Goal: Task Accomplishment & Management: Complete application form

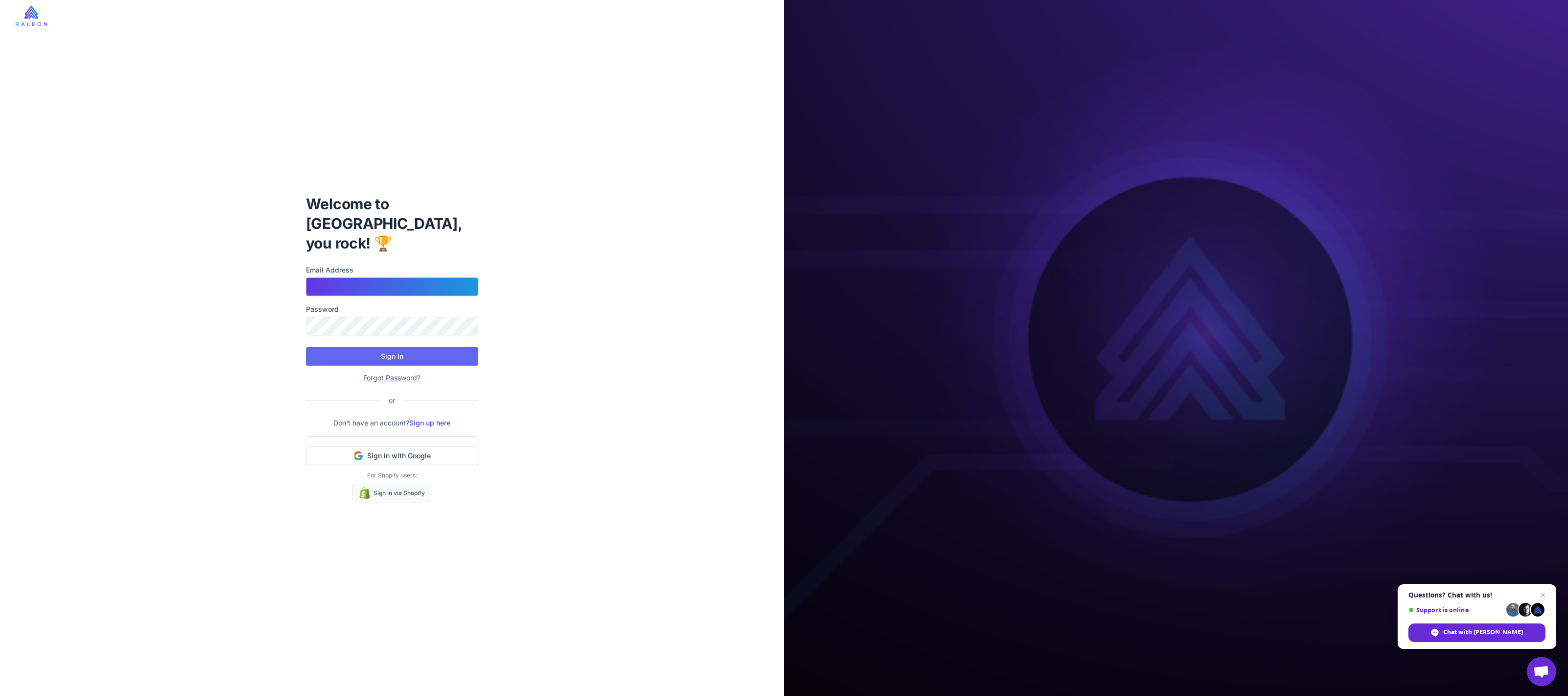
click at [368, 277] on input "Email Address" at bounding box center [392, 286] width 173 height 19
type input "**********"
click at [331, 352] on button "Sign In" at bounding box center [392, 356] width 173 height 19
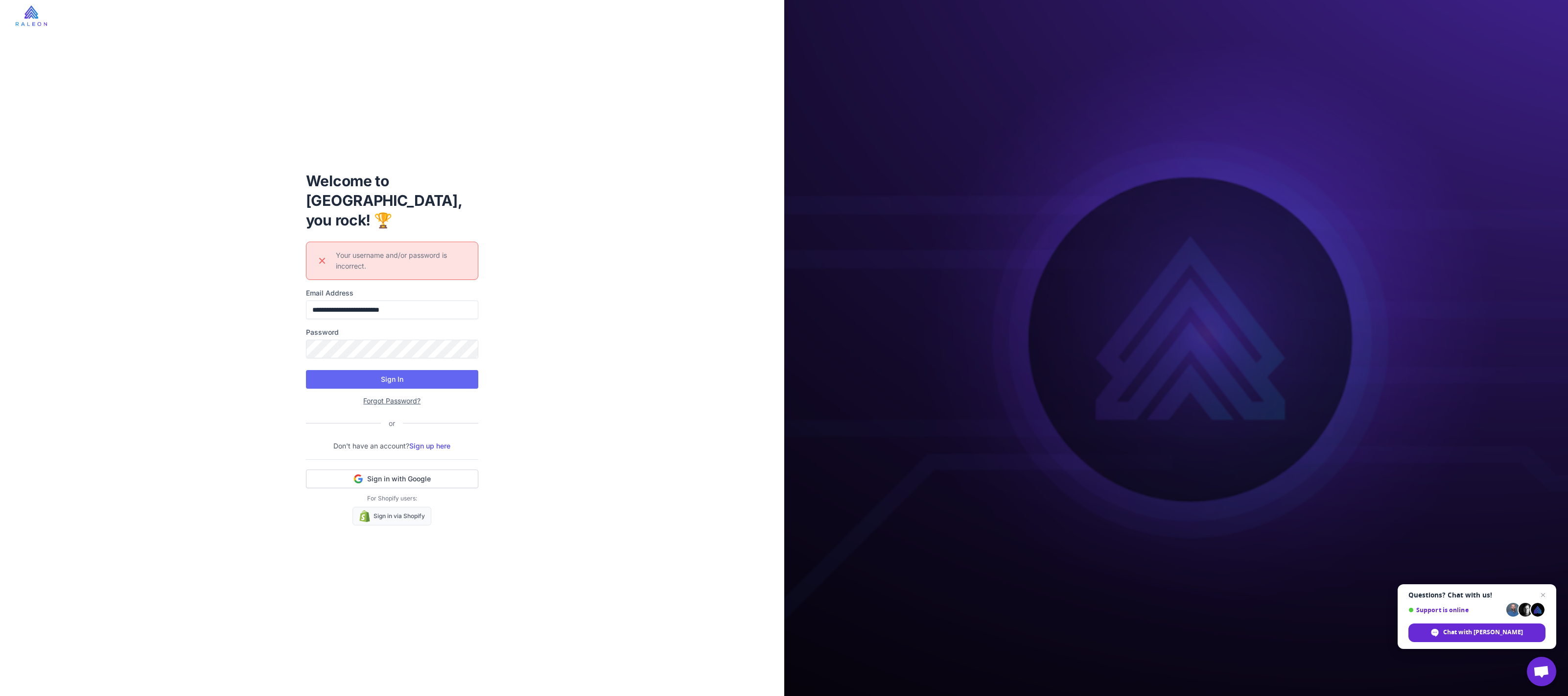
click at [433, 443] on div "**********" at bounding box center [392, 348] width 188 height 386
click at [437, 441] on link "Sign up here" at bounding box center [429, 446] width 41 height 9
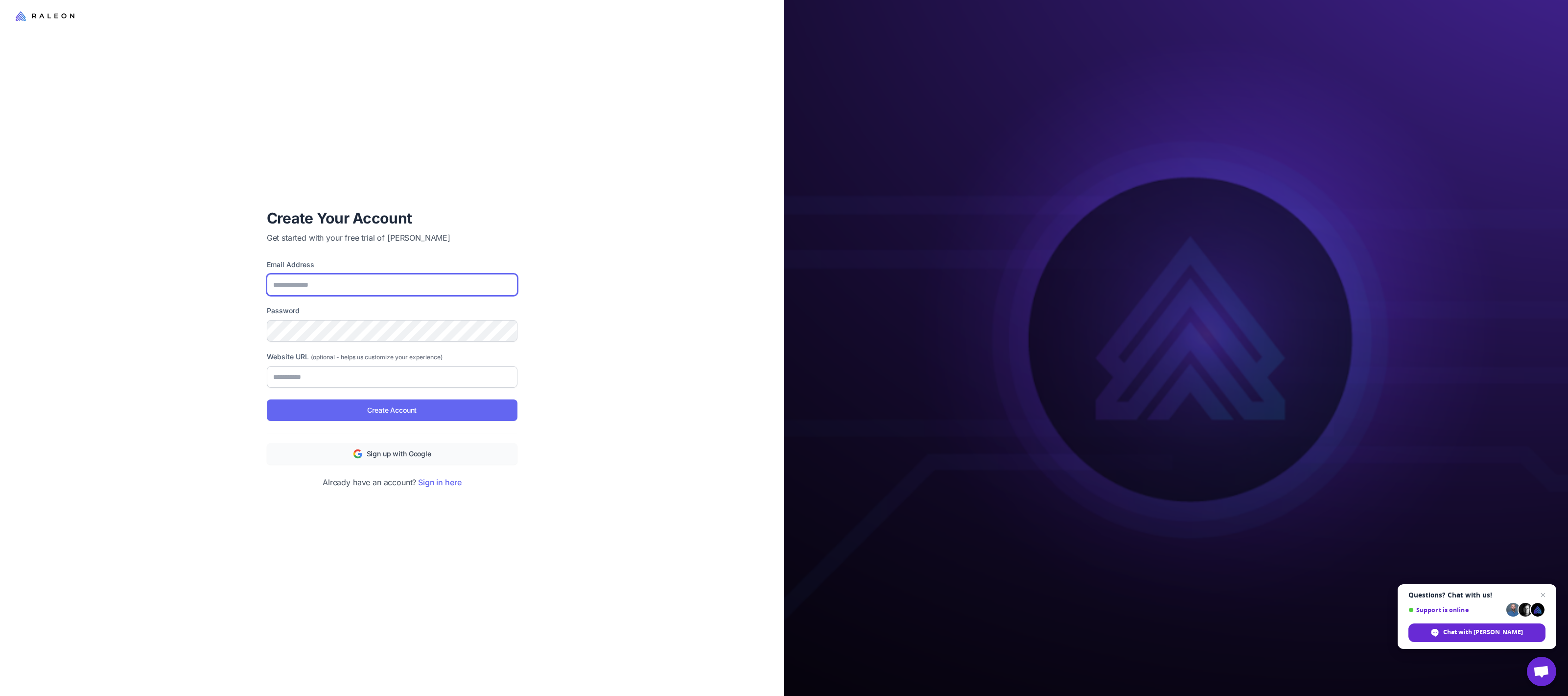
click at [384, 282] on input "Email Address" at bounding box center [392, 285] width 251 height 22
type input "**********"
click at [267, 399] on button "Create Account" at bounding box center [392, 410] width 251 height 22
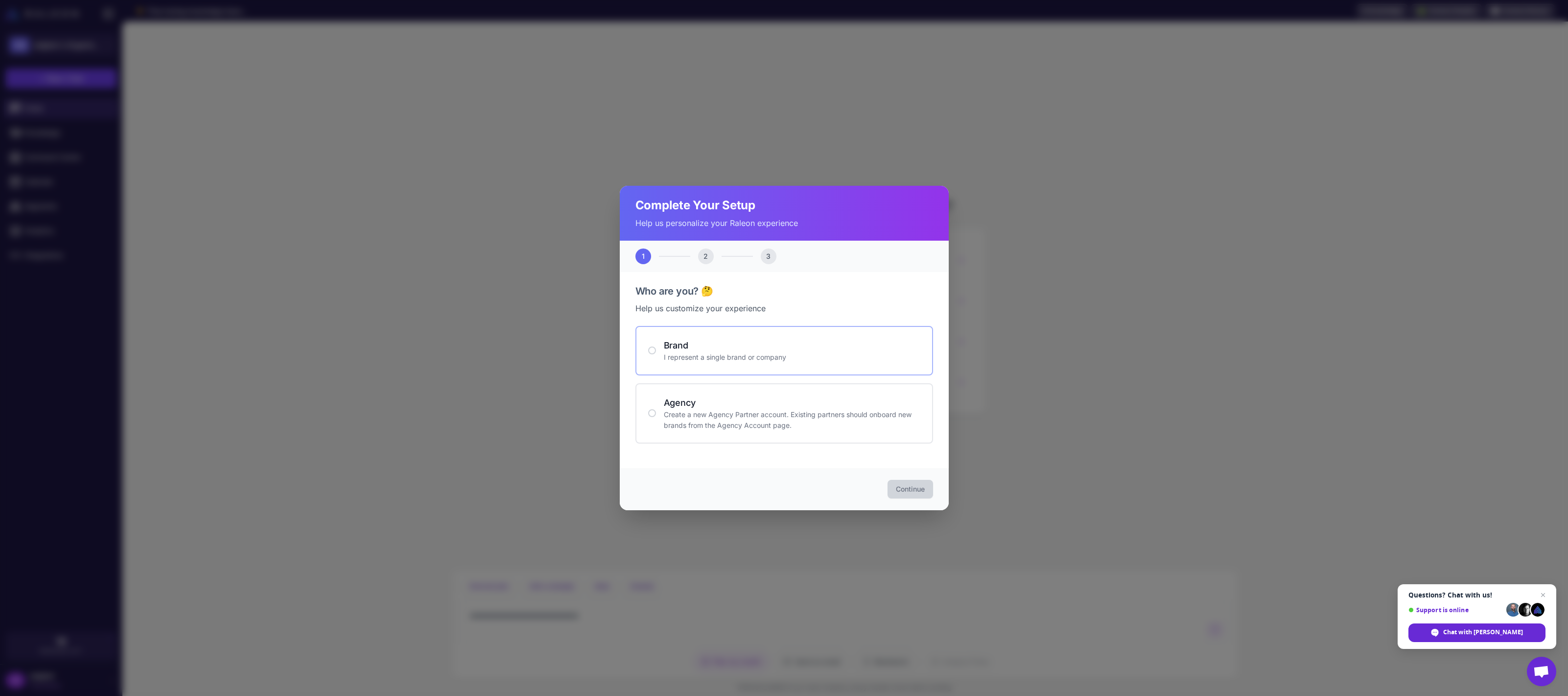
click at [706, 356] on p "I represent a single brand or company" at bounding box center [792, 357] width 257 height 11
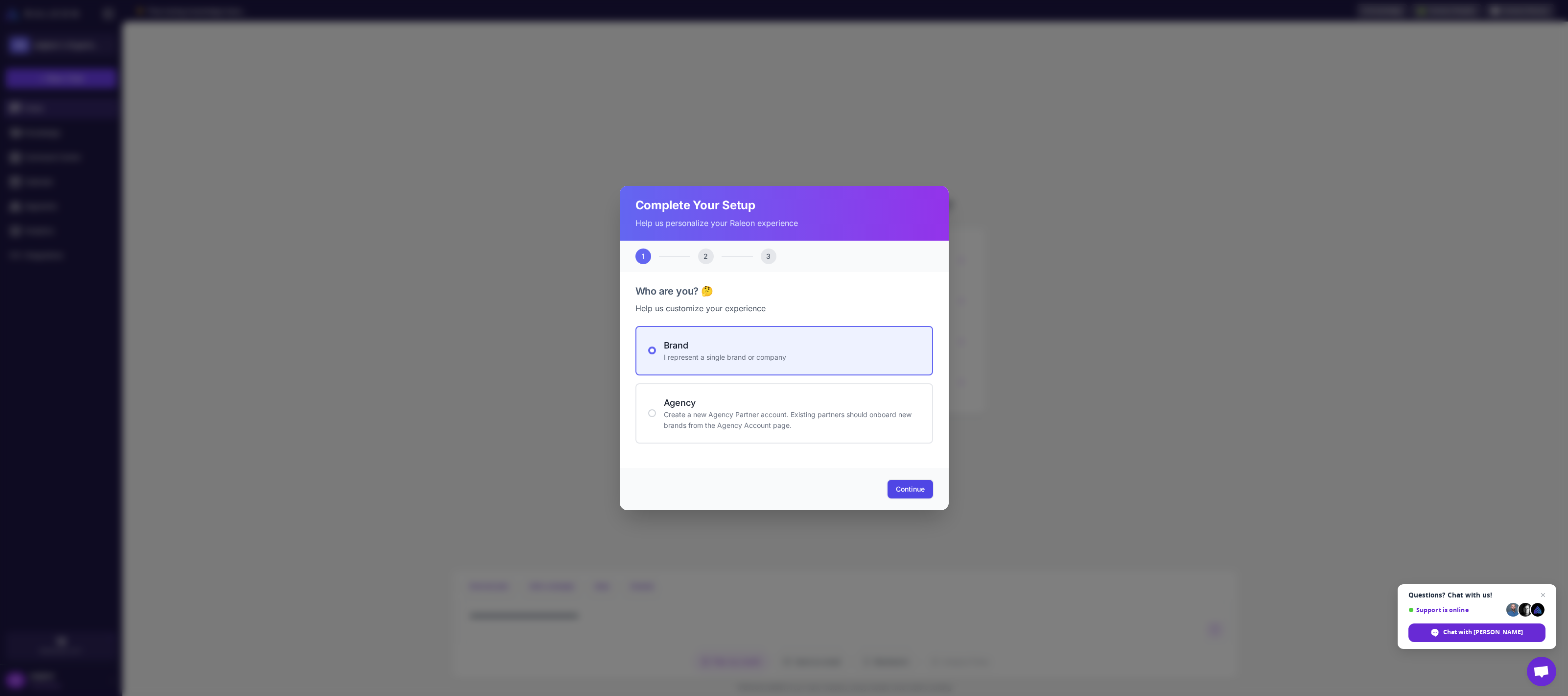
click at [909, 494] on button "Continue" at bounding box center [910, 489] width 45 height 19
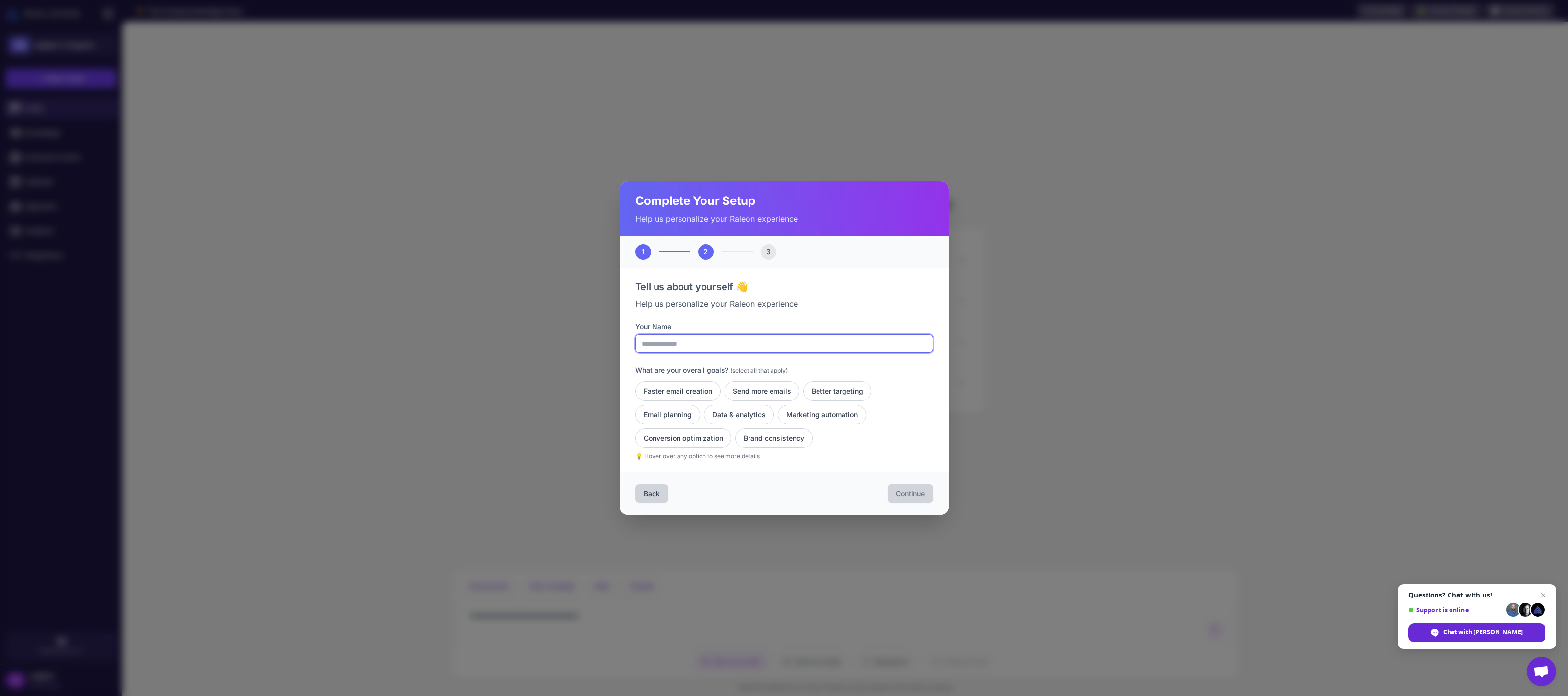
click at [678, 341] on input "Your Name" at bounding box center [785, 343] width 298 height 19
type input "**********"
click at [725, 396] on button "Faster email creation" at bounding box center [762, 391] width 75 height 19
click at [704, 407] on button "Email planning" at bounding box center [739, 414] width 70 height 19
click at [803, 392] on button "Send more emails" at bounding box center [837, 391] width 68 height 19
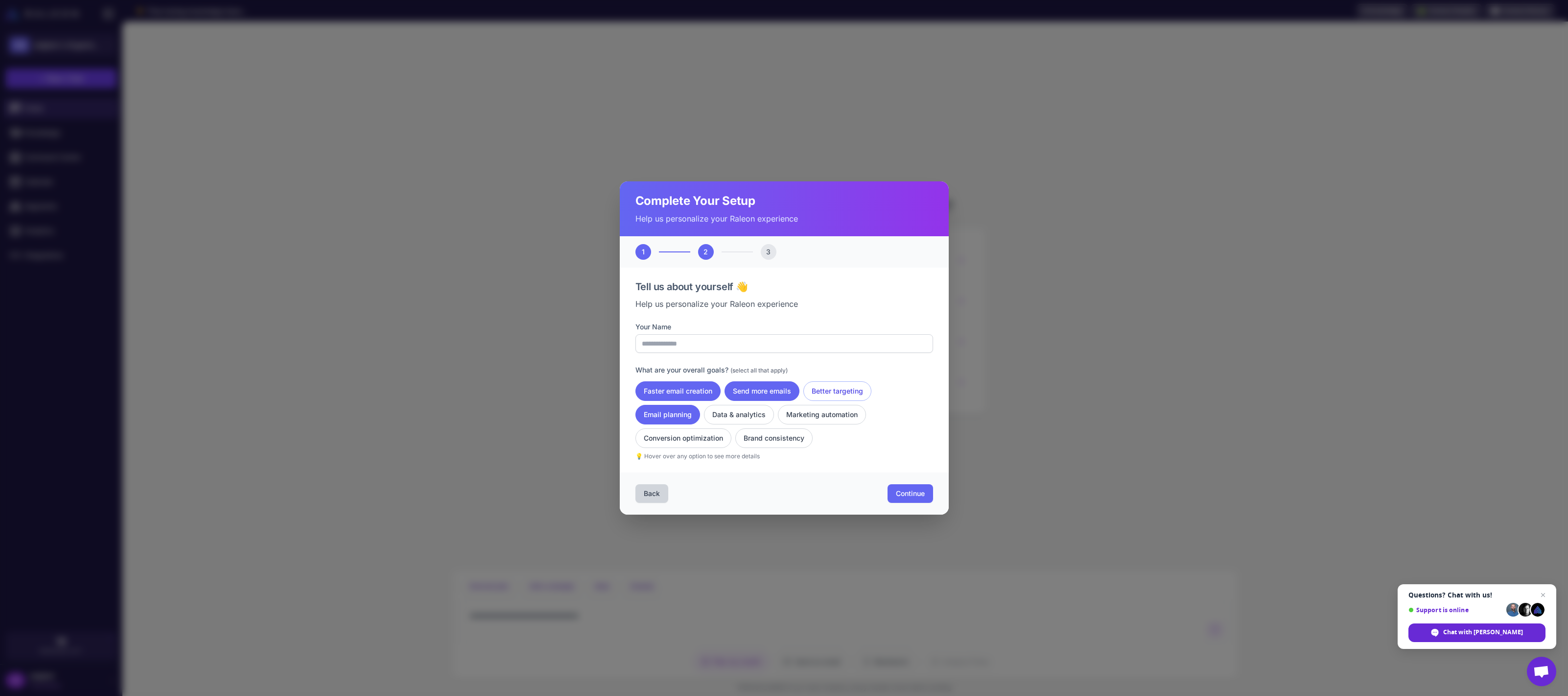
click at [804, 395] on button "Better targeting" at bounding box center [837, 391] width 68 height 19
click at [735, 438] on button "Conversion optimization" at bounding box center [774, 438] width 78 height 19
click at [726, 435] on button "Conversion optimization" at bounding box center [683, 438] width 96 height 19
click at [731, 428] on button "Marketing automation" at bounding box center [683, 438] width 96 height 19
click at [907, 487] on button "Continue" at bounding box center [910, 494] width 45 height 19
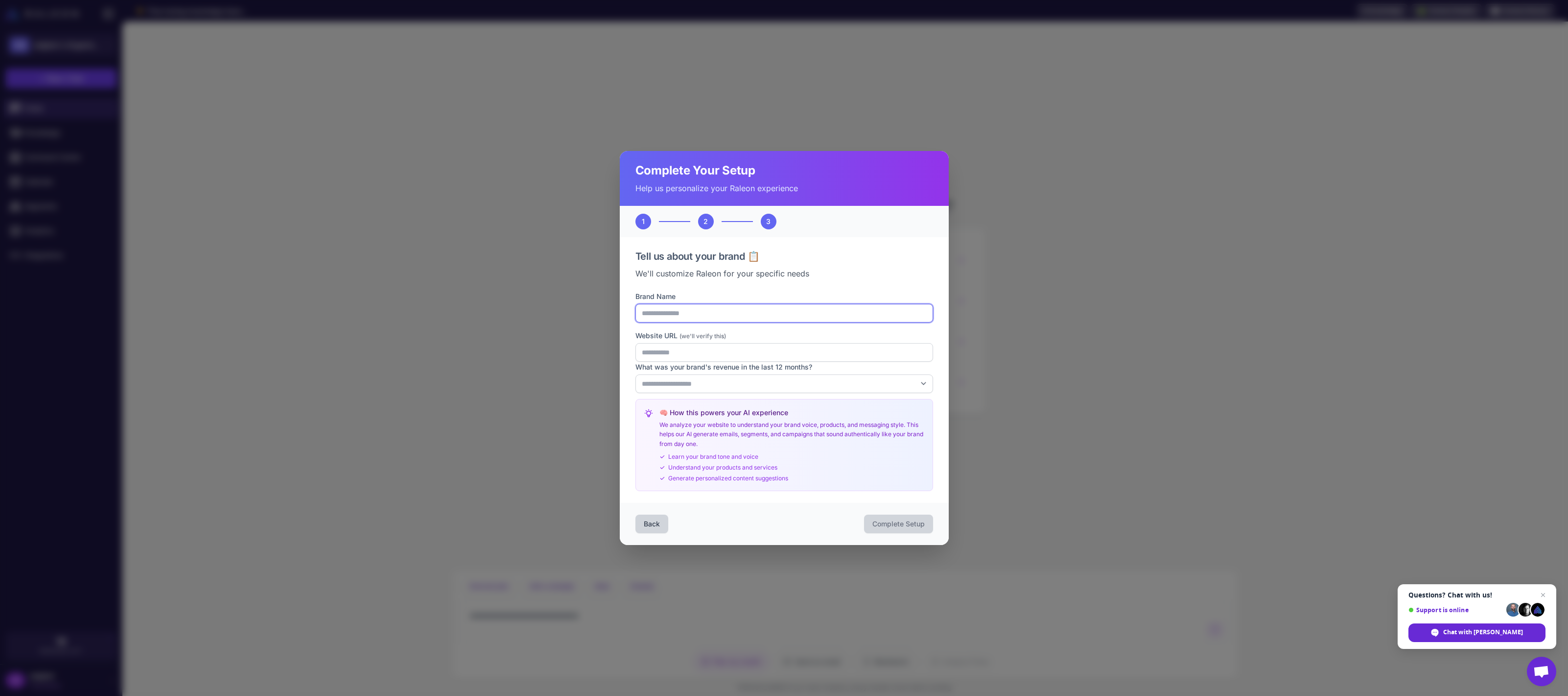
click at [792, 320] on input "Brand Name" at bounding box center [785, 313] width 298 height 19
type input "**********"
click at [777, 397] on div "**********" at bounding box center [785, 411] width 298 height 161
click at [781, 381] on select "**********" at bounding box center [785, 384] width 298 height 19
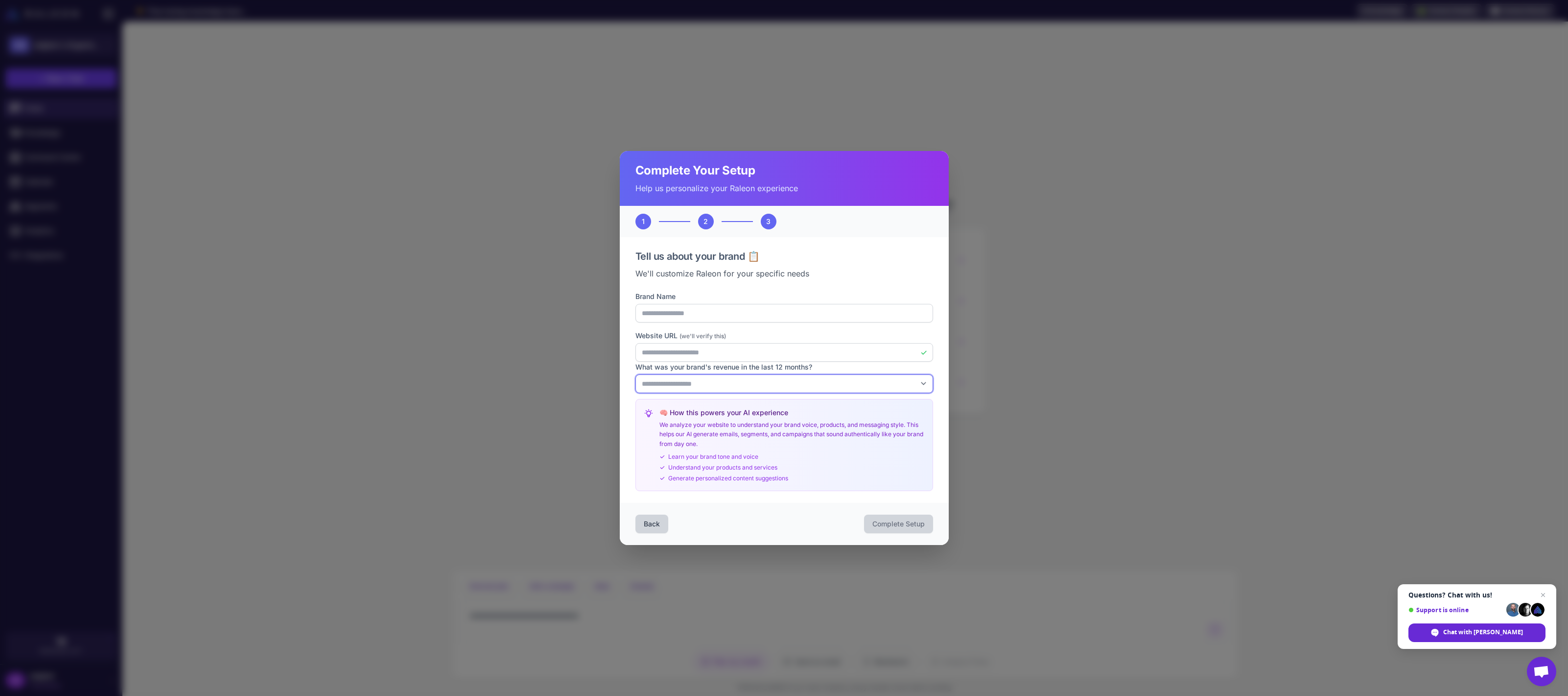
click at [776, 382] on select "**********" at bounding box center [785, 384] width 298 height 19
click at [636, 374] on select "**********" at bounding box center [785, 384] width 298 height 19
click at [772, 387] on select "**********" at bounding box center [785, 384] width 298 height 19
select select "*"
click at [636, 374] on select "**********" at bounding box center [785, 384] width 298 height 19
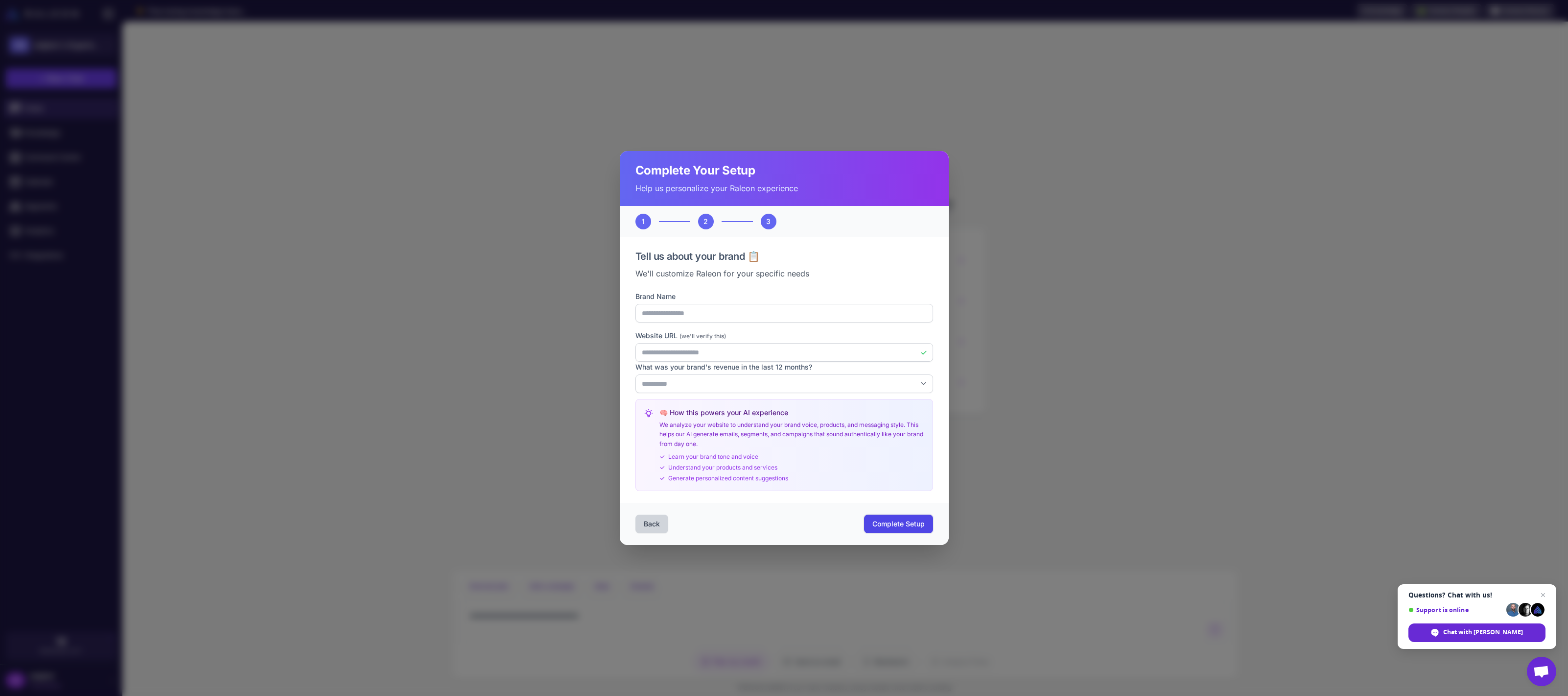
click at [872, 525] on span "Complete Setup" at bounding box center [898, 524] width 53 height 10
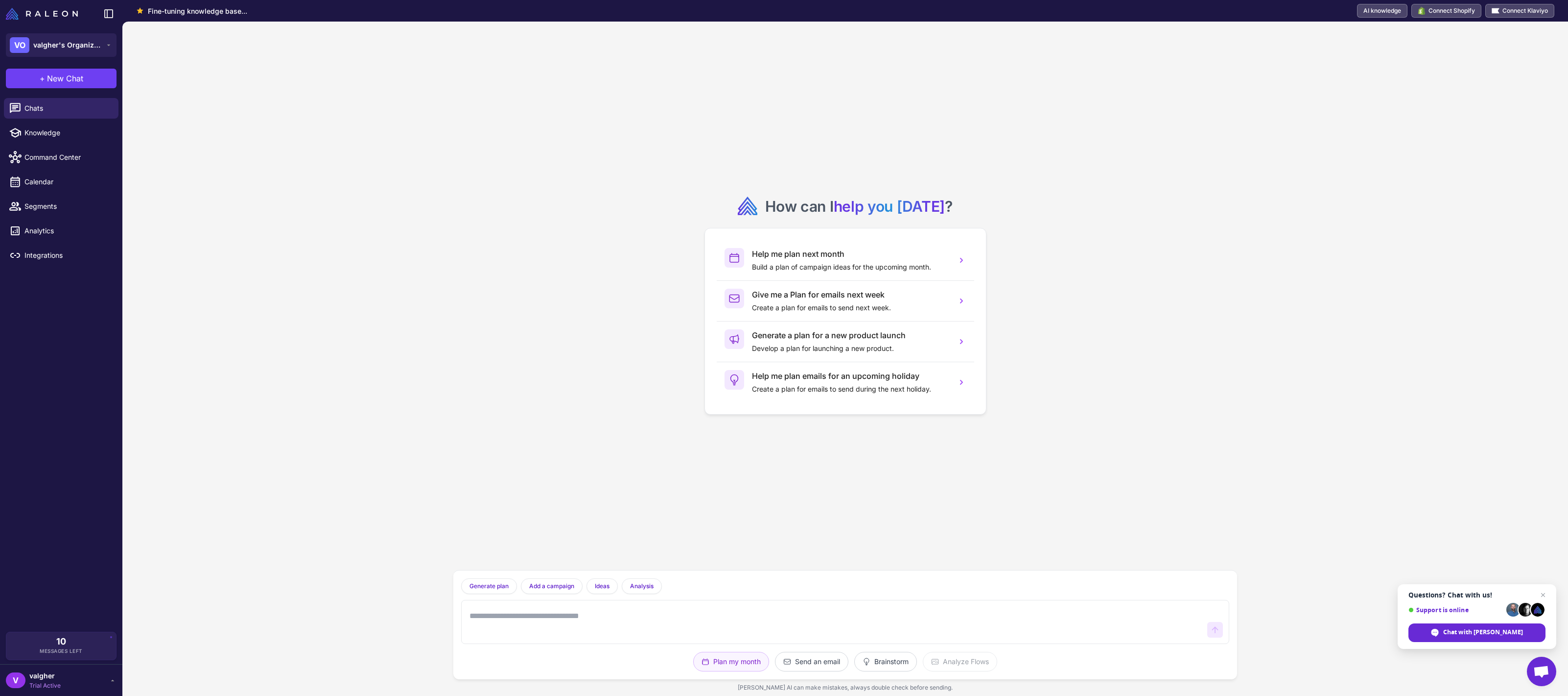
click at [89, 684] on div "V valgher Trial Active" at bounding box center [61, 679] width 111 height 19
click at [44, 583] on link "Billing" at bounding box center [61, 592] width 103 height 21
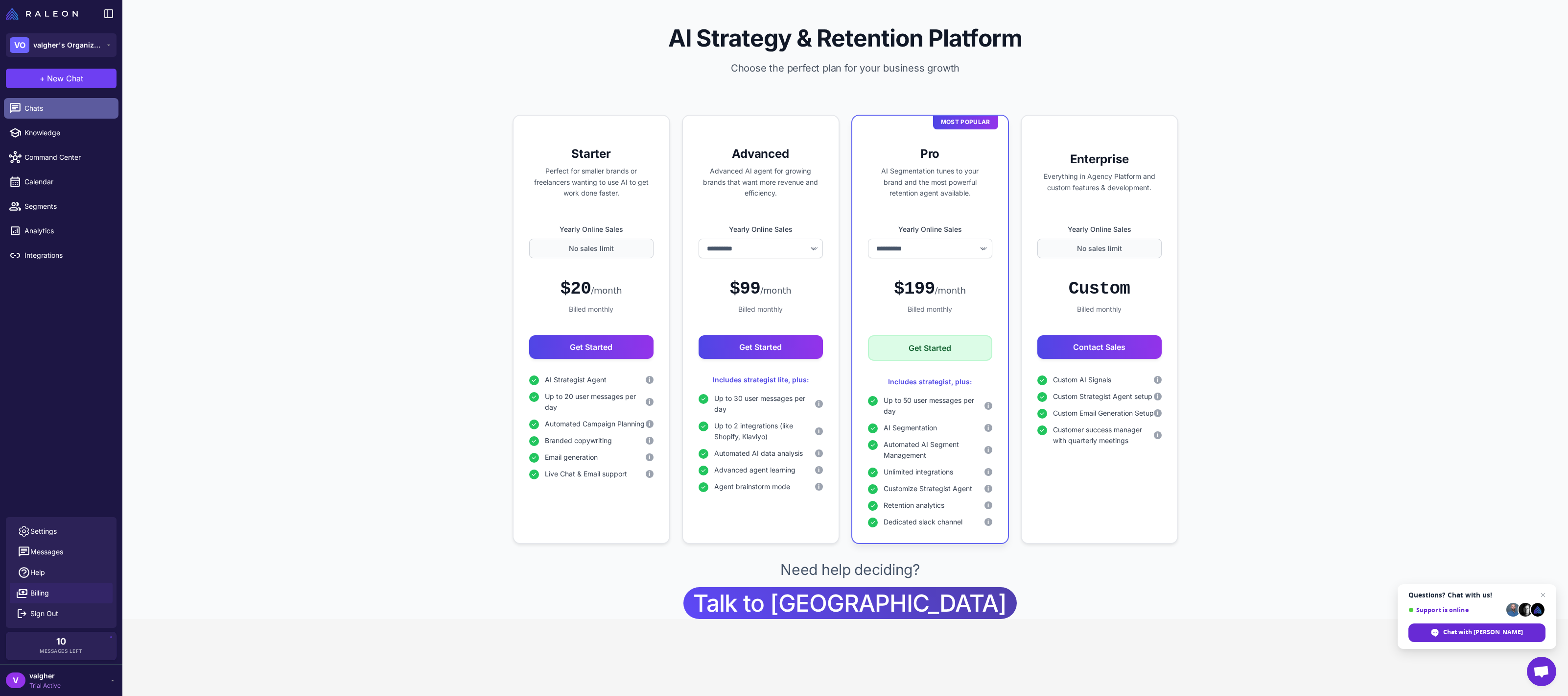
click at [44, 113] on span "Chats" at bounding box center [68, 108] width 86 height 11
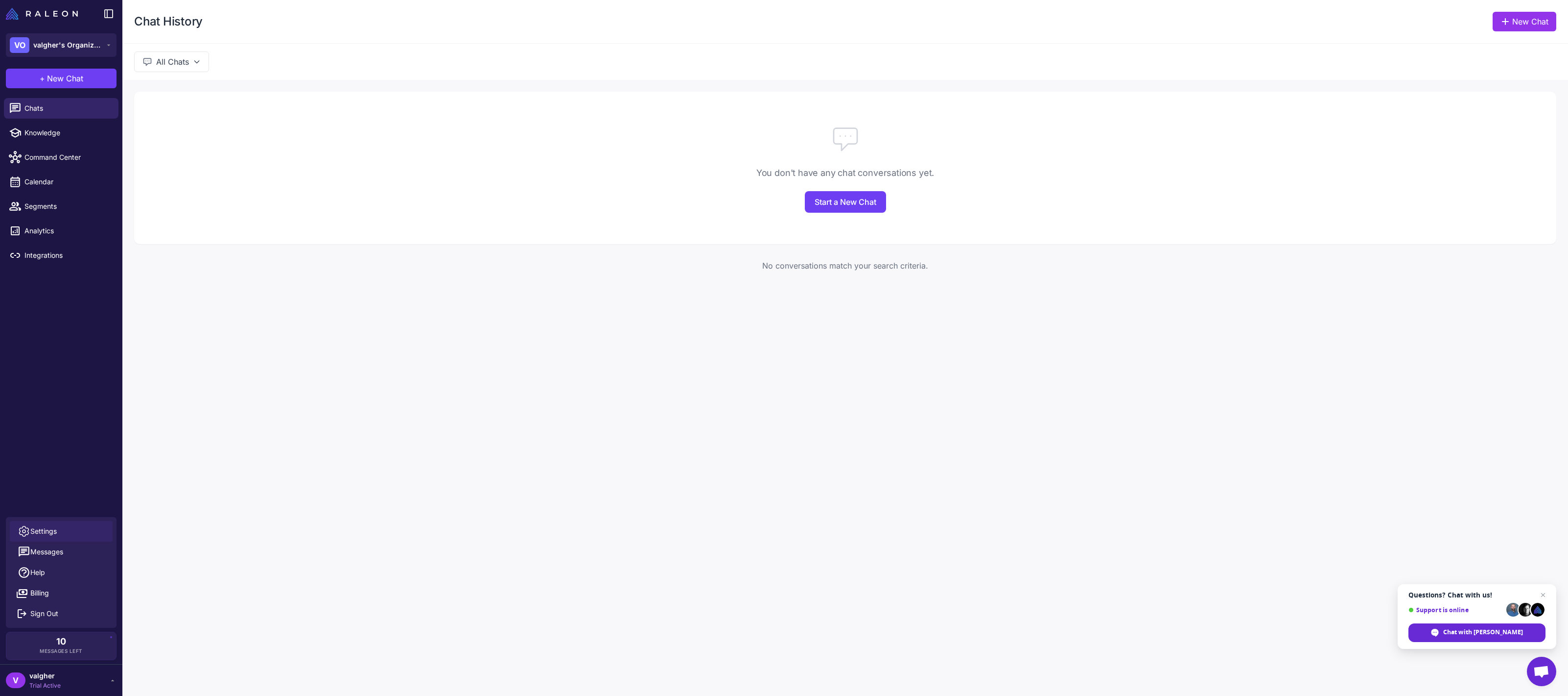
click at [74, 531] on link "Settings" at bounding box center [61, 531] width 103 height 21
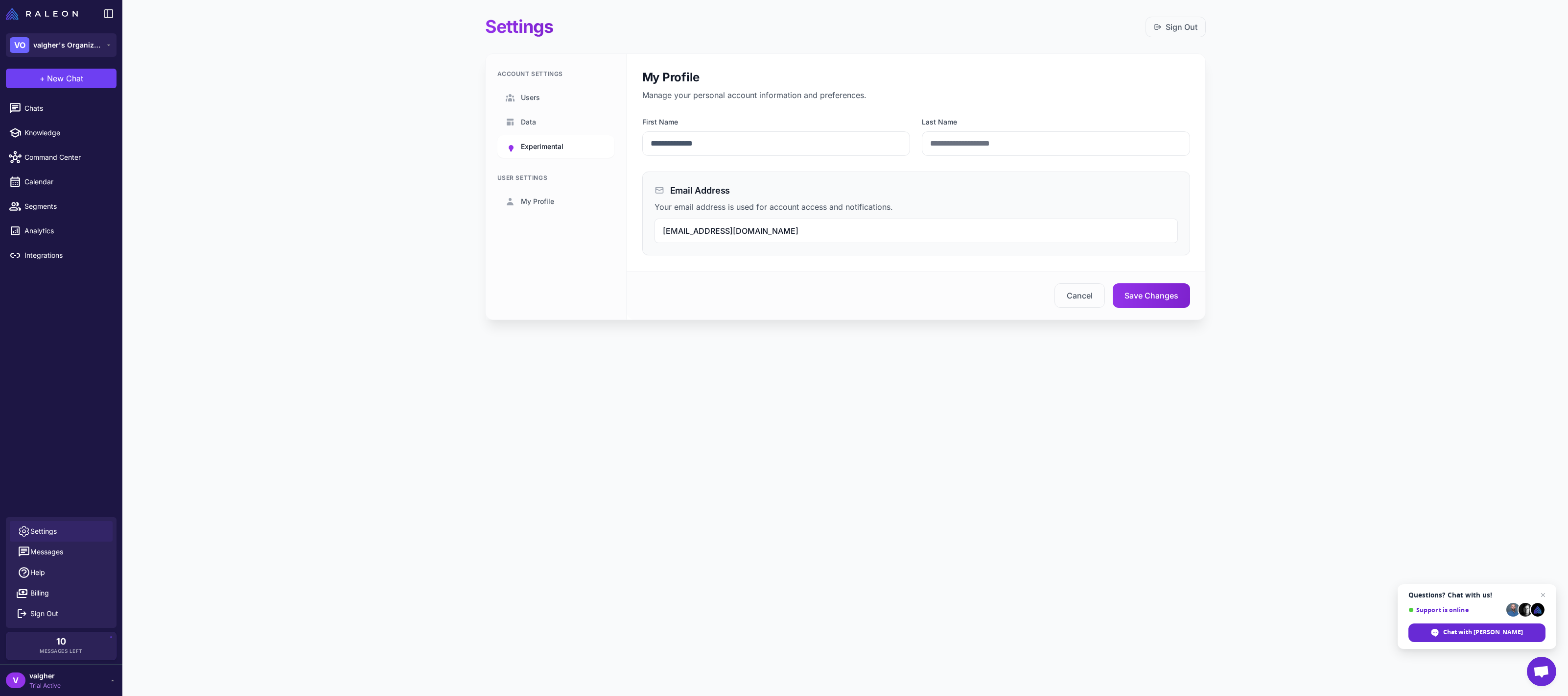
click at [534, 153] on link "Experimental" at bounding box center [556, 146] width 117 height 22
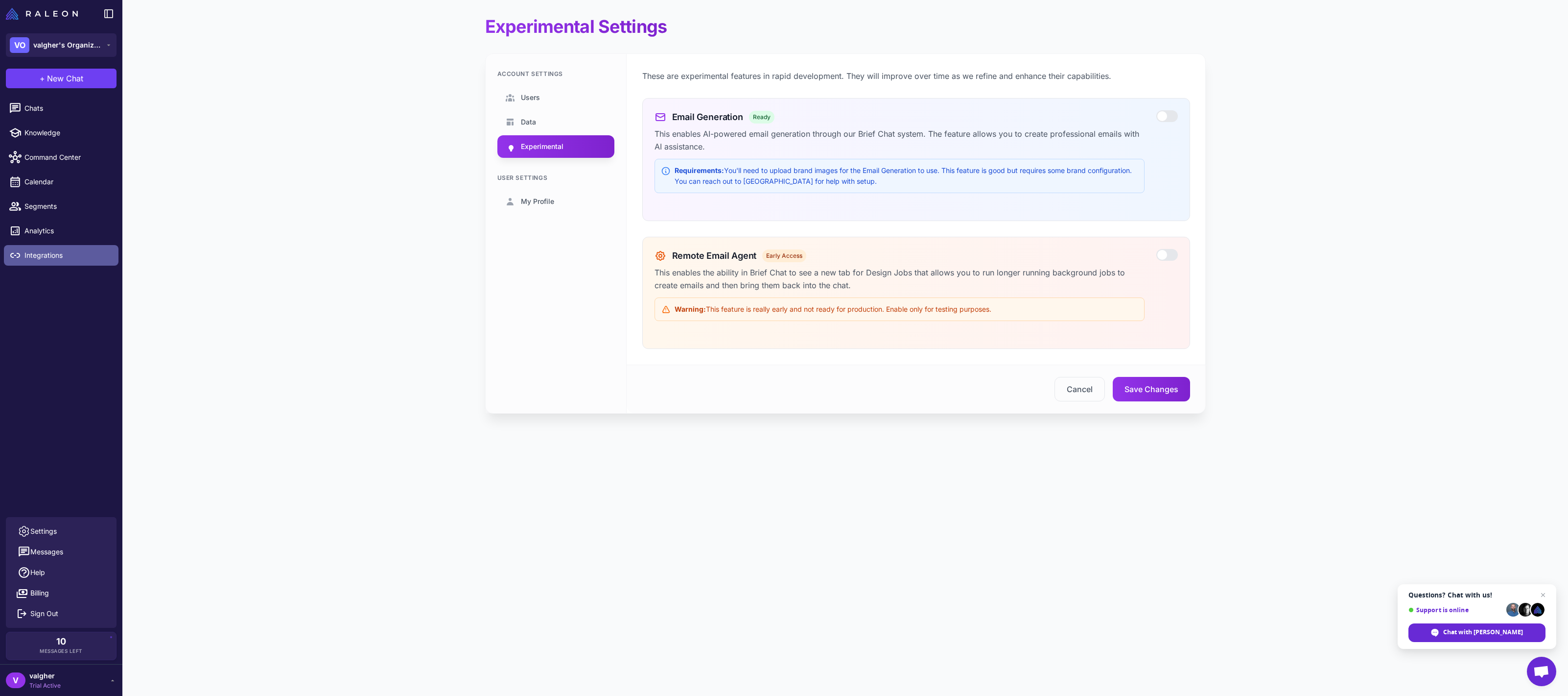
click at [54, 264] on link "Integrations" at bounding box center [60, 255] width 114 height 21
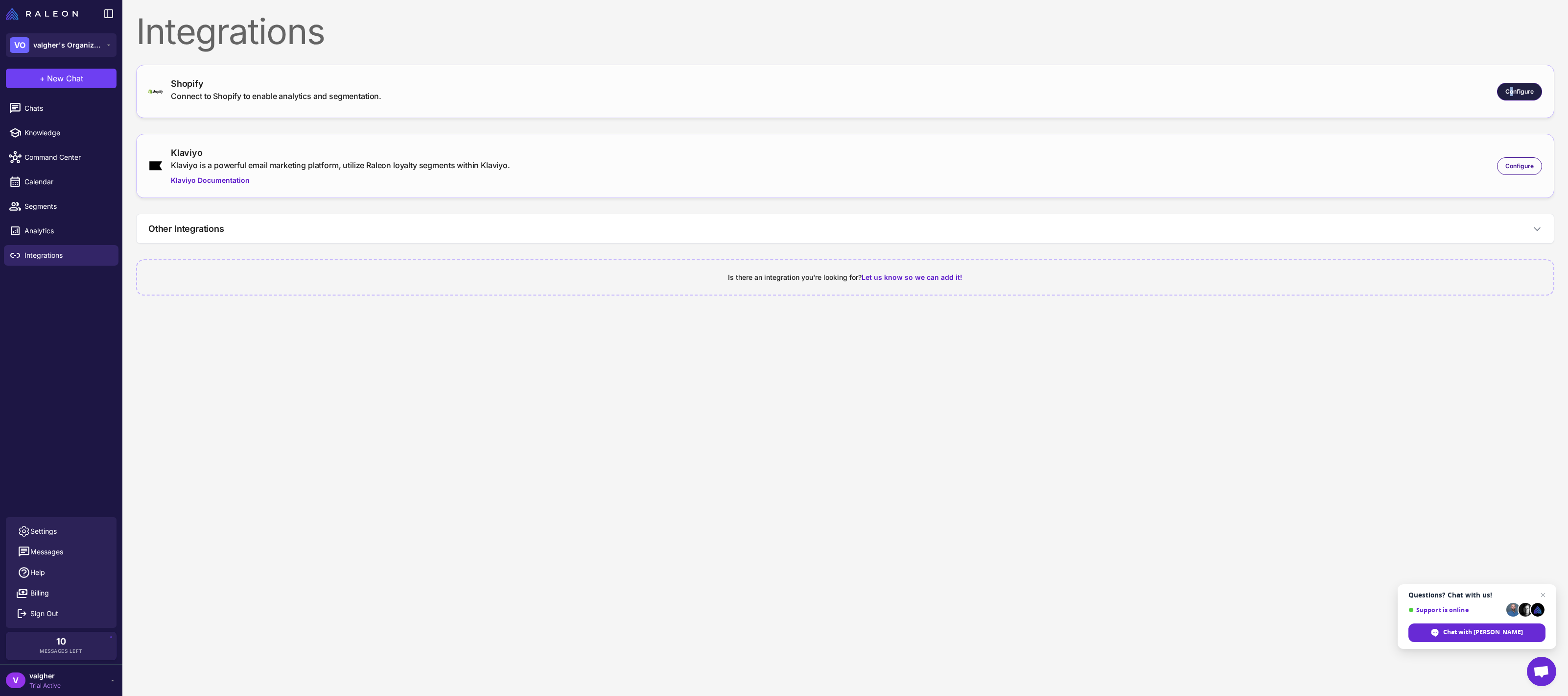
click at [1512, 90] on span "Configure" at bounding box center [1519, 91] width 28 height 9
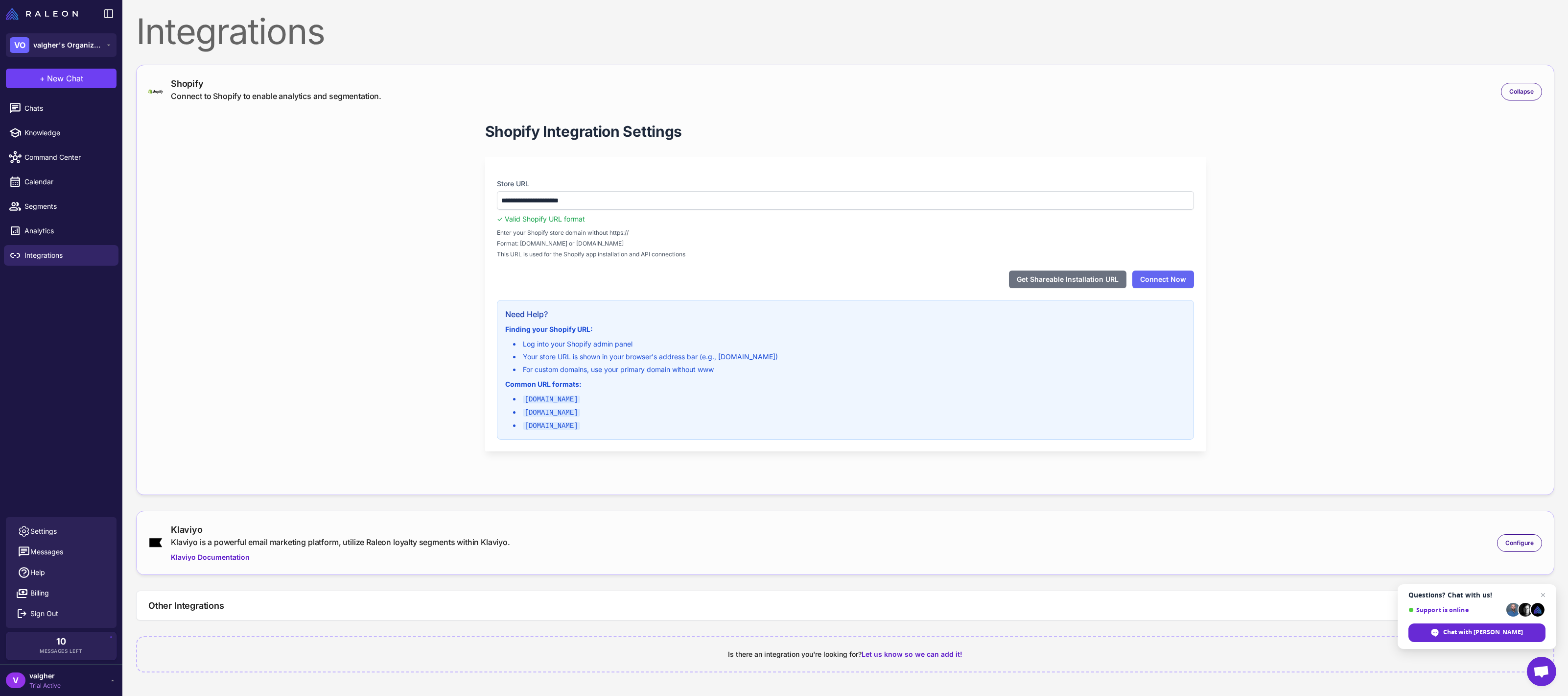
drag, startPoint x: 1173, startPoint y: 280, endPoint x: 1194, endPoint y: 254, distance: 33.4
click at [1194, 254] on div "**********" at bounding box center [846, 304] width 721 height 294
click at [1174, 276] on button "Connect Now" at bounding box center [1164, 279] width 62 height 18
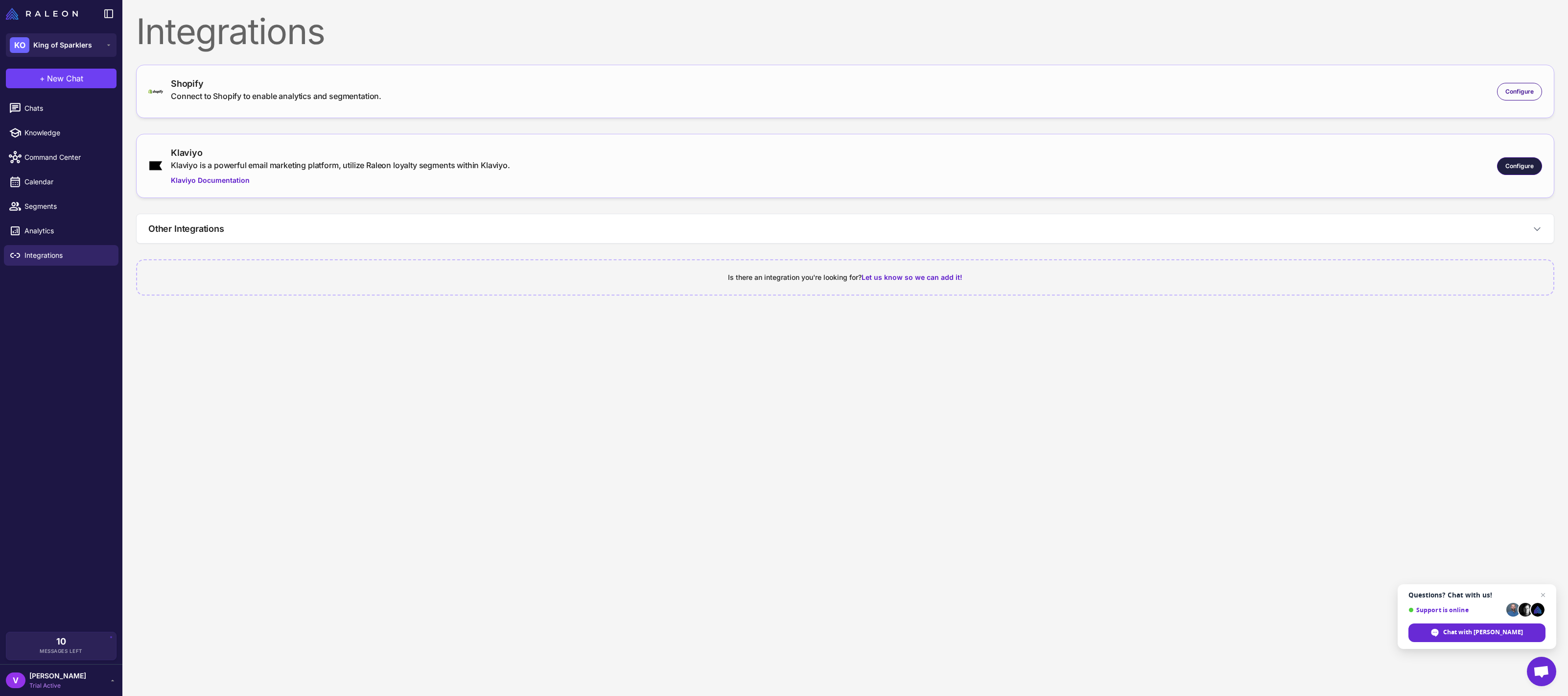
click at [1508, 159] on div "Configure" at bounding box center [1520, 166] width 45 height 18
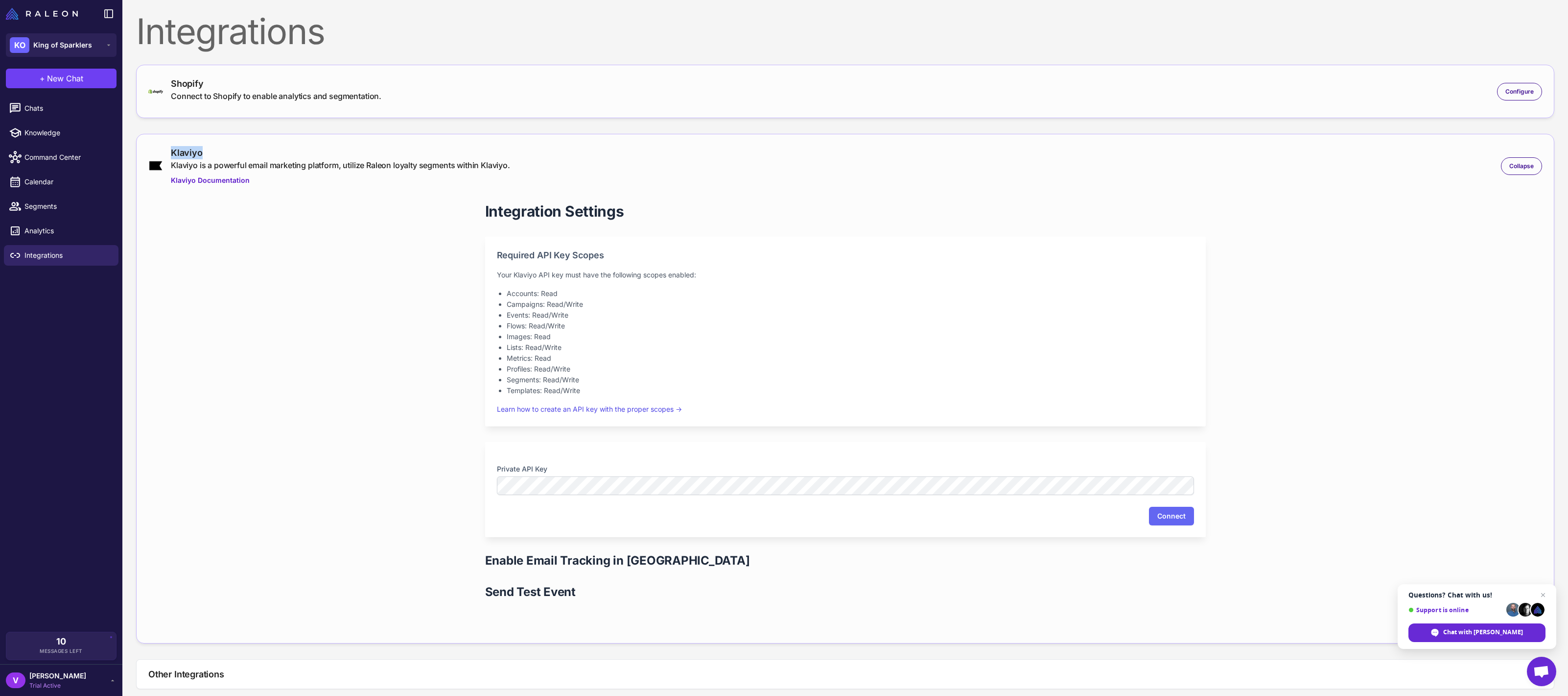
drag, startPoint x: 257, startPoint y: 146, endPoint x: 164, endPoint y: 145, distance: 93.0
click at [164, 145] on div "Klaviyo Klaviyo is a powerful email marketing platform, utilize Raleon loyalty …" at bounding box center [845, 389] width 1418 height 510
copy div "Klaviyo"
click at [1183, 518] on button "Connect" at bounding box center [1172, 516] width 45 height 19
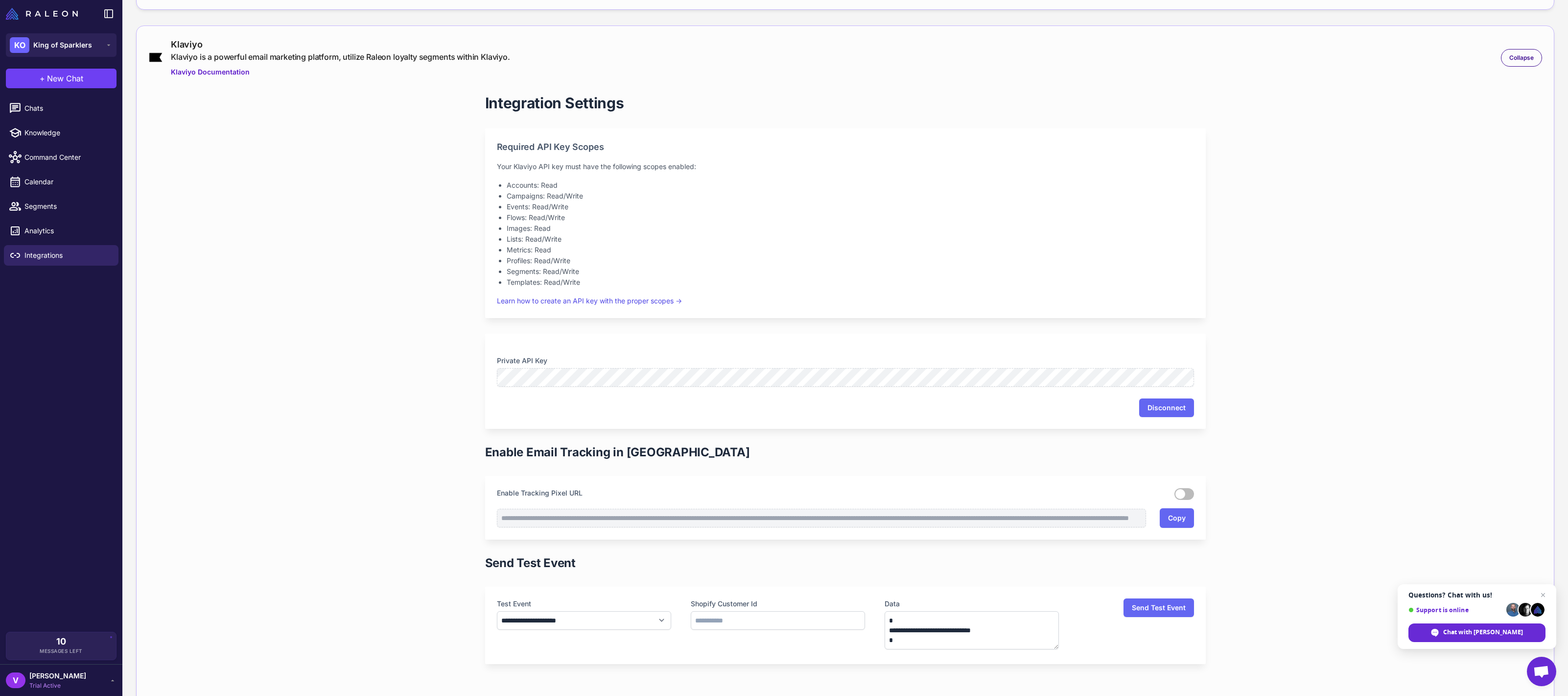
scroll to position [117, 0]
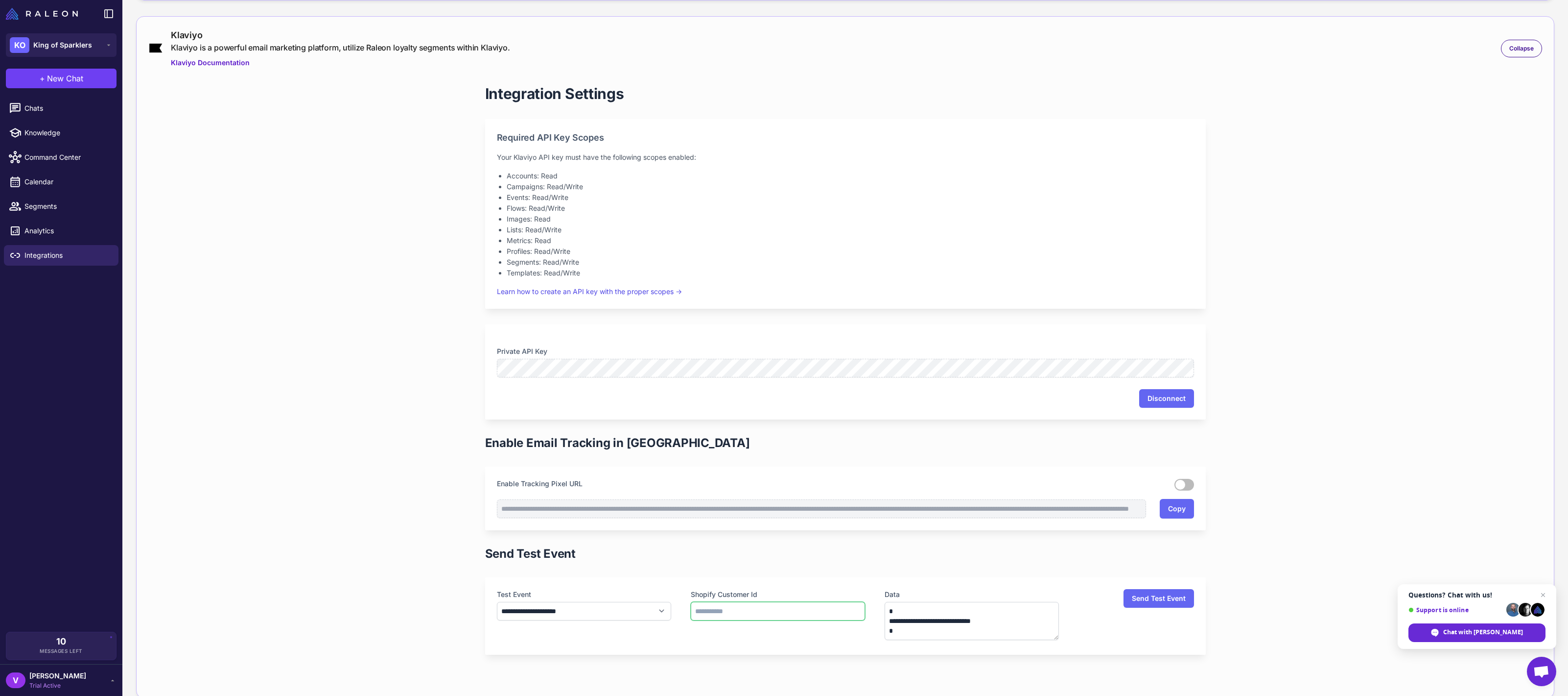
click at [857, 607] on input "text" at bounding box center [778, 611] width 174 height 19
click at [1157, 605] on button "Send Test Event" at bounding box center [1159, 598] width 70 height 19
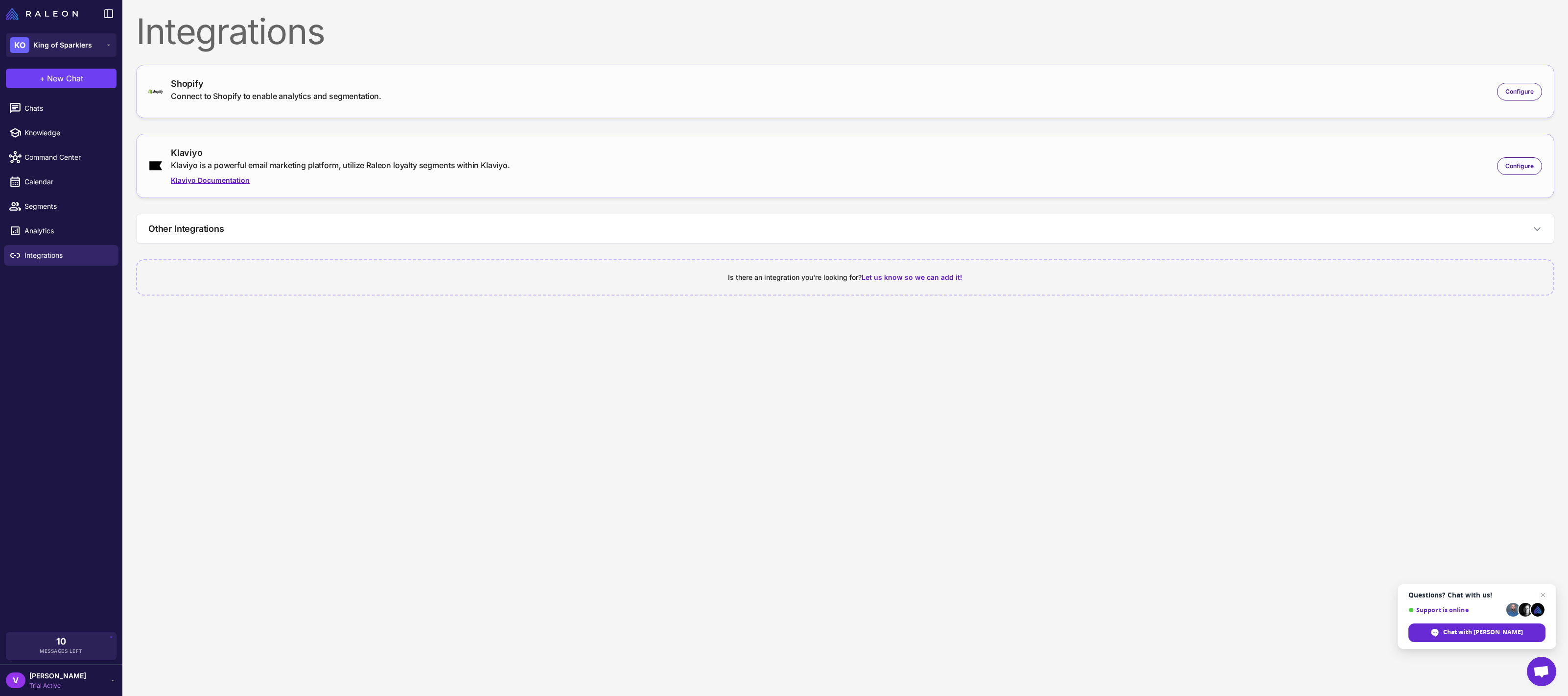
click at [490, 175] on link "Klaviyo Documentation" at bounding box center [341, 180] width 339 height 11
click at [1515, 168] on span "Configure" at bounding box center [1519, 166] width 28 height 9
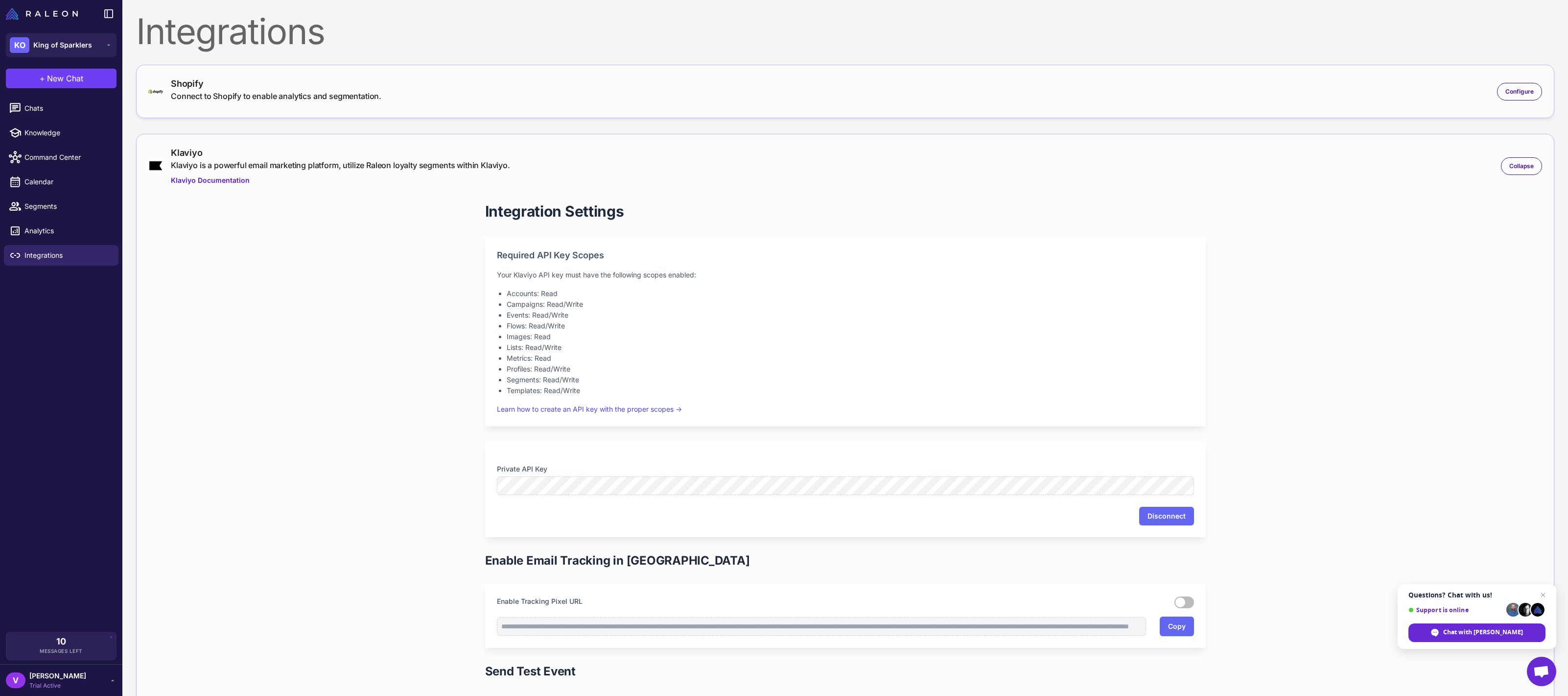
scroll to position [85, 0]
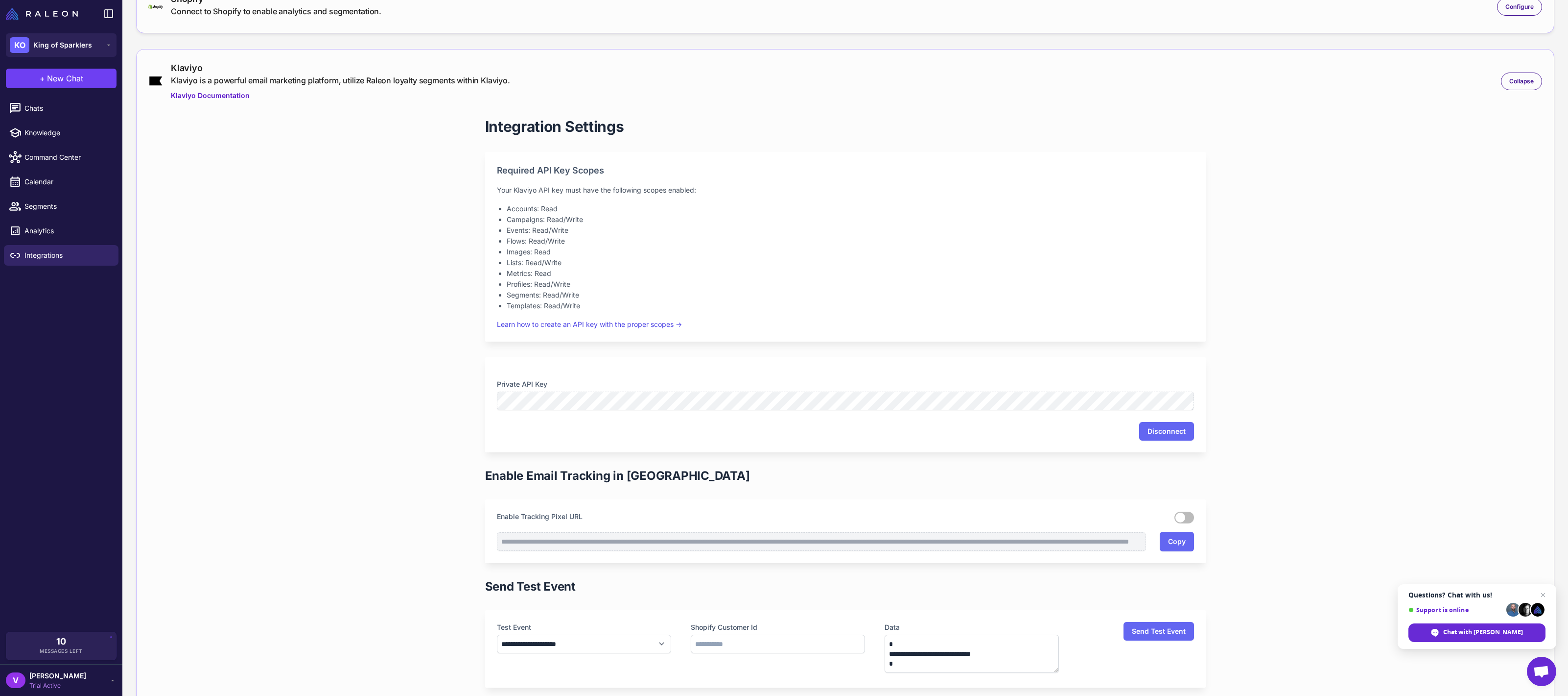
click at [630, 475] on h1 "Enable Email Tracking in Raleon" at bounding box center [618, 476] width 265 height 16
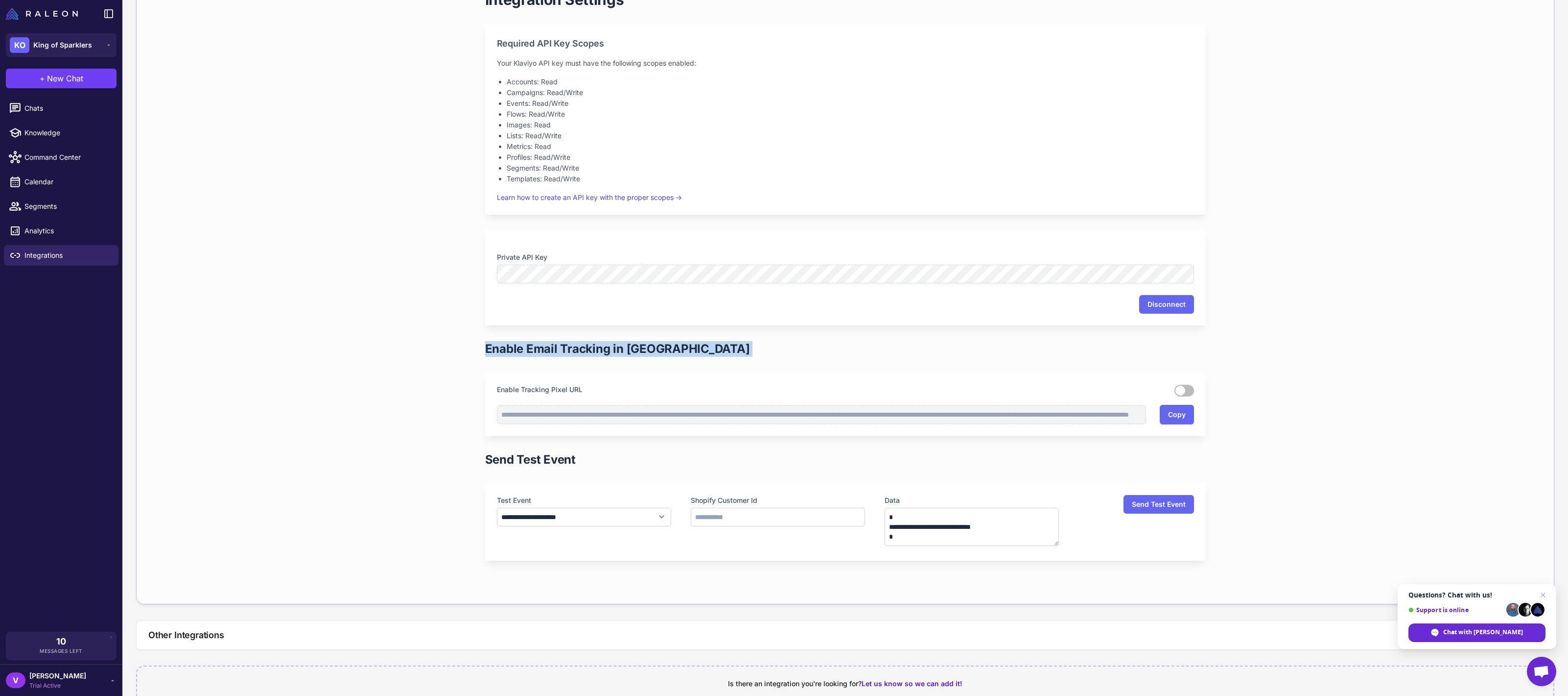
scroll to position [231, 0]
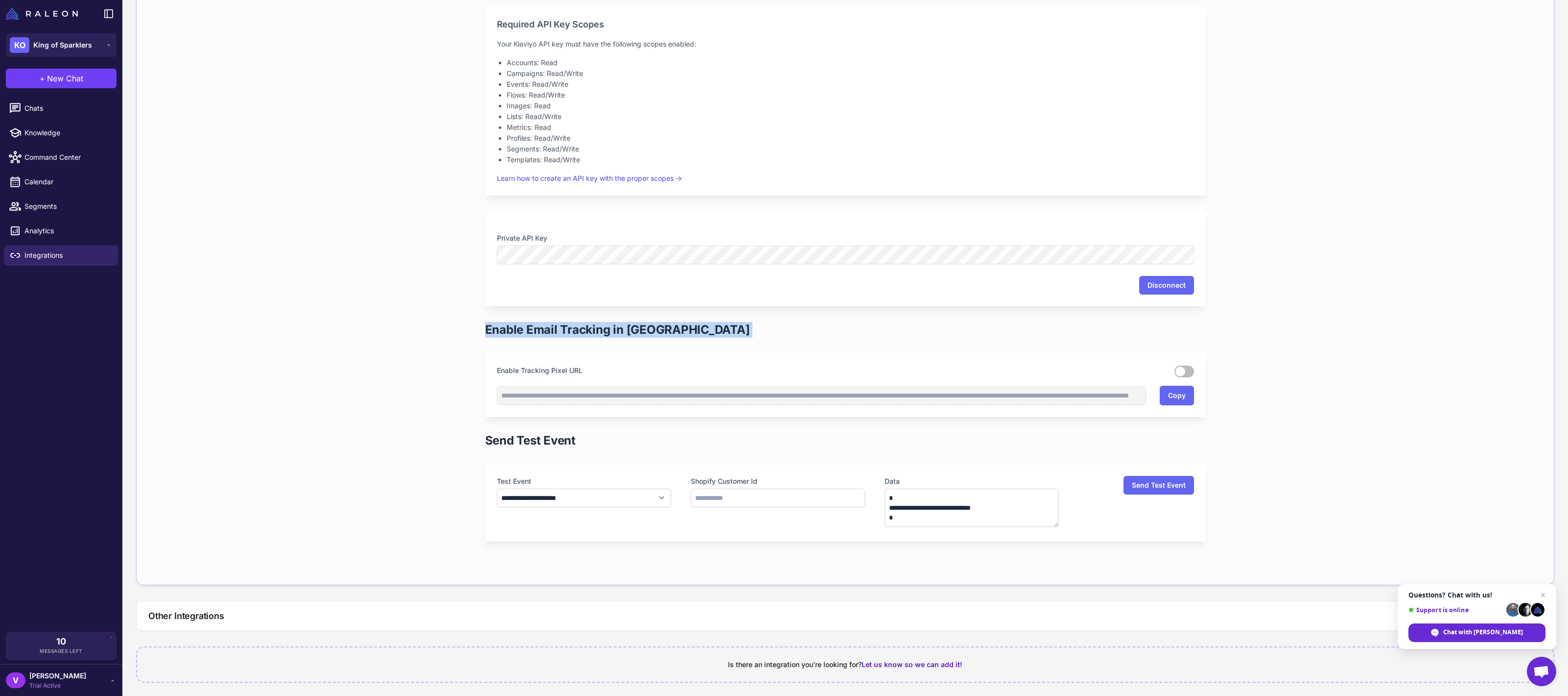
drag, startPoint x: 1177, startPoint y: 374, endPoint x: 1133, endPoint y: 360, distance: 46.2
click at [1139, 361] on div "Enable Tracking Pixel URL" at bounding box center [846, 367] width 721 height 28
drag, startPoint x: 1011, startPoint y: 394, endPoint x: 1217, endPoint y: 403, distance: 206.2
click at [1217, 403] on div "**********" at bounding box center [846, 263] width 752 height 618
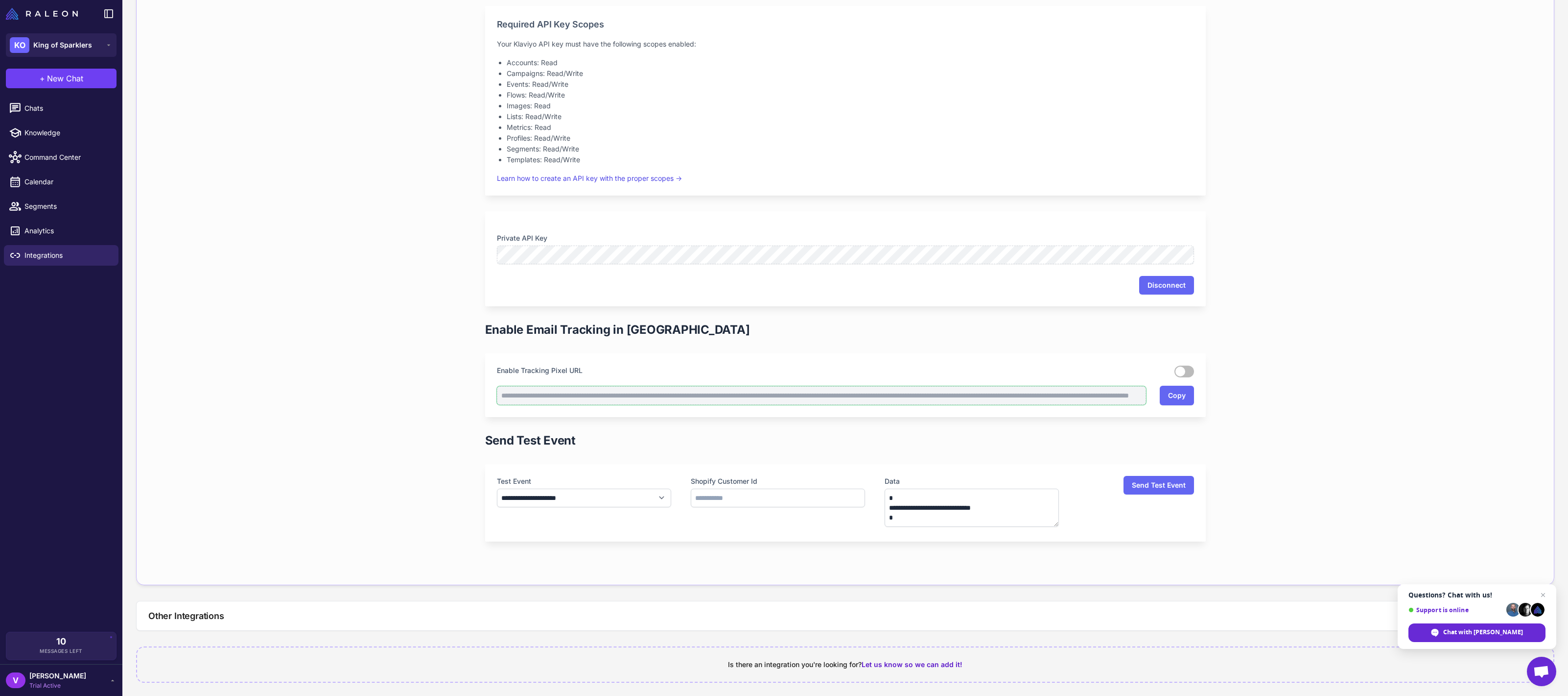
scroll to position [235, 0]
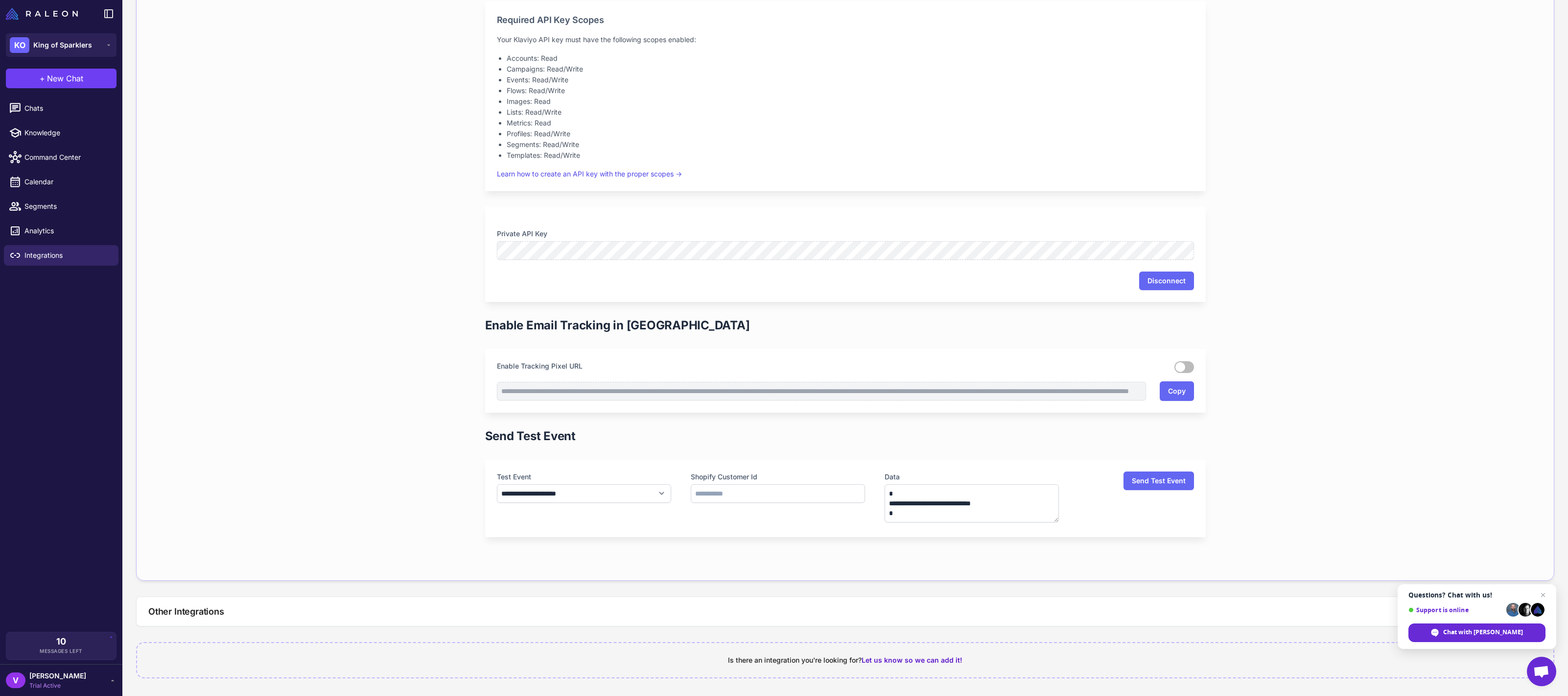
click at [608, 584] on div "**********" at bounding box center [845, 230] width 1446 height 931
click at [606, 606] on button "Other Integrations" at bounding box center [845, 611] width 1418 height 29
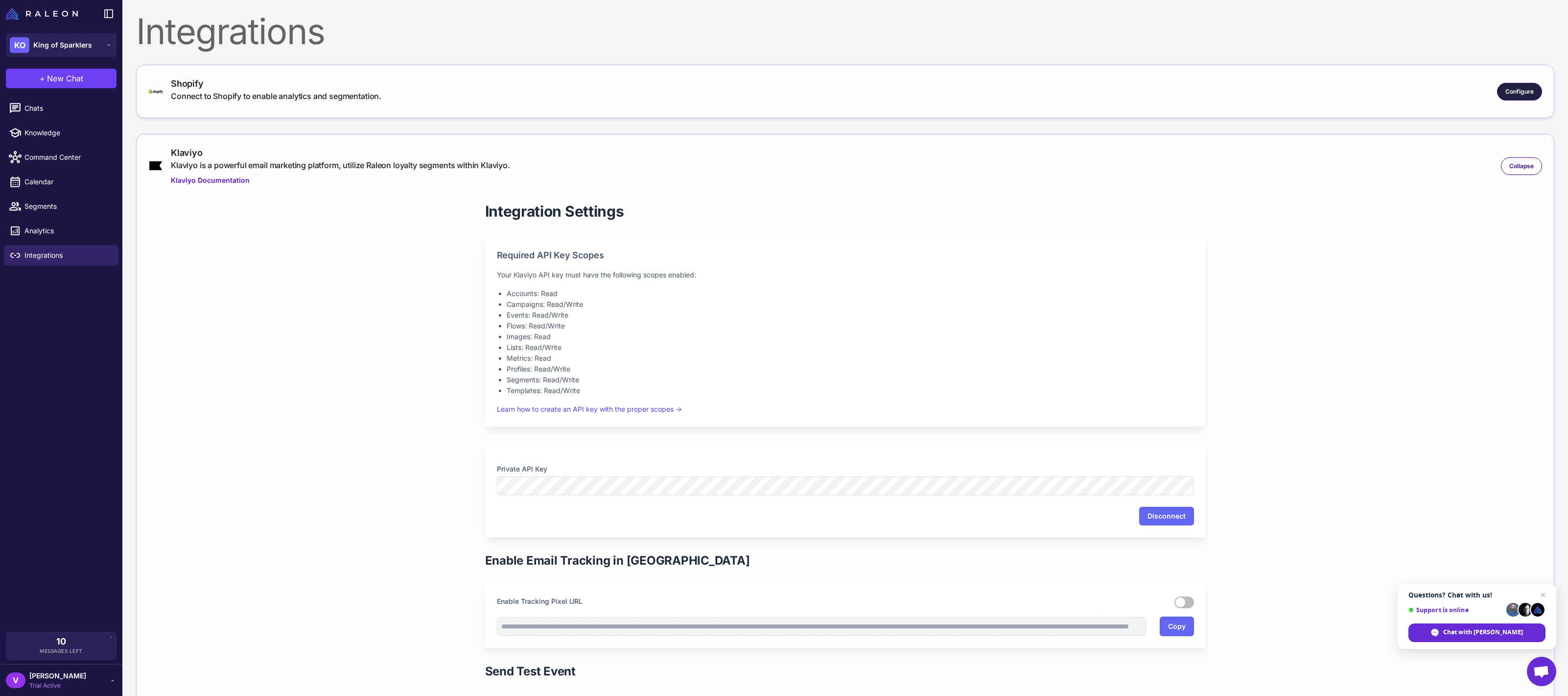
click at [1507, 94] on span "Configure" at bounding box center [1519, 91] width 28 height 9
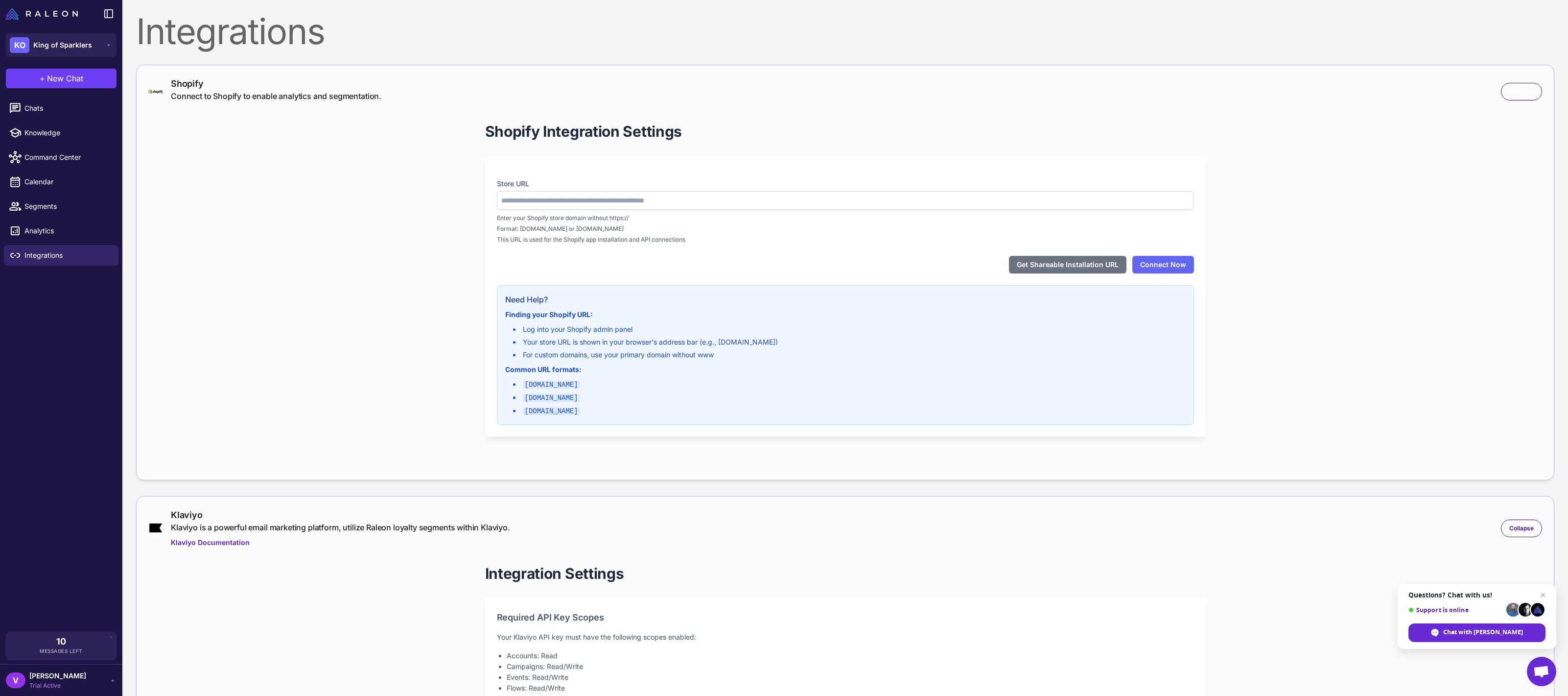
type input "**********"
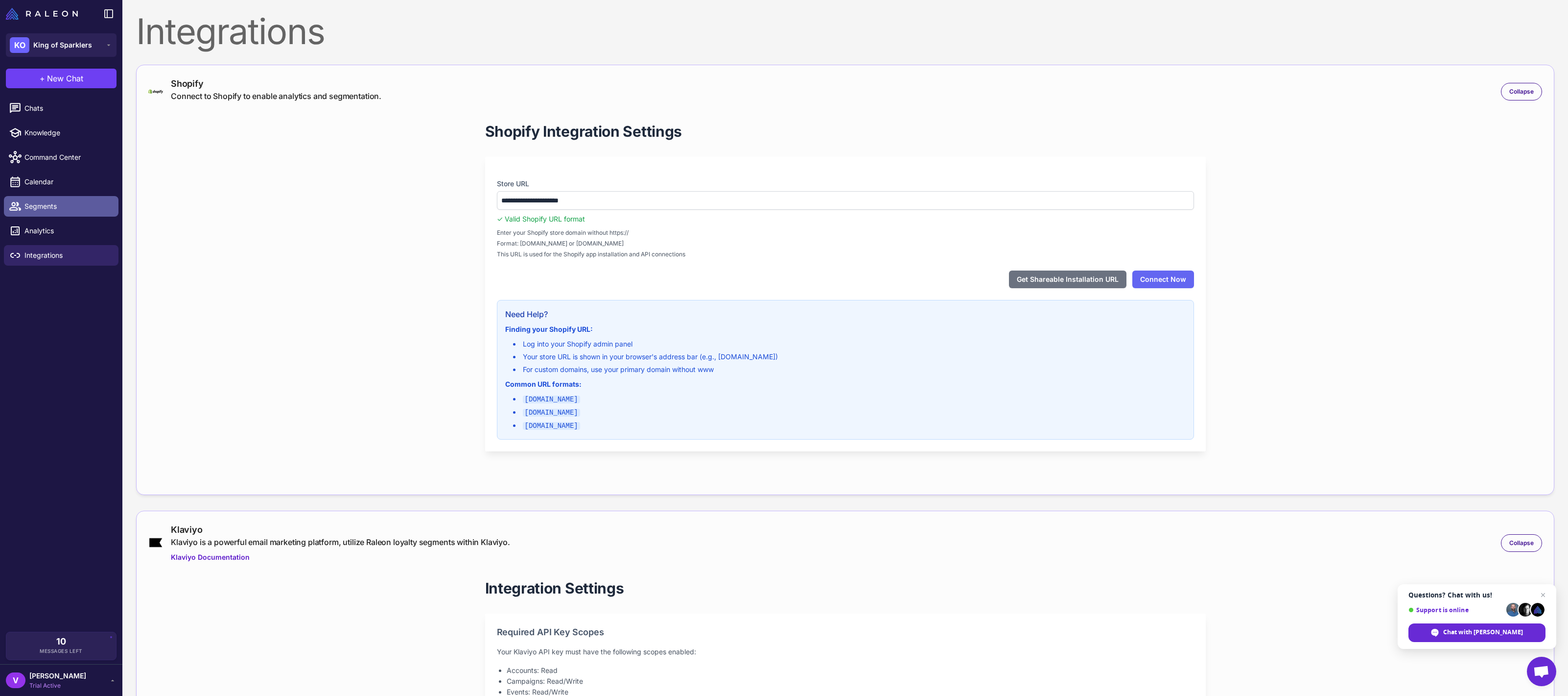
click at [47, 205] on span "Segments" at bounding box center [68, 206] width 86 height 11
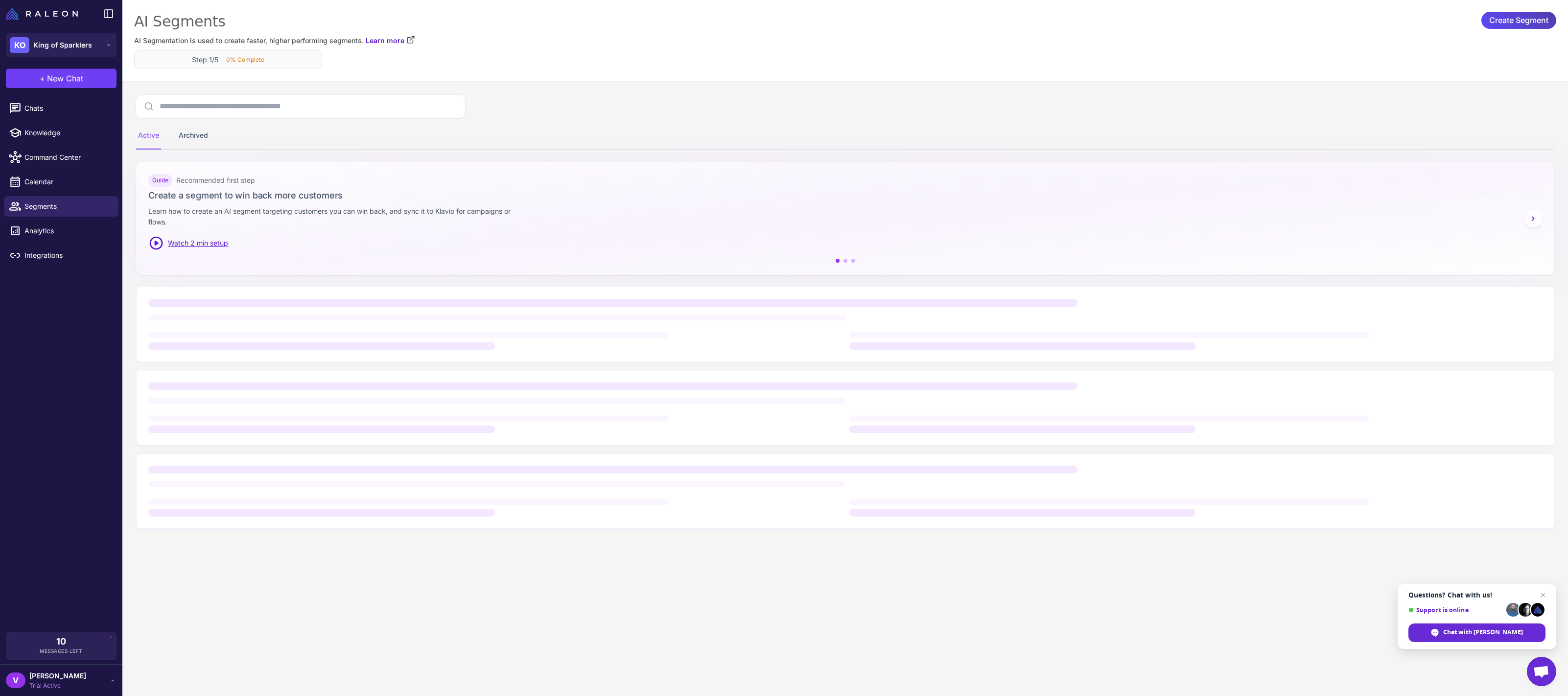
click at [222, 58] on div "Step 1/5 0% Complete" at bounding box center [228, 60] width 171 height 10
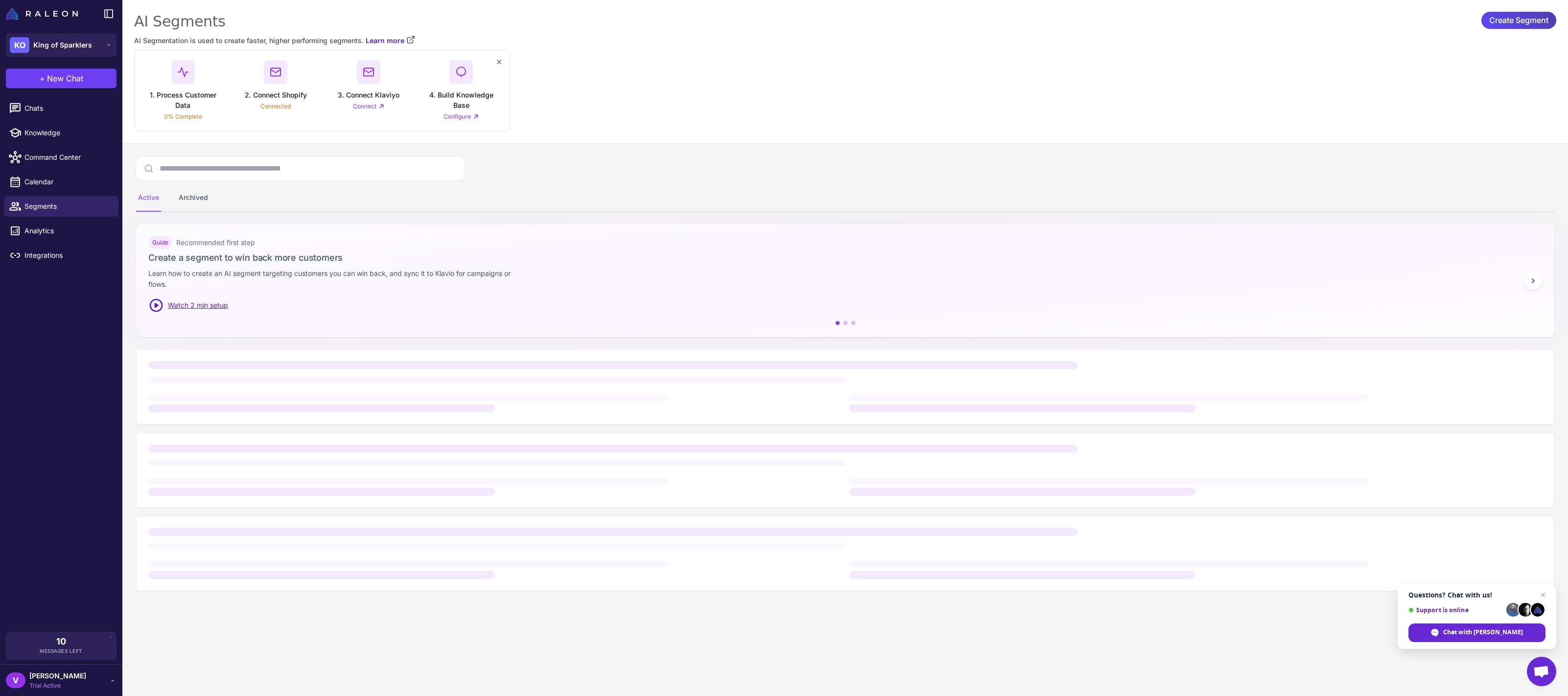
click at [180, 63] on div at bounding box center [183, 72] width 24 height 24
click at [278, 63] on div at bounding box center [275, 72] width 24 height 24
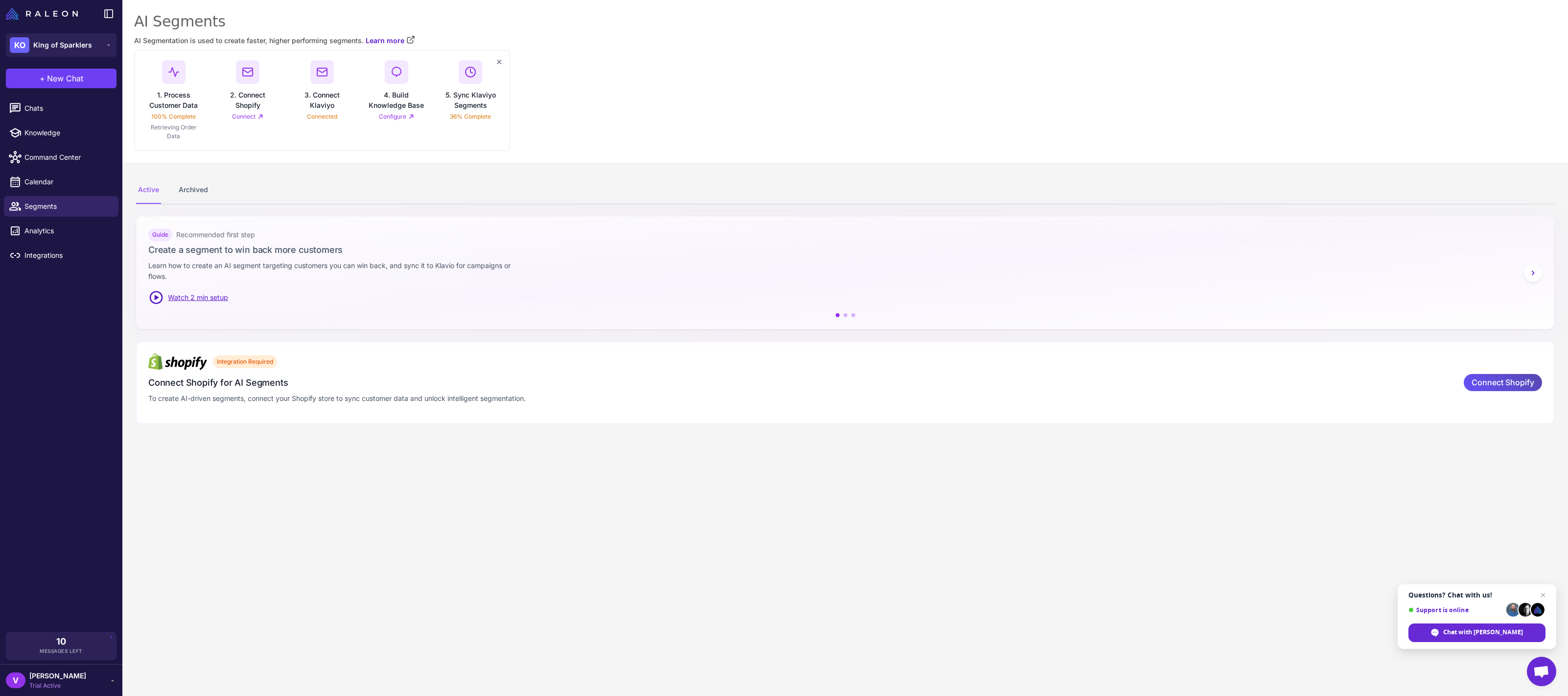
click at [1535, 380] on div "Connect Shopify" at bounding box center [1503, 382] width 78 height 17
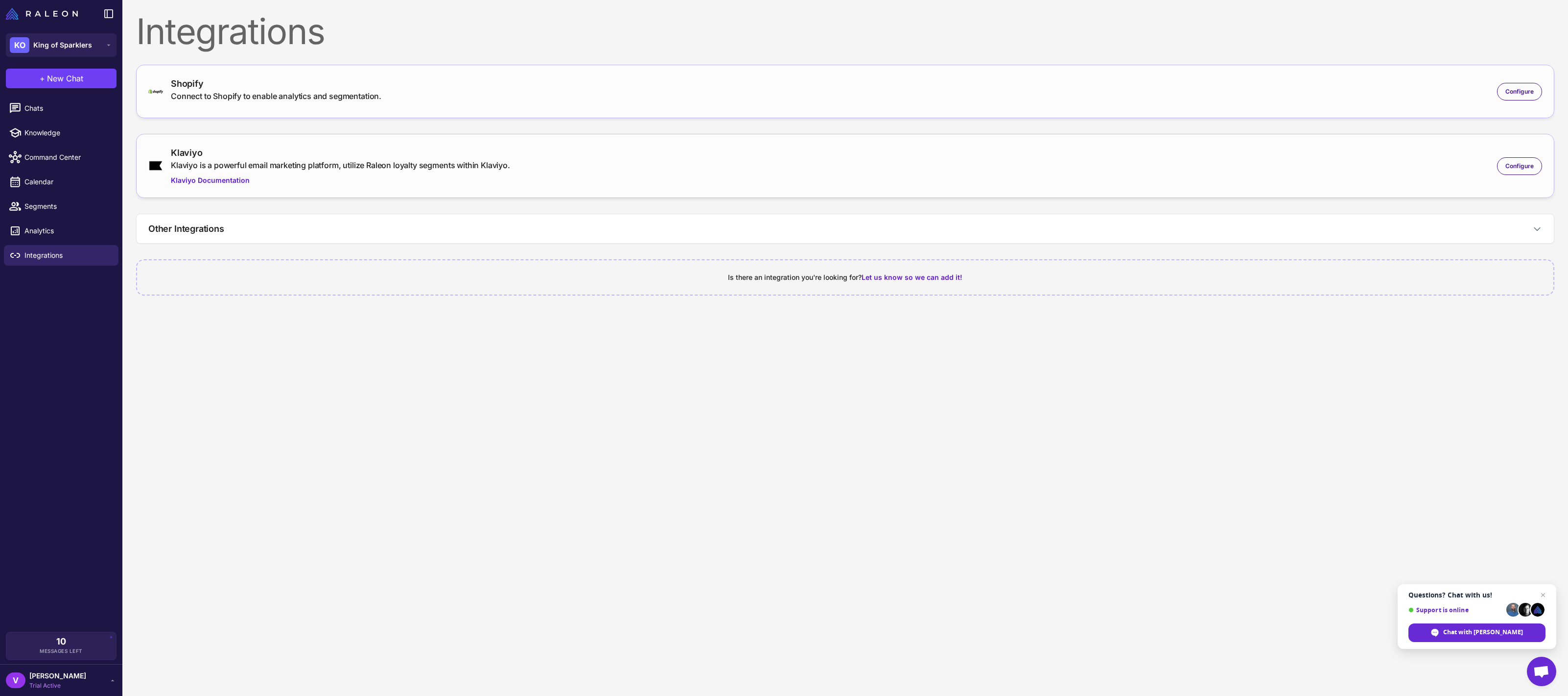
click at [1024, 100] on div "Shopify Connect to Shopify to enable analytics and segmentation. Configure" at bounding box center [845, 91] width 1394 height 29
click at [1519, 99] on div "Configure" at bounding box center [1520, 91] width 45 height 18
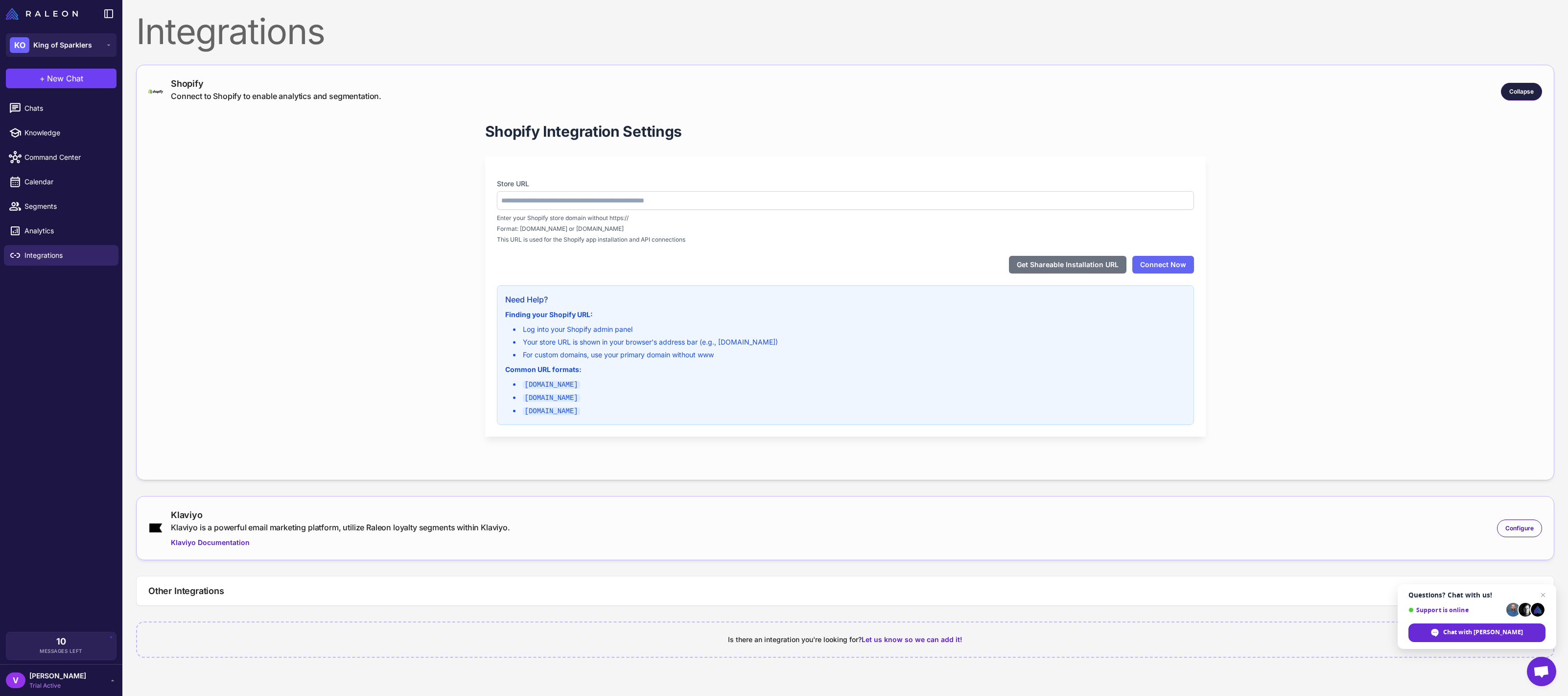
type input "**********"
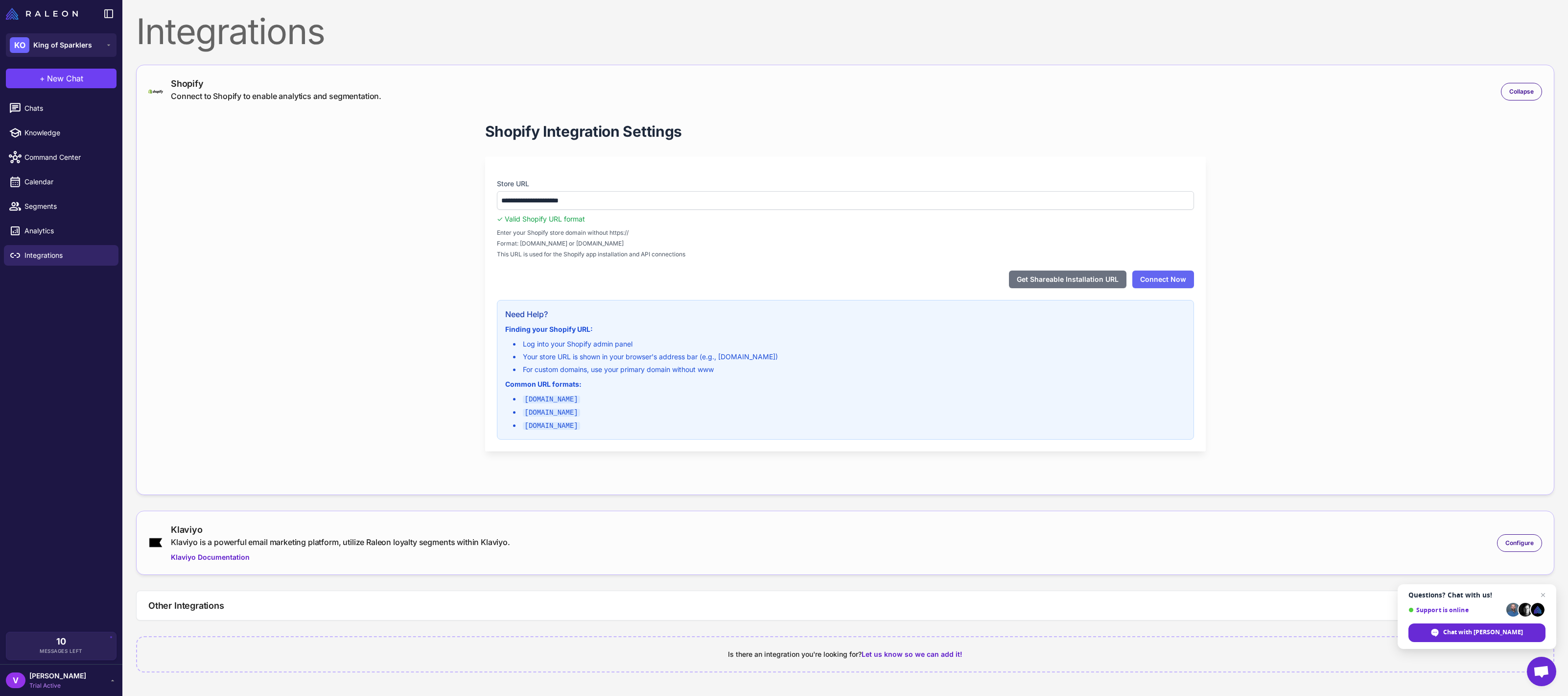
click at [1195, 279] on div "**********" at bounding box center [846, 304] width 721 height 294
click at [1174, 281] on button "Connect Now" at bounding box center [1164, 279] width 62 height 18
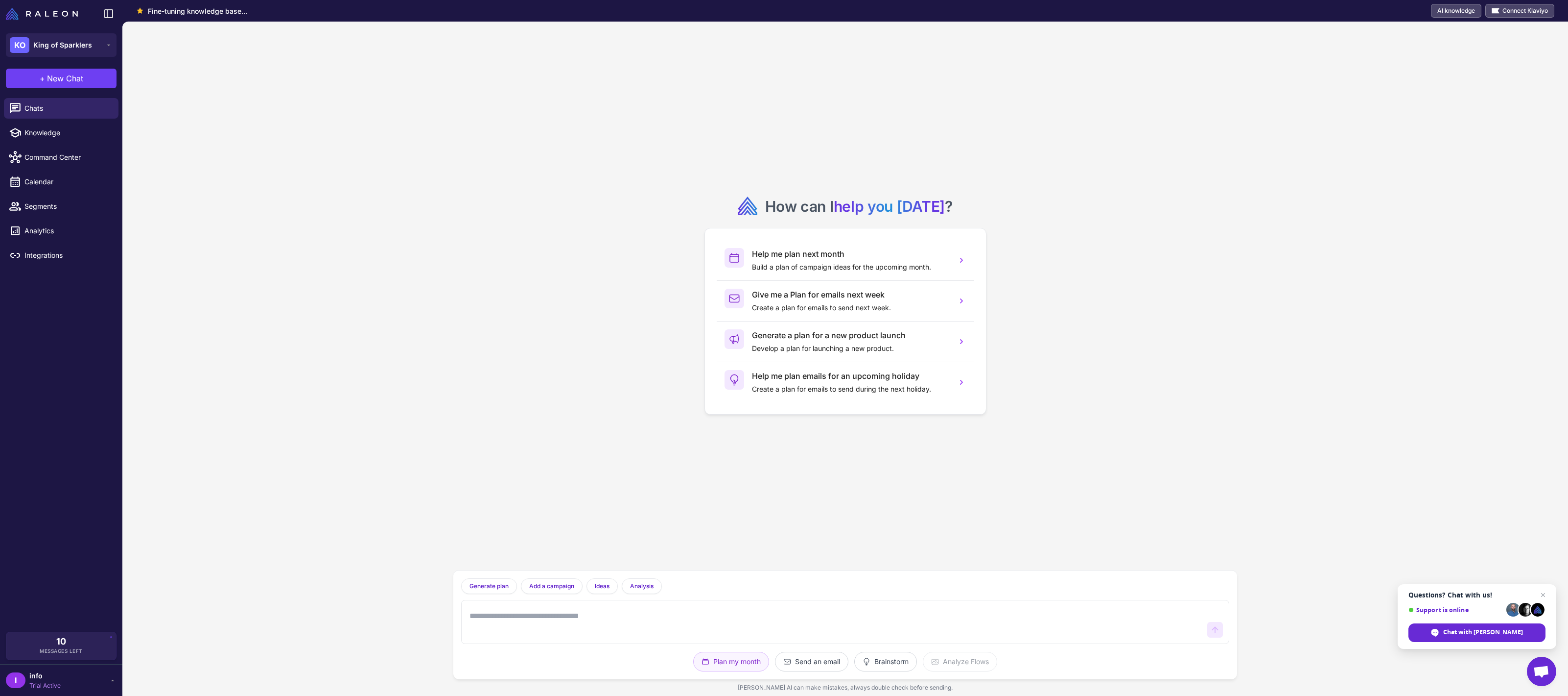
click at [81, 145] on li "Knowledge" at bounding box center [61, 158] width 122 height 24
click at [76, 130] on span "Knowledge" at bounding box center [68, 132] width 86 height 11
select select
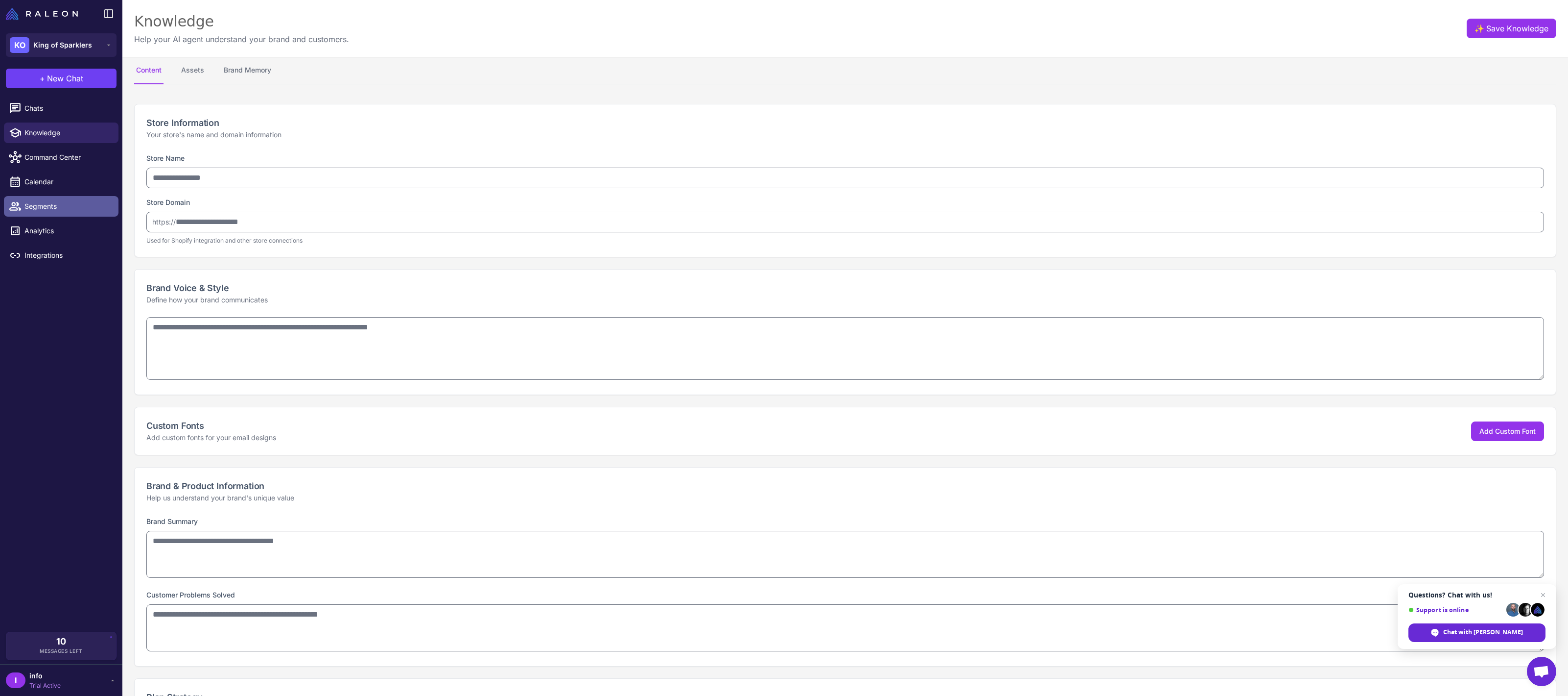
click at [44, 205] on span "Segments" at bounding box center [68, 206] width 86 height 11
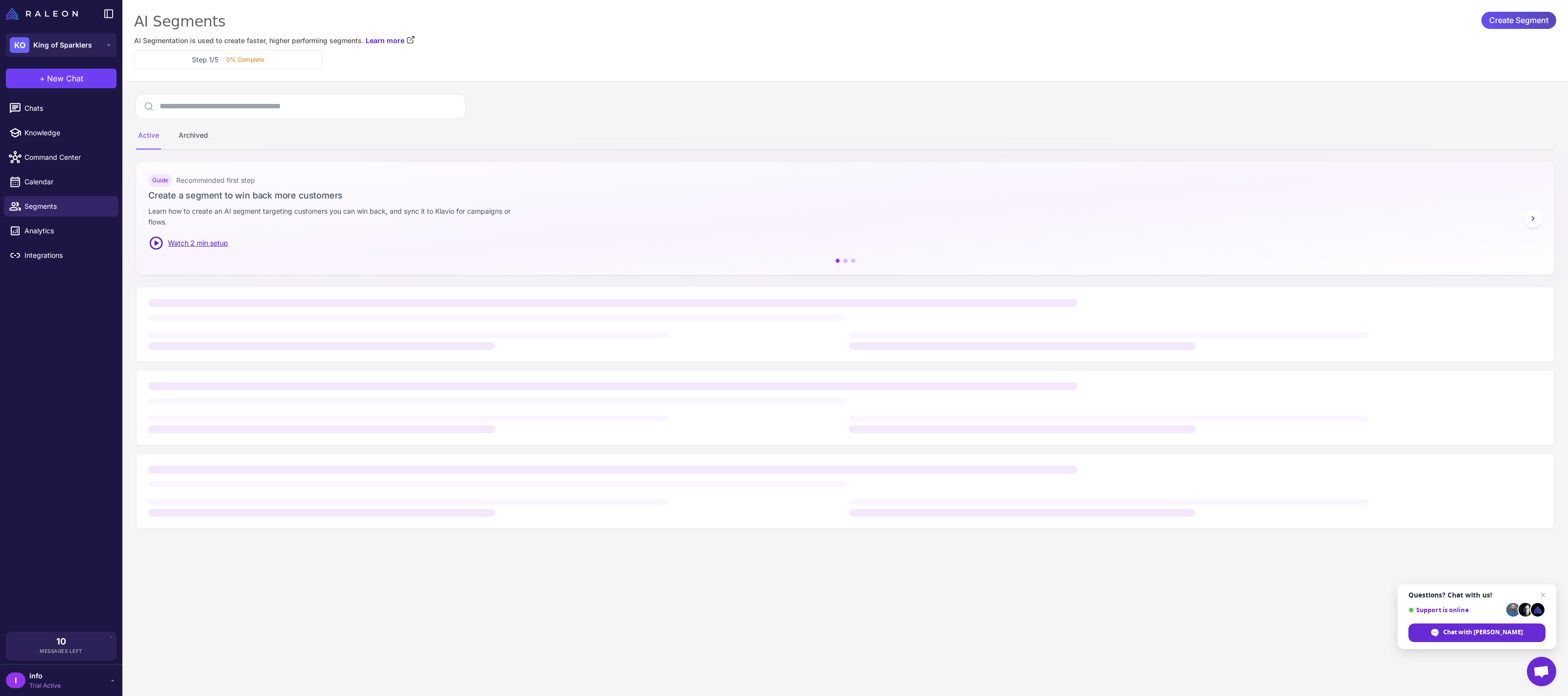
click at [1538, 16] on span "Create Segment" at bounding box center [1519, 20] width 59 height 17
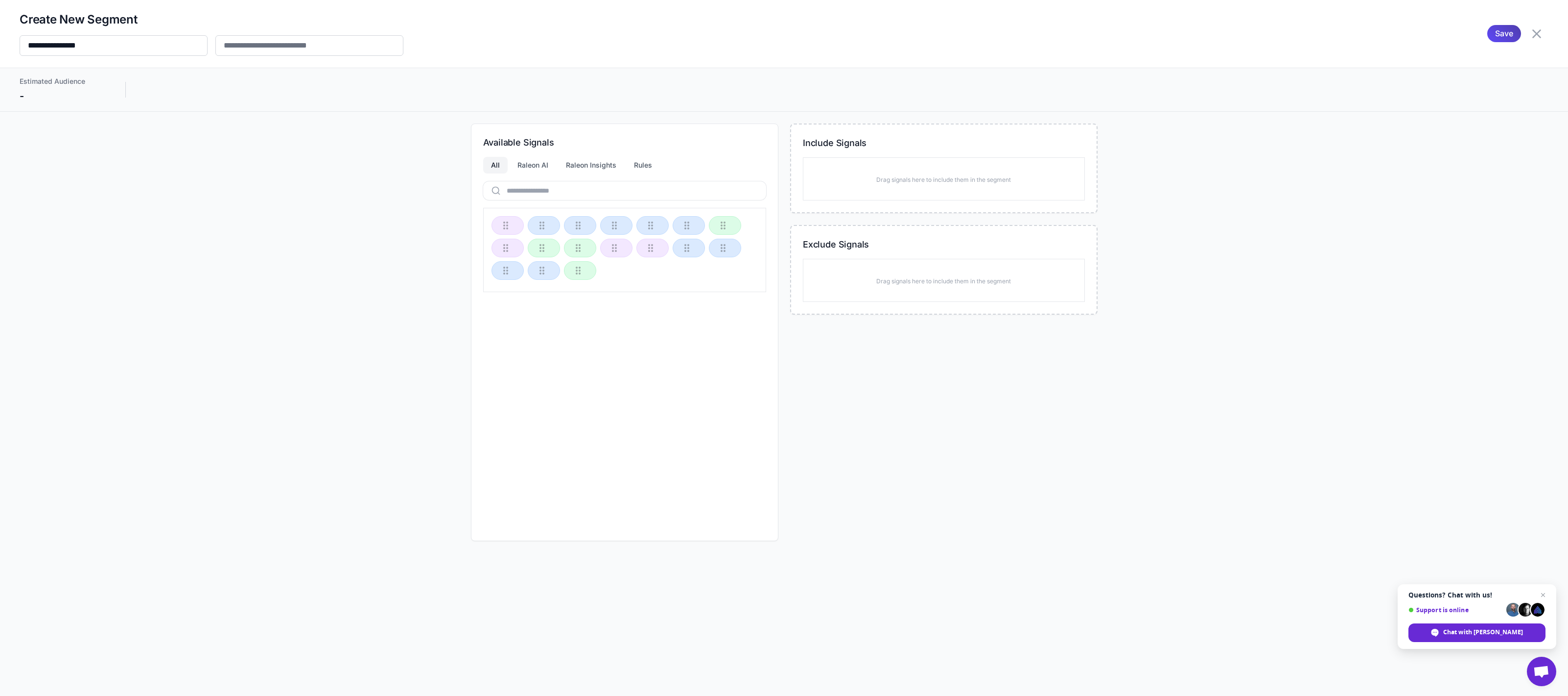
select select
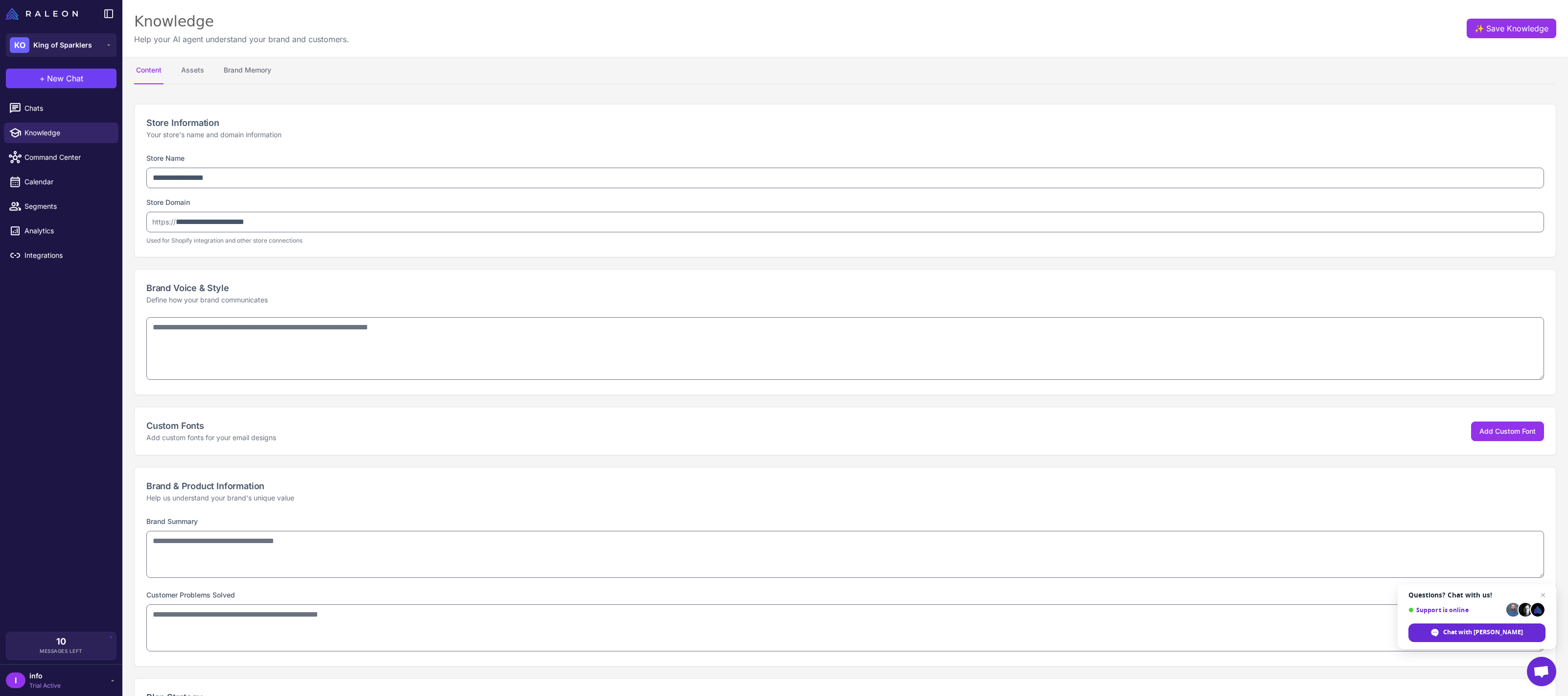
type textarea "**********"
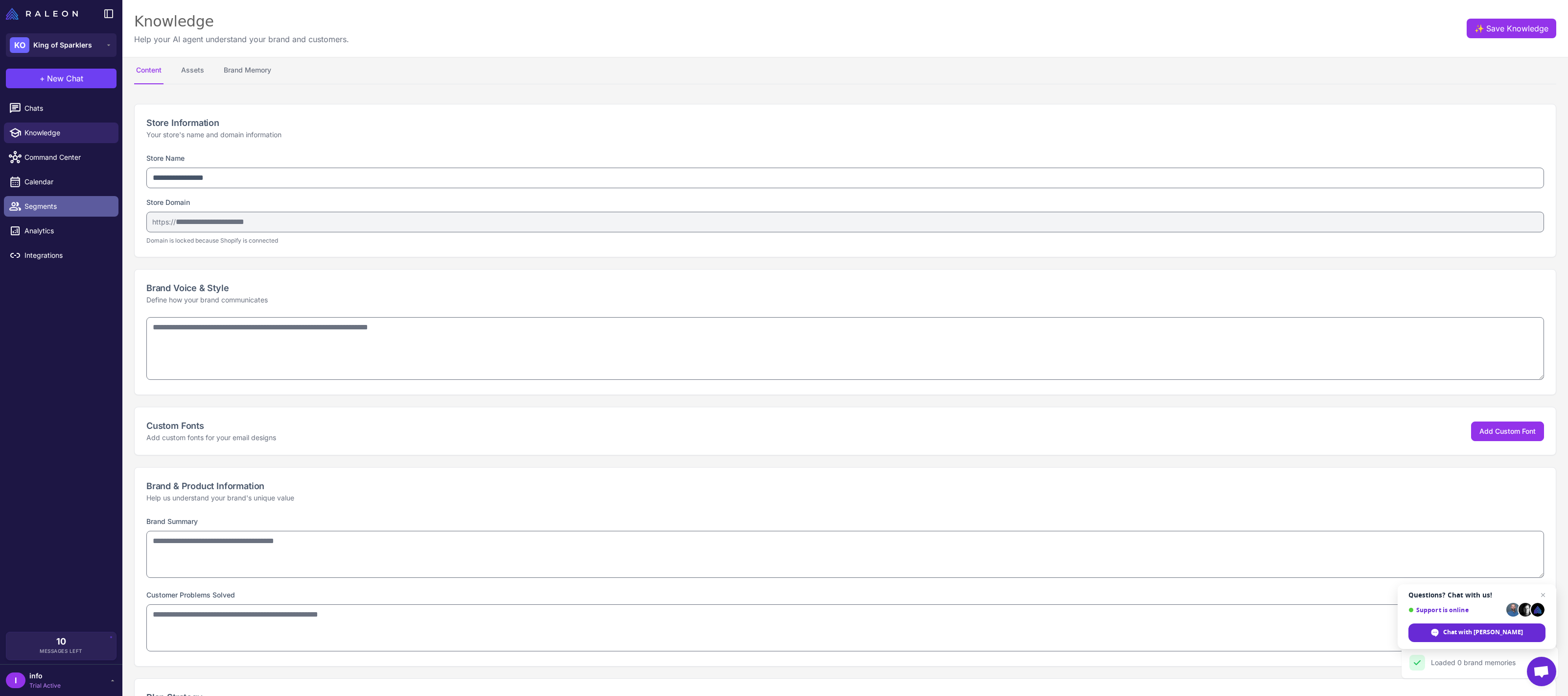
click at [44, 205] on span "Segments" at bounding box center [68, 206] width 86 height 11
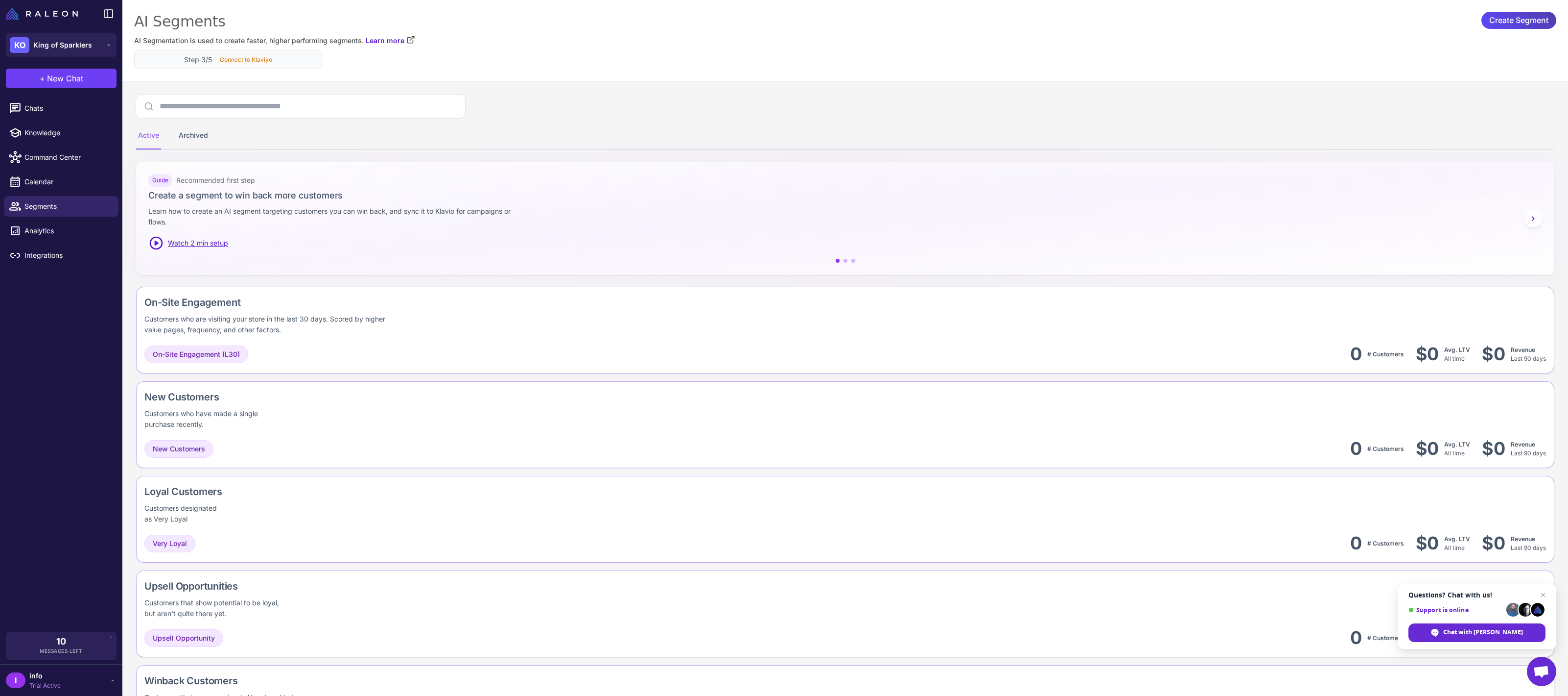
click at [305, 58] on div "Step 3/5 Connect to Klaviyo" at bounding box center [228, 60] width 171 height 10
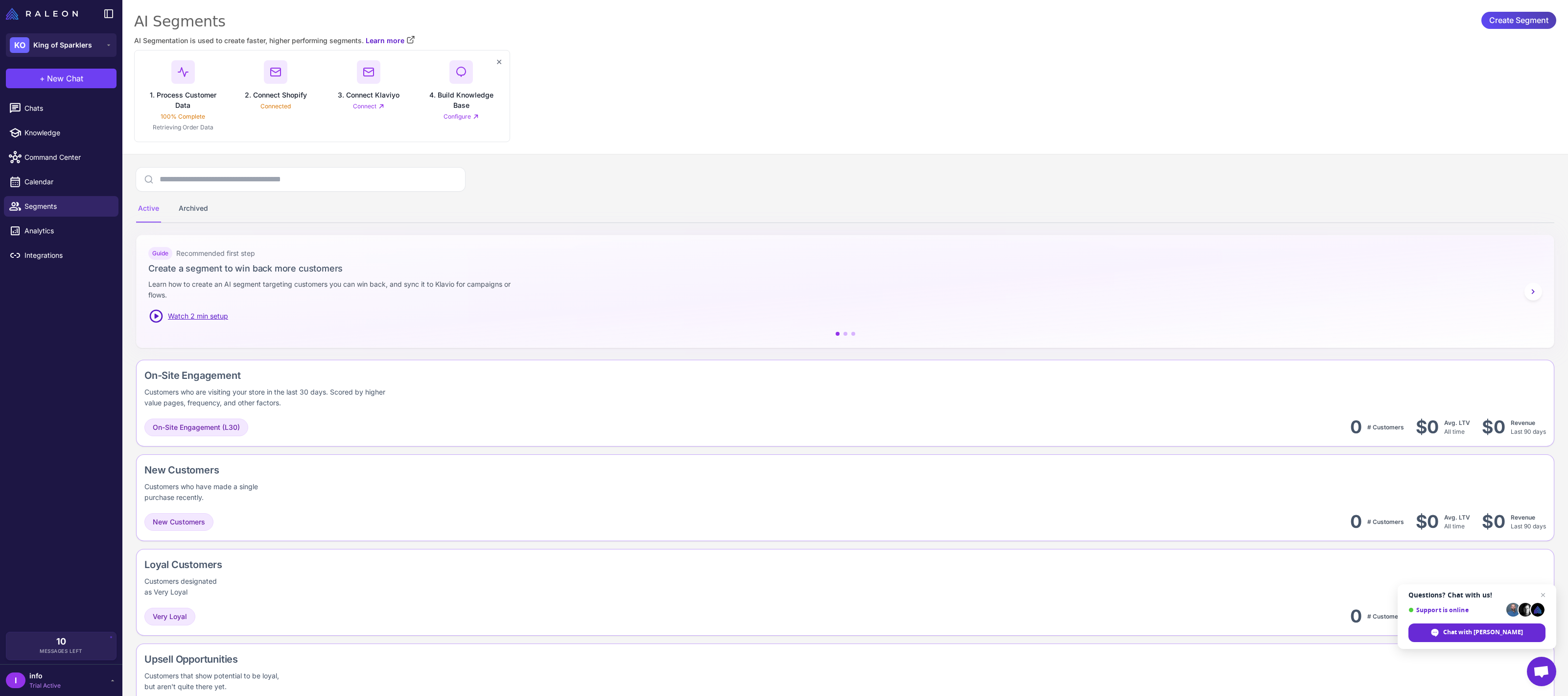
click at [360, 104] on link "Connect" at bounding box center [369, 107] width 32 height 9
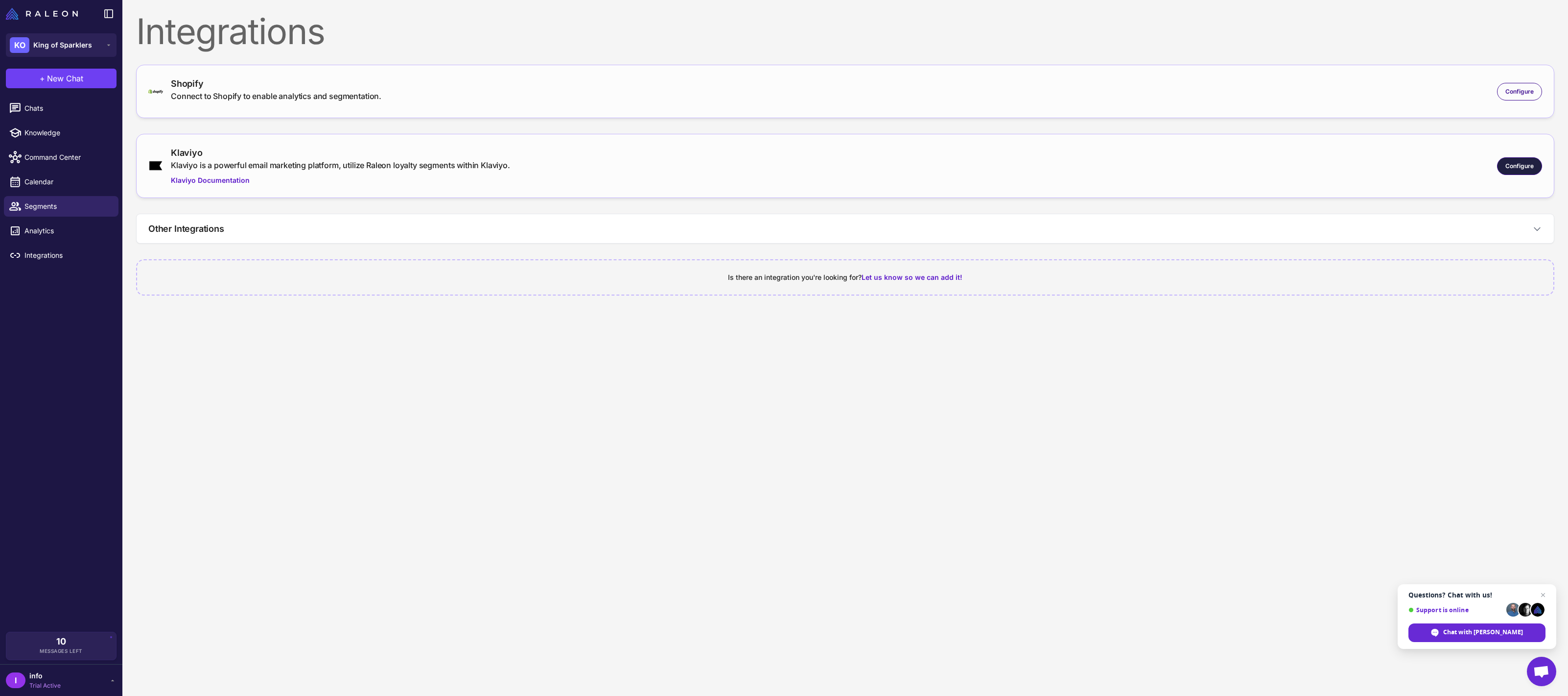
click at [1522, 163] on span "Configure" at bounding box center [1519, 166] width 28 height 9
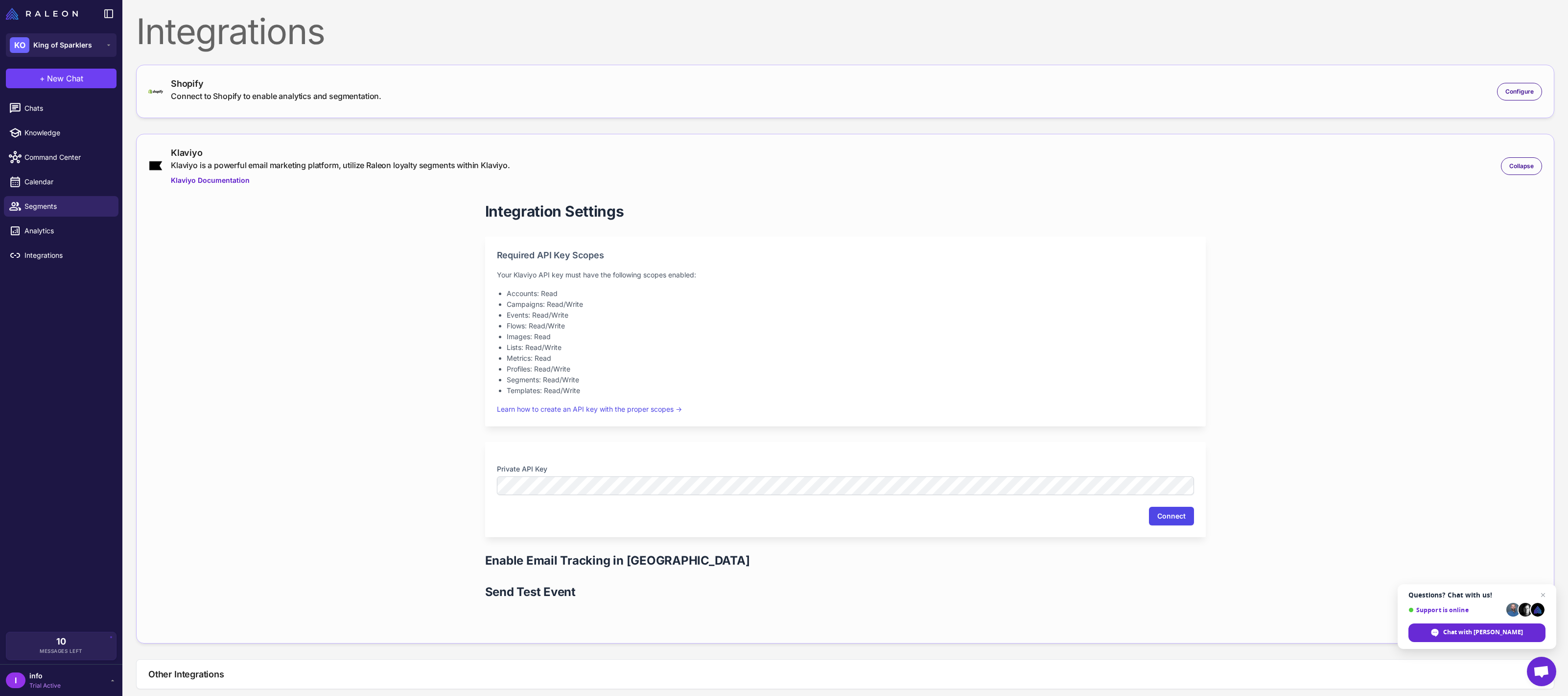
click at [1179, 514] on button "Connect" at bounding box center [1172, 516] width 45 height 19
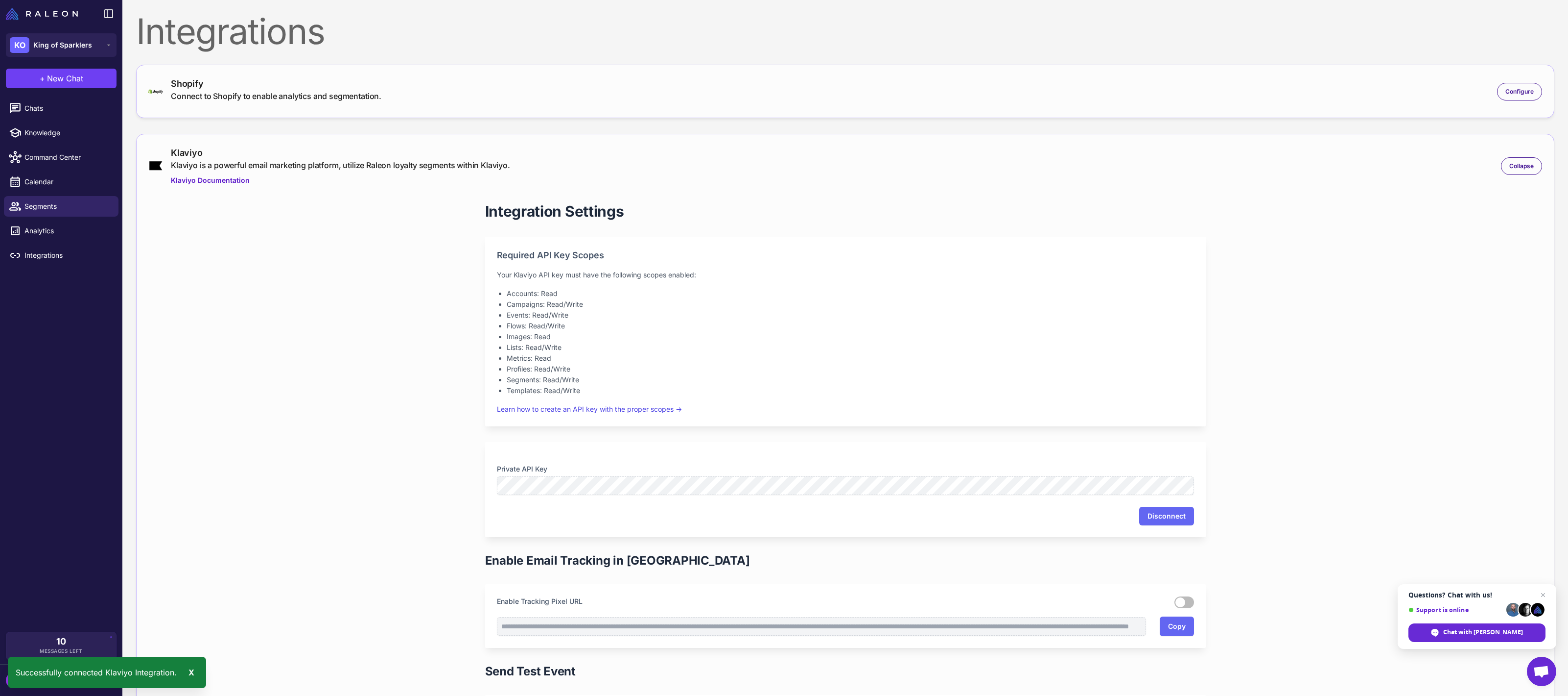
click at [1179, 604] on label at bounding box center [1184, 602] width 19 height 12
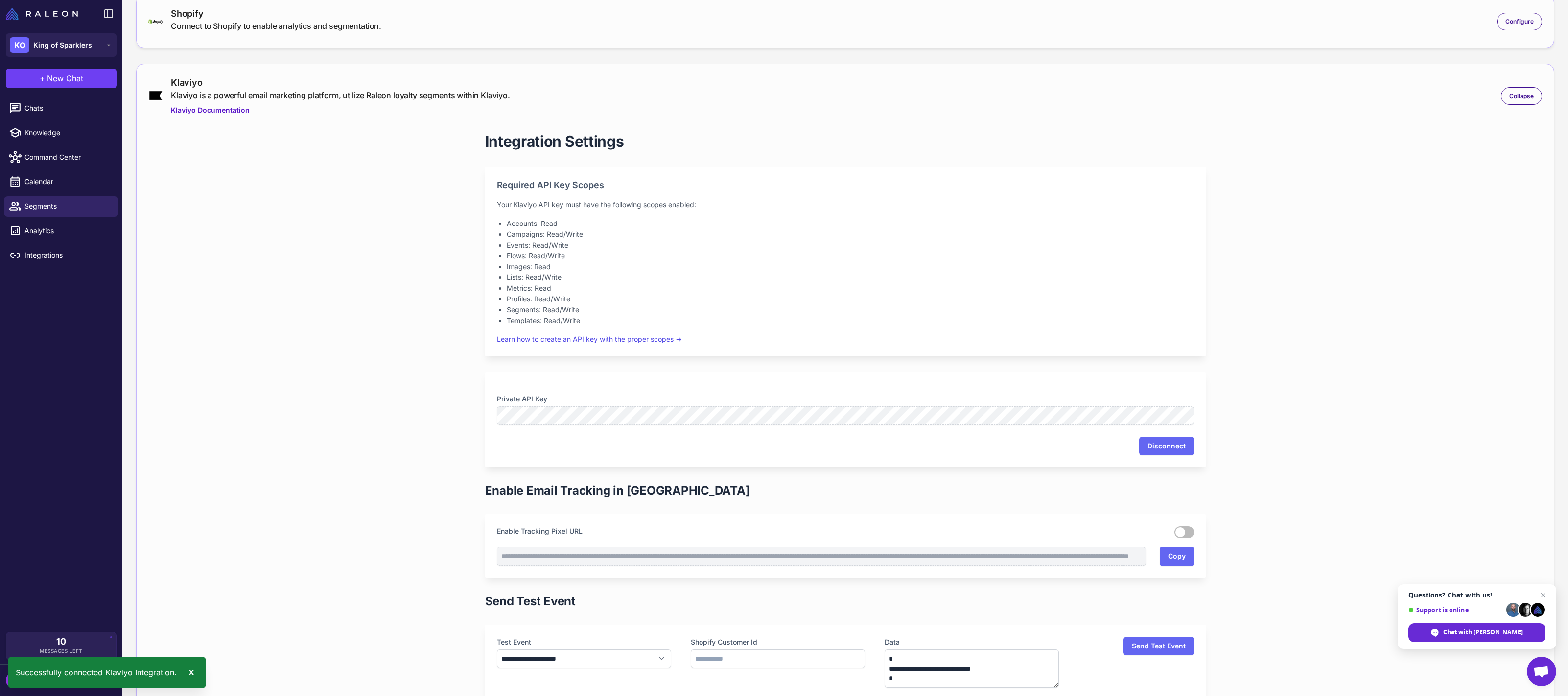
scroll to position [127, 0]
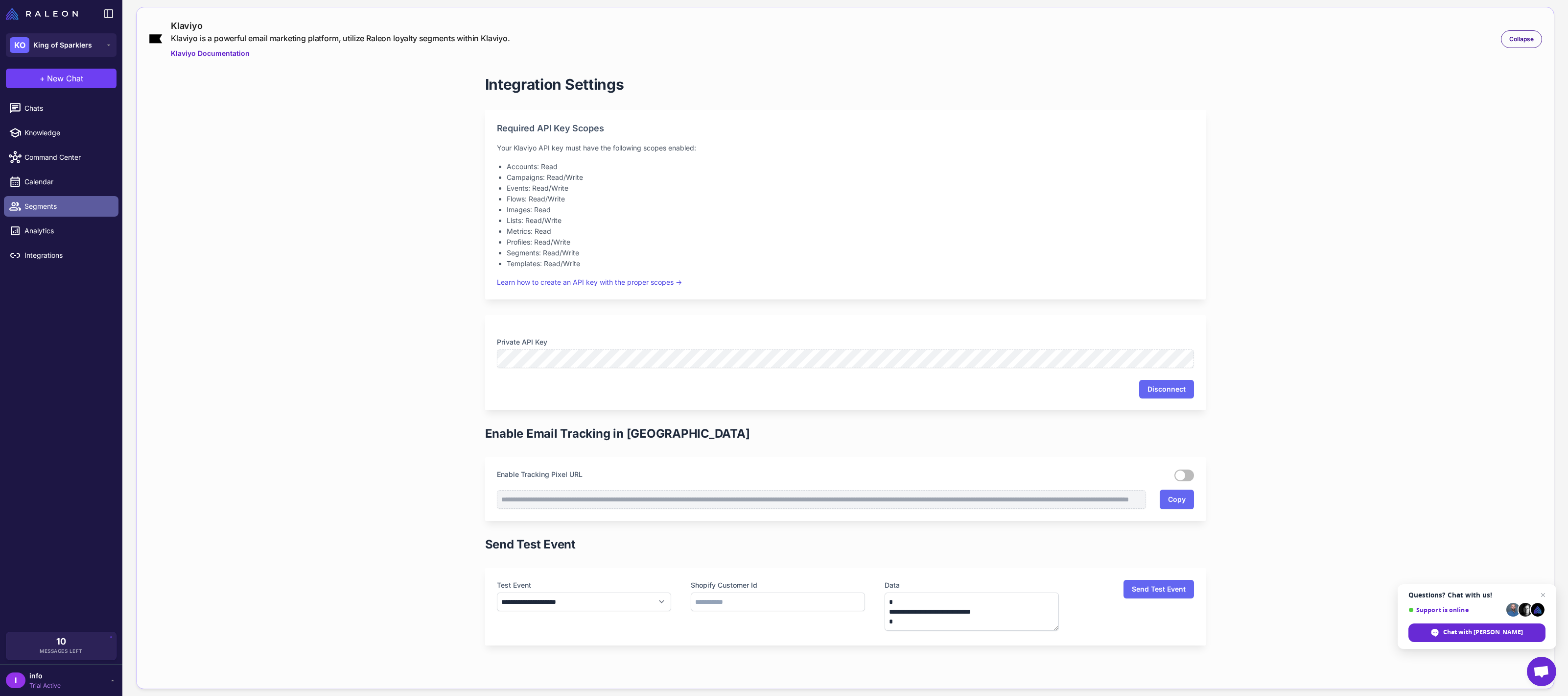
click at [58, 201] on span "Segments" at bounding box center [68, 206] width 86 height 11
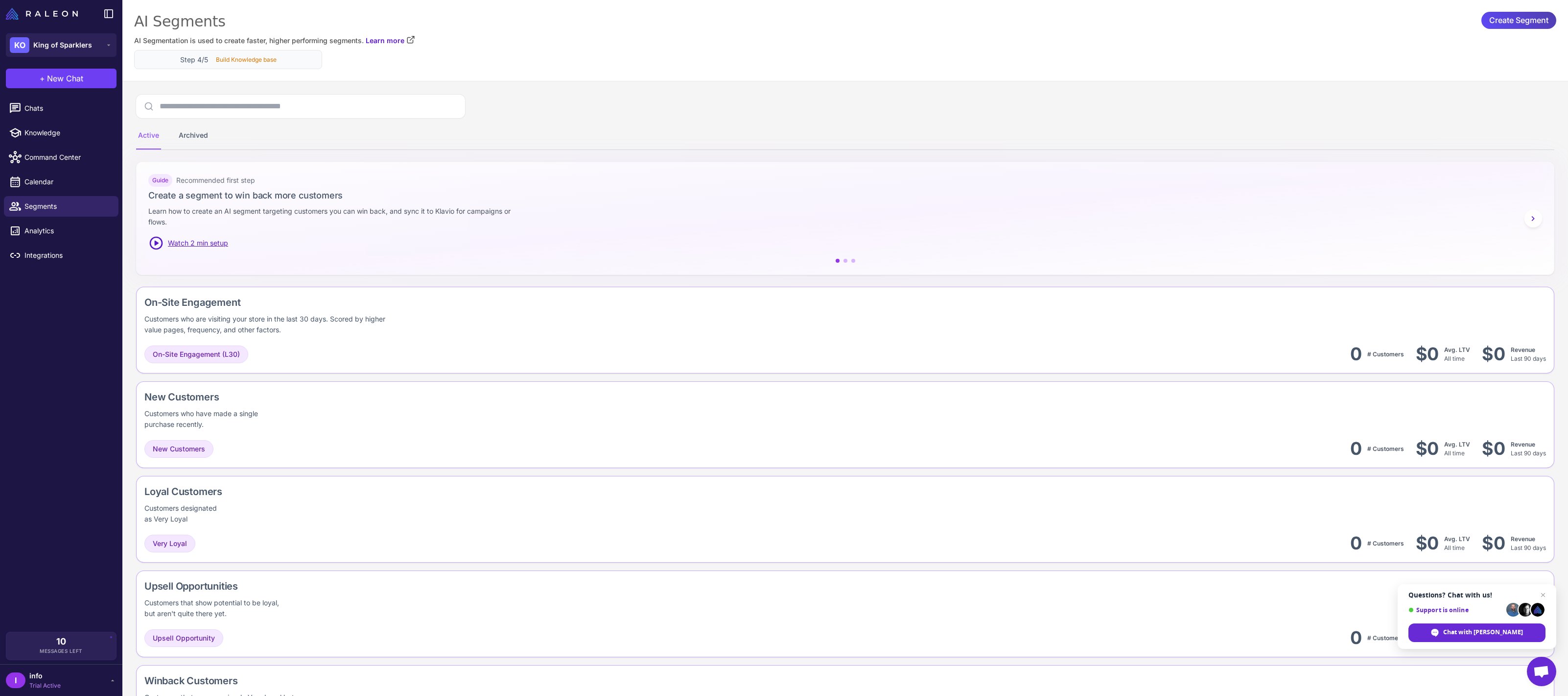
click at [263, 65] on div "Step 4/5 Build Knowledge base" at bounding box center [228, 59] width 188 height 19
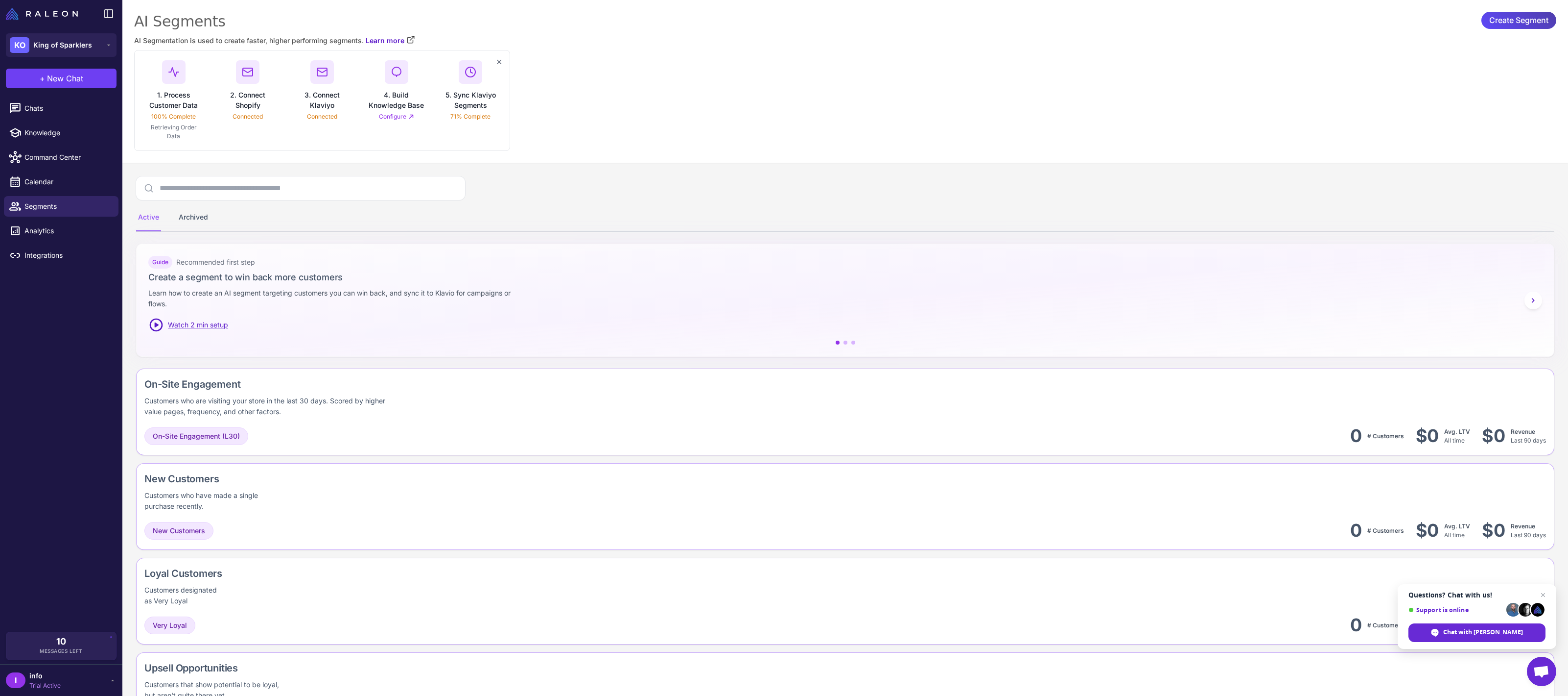
click at [393, 119] on link "Configure" at bounding box center [396, 117] width 35 height 9
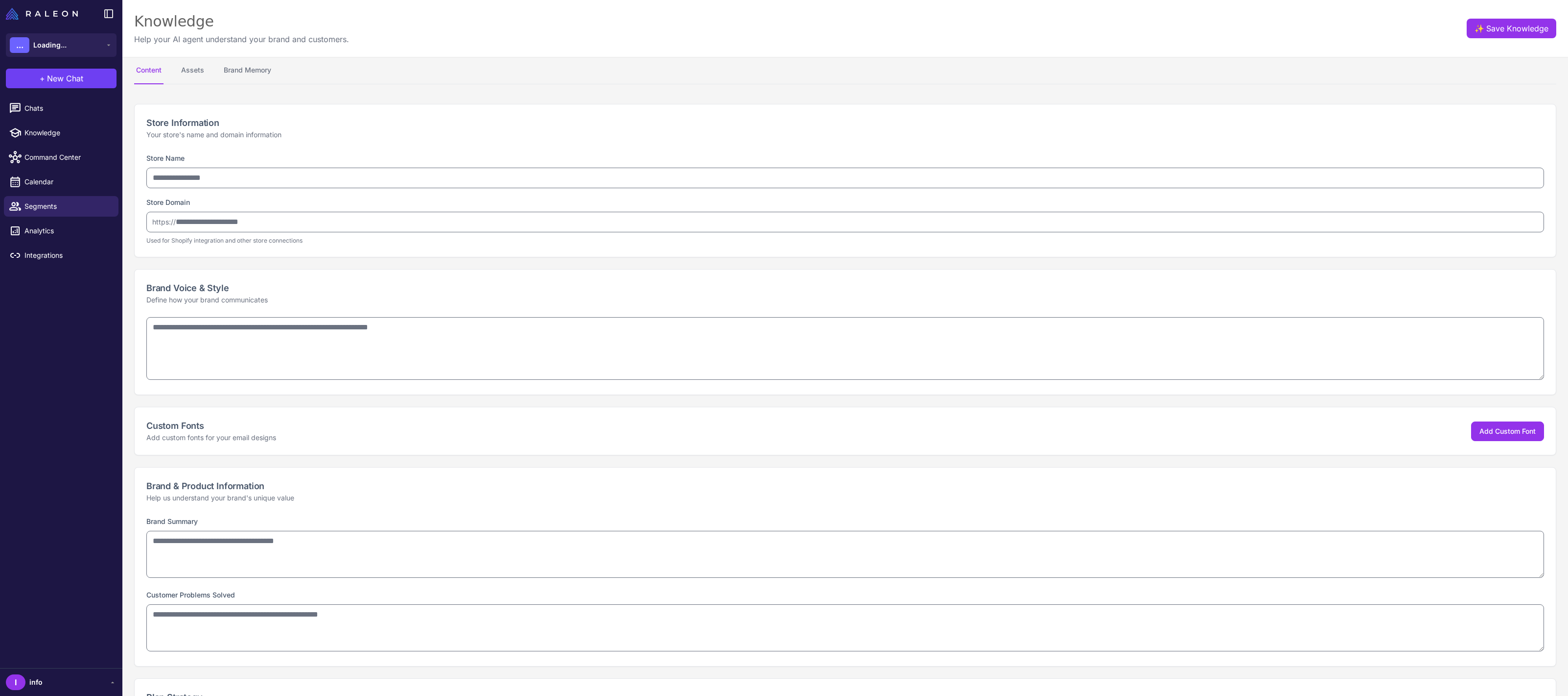
select select
type input "**********"
type textarea "**********"
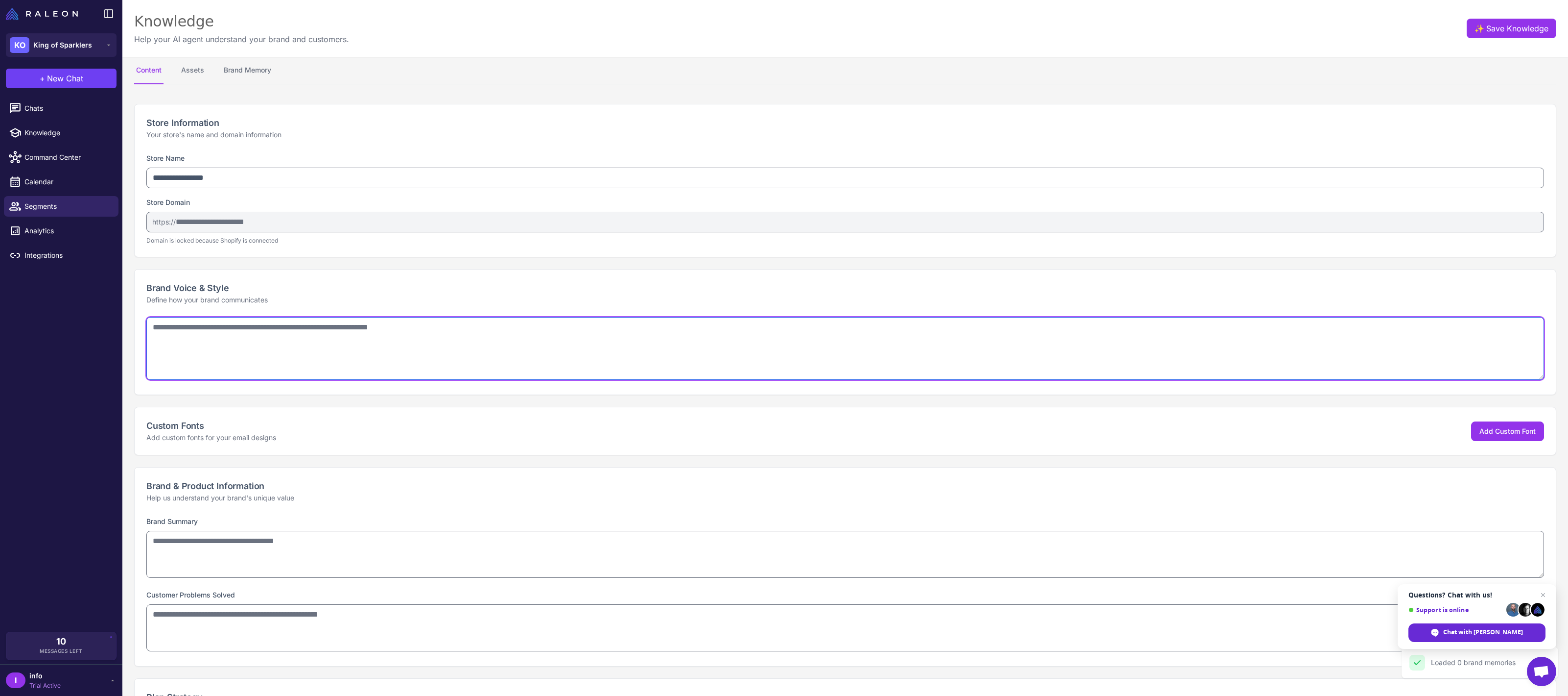
click at [281, 326] on textarea at bounding box center [846, 348] width 1398 height 63
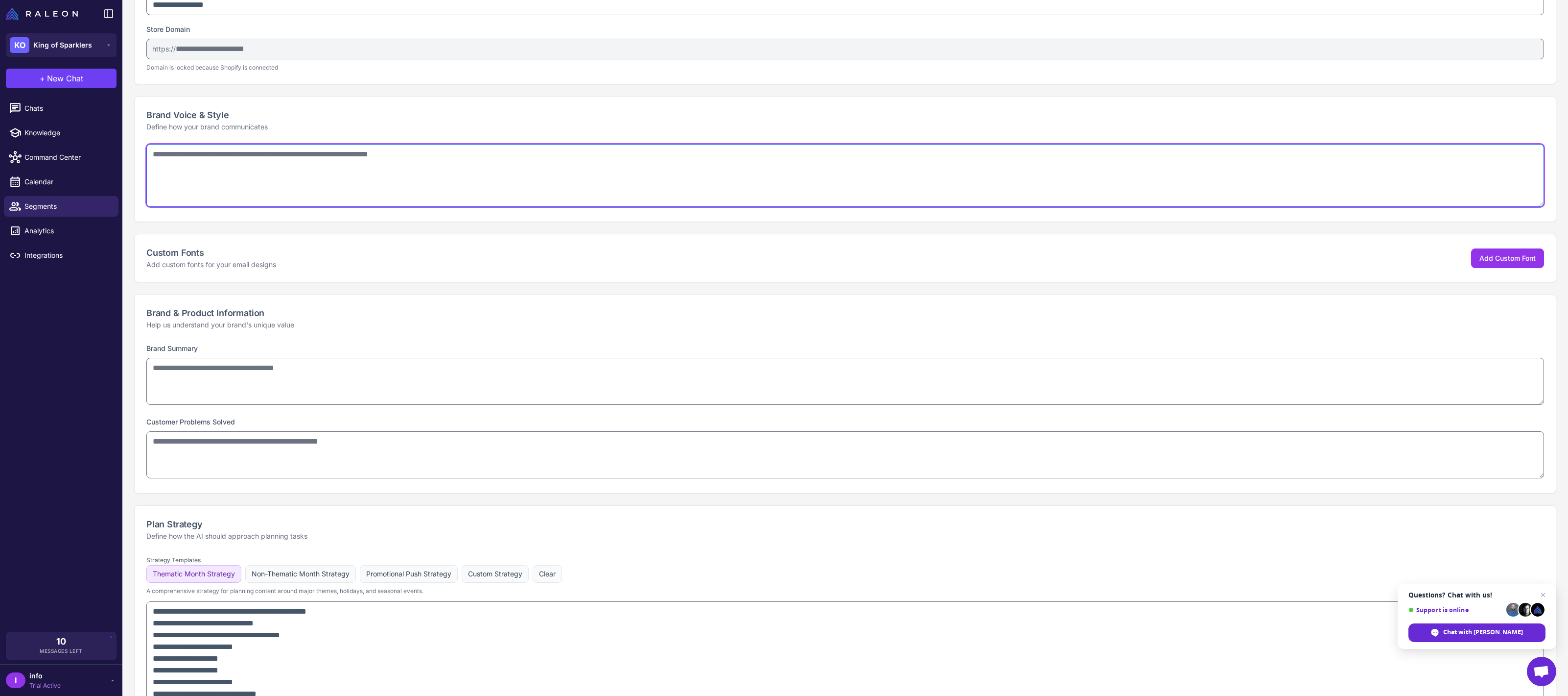
scroll to position [173, 0]
paste textarea "**********"
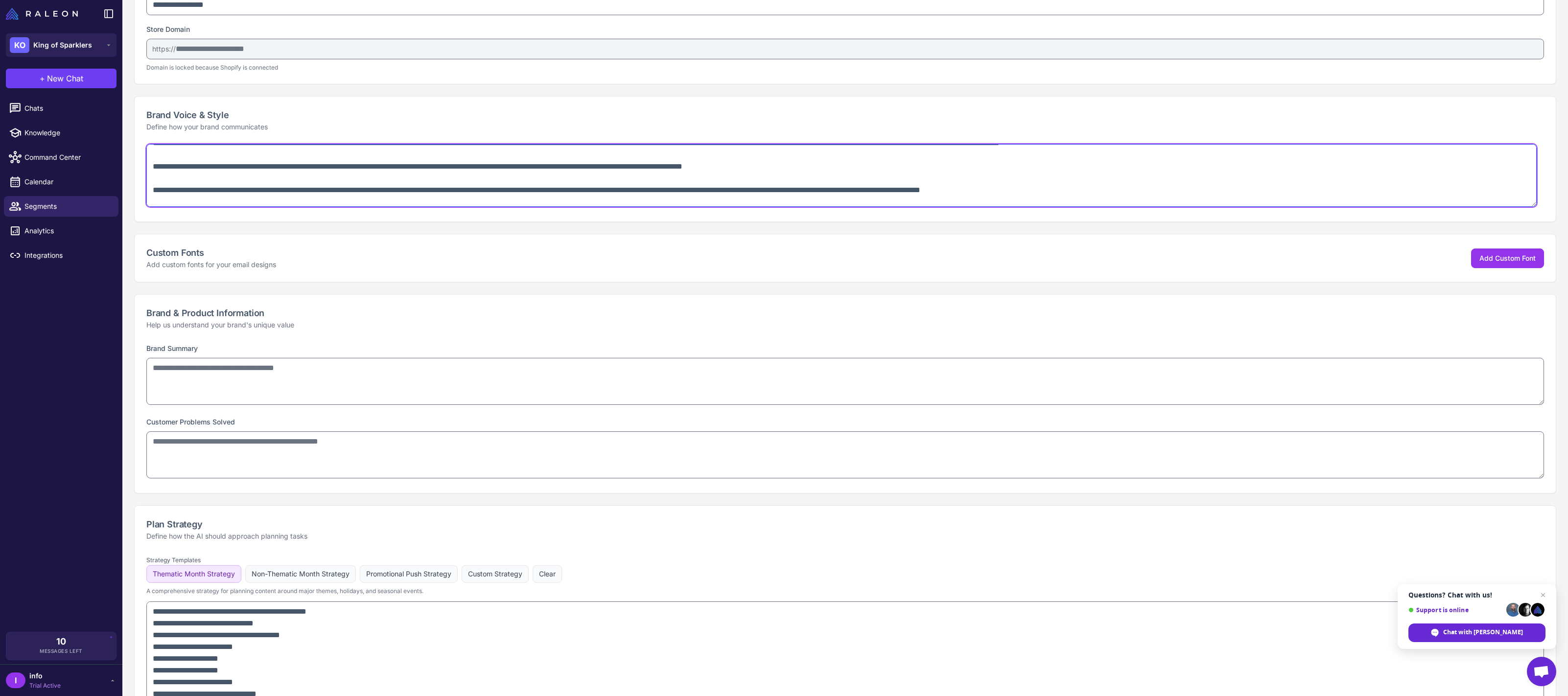
scroll to position [0, 0]
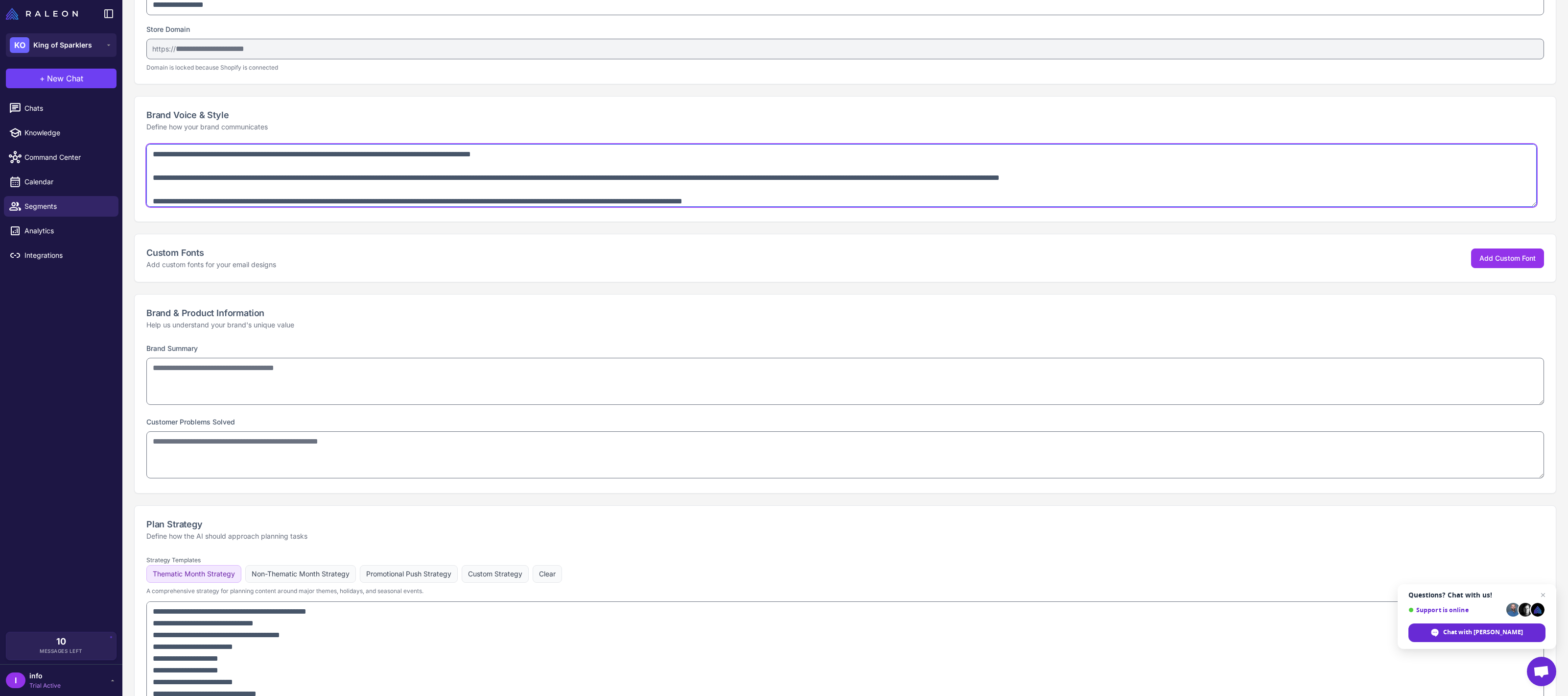
click at [227, 190] on textarea "**********" at bounding box center [842, 175] width 1390 height 63
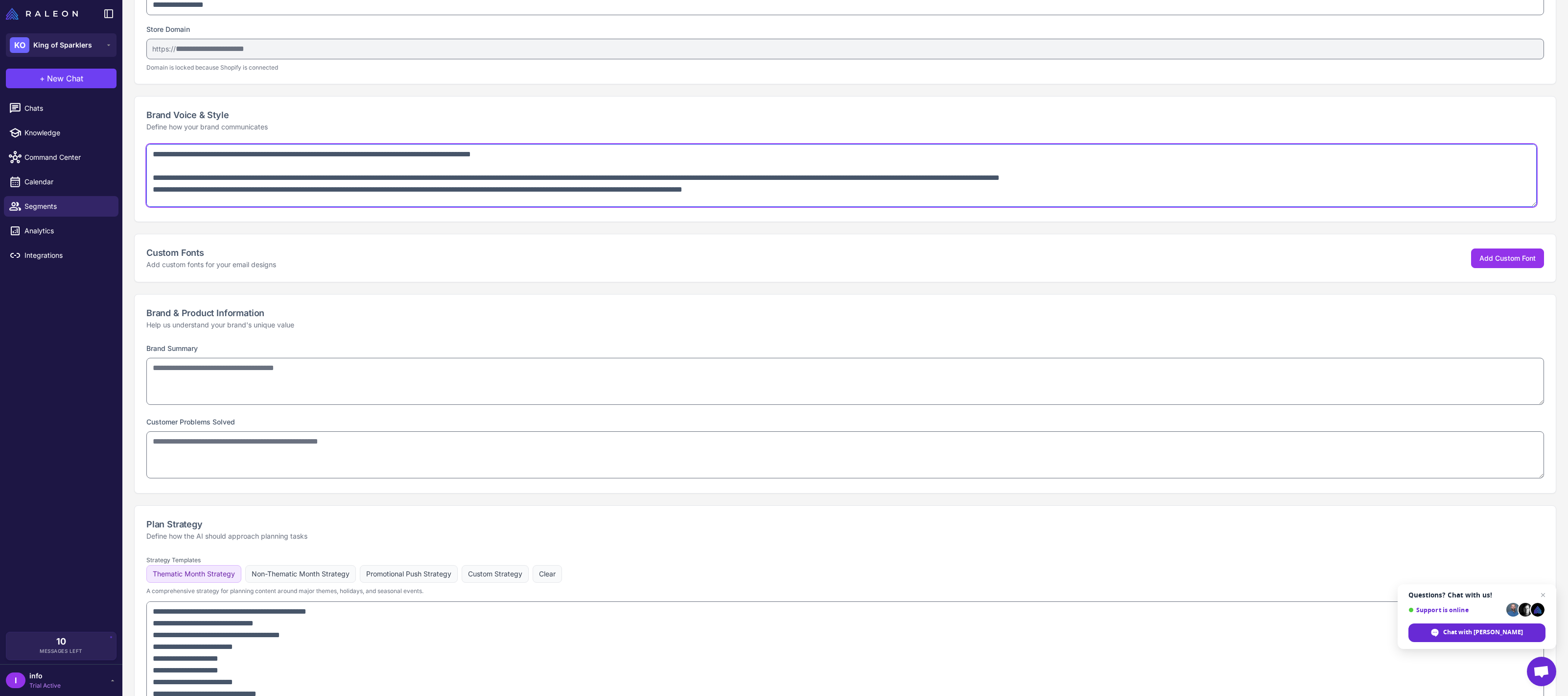
click at [224, 200] on textarea "**********" at bounding box center [842, 175] width 1390 height 63
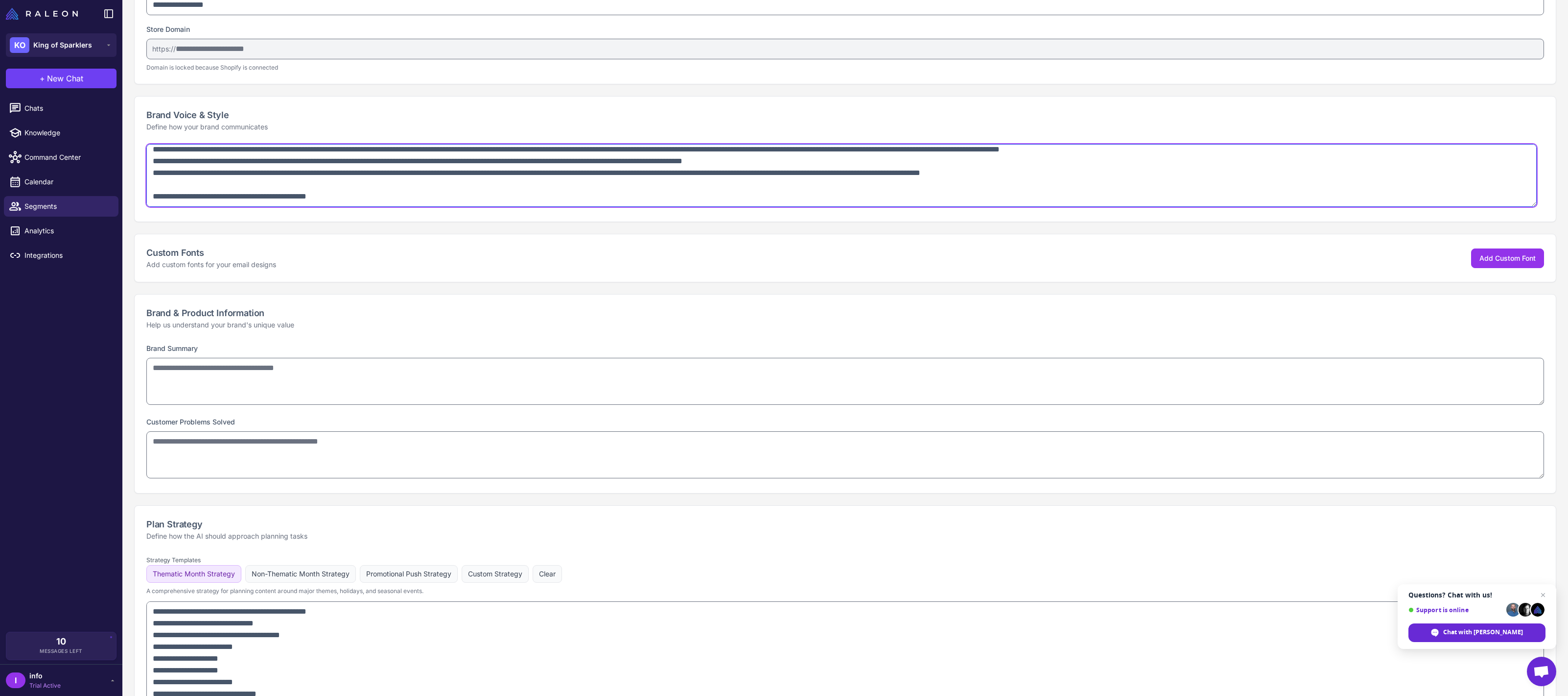
scroll to position [186, 0]
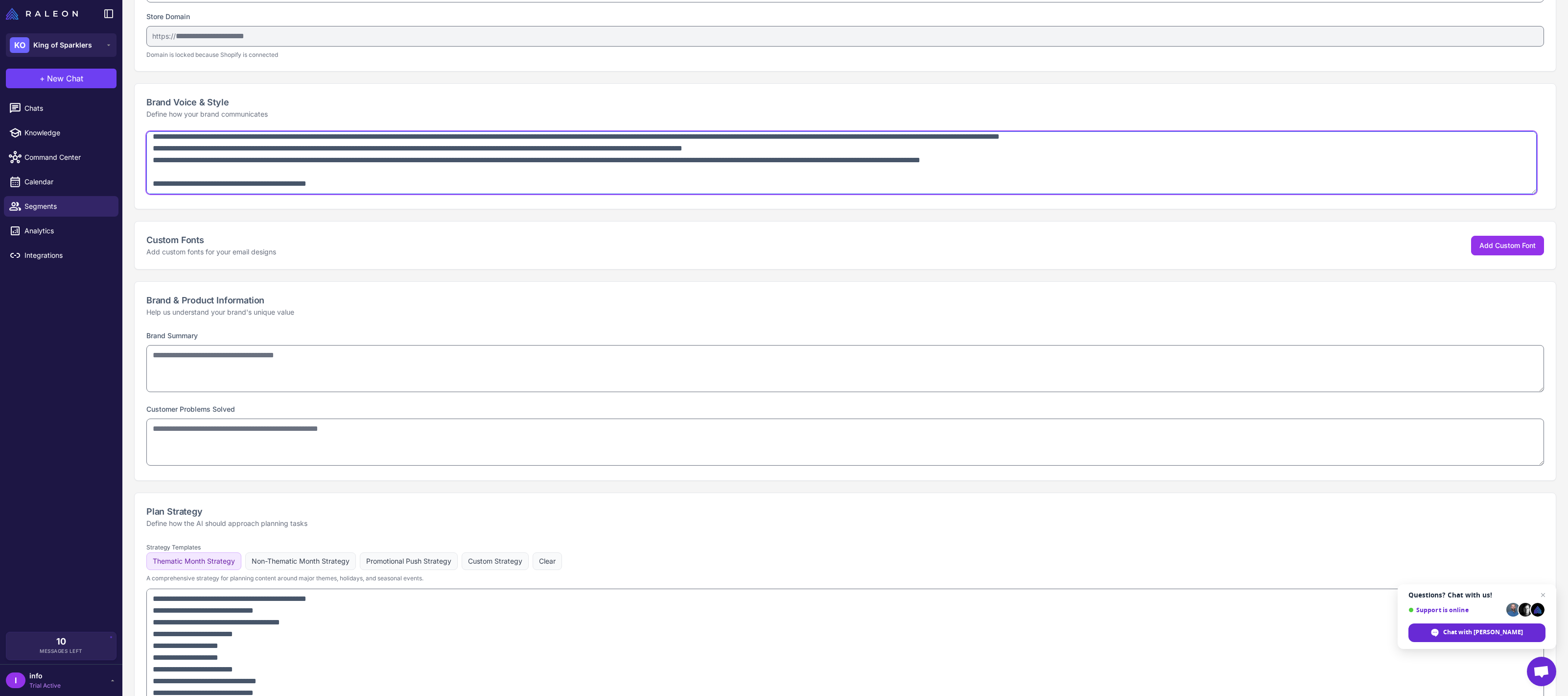
type textarea "**********"
click at [249, 433] on textarea at bounding box center [846, 441] width 1398 height 47
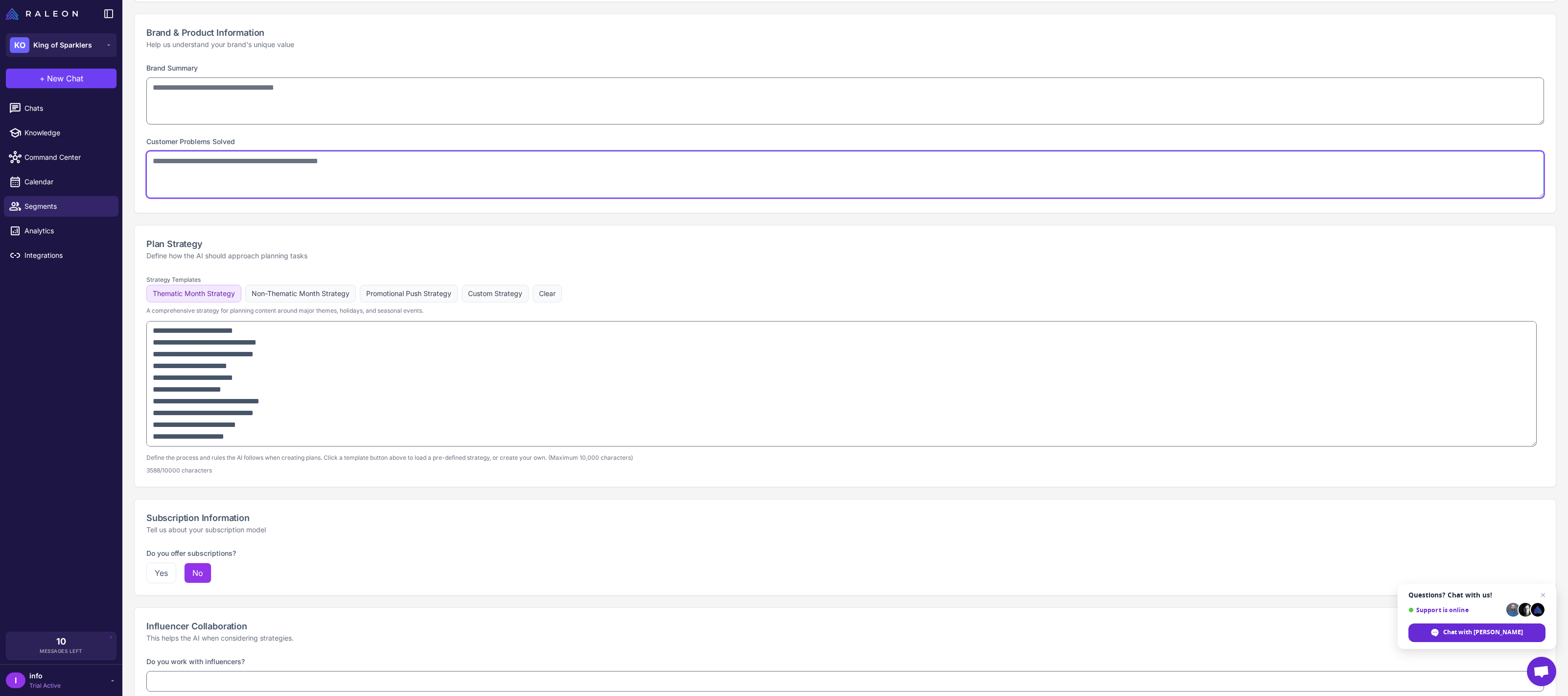
scroll to position [473, 0]
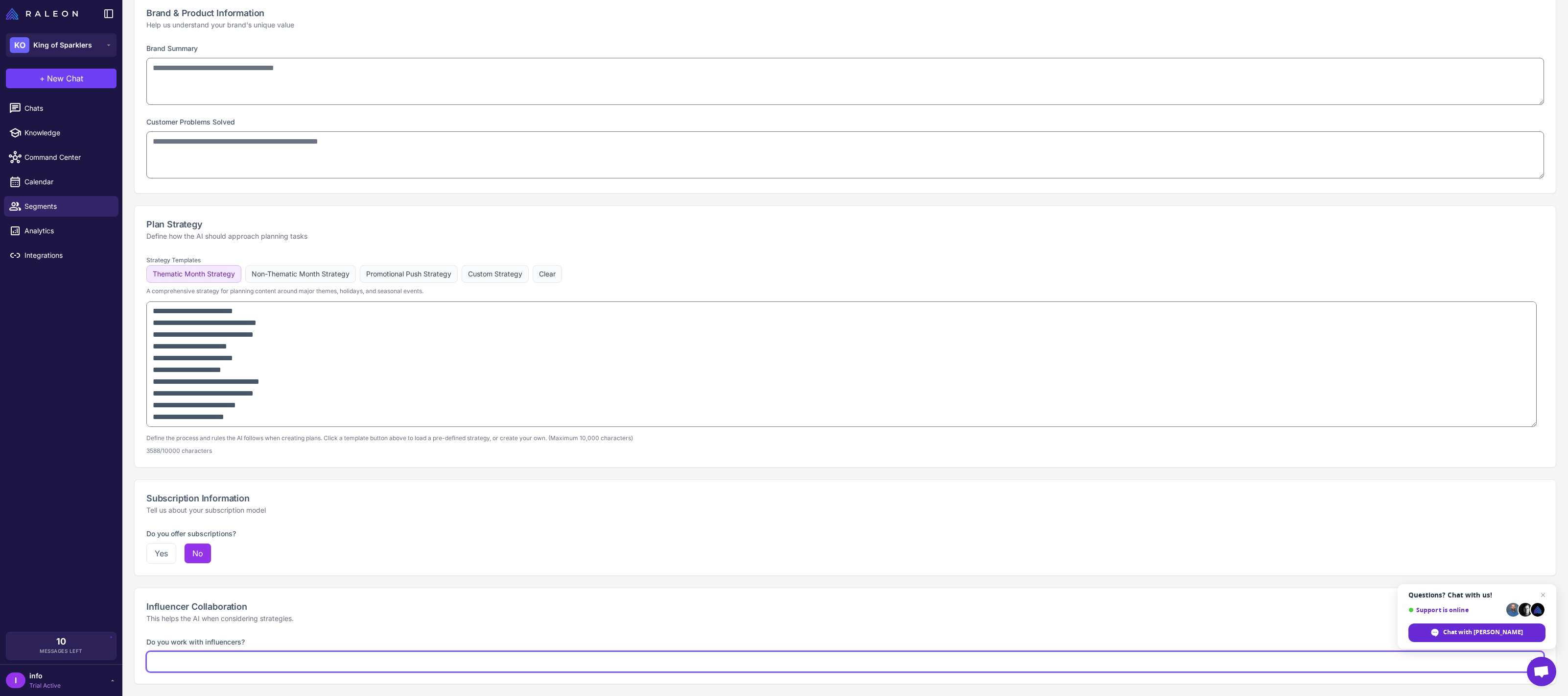
click at [214, 658] on select "**********" at bounding box center [846, 661] width 1398 height 21
select select "**"
click at [147, 651] on select "**********" at bounding box center [846, 661] width 1398 height 21
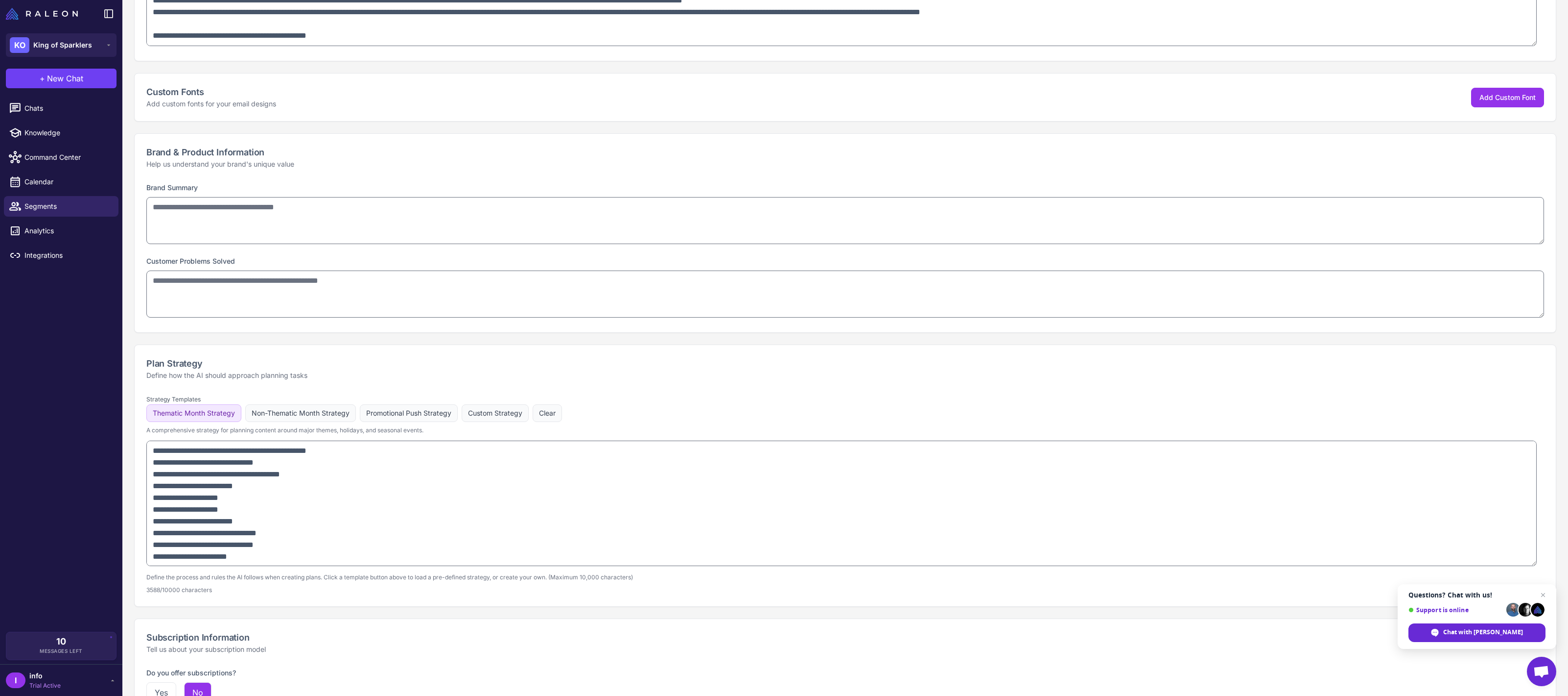
scroll to position [176, 0]
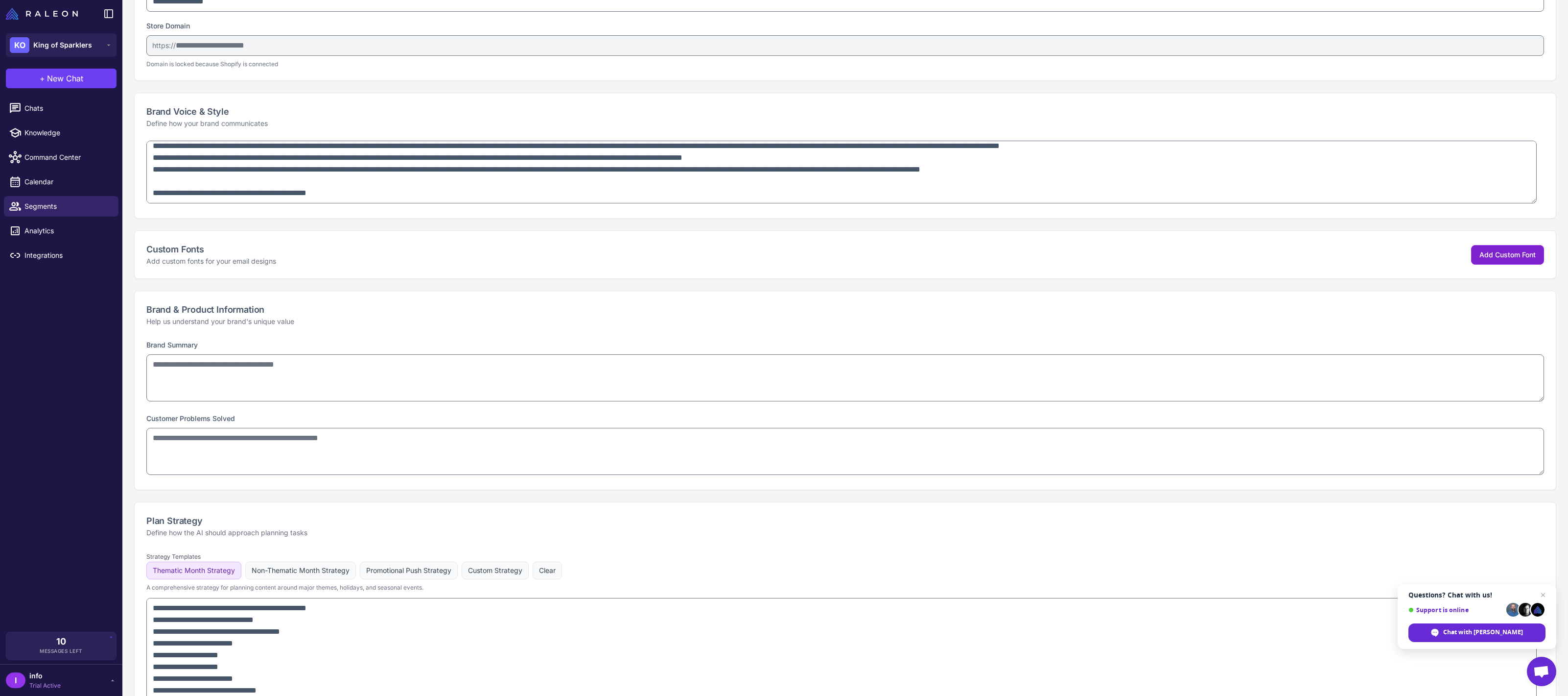
click at [1523, 251] on span "Add Custom Font" at bounding box center [1508, 255] width 56 height 9
select select "***"
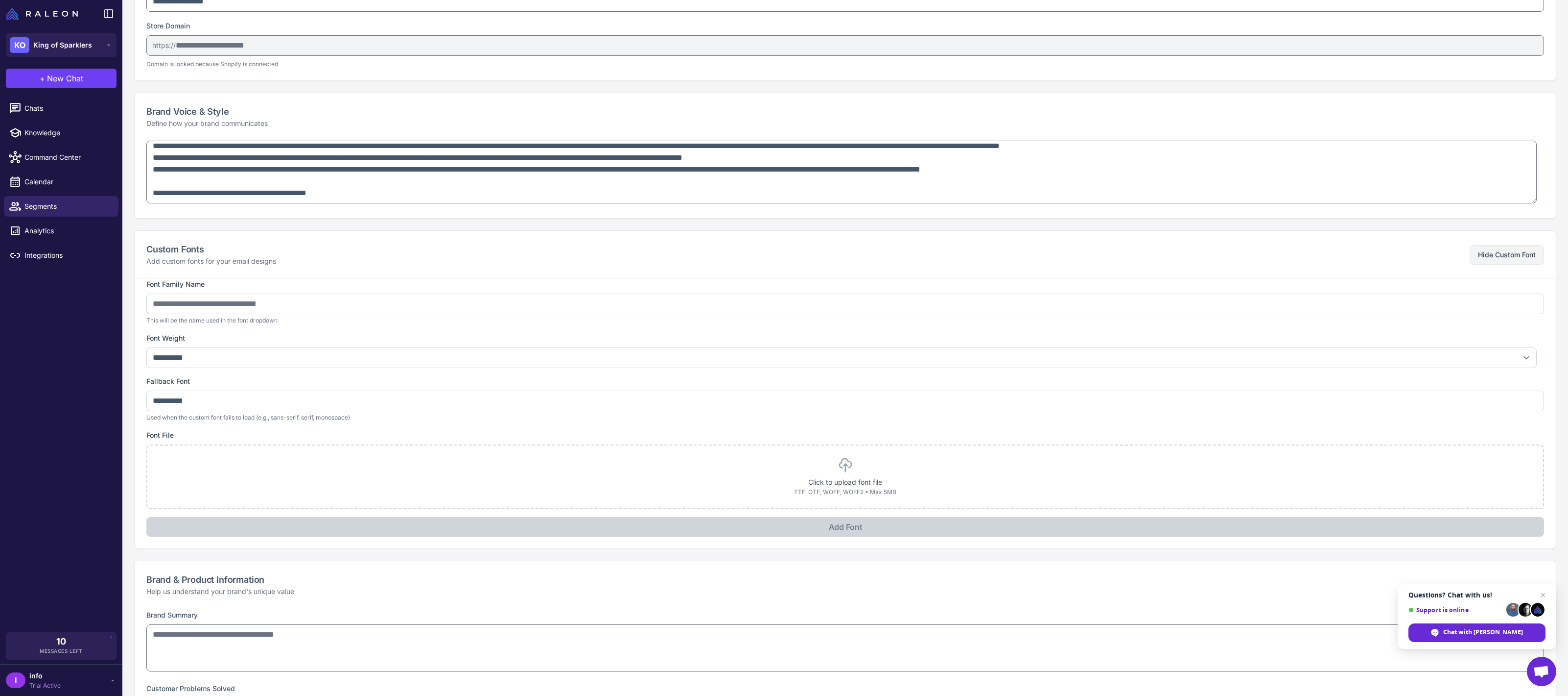
click at [648, 291] on div "Font Family Name This will be the name used in the font dropdown" at bounding box center [846, 302] width 1398 height 46
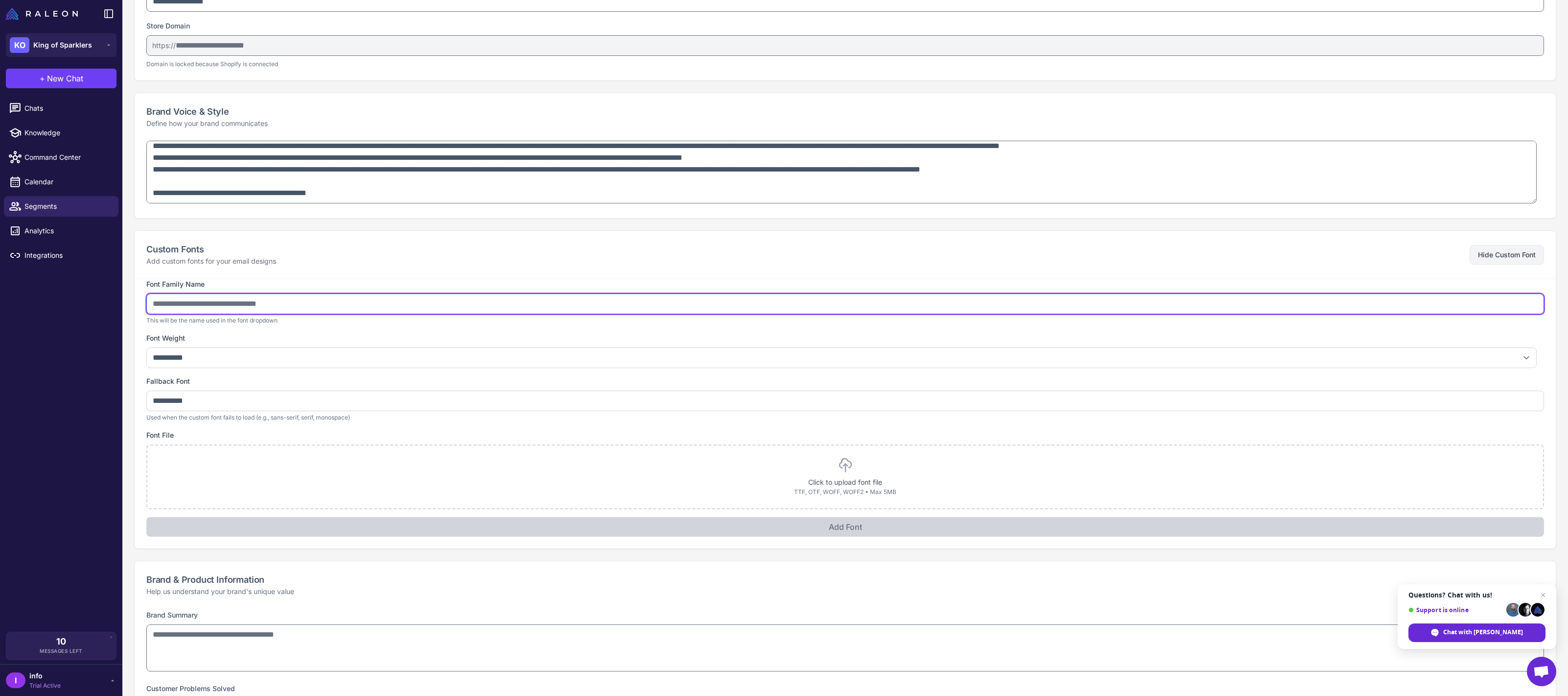
click at [645, 295] on input "text" at bounding box center [846, 304] width 1398 height 21
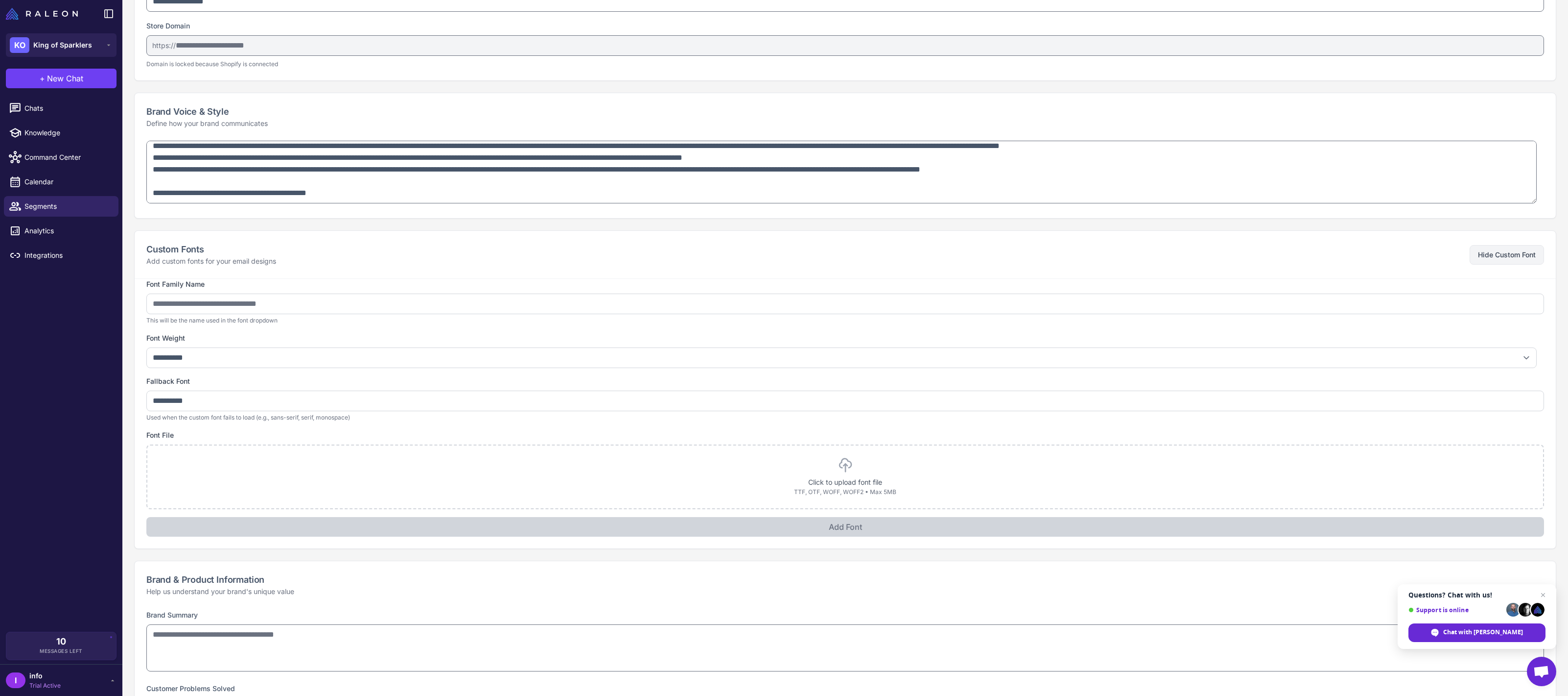
click at [1527, 248] on button "Hide Custom Font" at bounding box center [1507, 254] width 74 height 19
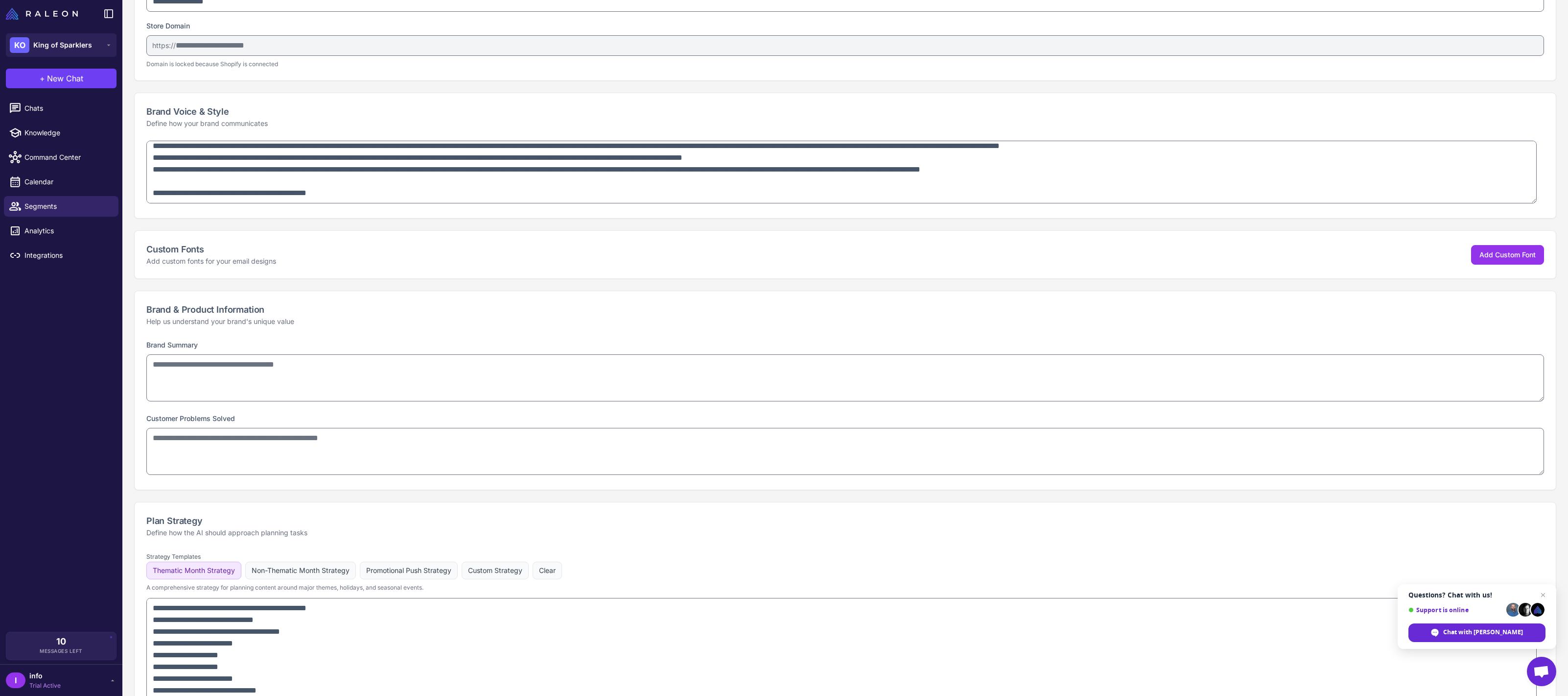
click at [162, 338] on div "Brand & Product Information Help us understand your brand's unique value" at bounding box center [845, 315] width 1421 height 48
click at [228, 312] on h2 "Brand & Product Information" at bounding box center [846, 309] width 1398 height 13
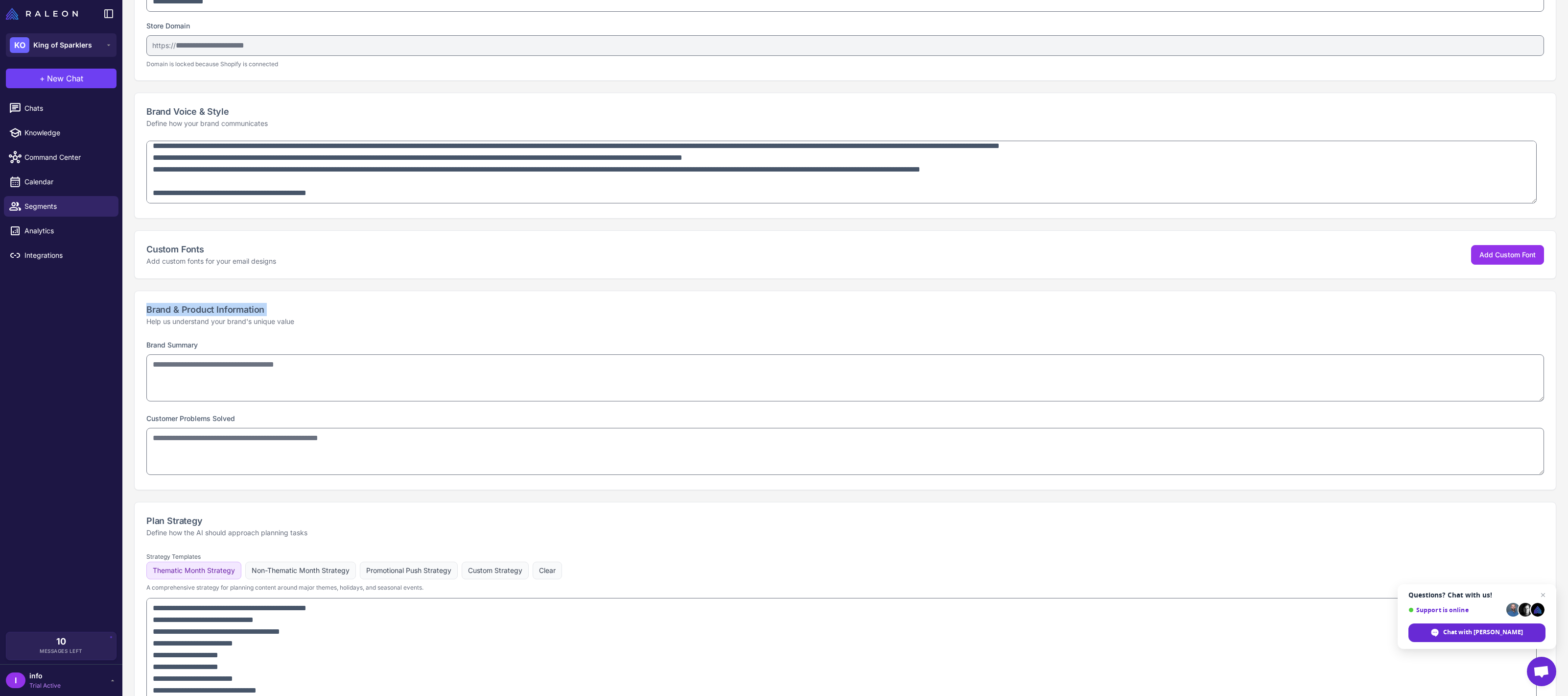
click at [228, 312] on h2 "Brand & Product Information" at bounding box center [846, 309] width 1398 height 13
copy h2 "Brand & Product Information"
drag, startPoint x: 291, startPoint y: 320, endPoint x: 143, endPoint y: 304, distance: 148.9
click at [143, 304] on div "Brand & Product Information Help us understand your brand's unique value" at bounding box center [845, 315] width 1421 height 48
copy div "Brand & Product Information Help us understand your brand's unique value"
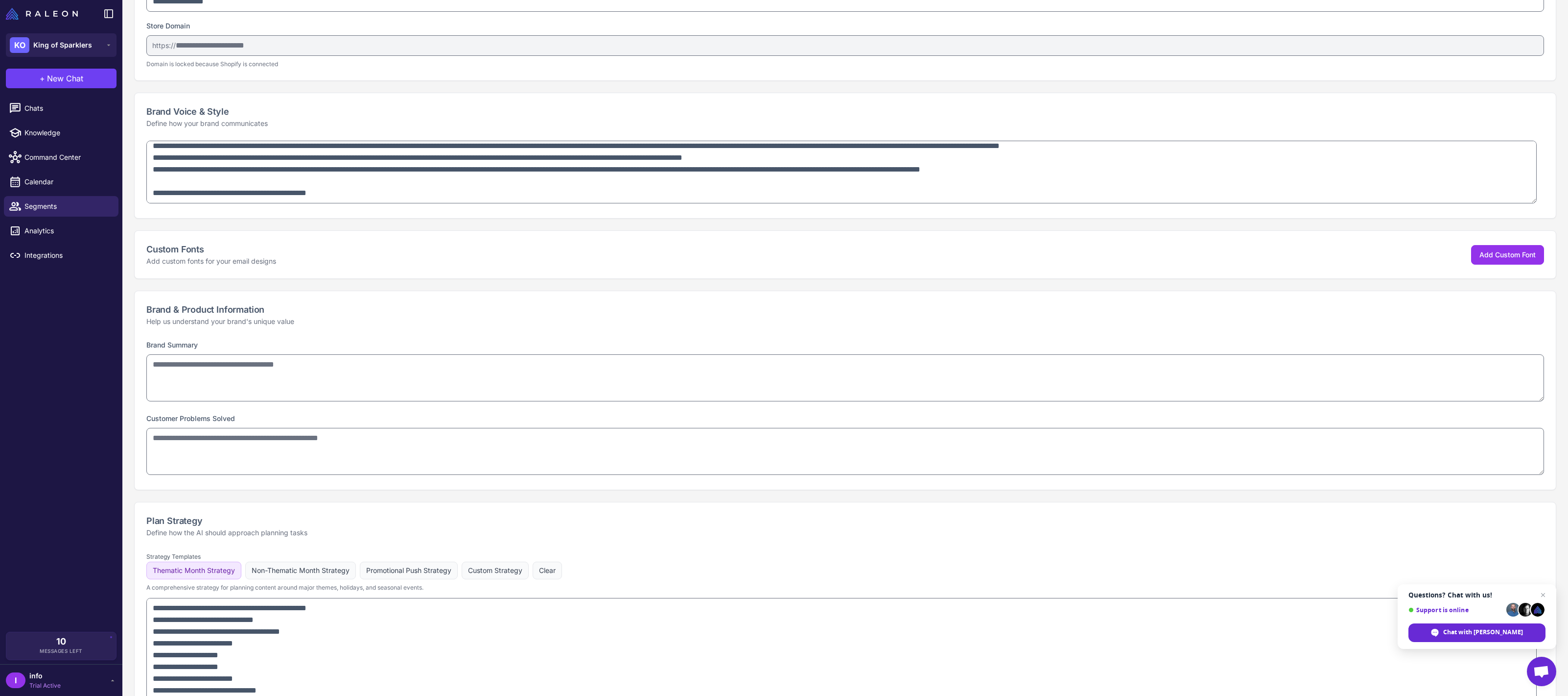
click at [193, 346] on label "Brand Summary" at bounding box center [172, 345] width 51 height 9
copy label "Summary"
click at [193, 346] on label "Brand Summary" at bounding box center [172, 345] width 51 height 9
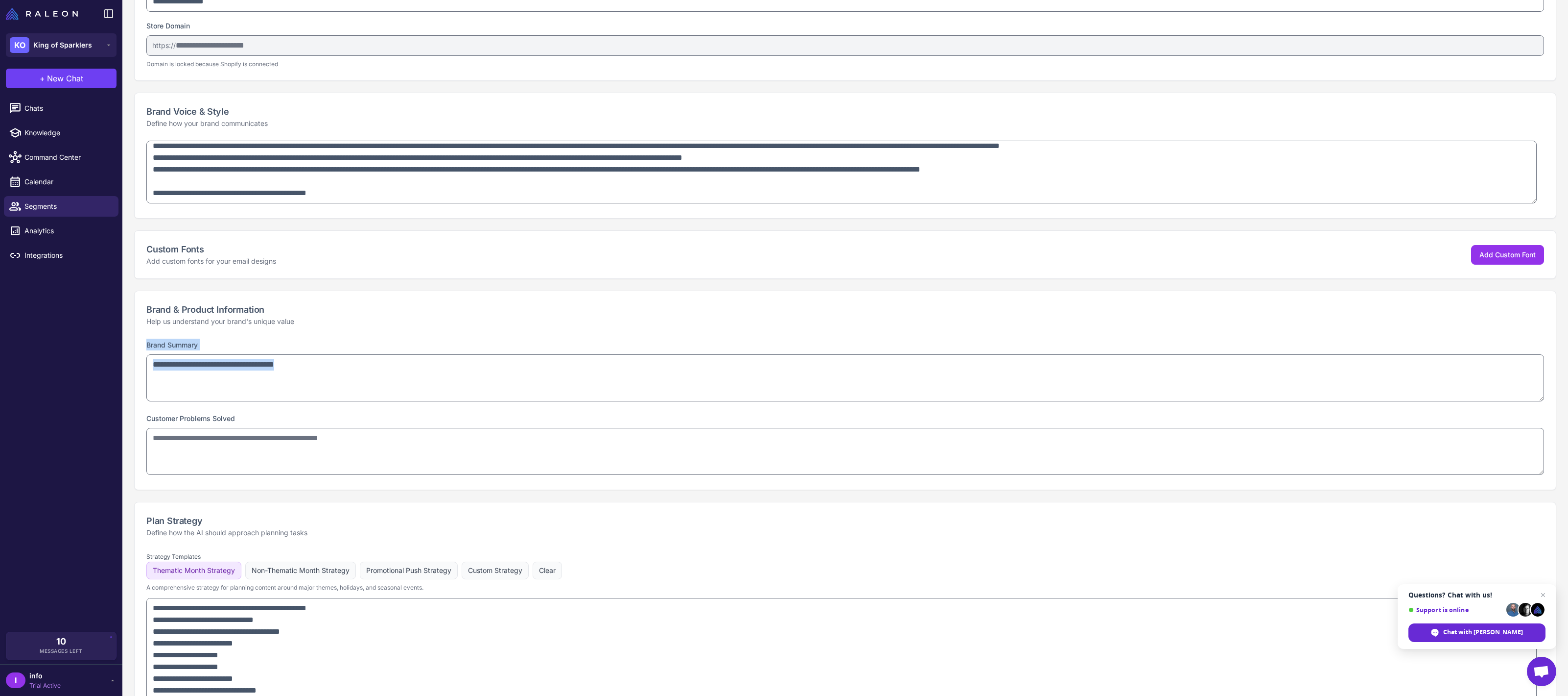
click at [193, 346] on label "Brand Summary" at bounding box center [172, 345] width 51 height 9
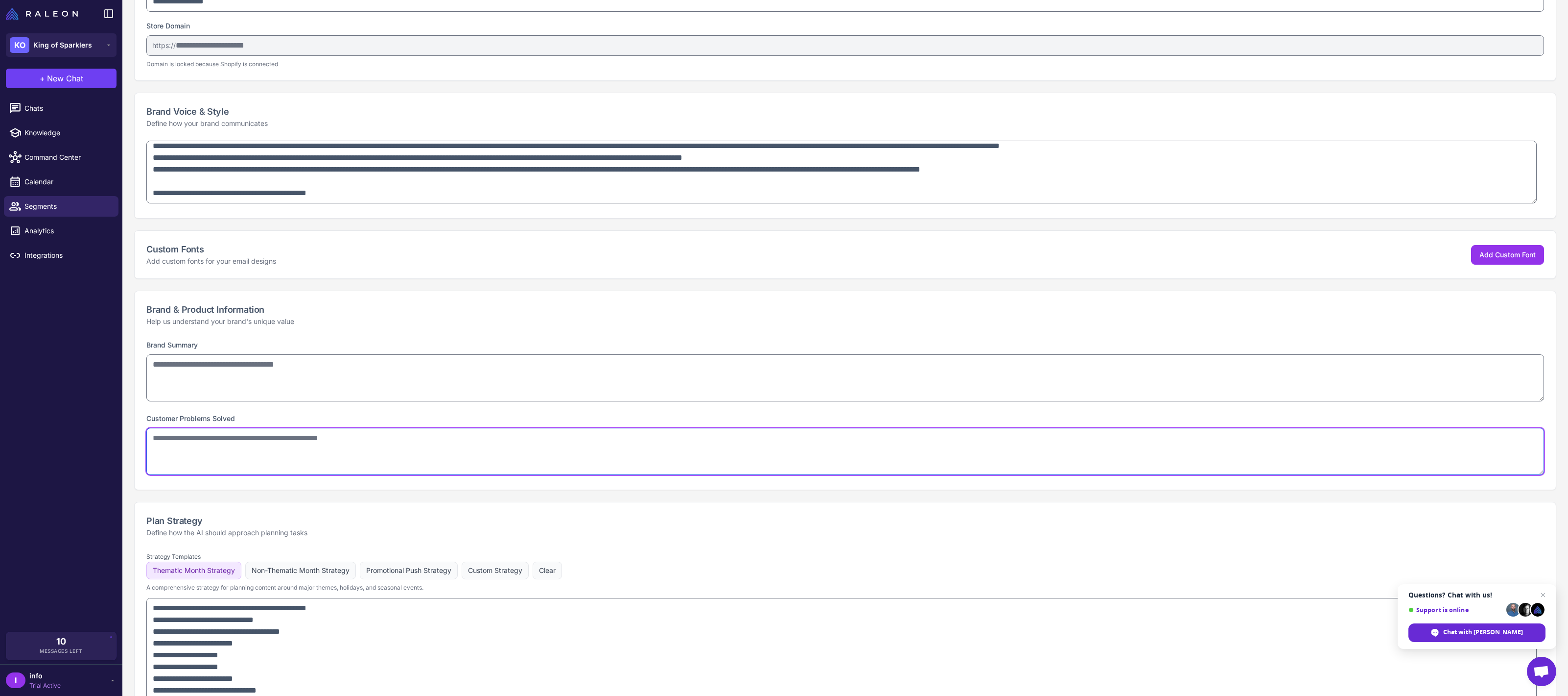
drag, startPoint x: 391, startPoint y: 446, endPoint x: 129, endPoint y: 399, distance: 266.2
click at [129, 399] on div "**********" at bounding box center [845, 454] width 1446 height 1077
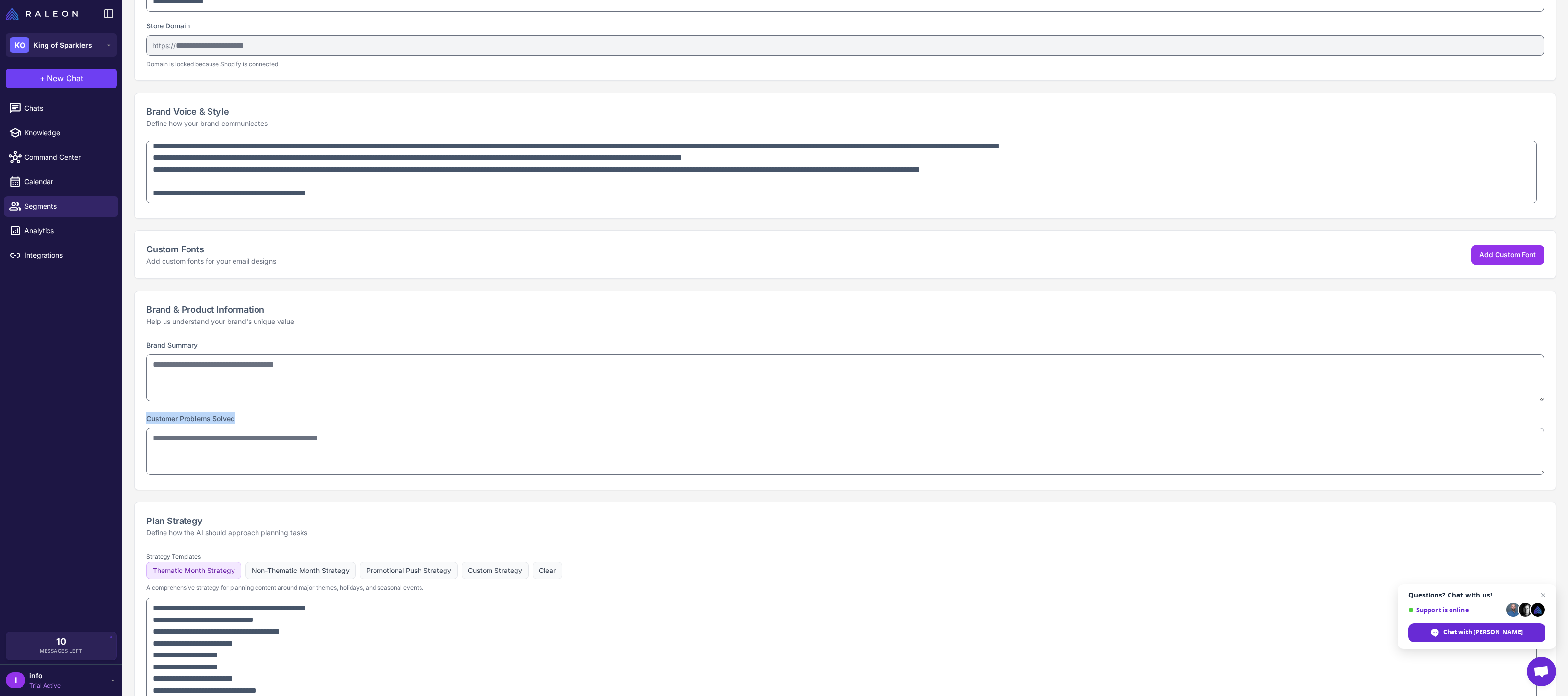
drag, startPoint x: 142, startPoint y: 414, endPoint x: 398, endPoint y: 473, distance: 262.7
click at [398, 473] on div "Brand Summary Customer Problems Solved" at bounding box center [845, 414] width 1421 height 151
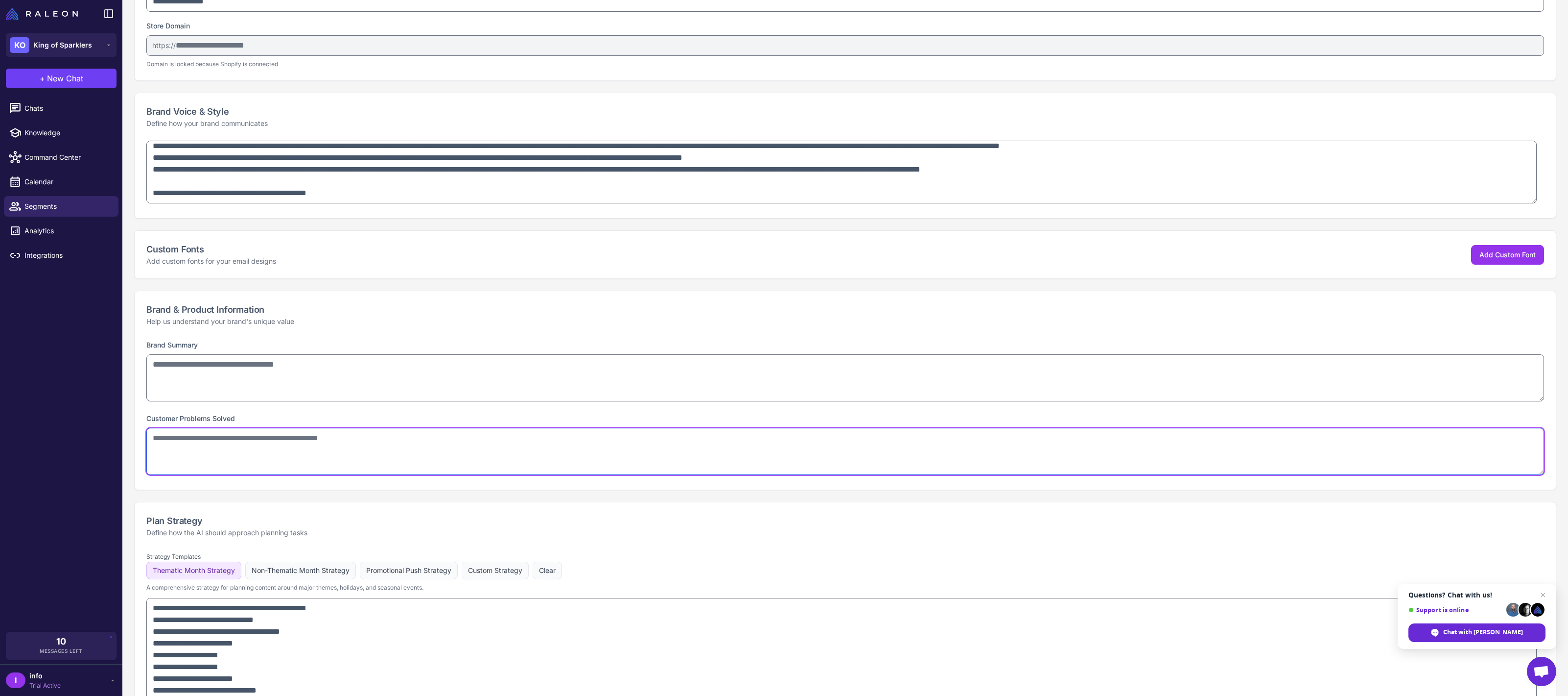
drag, startPoint x: 391, startPoint y: 440, endPoint x: 155, endPoint y: 405, distance: 238.6
click at [155, 405] on div "Brand Summary Customer Problems Solved" at bounding box center [845, 414] width 1421 height 151
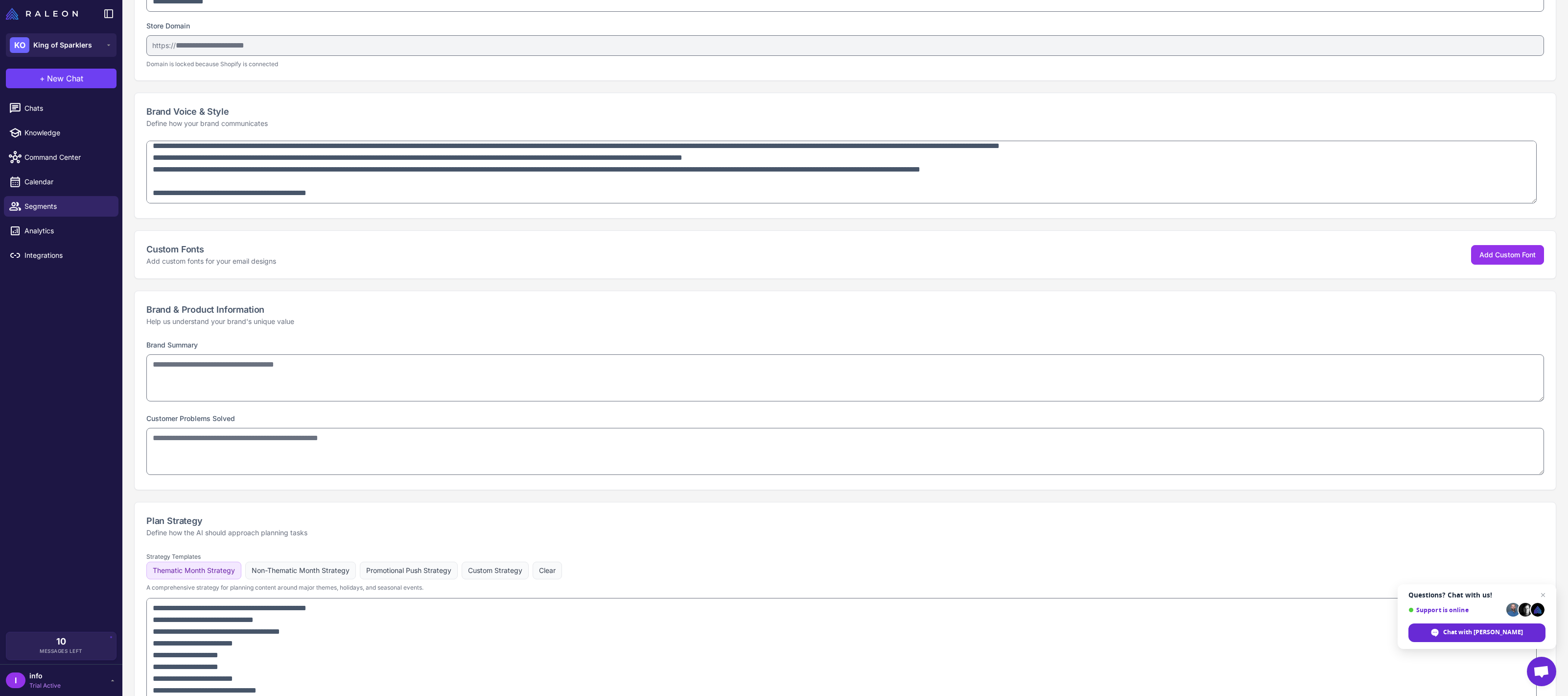
click at [151, 417] on label "Customer Problems Solved" at bounding box center [191, 418] width 88 height 9
click at [150, 418] on label "Customer Problems Solved" at bounding box center [191, 418] width 88 height 9
click at [148, 418] on label "Customer Problems Solved" at bounding box center [191, 418] width 88 height 9
drag, startPoint x: 147, startPoint y: 418, endPoint x: 433, endPoint y: 478, distance: 292.2
click at [433, 478] on div "Brand Summary Customer Problems Solved" at bounding box center [845, 414] width 1421 height 151
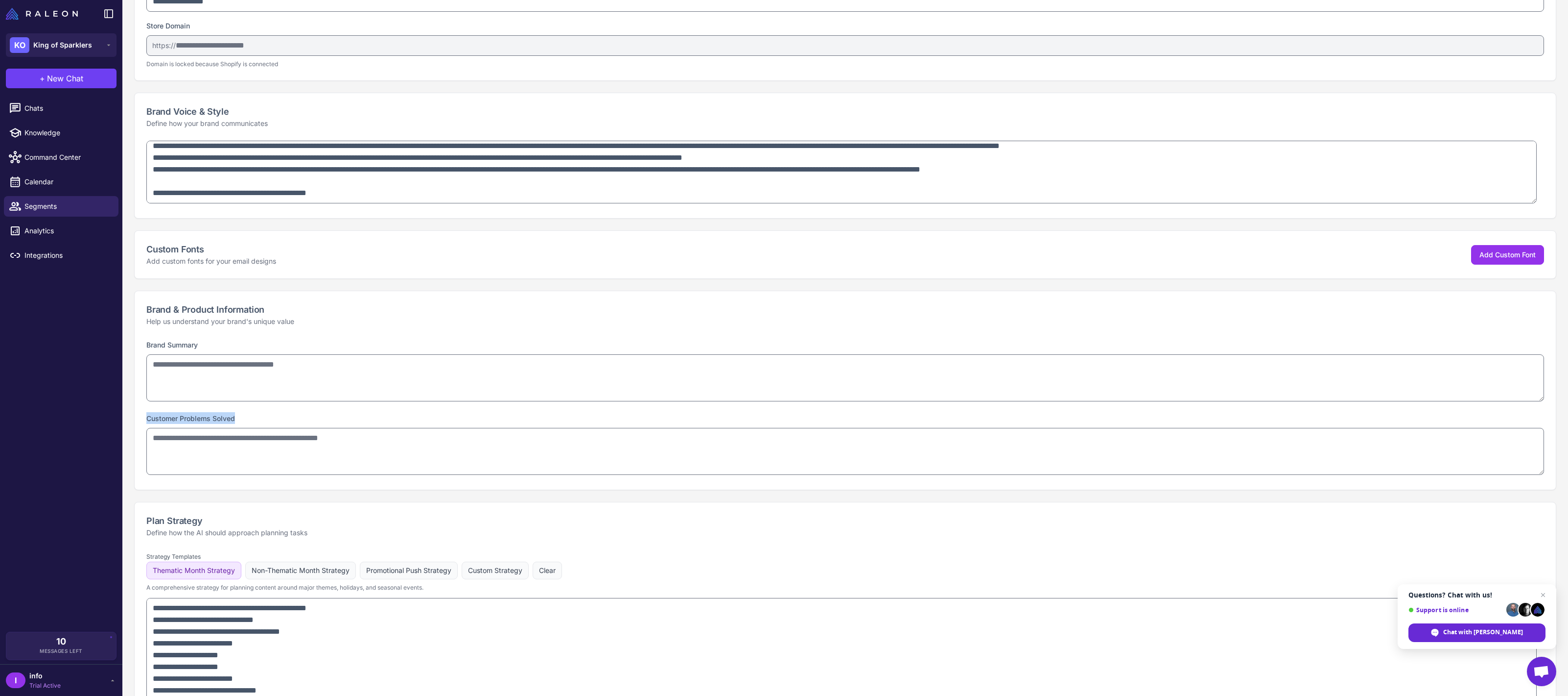
copy label "Customer Problems Solved"
click at [278, 391] on textarea at bounding box center [846, 377] width 1398 height 47
paste textarea "**********"
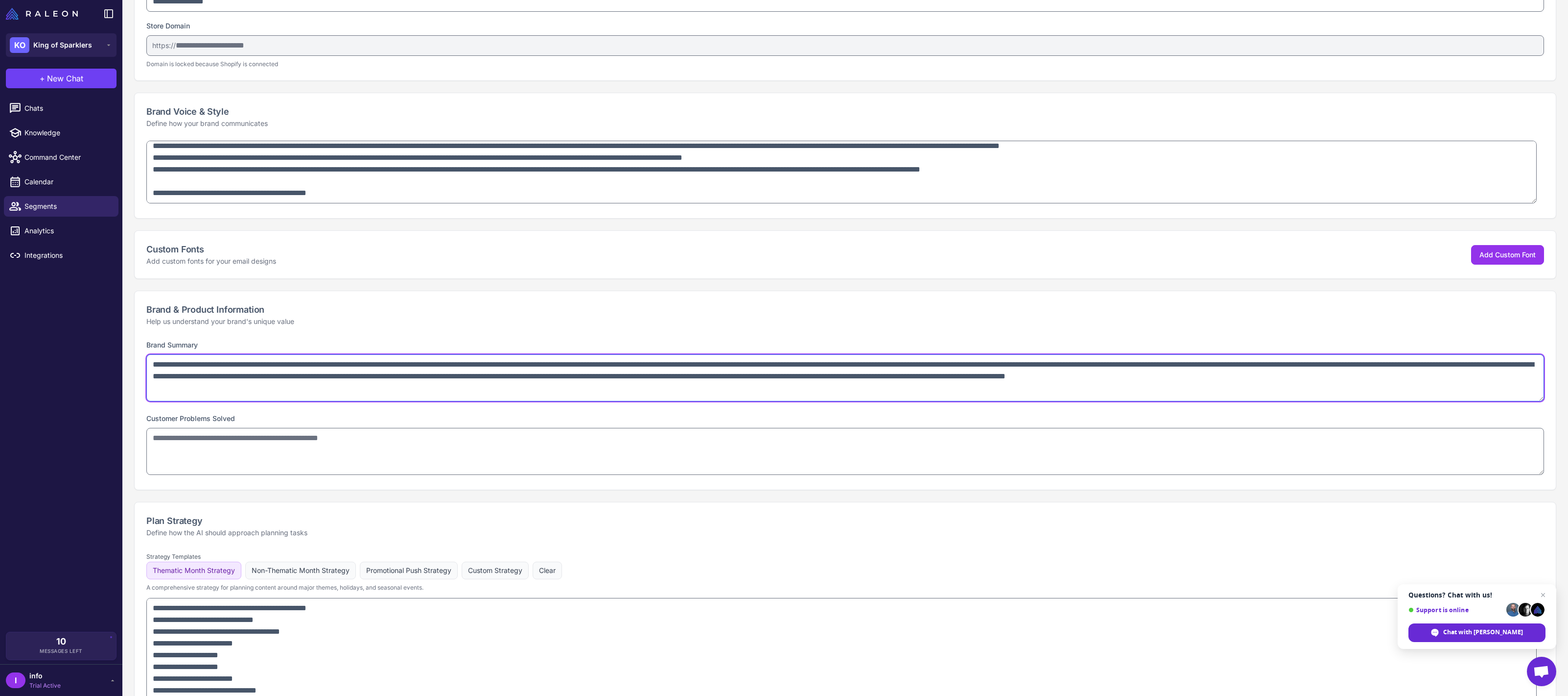
click at [707, 378] on textarea "**********" at bounding box center [846, 377] width 1398 height 47
type textarea "**********"
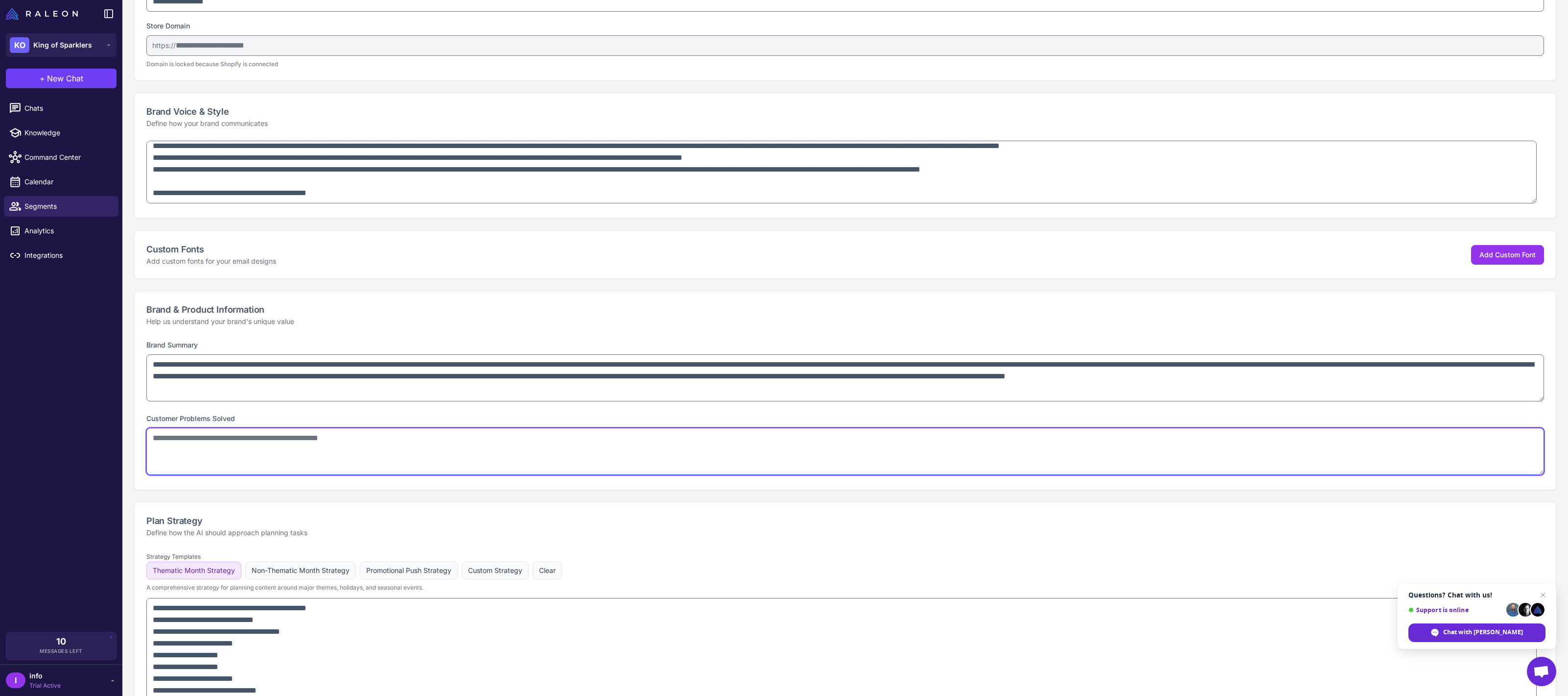
click at [292, 451] on textarea at bounding box center [846, 451] width 1398 height 47
paste textarea "**********"
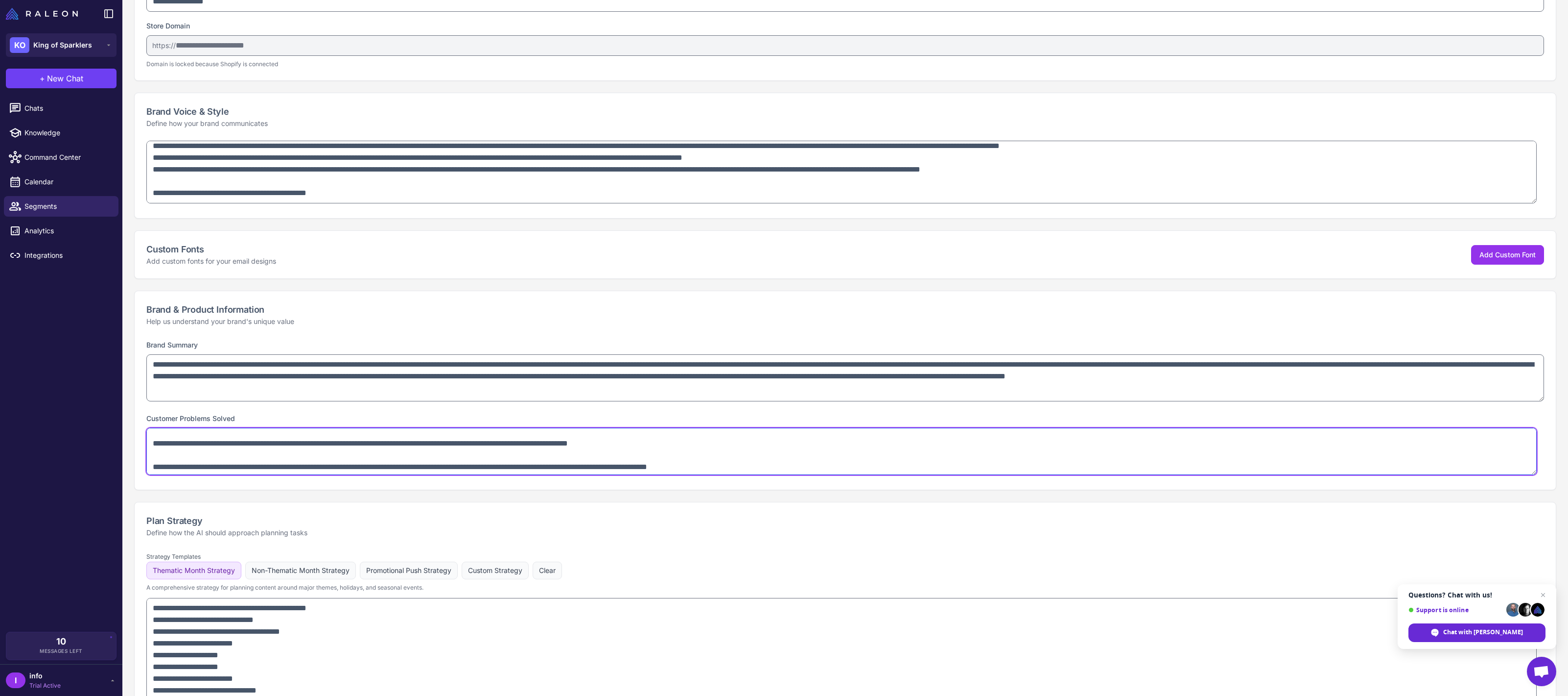
scroll to position [0, 0]
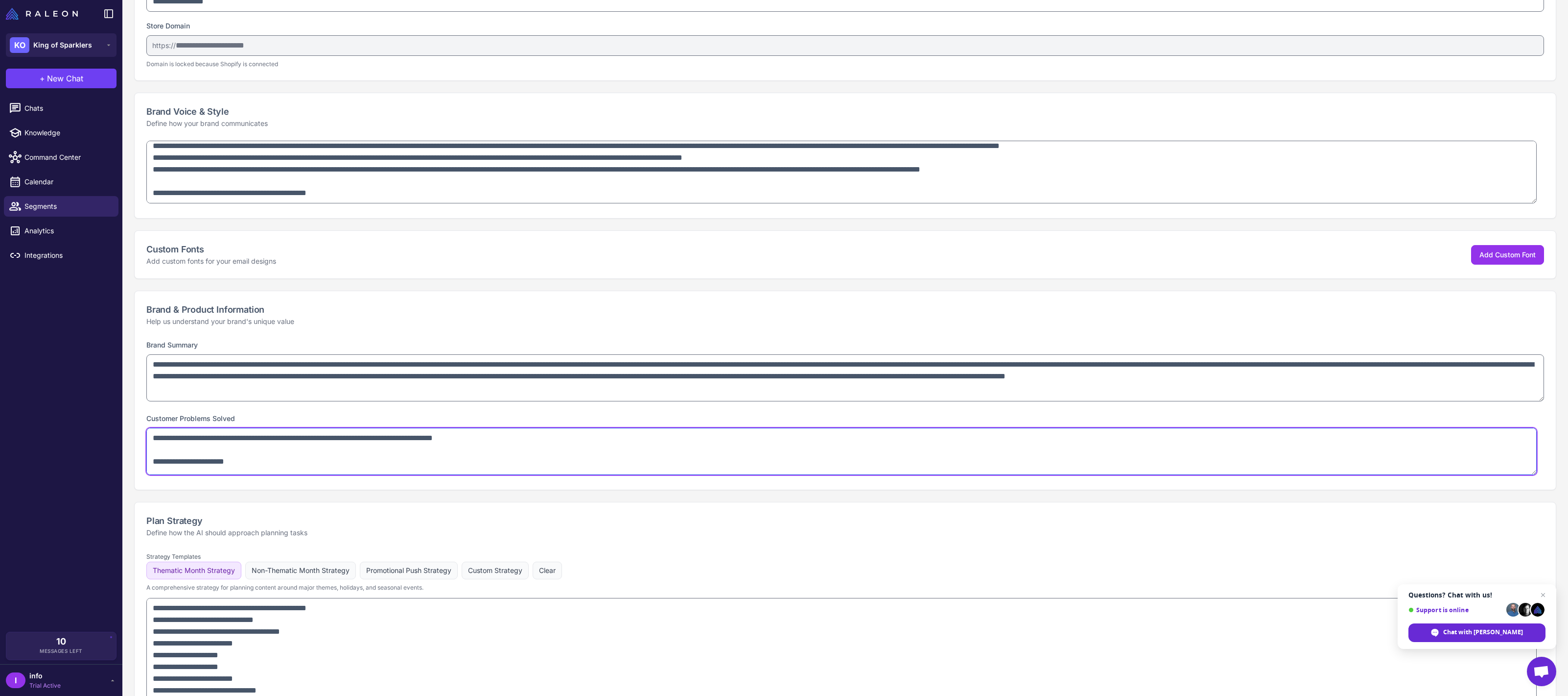
drag, startPoint x: 264, startPoint y: 461, endPoint x: 209, endPoint y: 446, distance: 57.0
click at [209, 446] on textarea at bounding box center [842, 451] width 1390 height 47
click at [199, 450] on textarea at bounding box center [842, 451] width 1390 height 47
drag, startPoint x: 200, startPoint y: 446, endPoint x: 188, endPoint y: 460, distance: 18.4
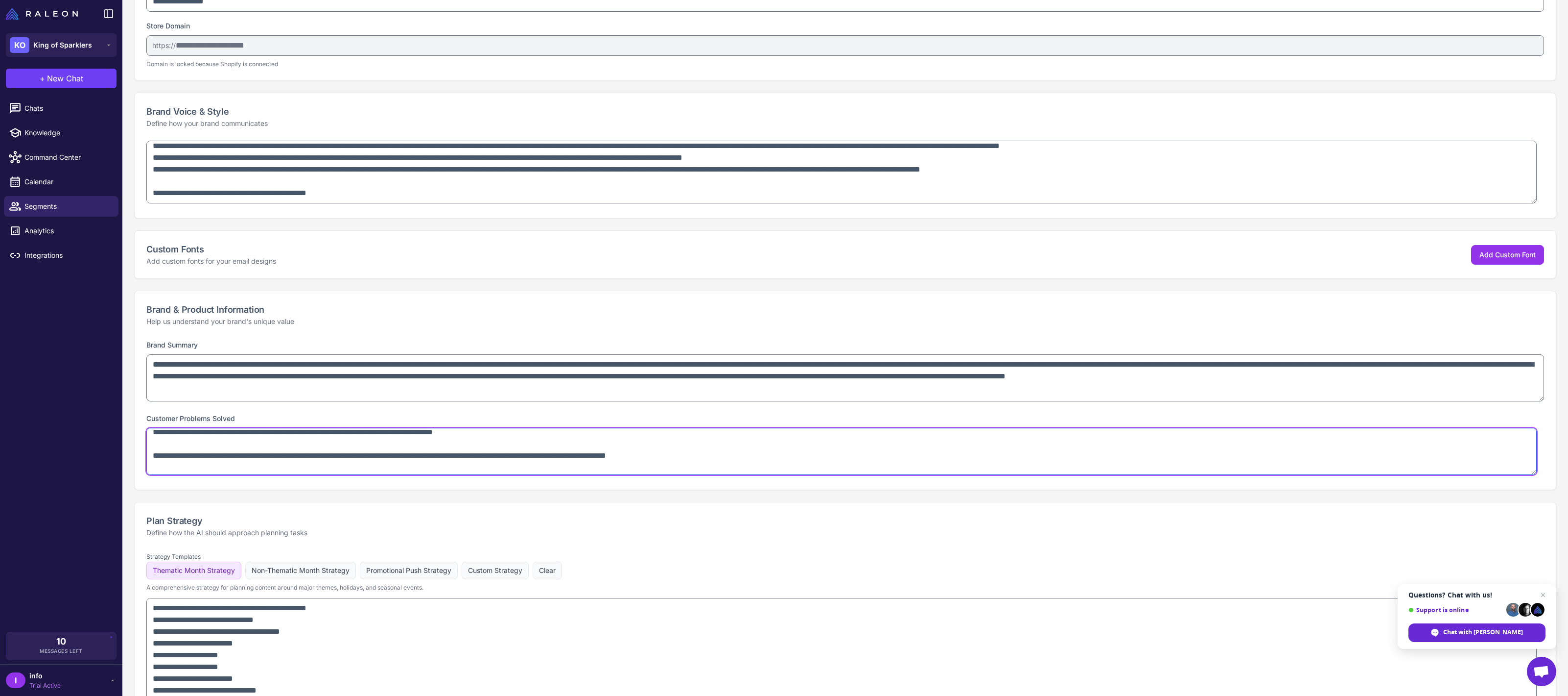
click at [199, 446] on textarea at bounding box center [842, 451] width 1390 height 47
click at [186, 468] on textarea at bounding box center [842, 451] width 1390 height 47
click at [186, 469] on textarea at bounding box center [842, 451] width 1390 height 47
click at [191, 443] on textarea at bounding box center [842, 451] width 1390 height 47
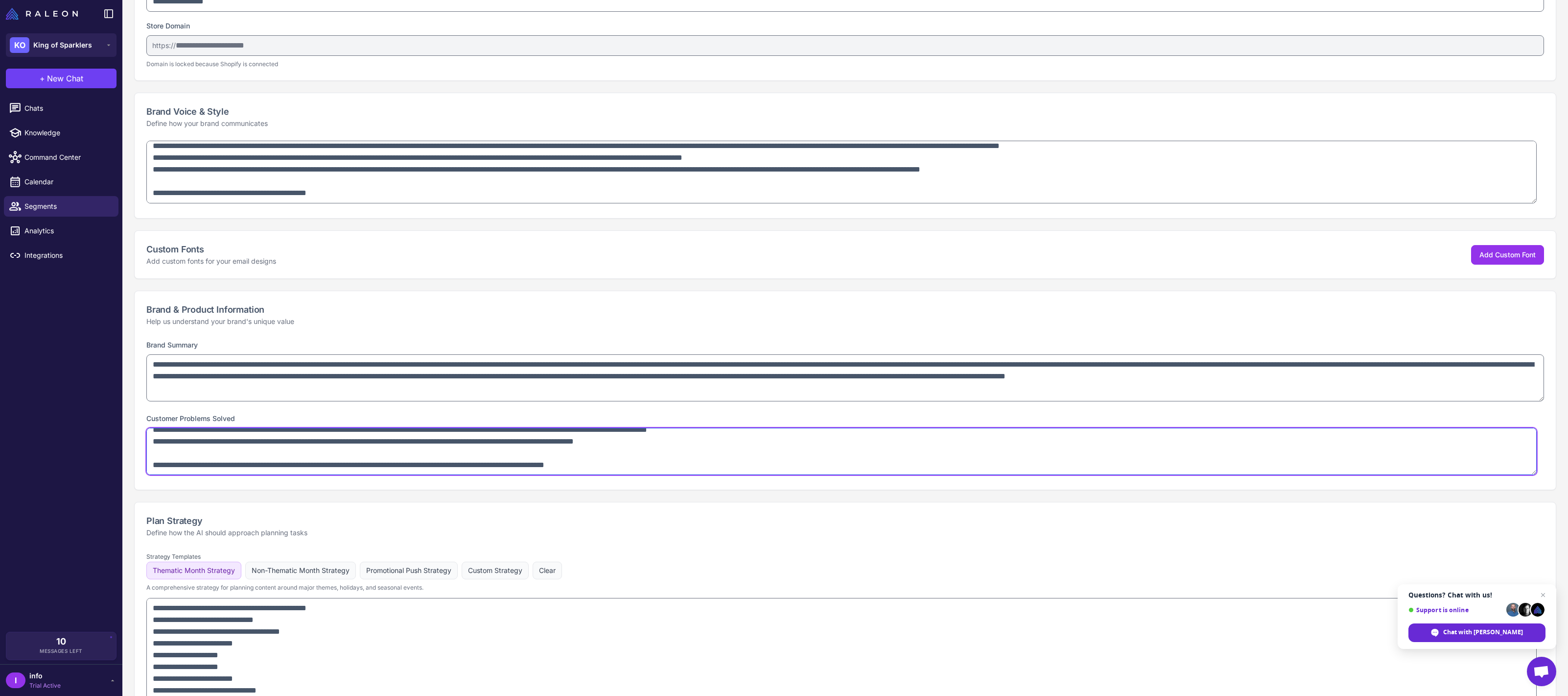
scroll to position [114, 0]
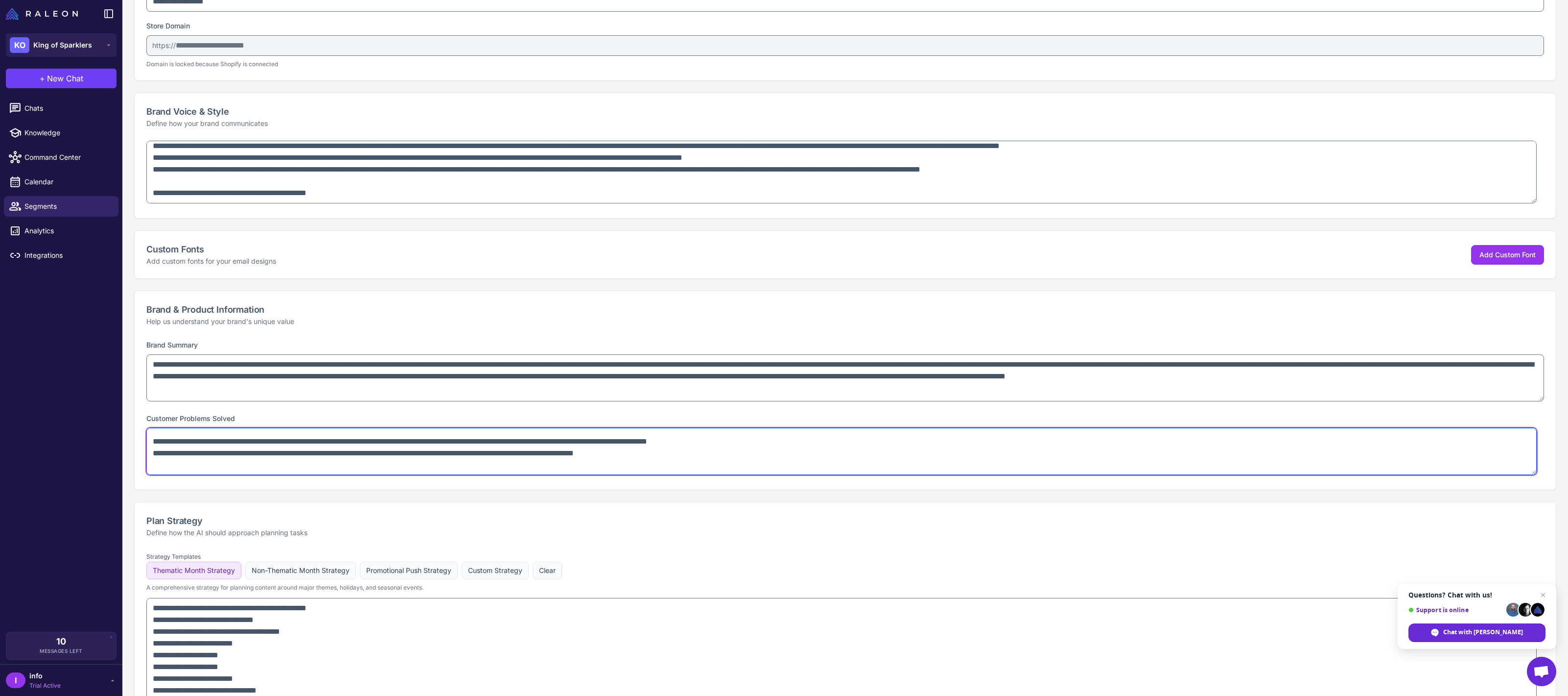
click at [182, 461] on textarea at bounding box center [842, 451] width 1390 height 47
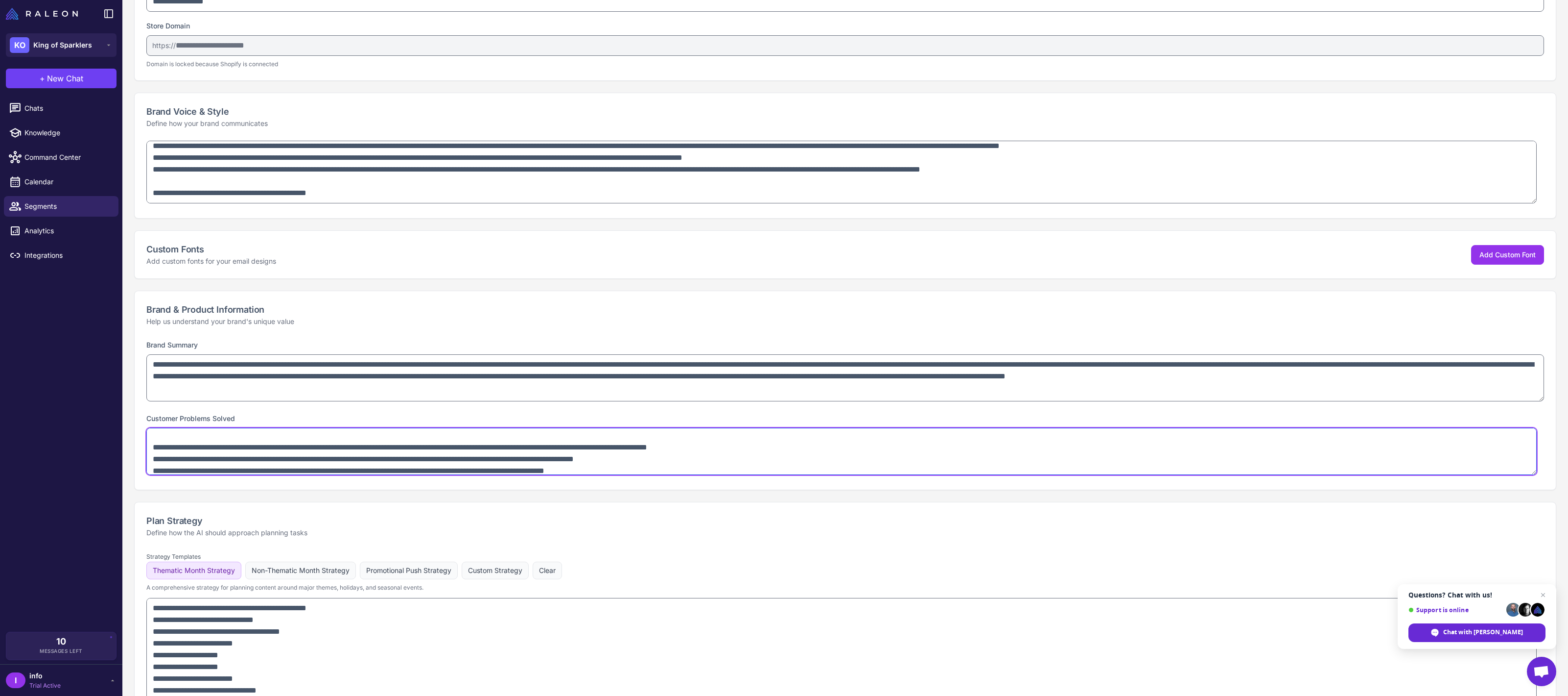
scroll to position [80, 0]
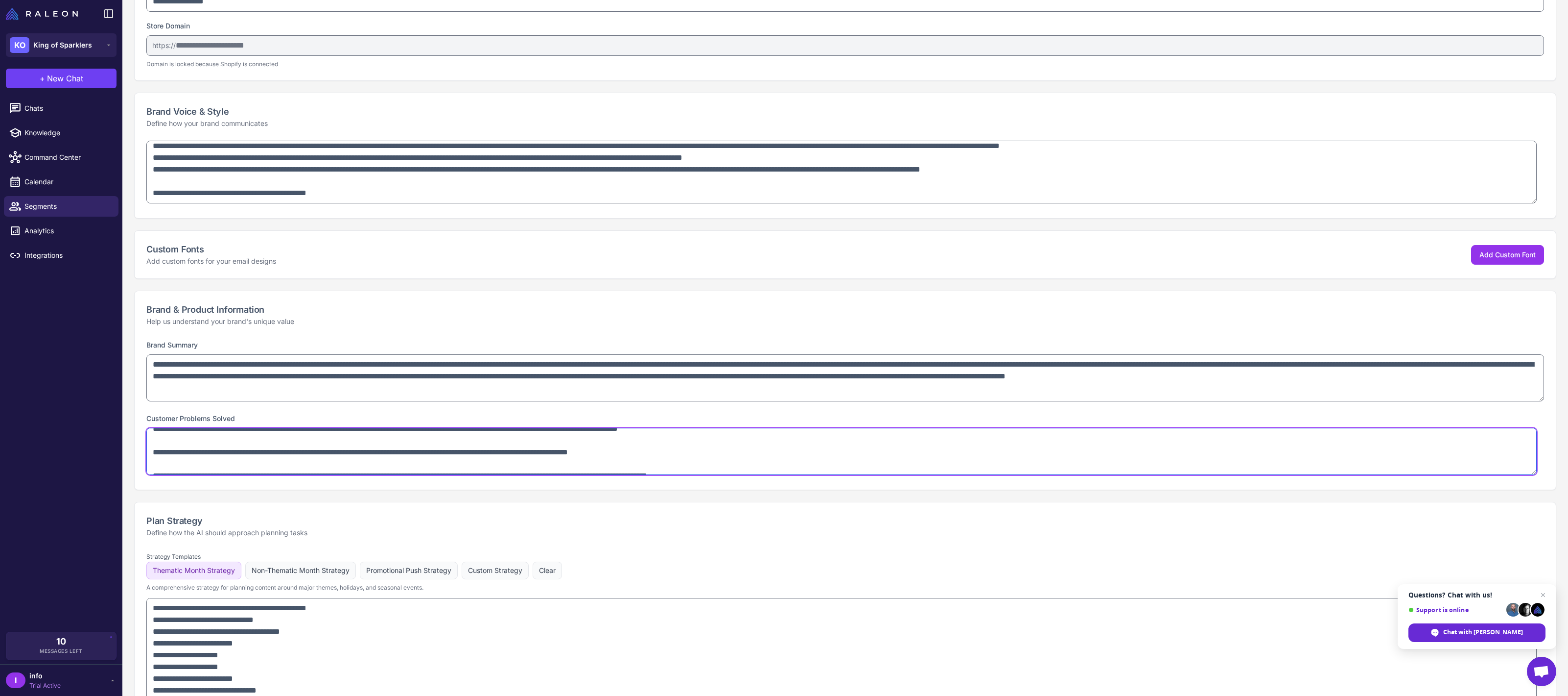
click at [182, 459] on textarea at bounding box center [842, 451] width 1390 height 47
click at [189, 446] on textarea at bounding box center [842, 451] width 1390 height 47
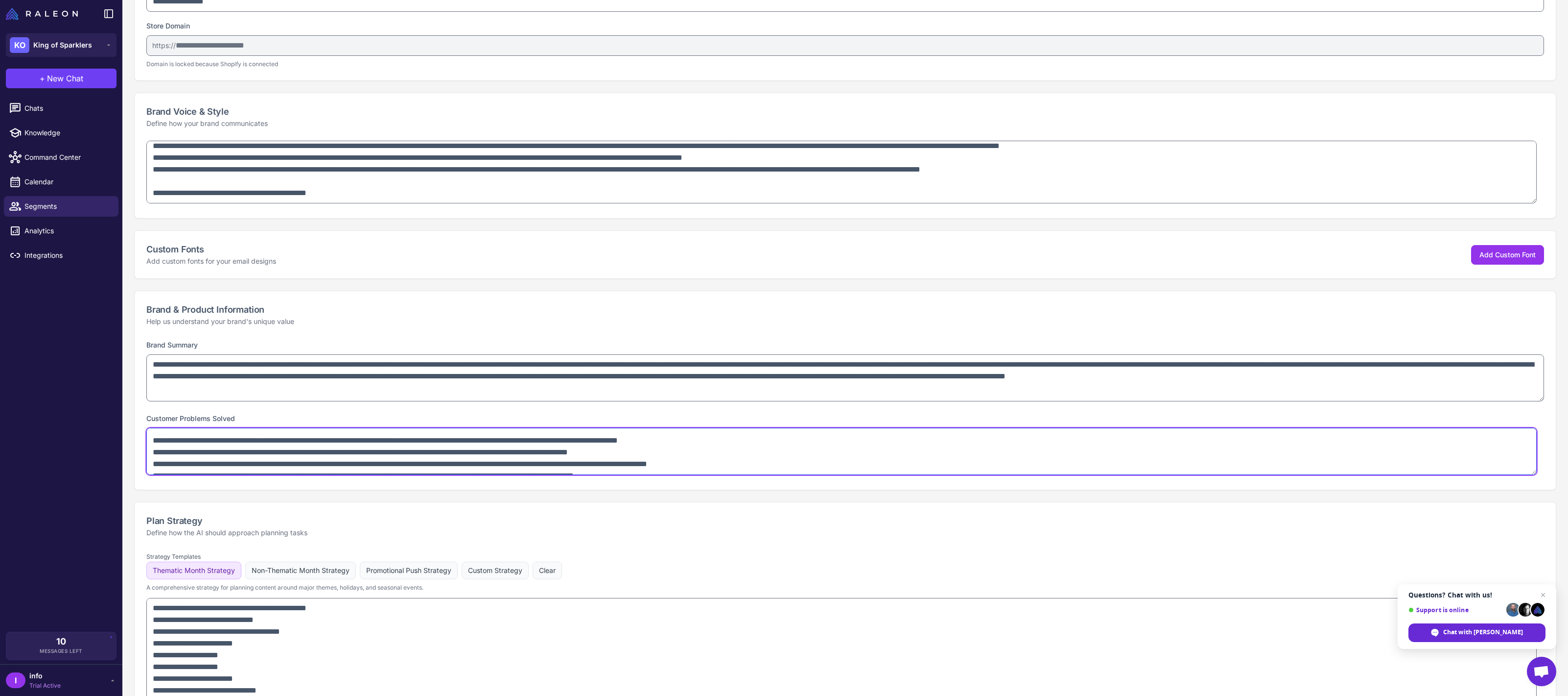
scroll to position [41, 0]
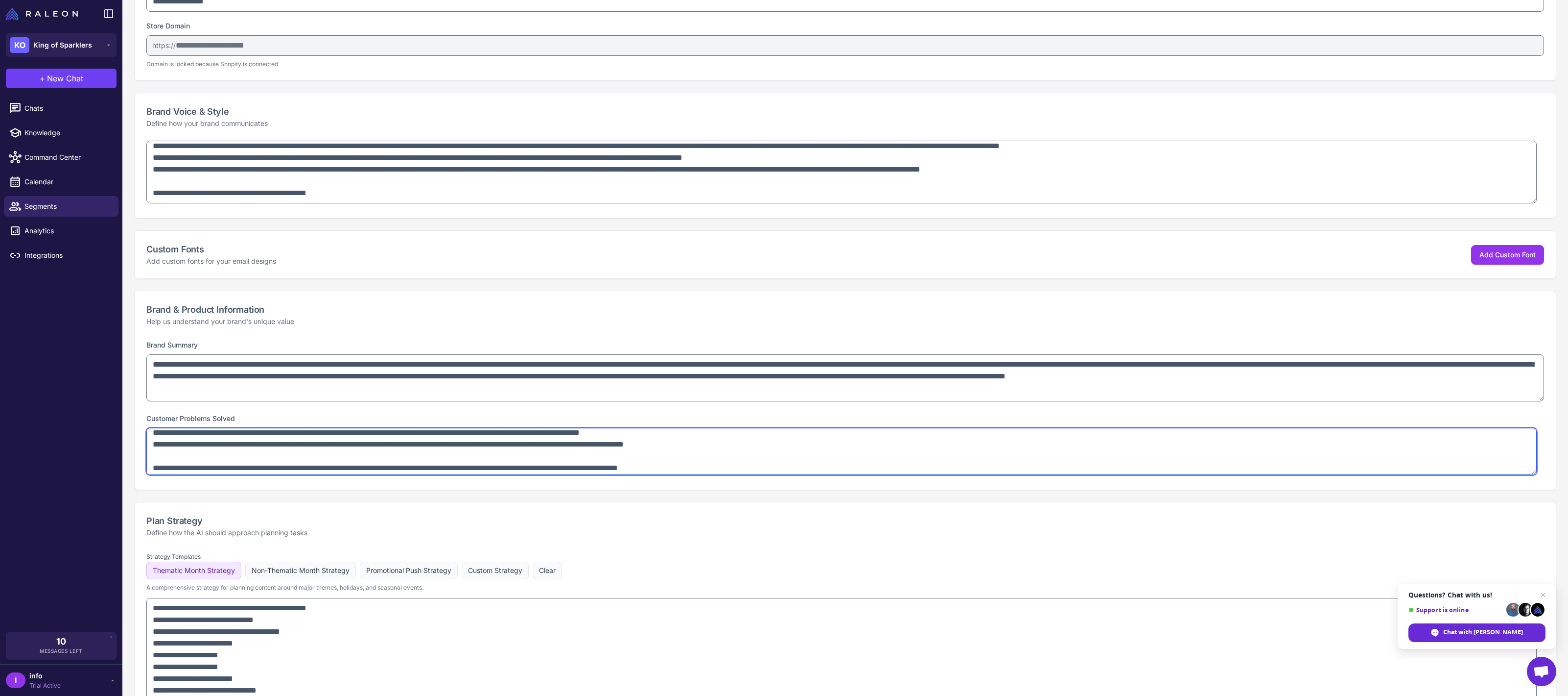
click at [185, 455] on textarea at bounding box center [842, 451] width 1390 height 47
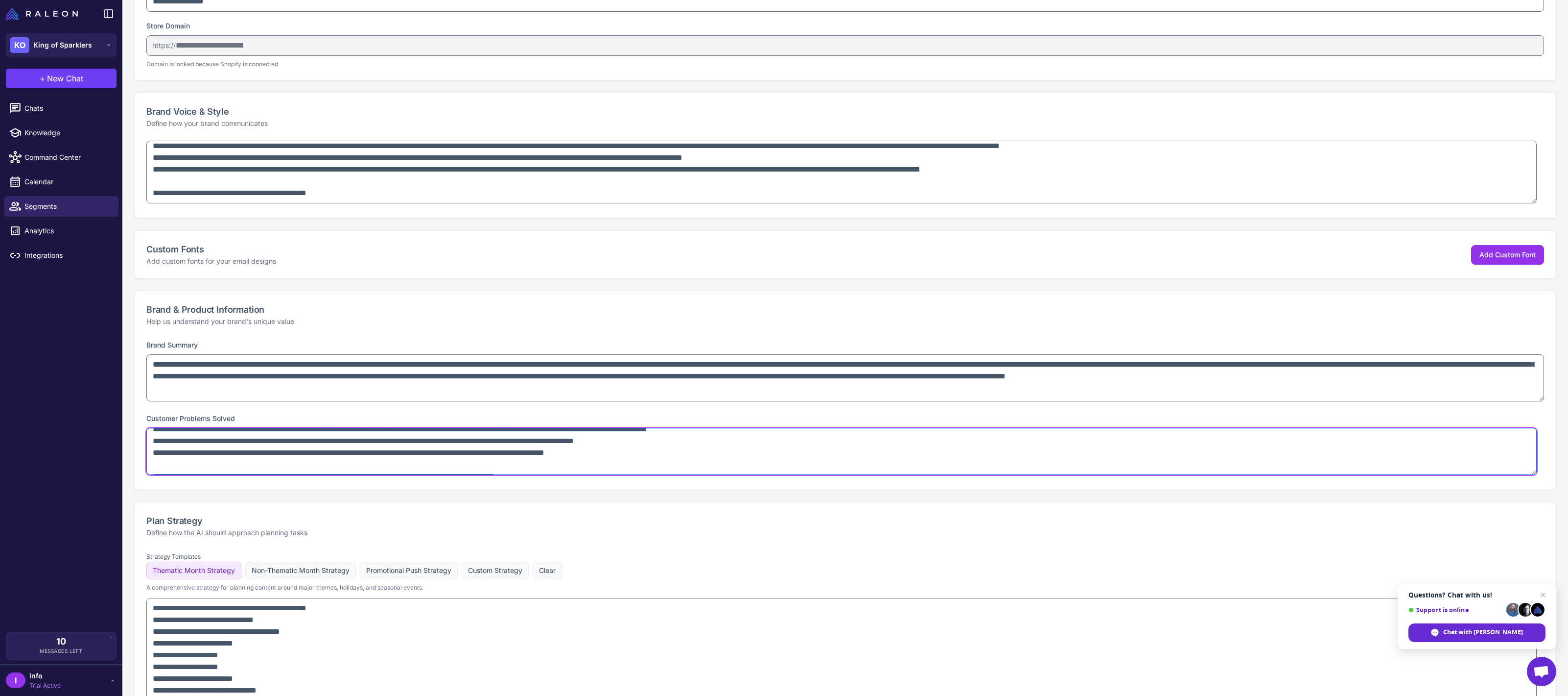
scroll to position [97, 0]
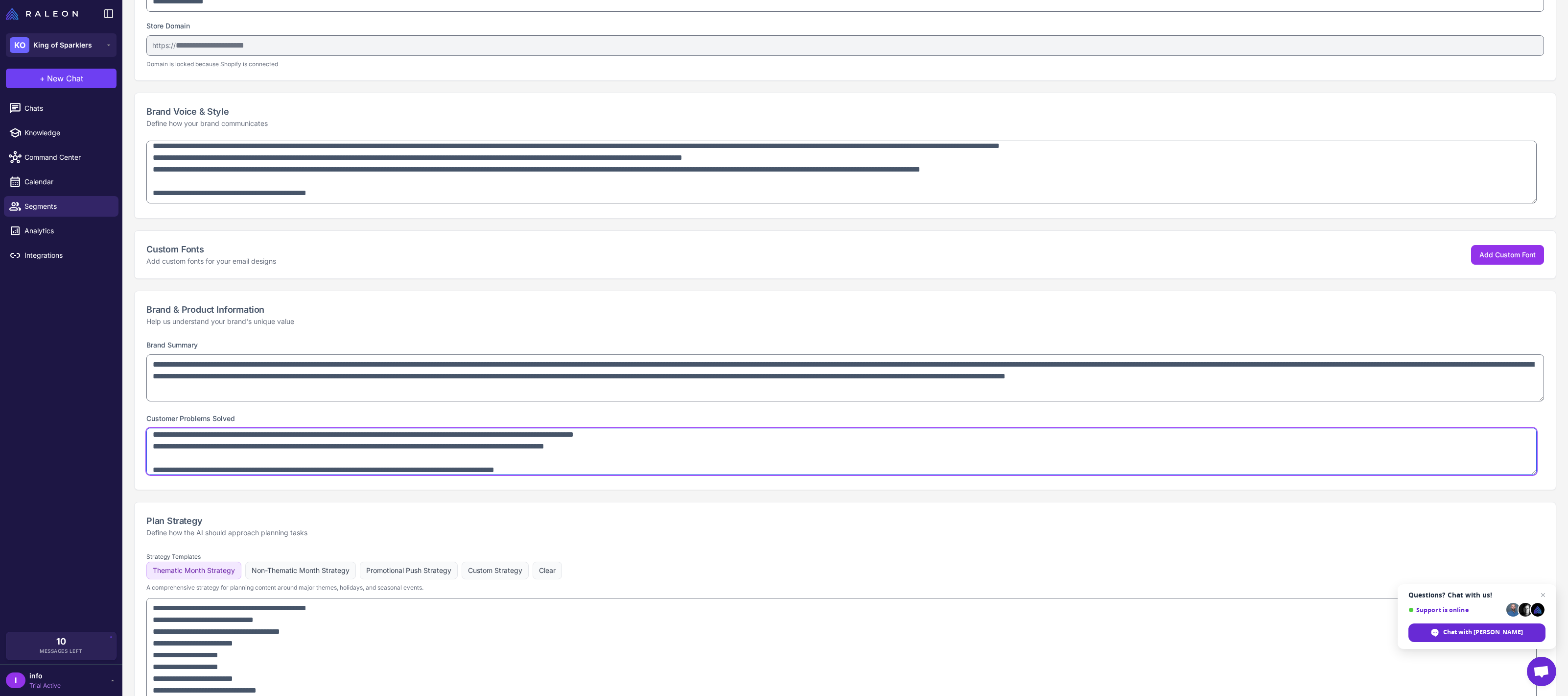
click at [185, 458] on textarea at bounding box center [842, 451] width 1390 height 47
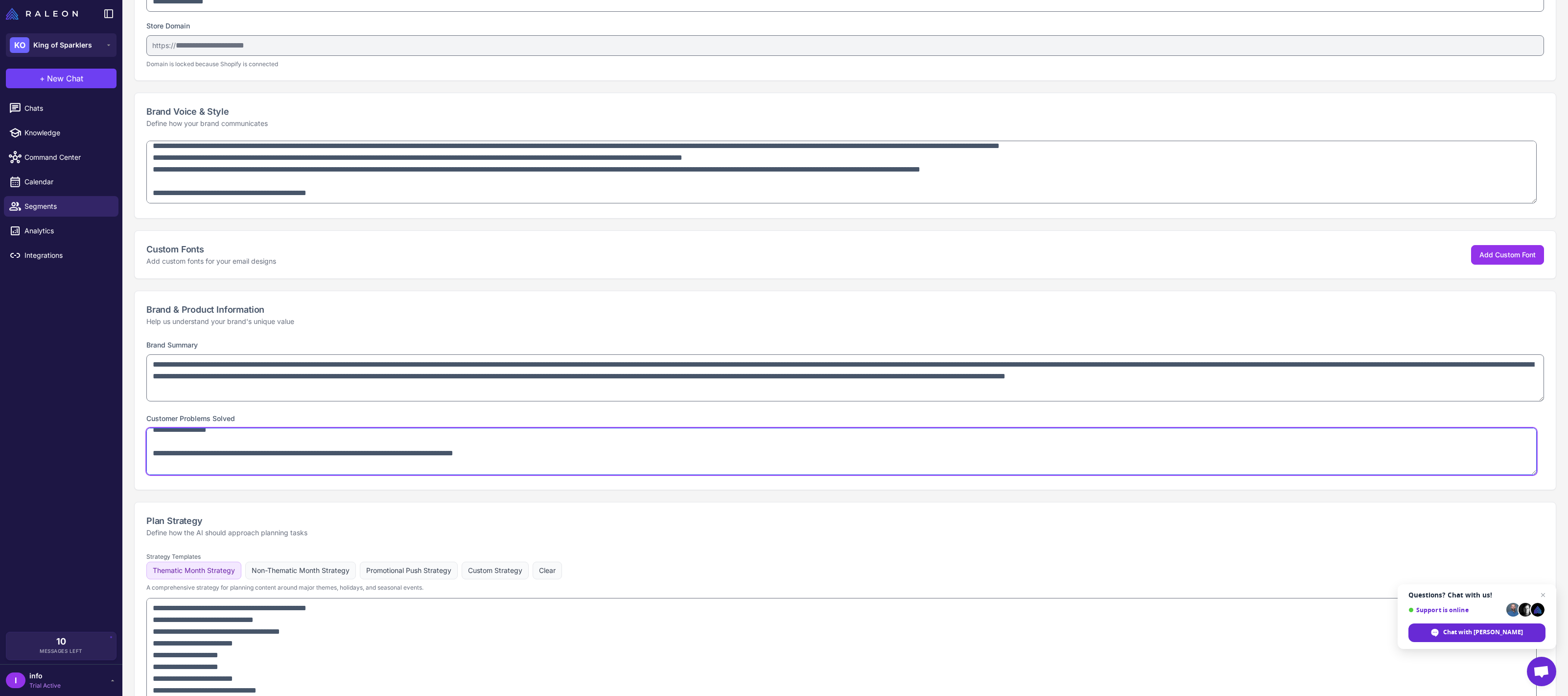
scroll to position [155, 0]
click at [183, 459] on textarea at bounding box center [842, 451] width 1390 height 47
click at [182, 466] on textarea at bounding box center [842, 451] width 1390 height 47
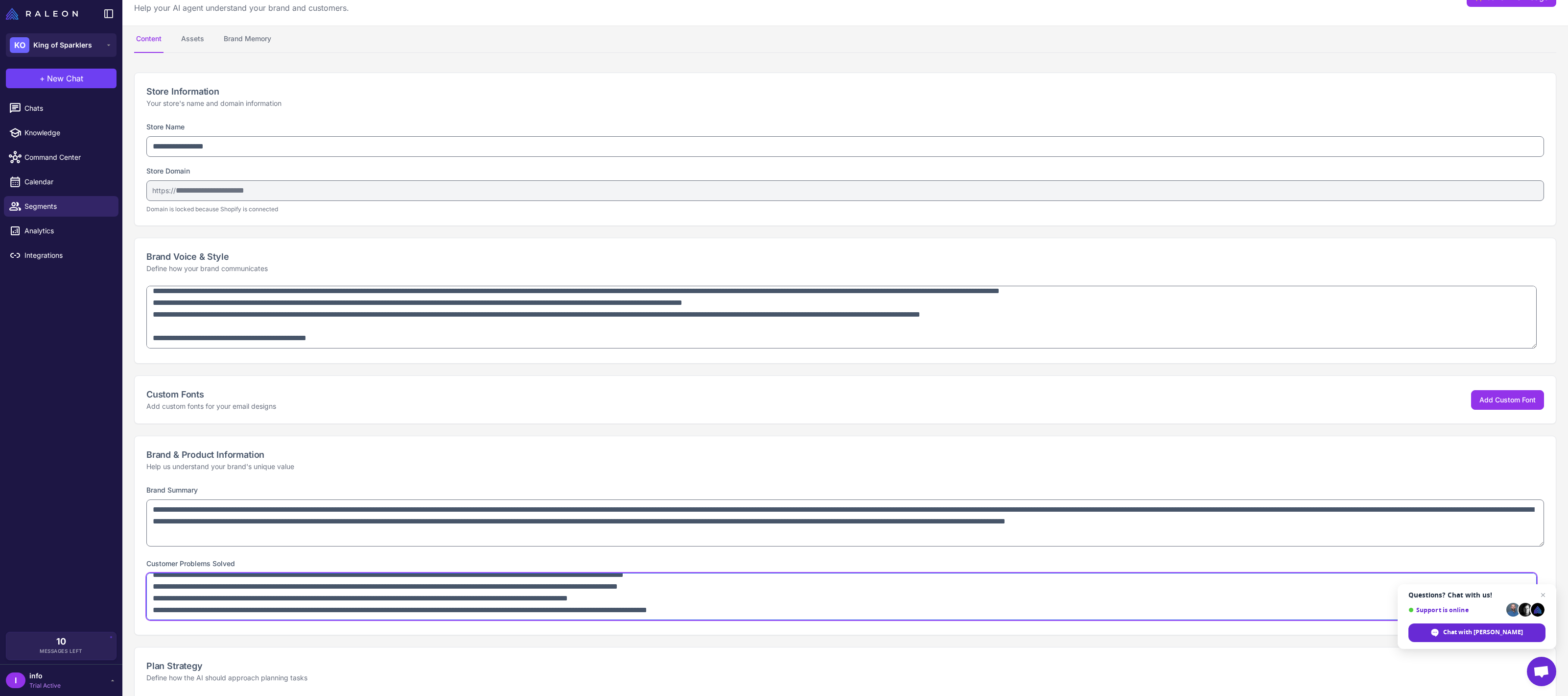
scroll to position [0, 0]
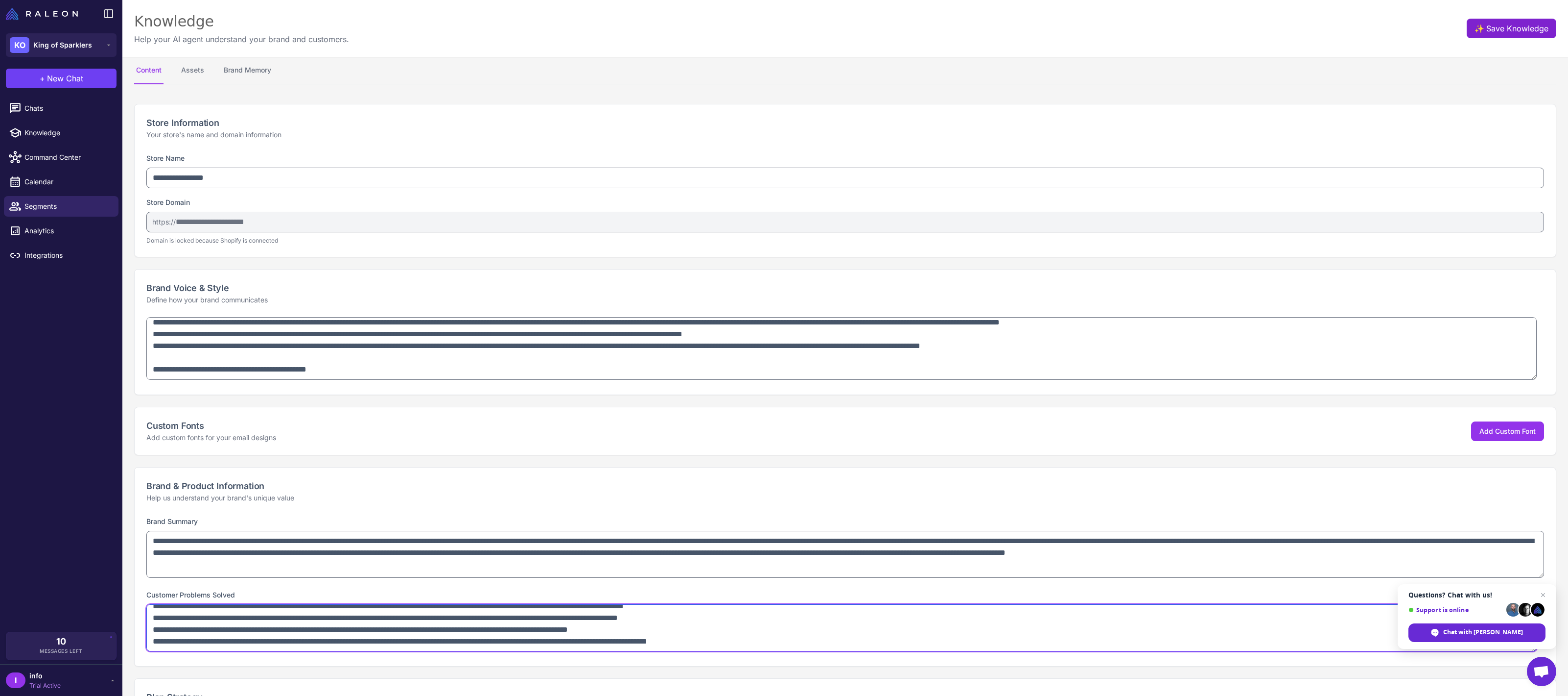
type textarea "**********"
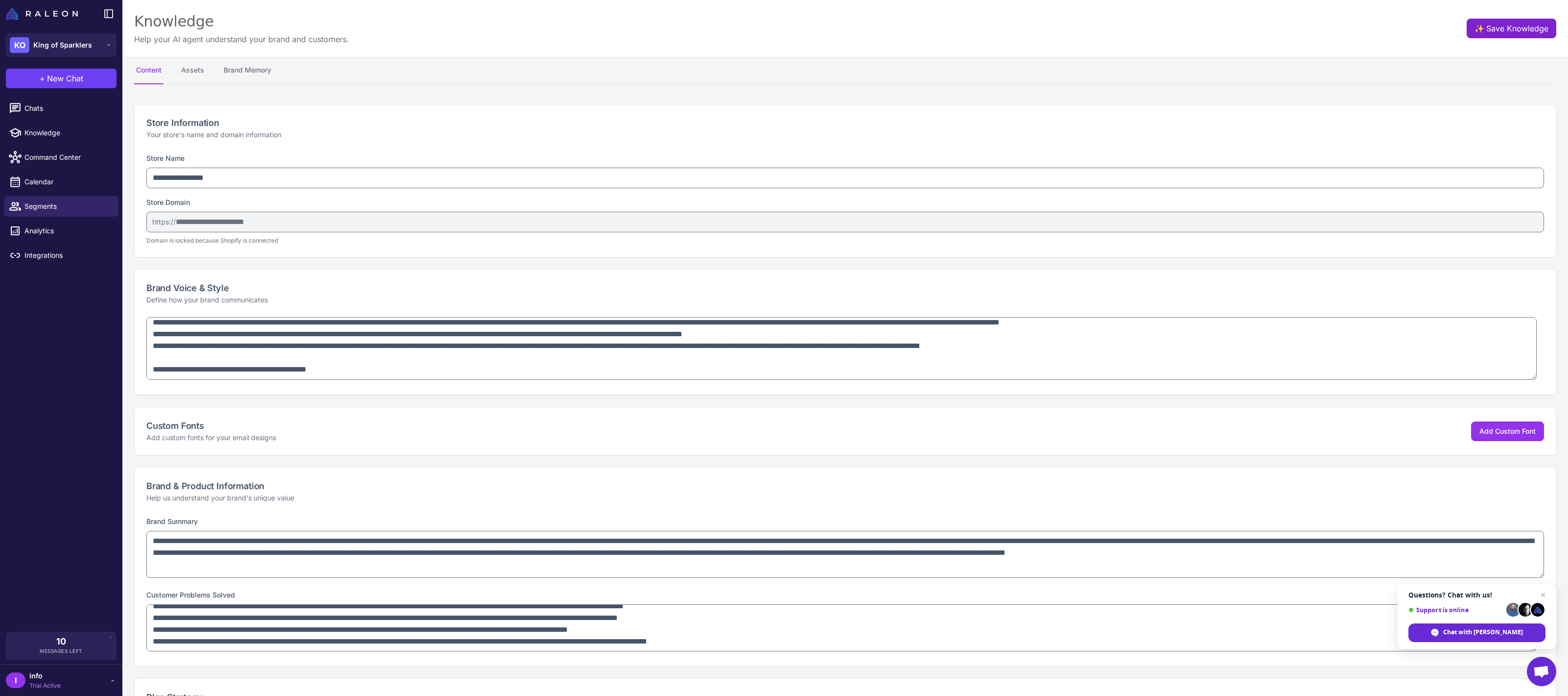
click at [1498, 32] on button "✨ Save Knowledge" at bounding box center [1512, 28] width 90 height 19
drag, startPoint x: 233, startPoint y: 73, endPoint x: 209, endPoint y: 78, distance: 24.5
click at [209, 78] on nav "Content Assets Brand Memory" at bounding box center [846, 71] width 1423 height 27
click at [1531, 33] on button "✨ Save Knowledge" at bounding box center [1512, 28] width 90 height 19
click at [1499, 28] on button "✨ Save Knowledge" at bounding box center [1512, 28] width 90 height 19
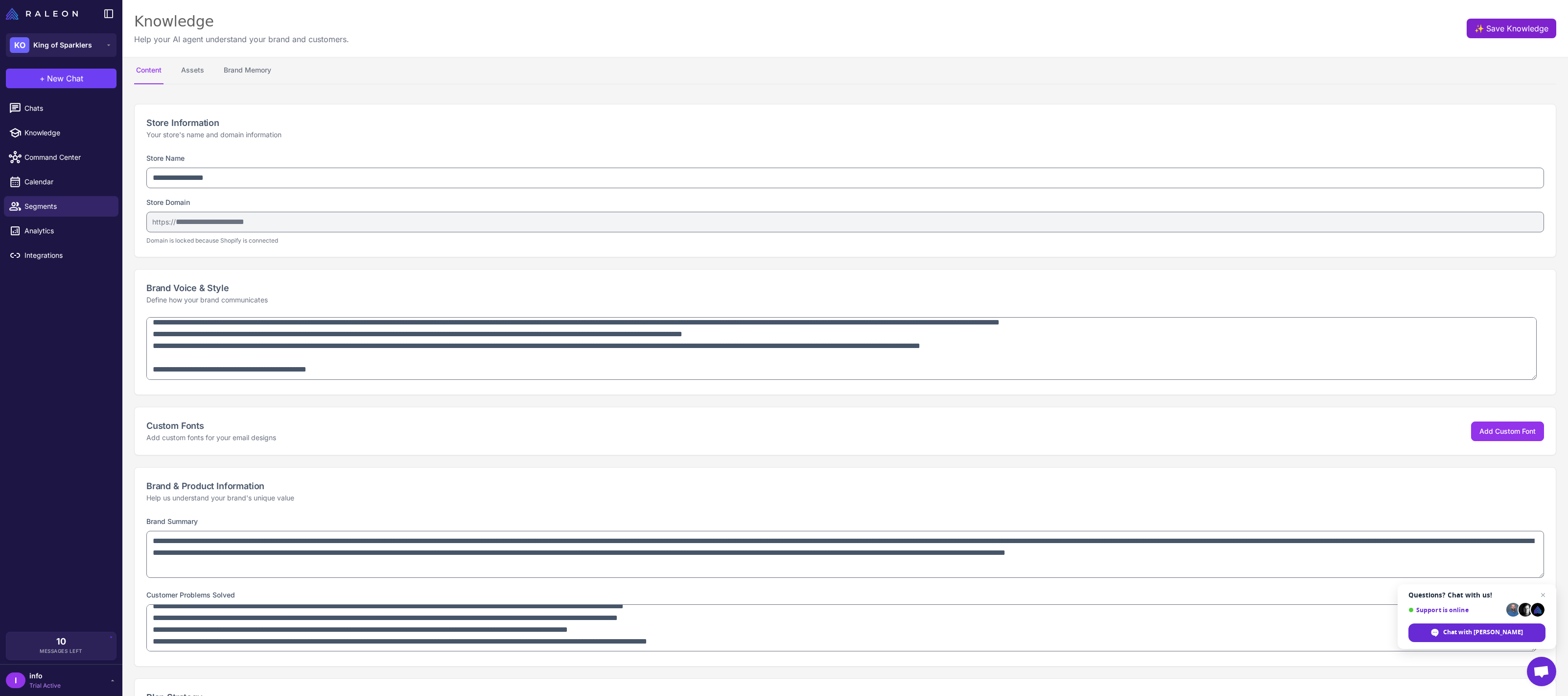
click at [1499, 28] on button "✨ Save Knowledge" at bounding box center [1512, 28] width 90 height 19
click at [181, 71] on button "Assets" at bounding box center [192, 71] width 27 height 27
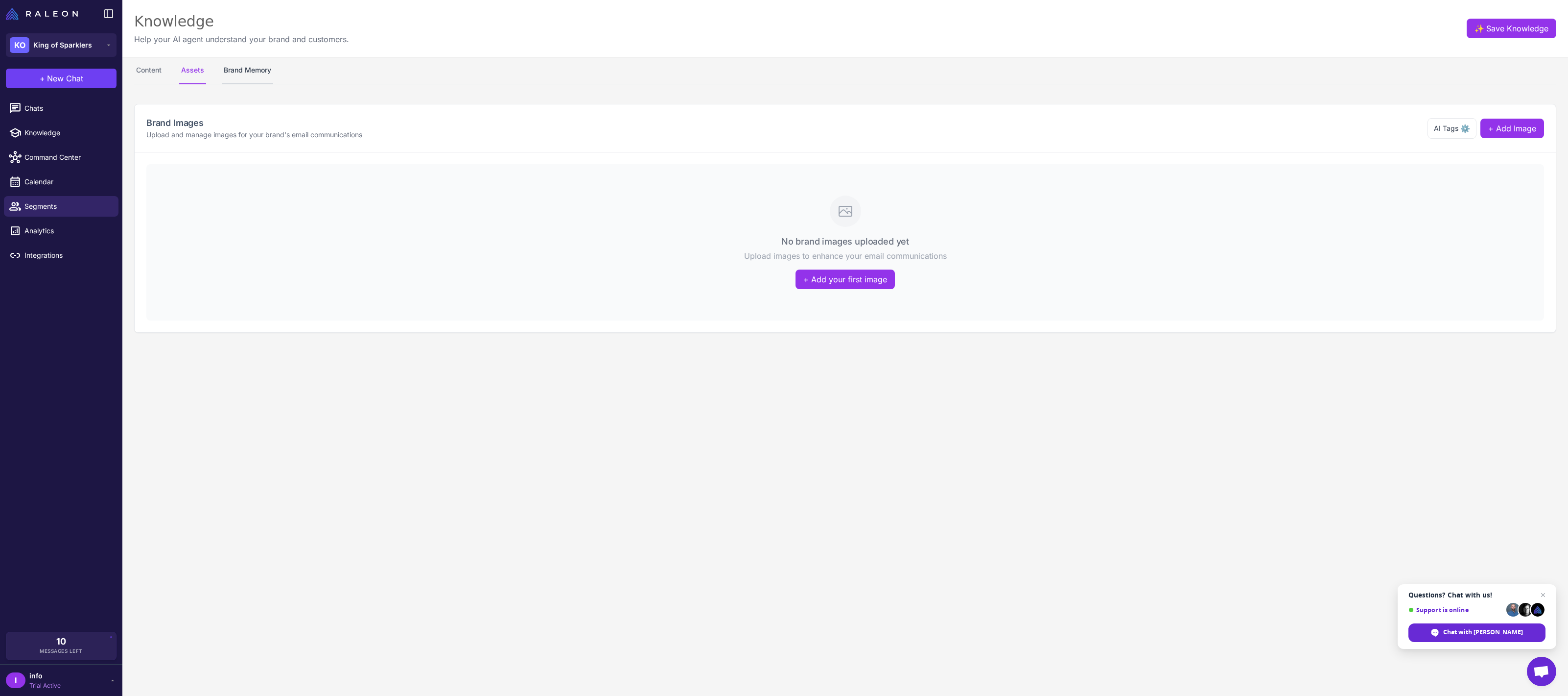
click at [256, 74] on button "Brand Memory" at bounding box center [247, 71] width 51 height 27
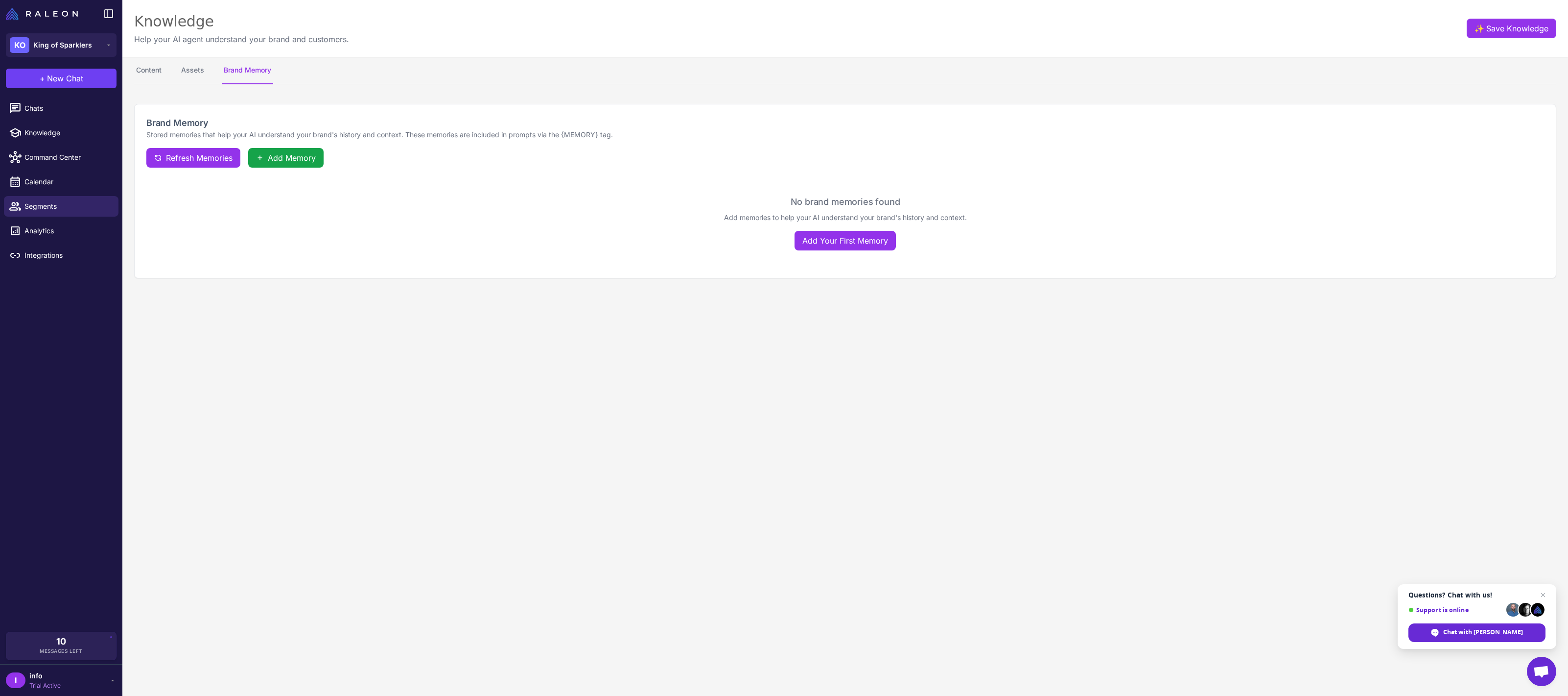
click at [211, 76] on nav "Content Assets Brand Memory" at bounding box center [846, 71] width 1423 height 27
click at [201, 76] on button "Assets" at bounding box center [192, 71] width 27 height 27
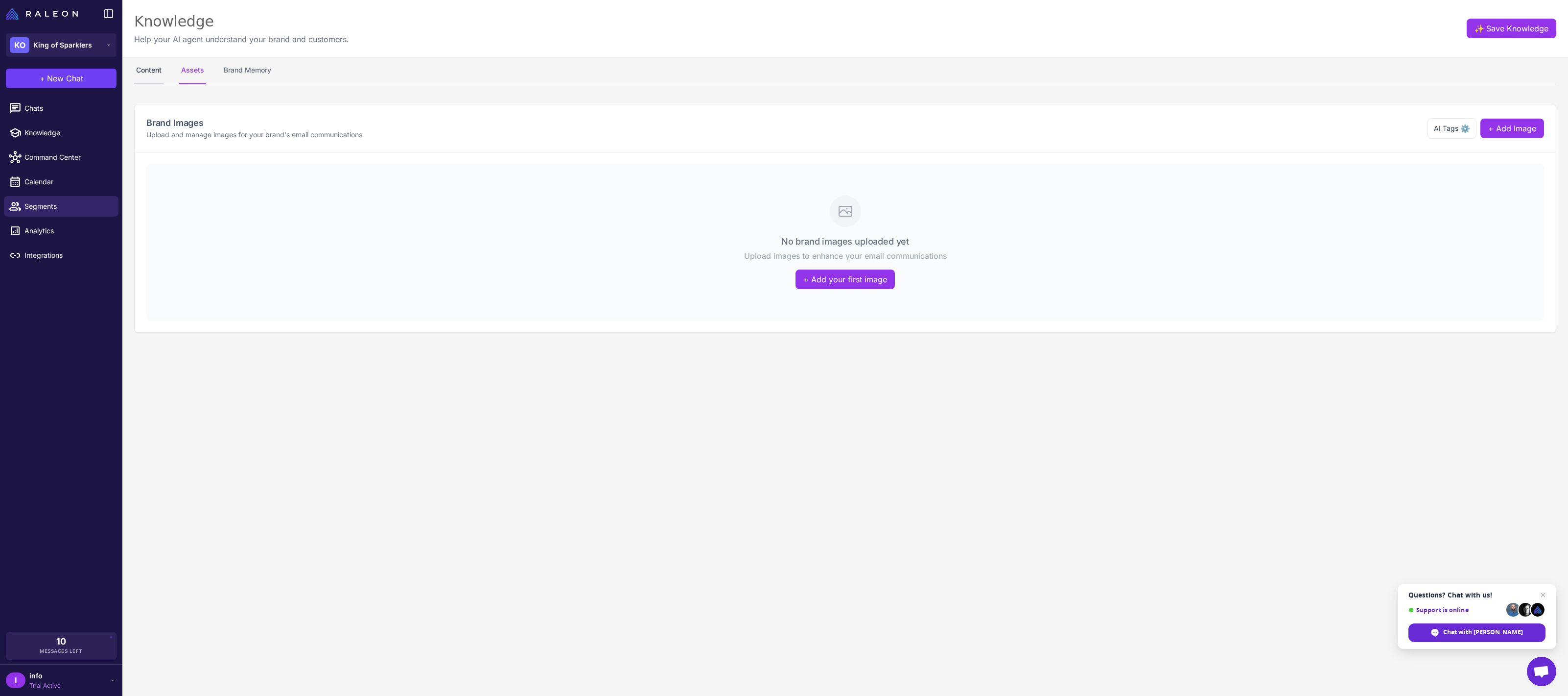
click at [162, 71] on button "Content" at bounding box center [149, 71] width 29 height 27
select select "**"
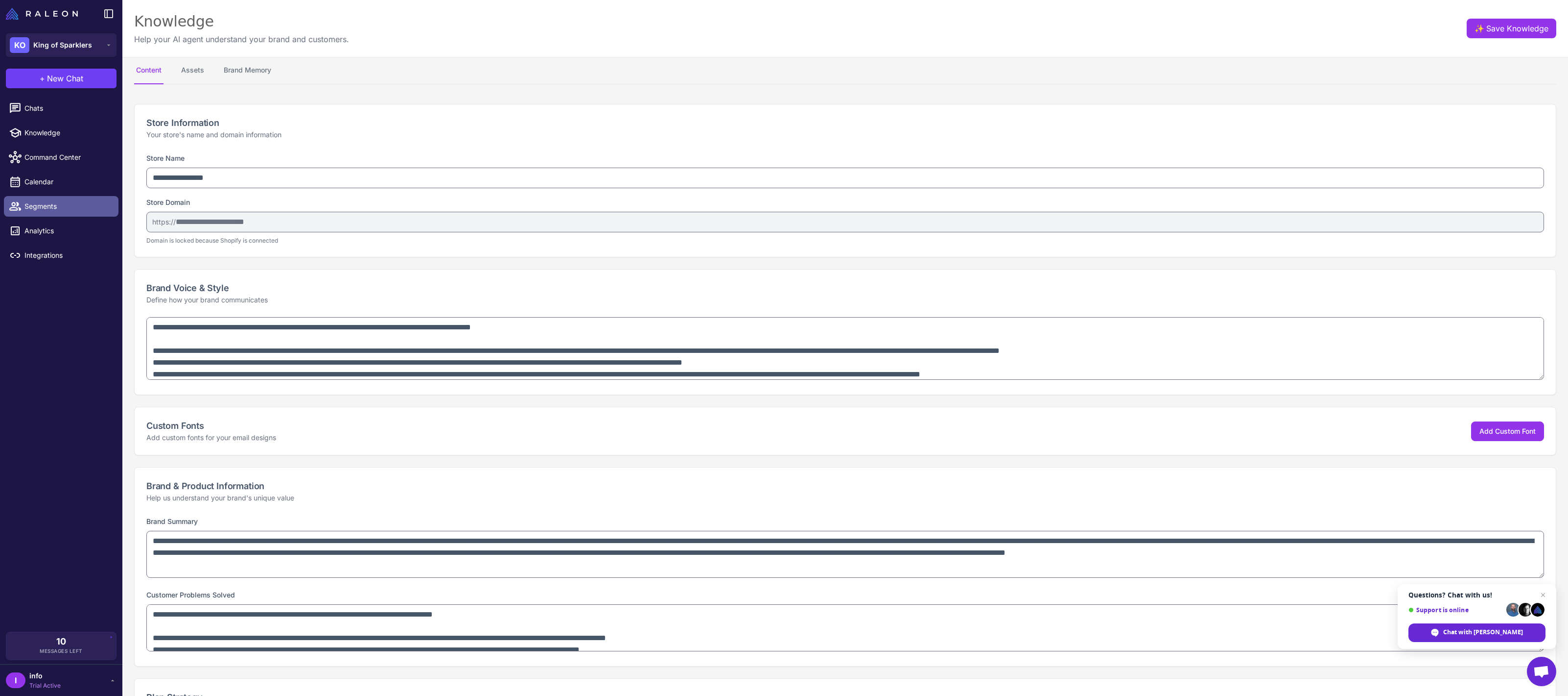
click at [56, 208] on span "Segments" at bounding box center [68, 206] width 86 height 11
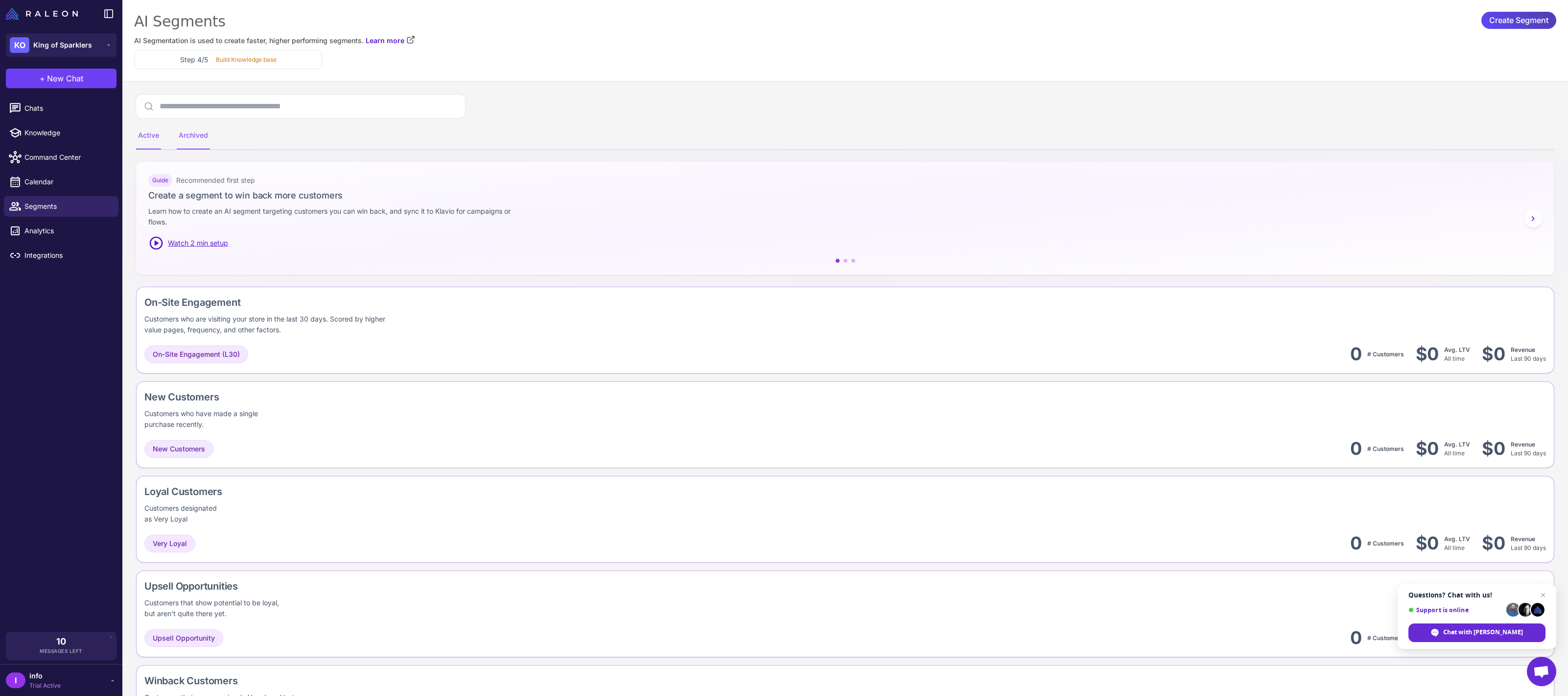
click at [194, 132] on div "Archived" at bounding box center [193, 136] width 33 height 27
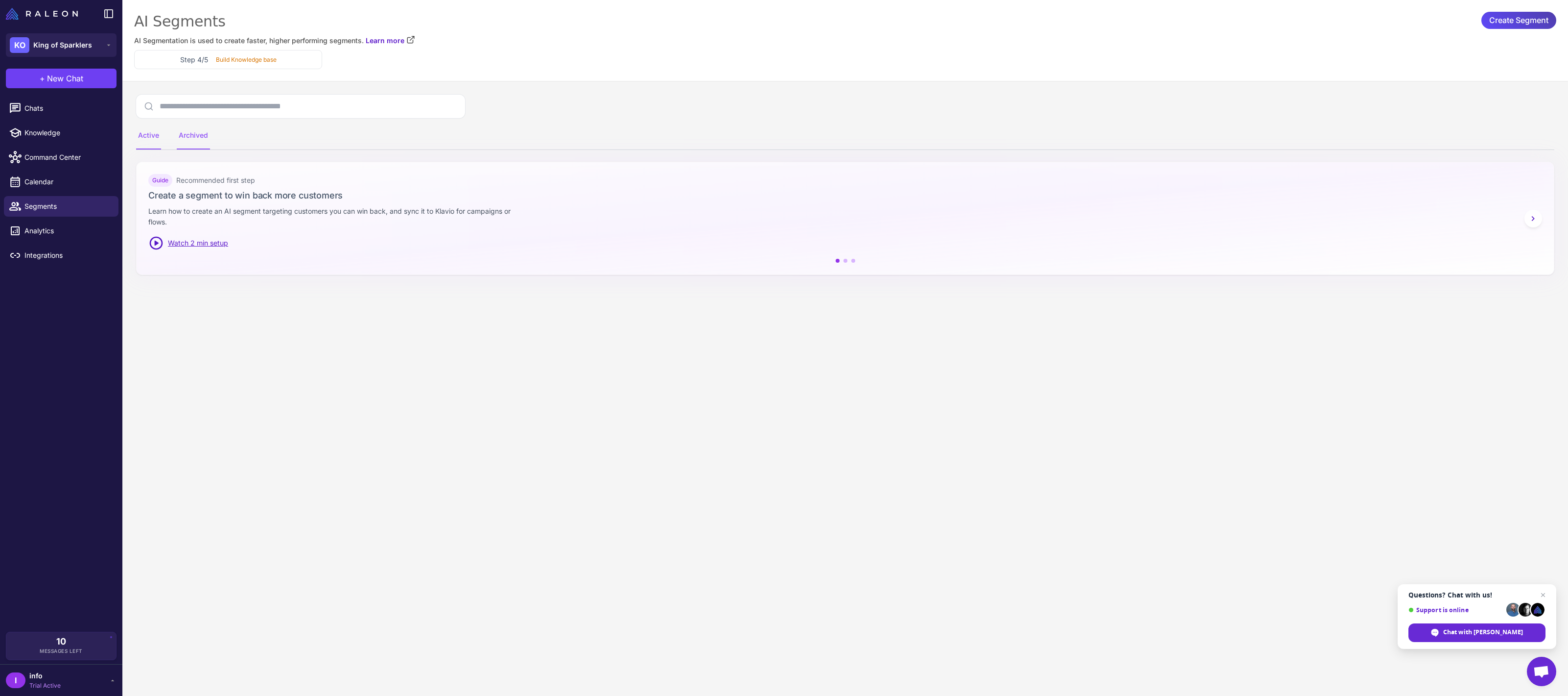
click at [152, 141] on div "Active" at bounding box center [148, 136] width 25 height 27
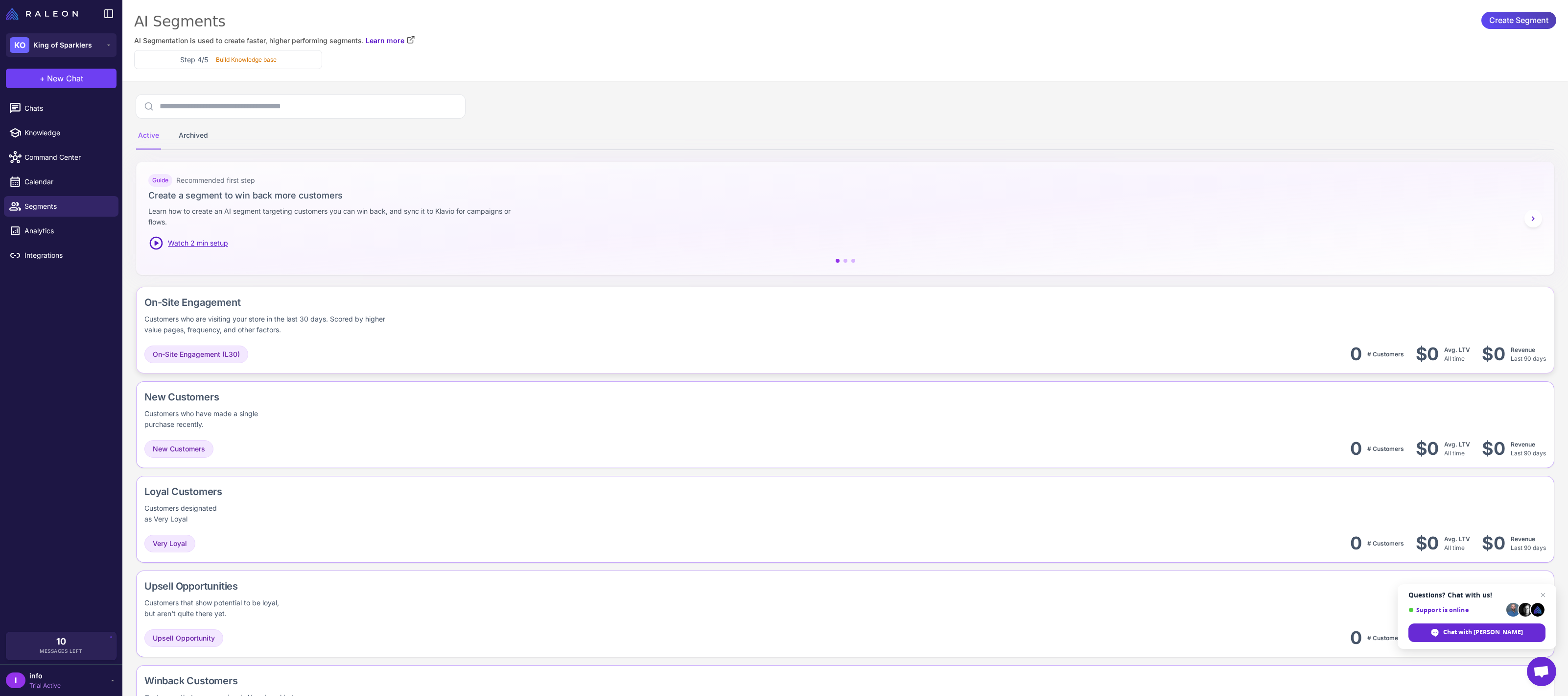
click at [275, 326] on div "Customers who are visiting your store in the last 30 days. Scored by higher val…" at bounding box center [271, 325] width 253 height 22
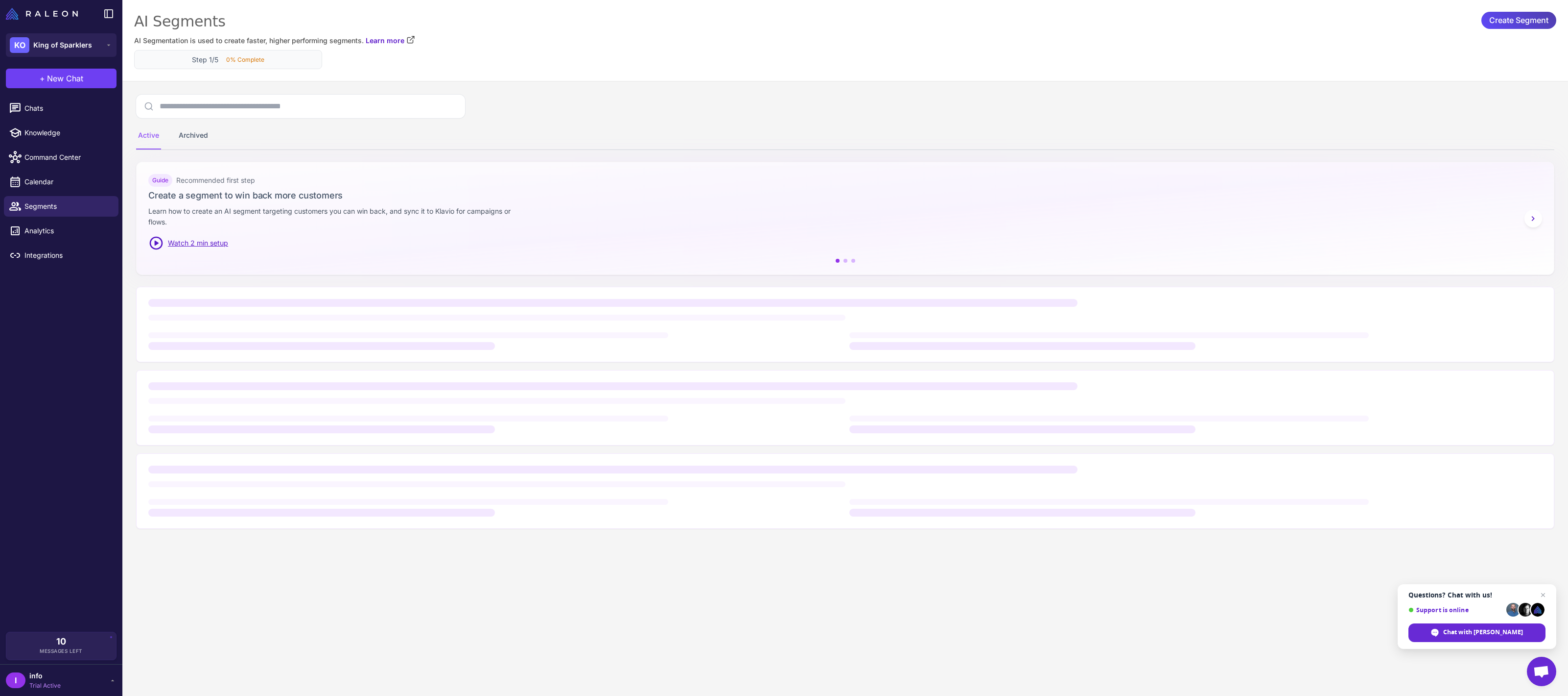
click at [232, 62] on p "0% Complete" at bounding box center [245, 60] width 38 height 9
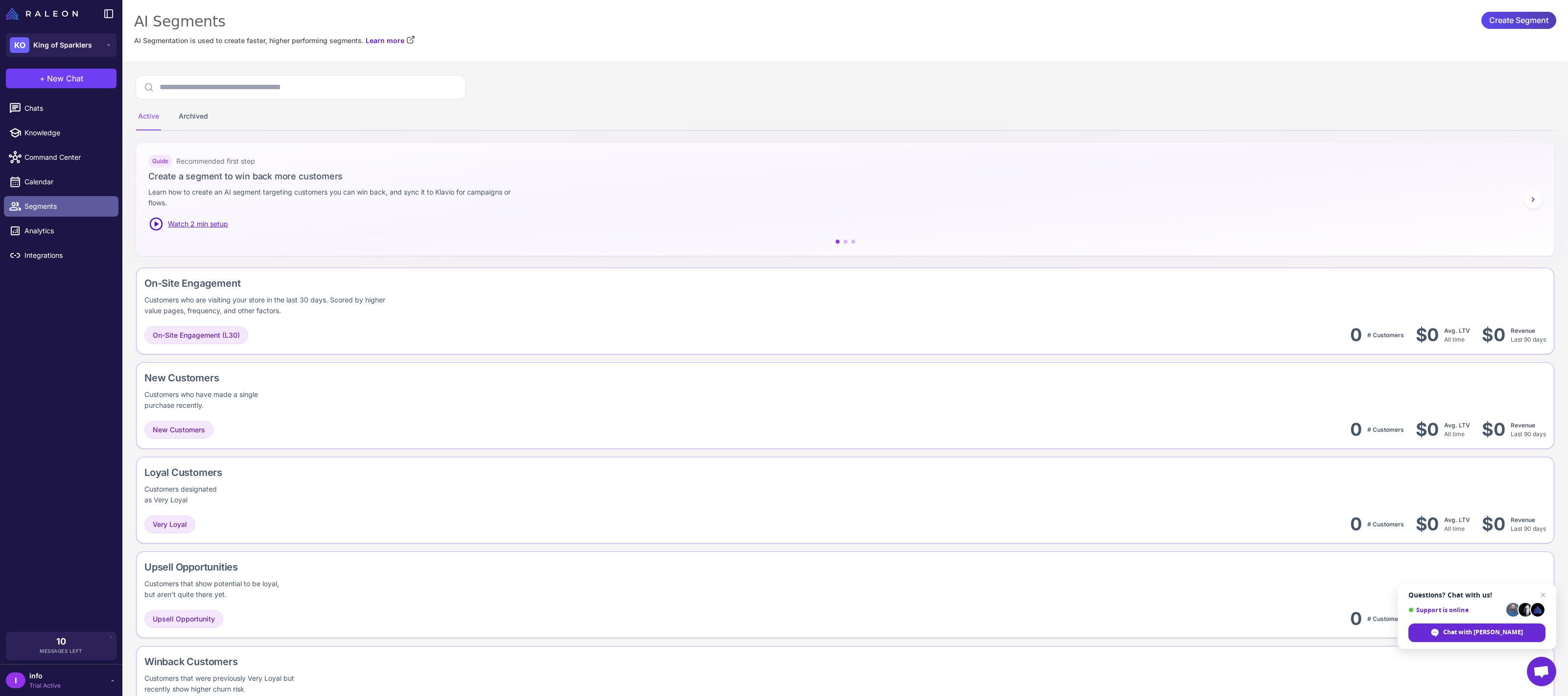
click at [83, 205] on span "Segments" at bounding box center [68, 206] width 86 height 11
click at [50, 137] on span "Knowledge" at bounding box center [68, 132] width 86 height 11
select select
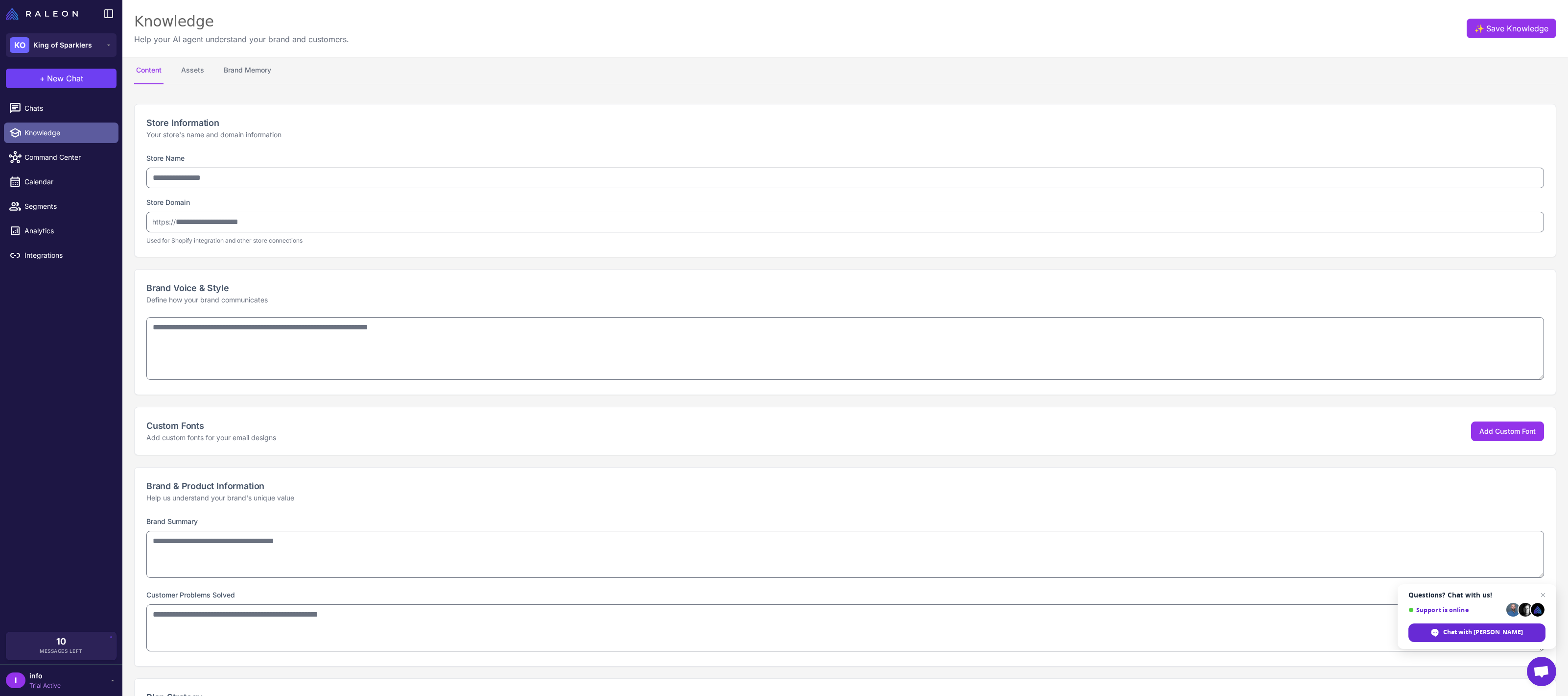
type input "**********"
type textarea "**********"
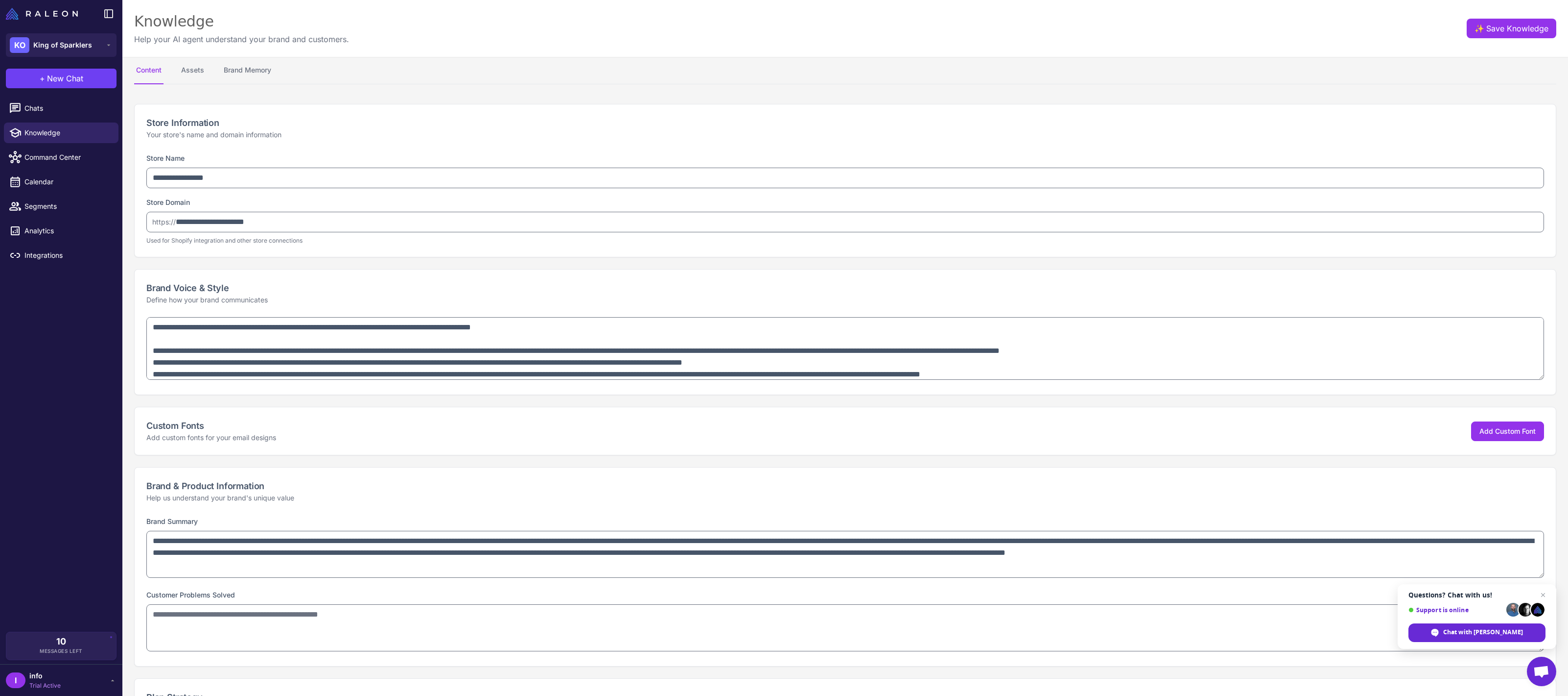
type textarea "**********"
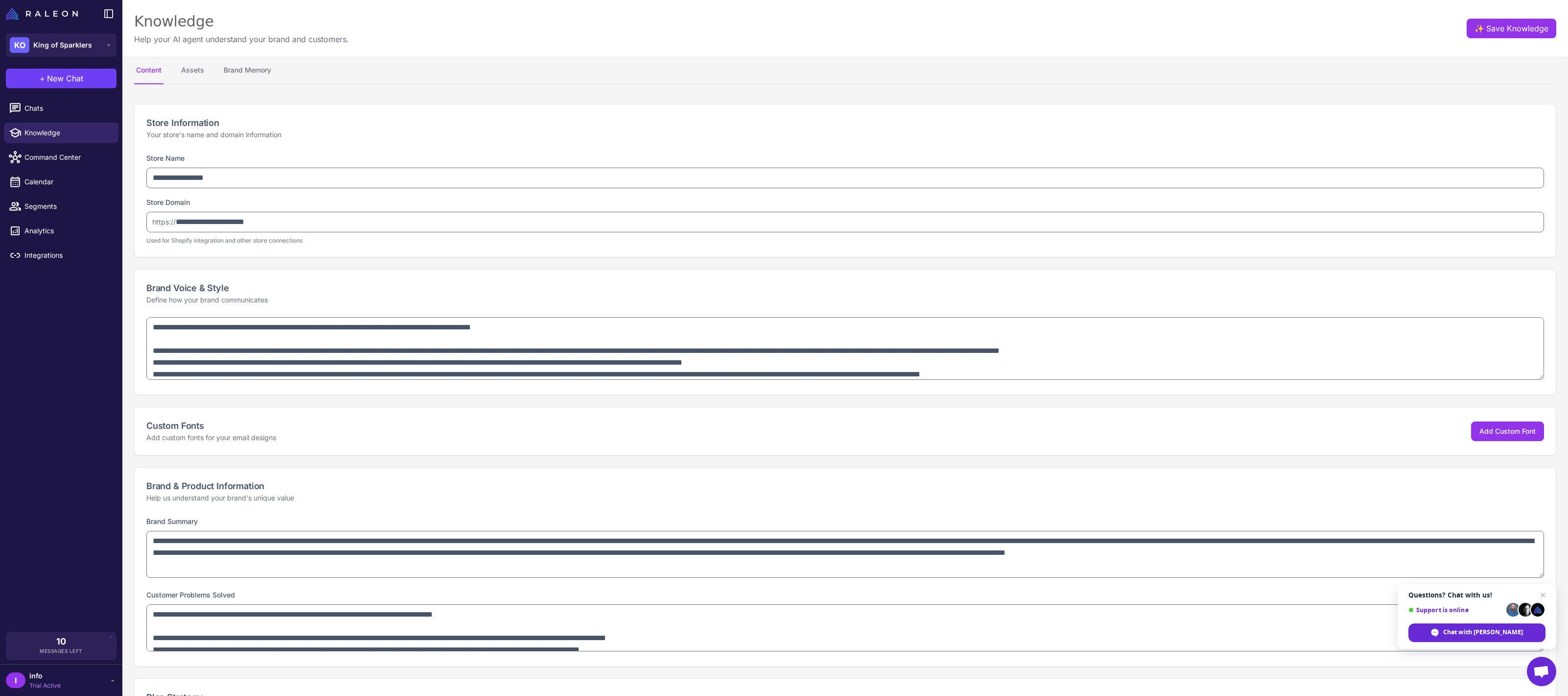
select select "**"
type textarea "**********"
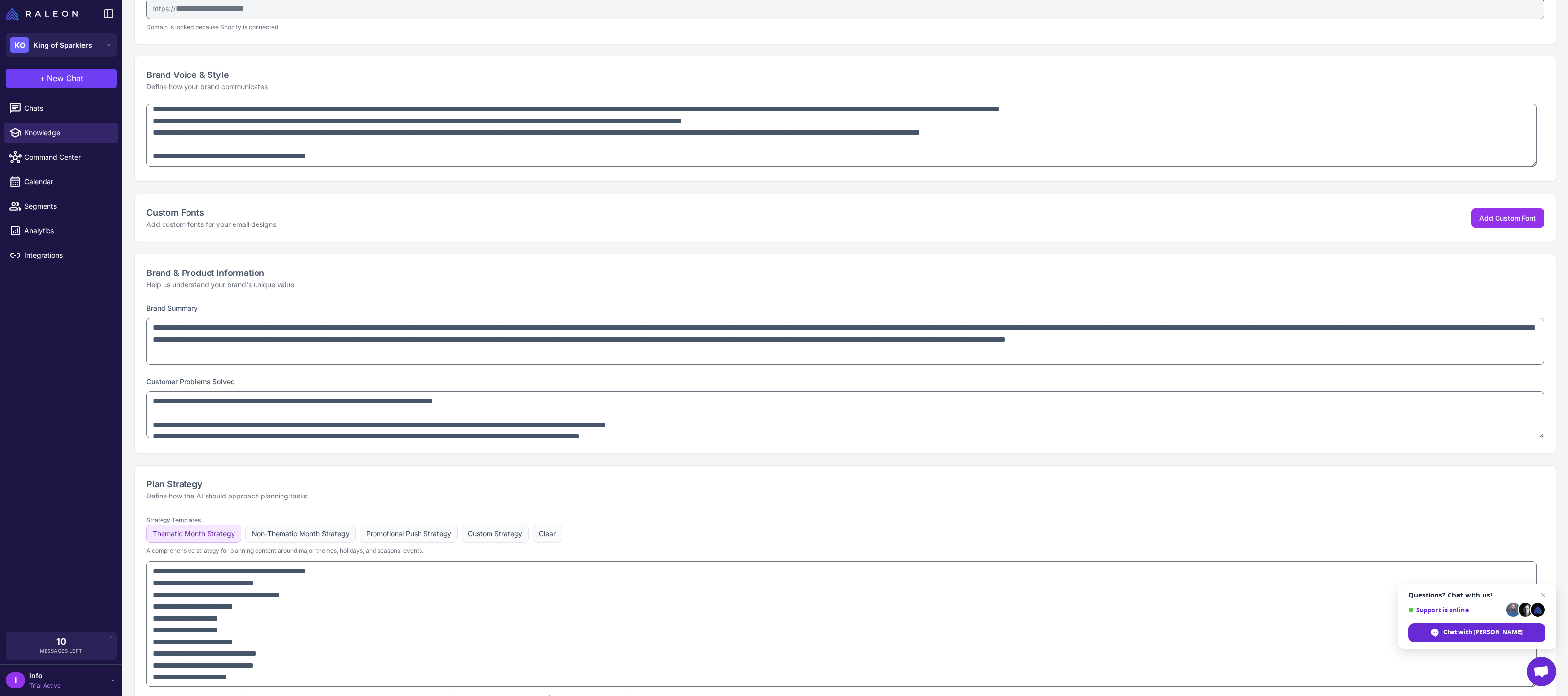
scroll to position [55, 0]
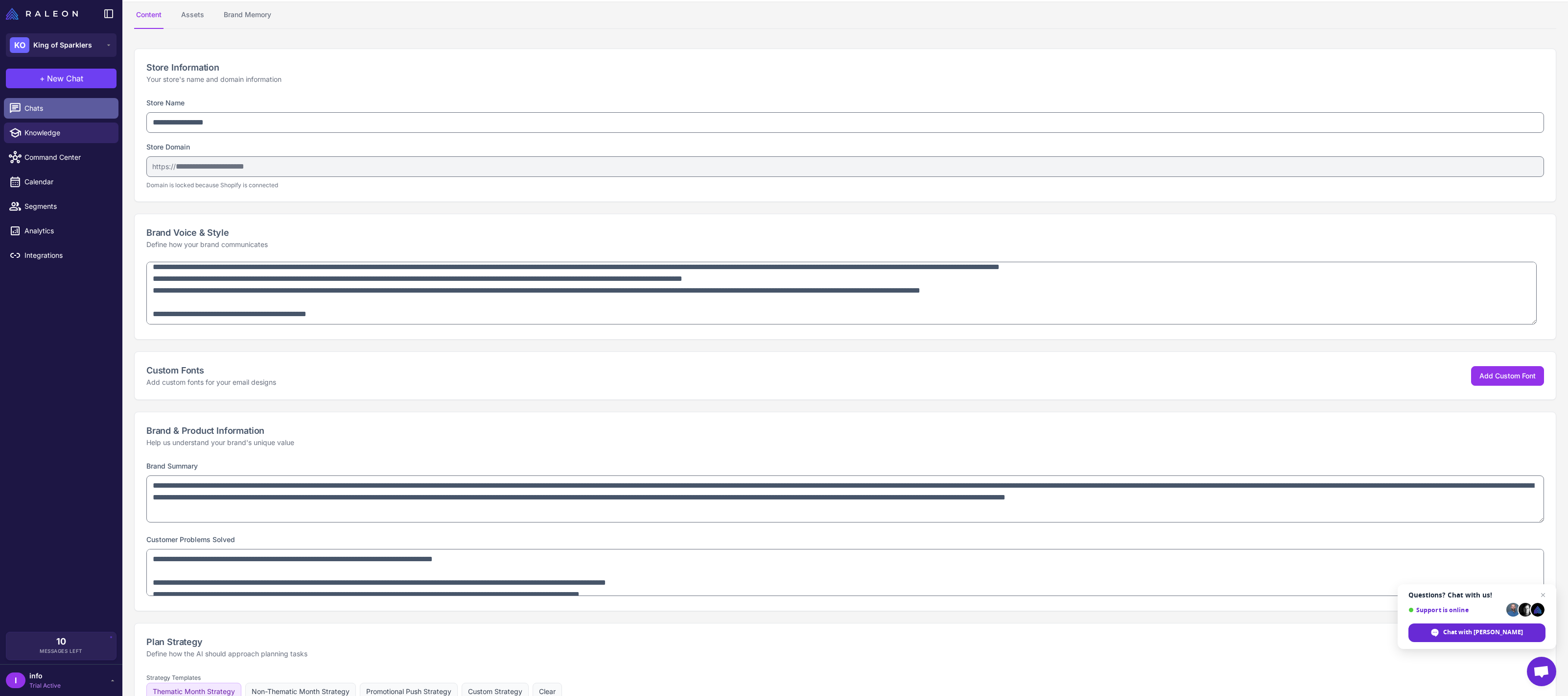
click at [60, 108] on span "Chats" at bounding box center [68, 108] width 86 height 11
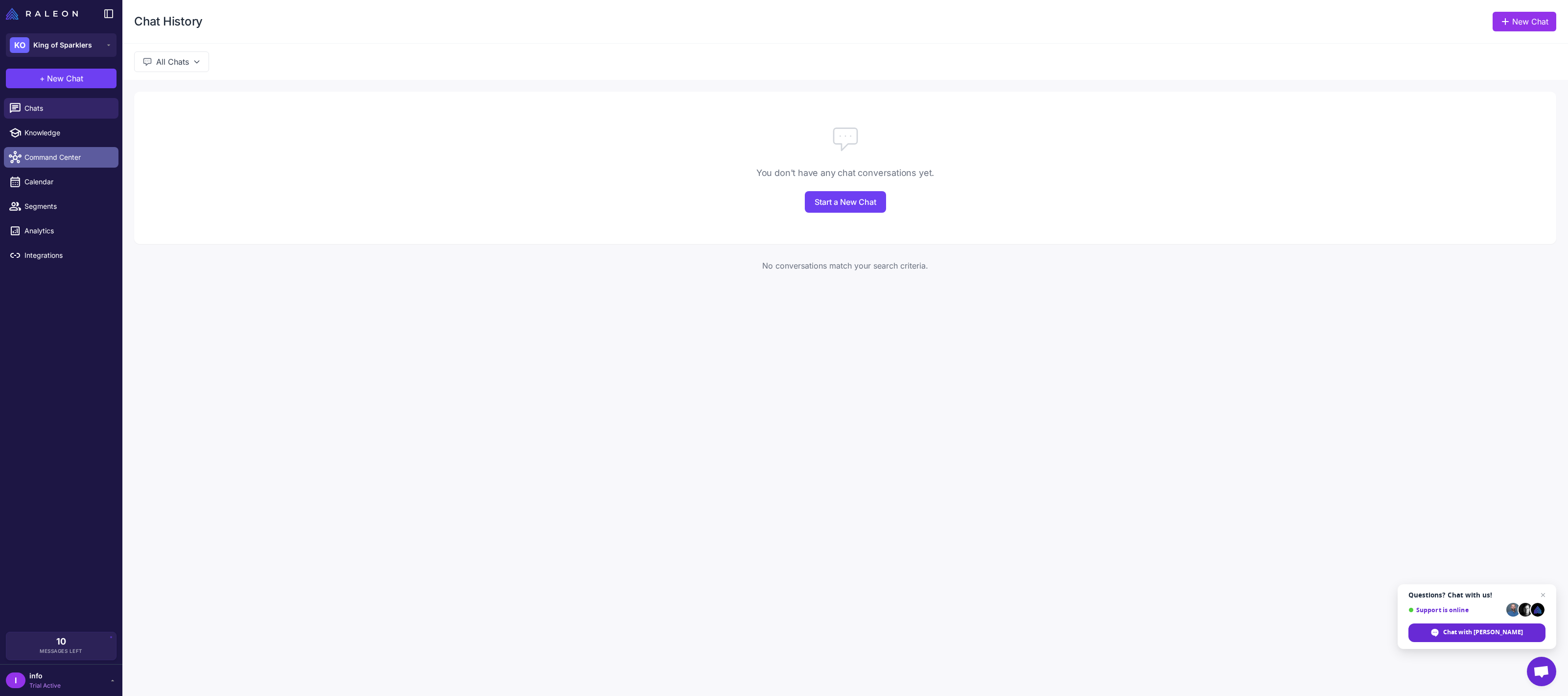
click at [52, 153] on span "Command Center" at bounding box center [68, 157] width 86 height 11
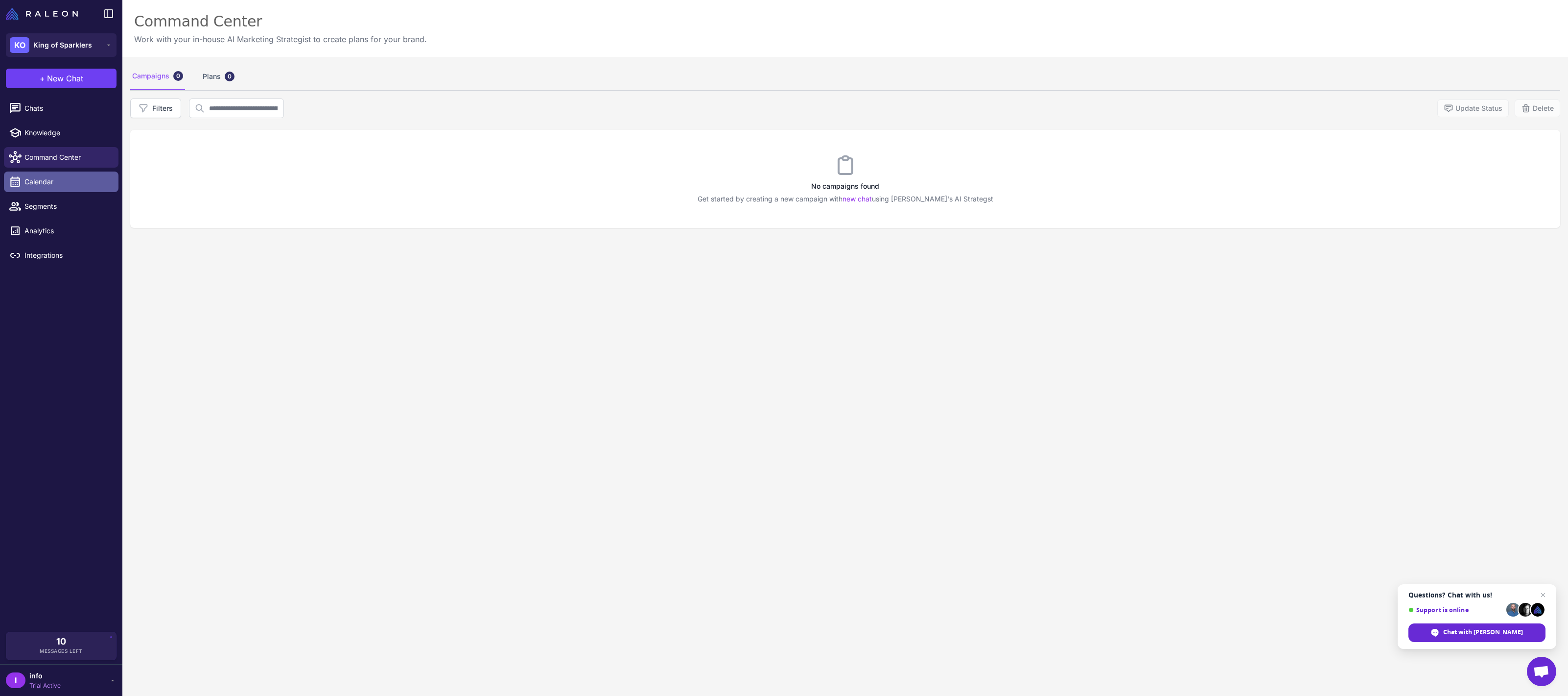
click at [49, 174] on link "Calendar" at bounding box center [60, 181] width 114 height 21
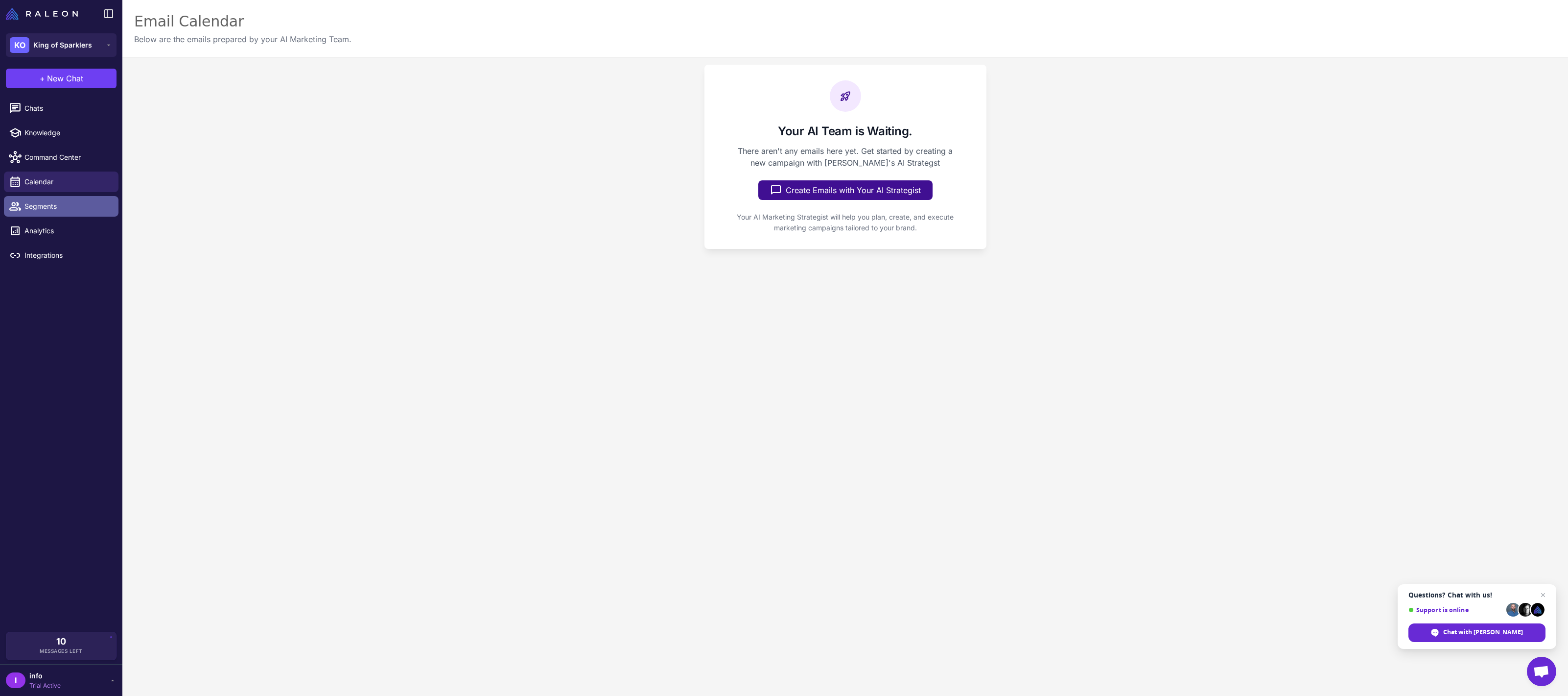
click at [56, 199] on link "Segments" at bounding box center [60, 206] width 114 height 21
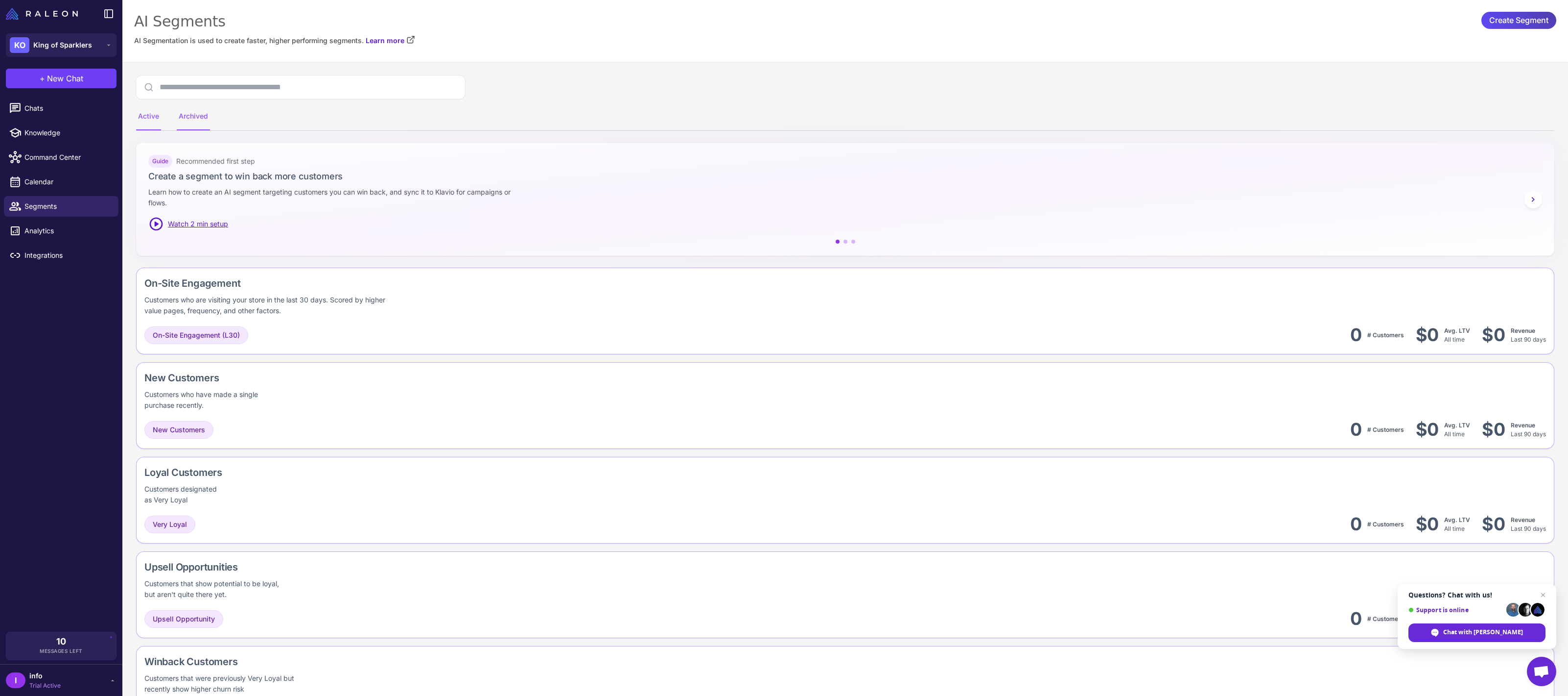
click at [191, 119] on div "Archived" at bounding box center [193, 117] width 33 height 27
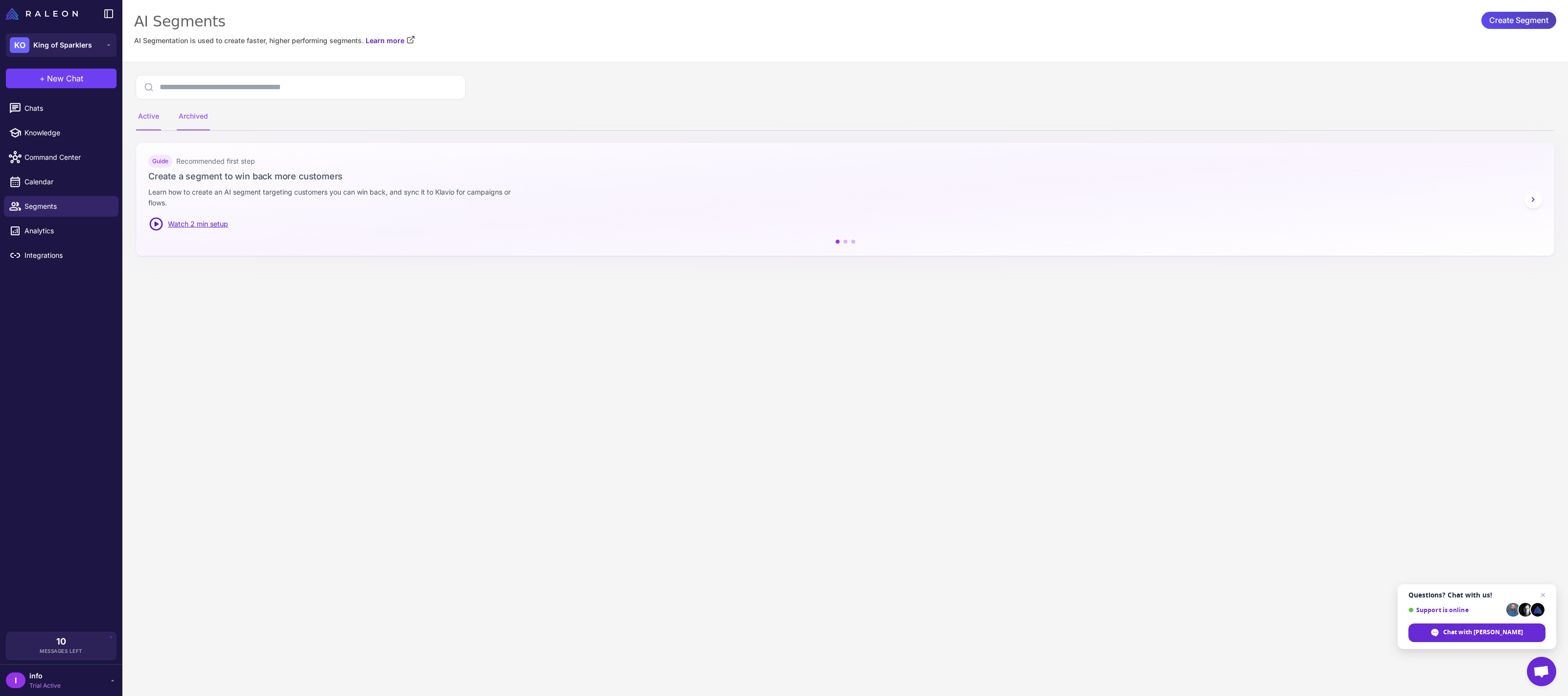
click at [147, 125] on div "Active" at bounding box center [148, 117] width 25 height 27
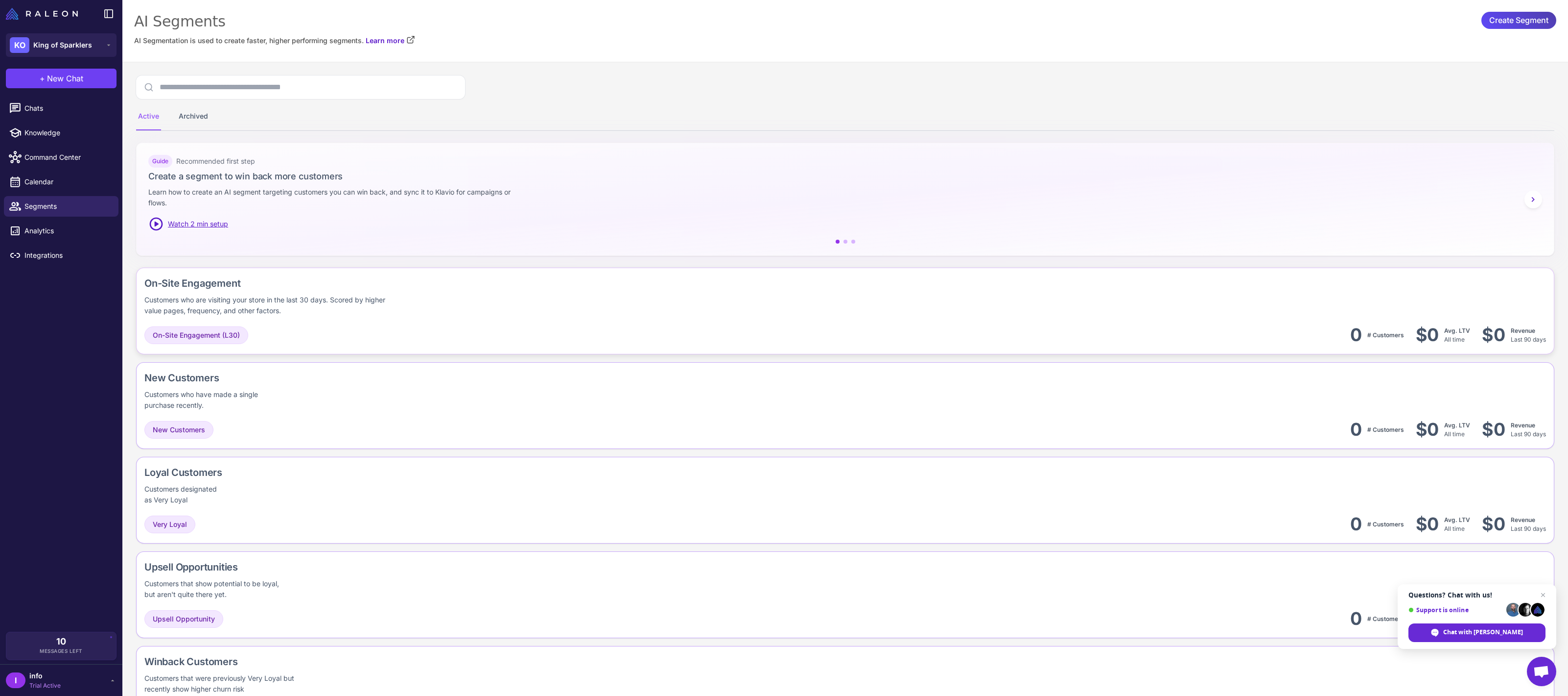
click at [193, 286] on div "On-Site Engagement" at bounding box center [334, 283] width 380 height 14
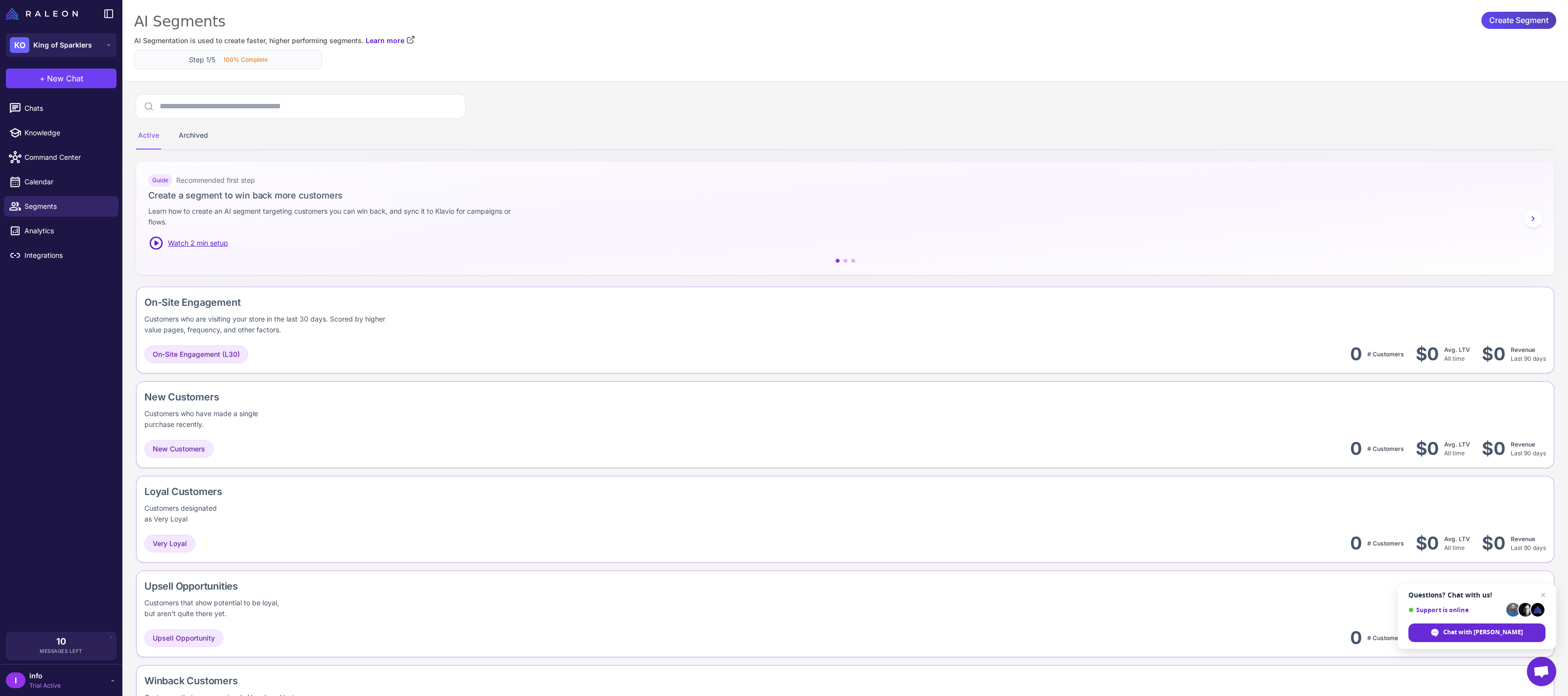
click at [196, 62] on h3 "Step 1/5" at bounding box center [202, 60] width 27 height 10
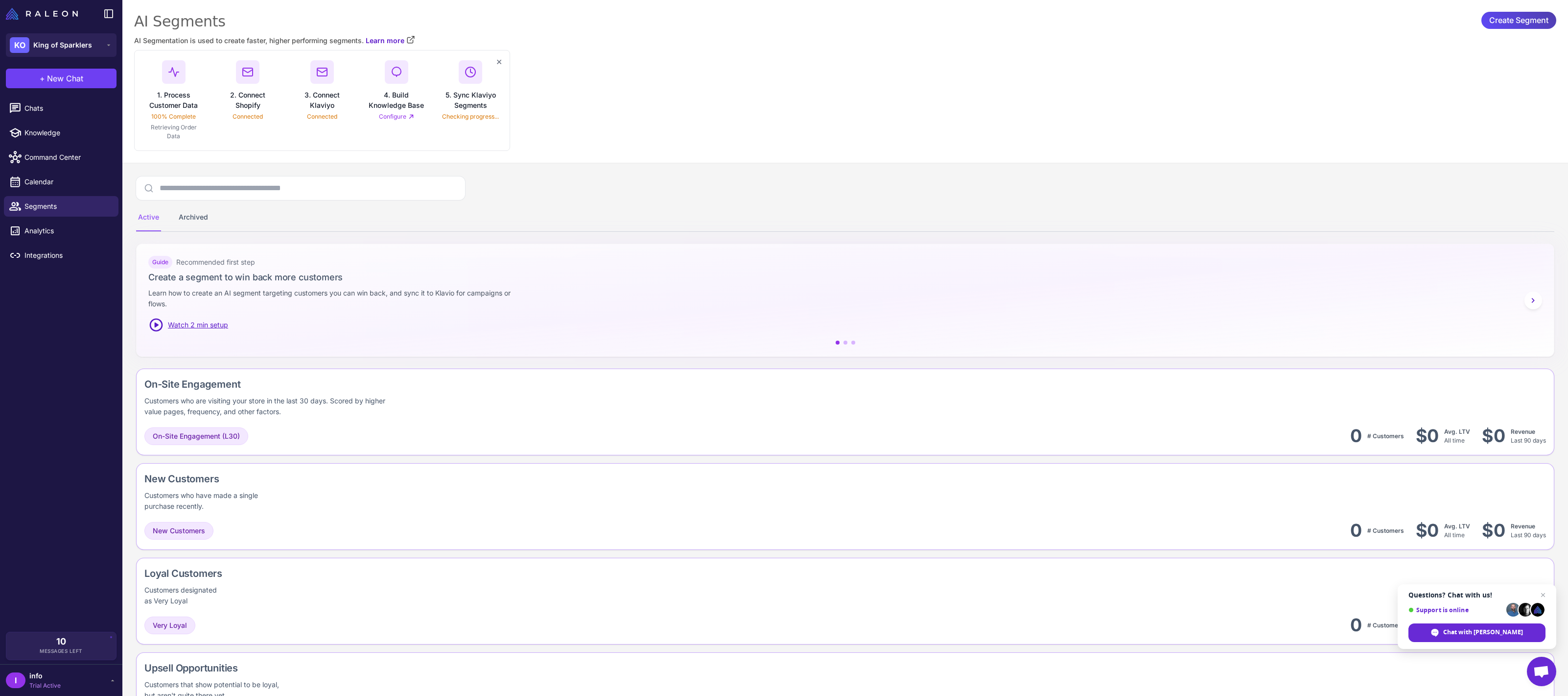
click at [395, 117] on link "Configure" at bounding box center [396, 117] width 35 height 9
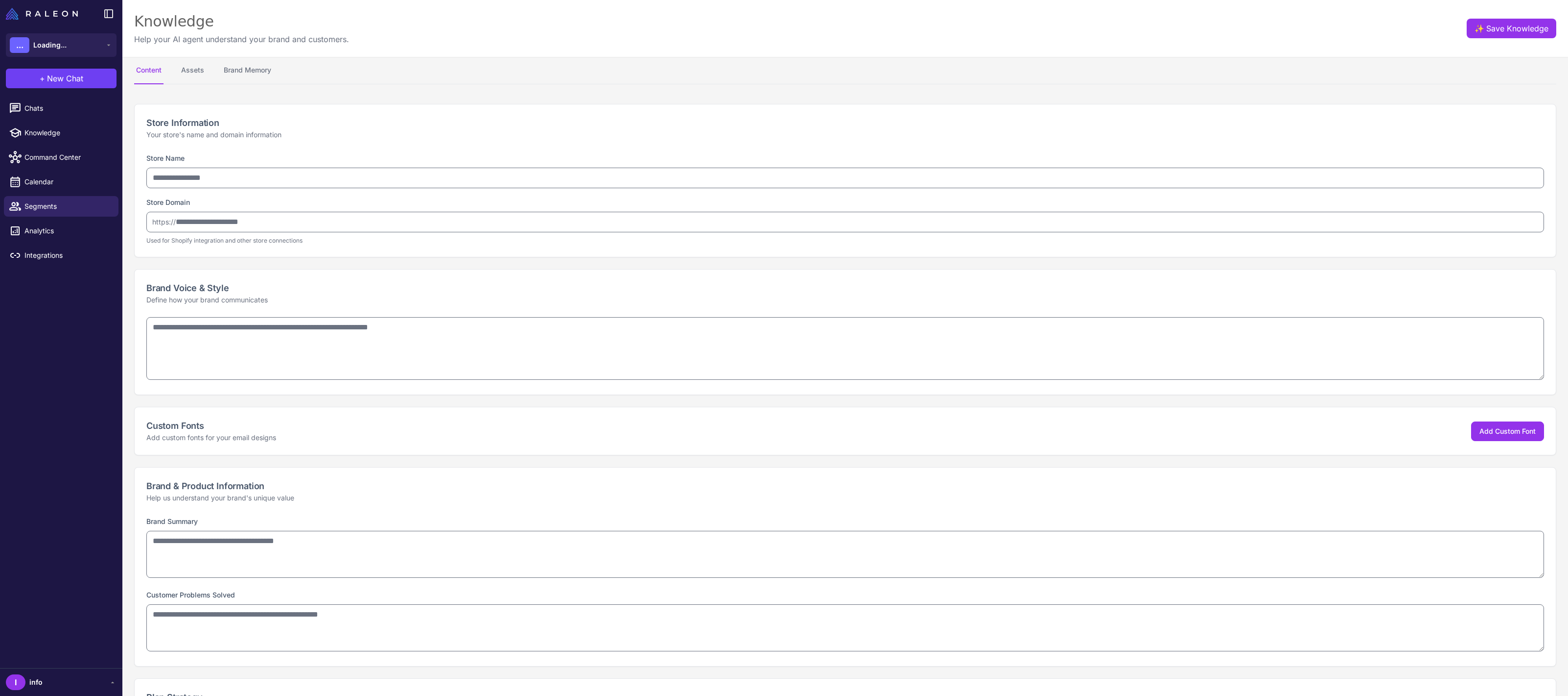
select select
click at [78, 137] on span "Knowledge" at bounding box center [68, 132] width 86 height 11
select select
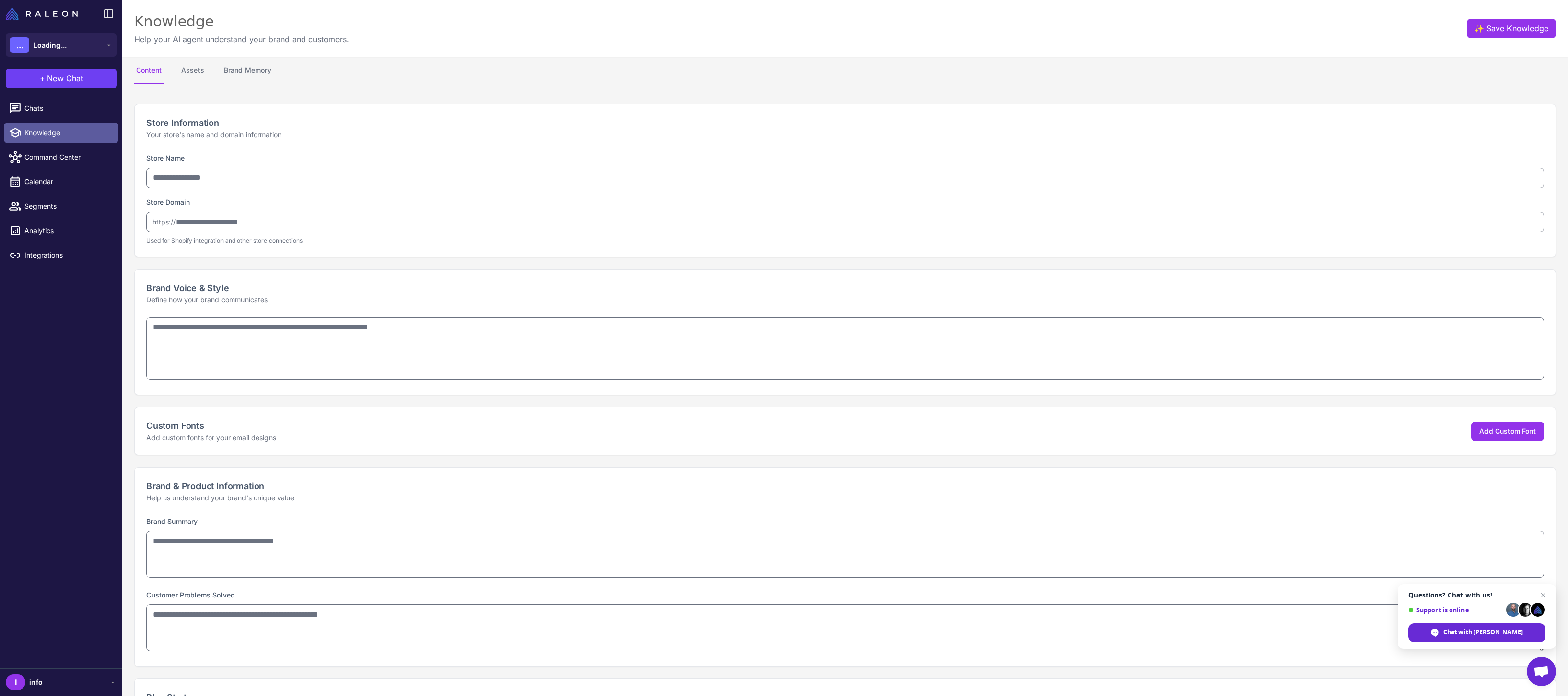
type input "**********"
type textarea "**********"
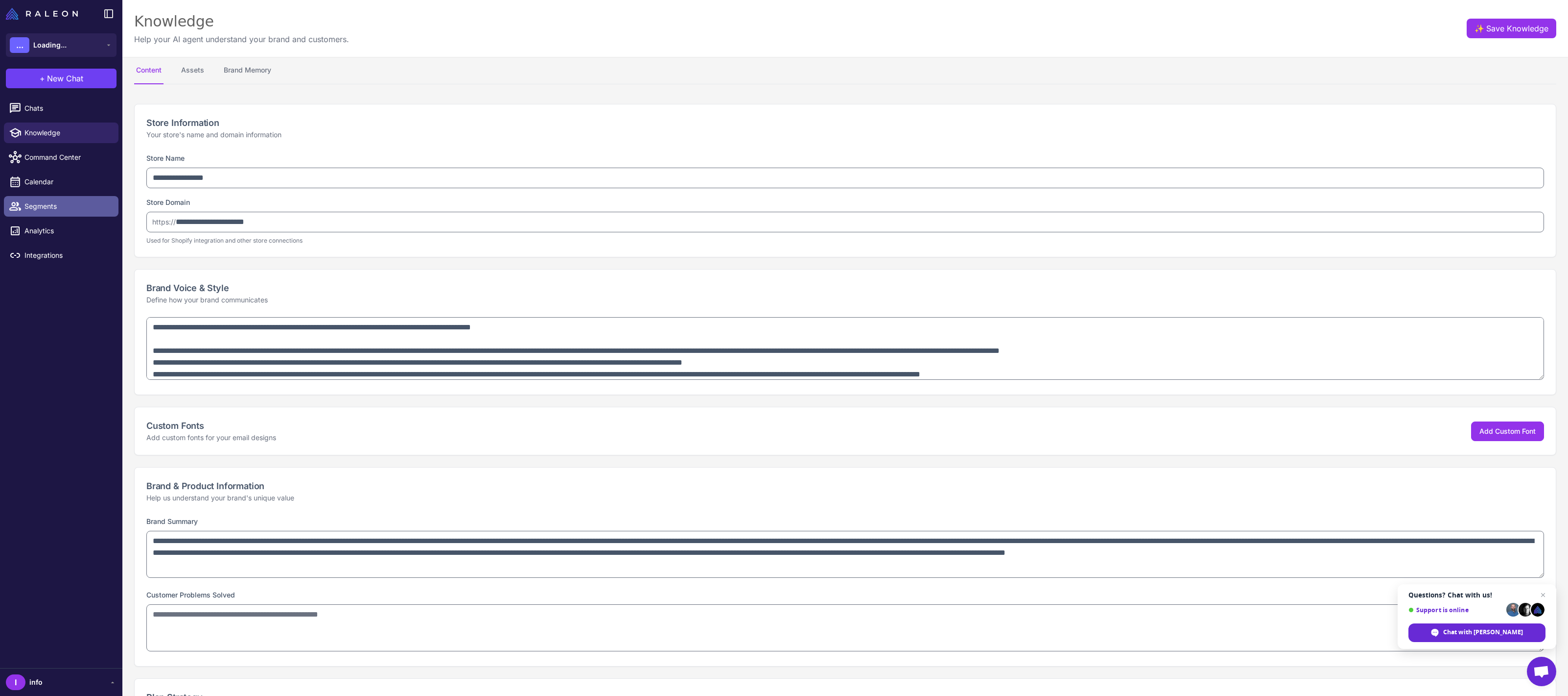
click at [58, 200] on link "Segments" at bounding box center [60, 206] width 114 height 21
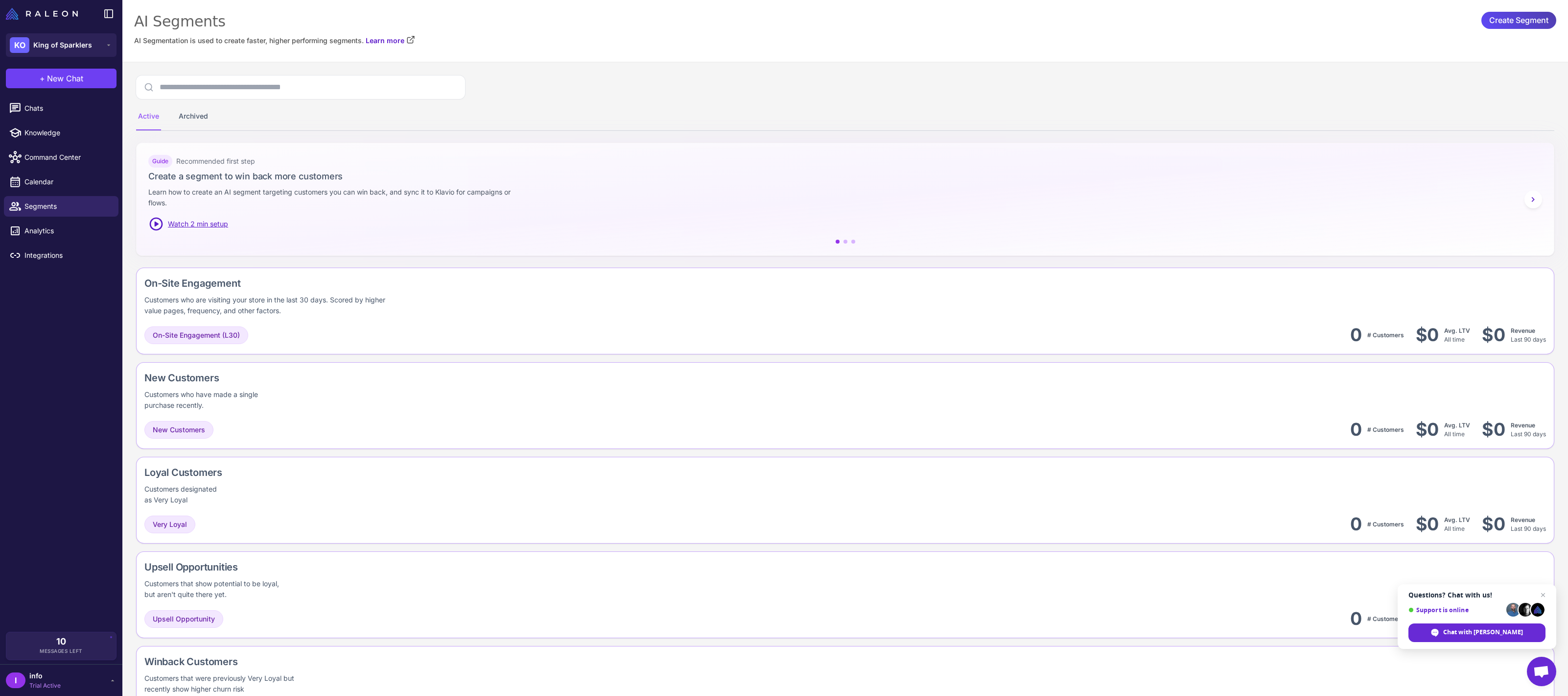
click at [48, 240] on link "Analytics" at bounding box center [60, 230] width 114 height 21
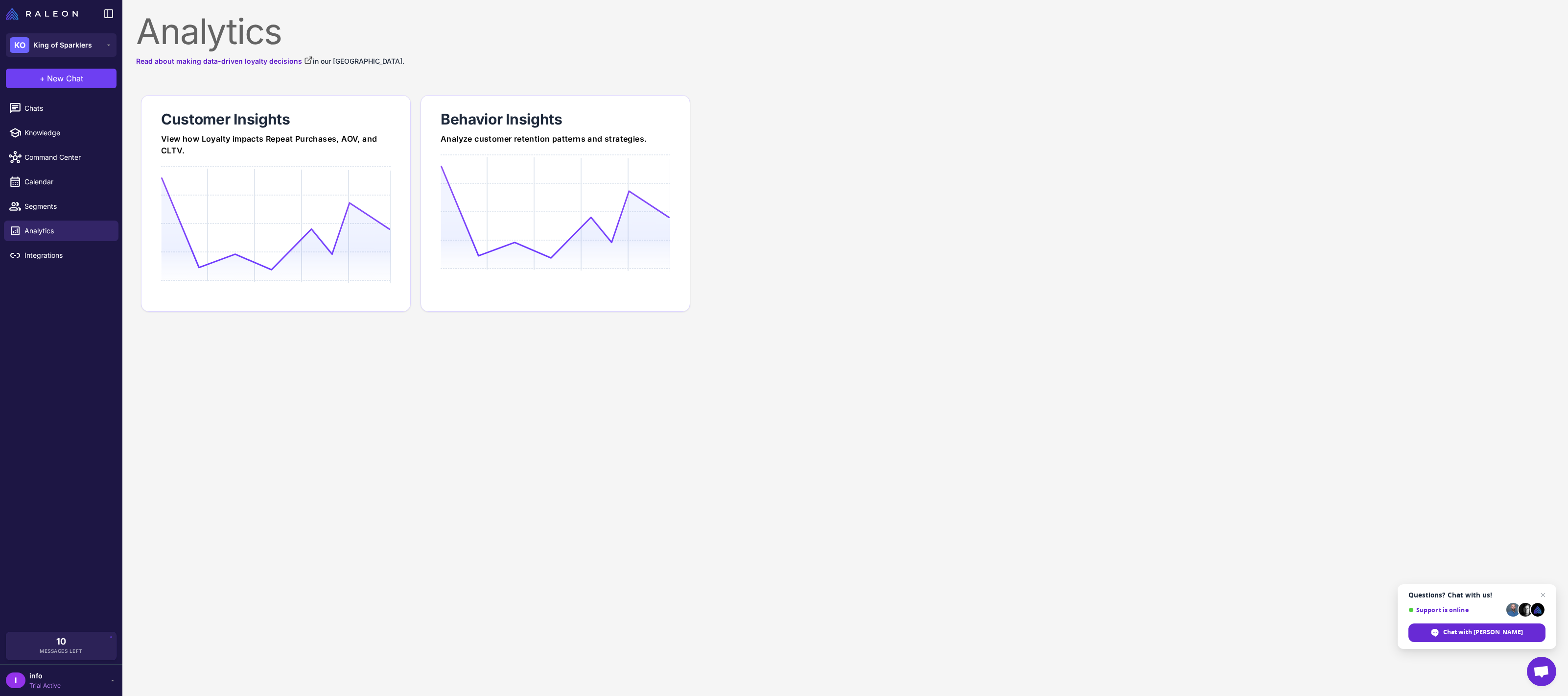
click at [51, 266] on li "Integrations" at bounding box center [61, 256] width 122 height 24
click at [53, 262] on link "Integrations" at bounding box center [60, 255] width 114 height 21
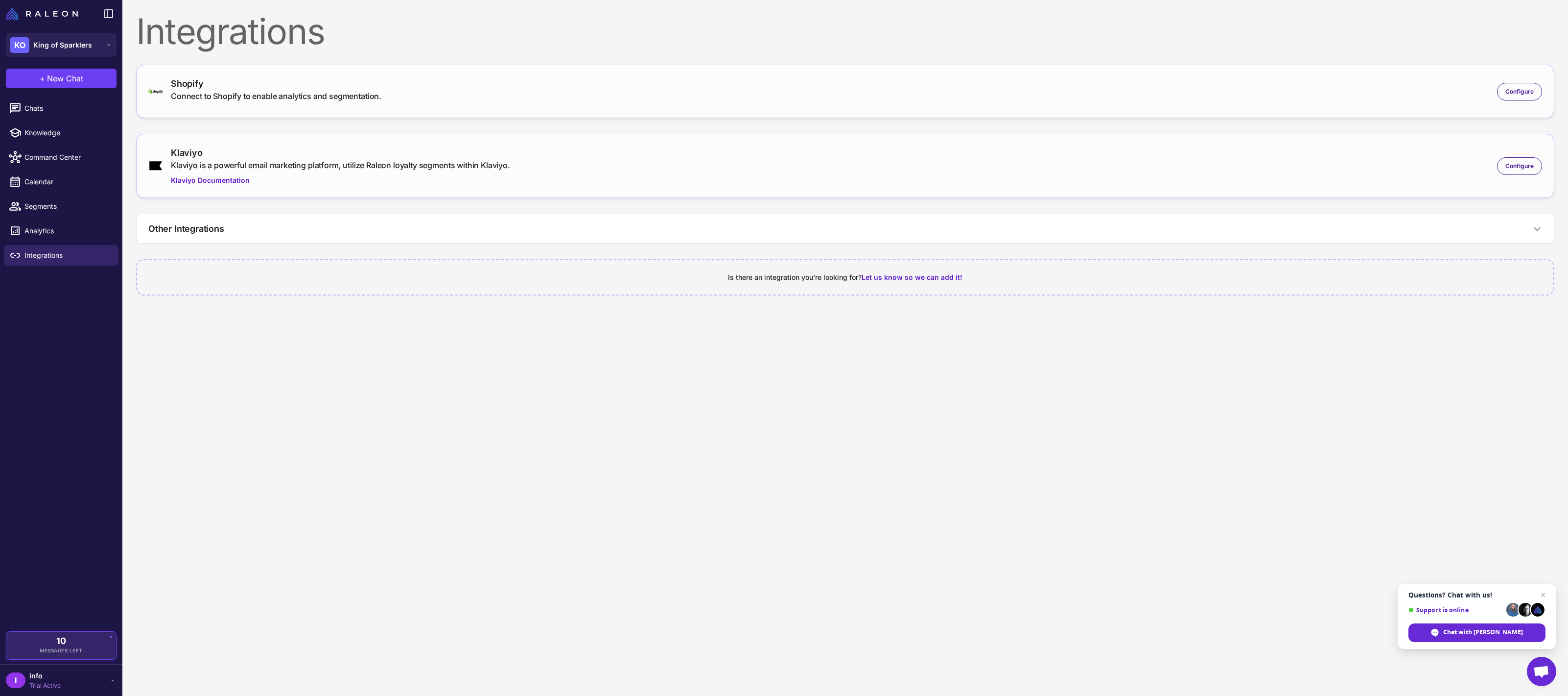
click at [88, 647] on div "10 Messages Left" at bounding box center [60, 645] width 96 height 18
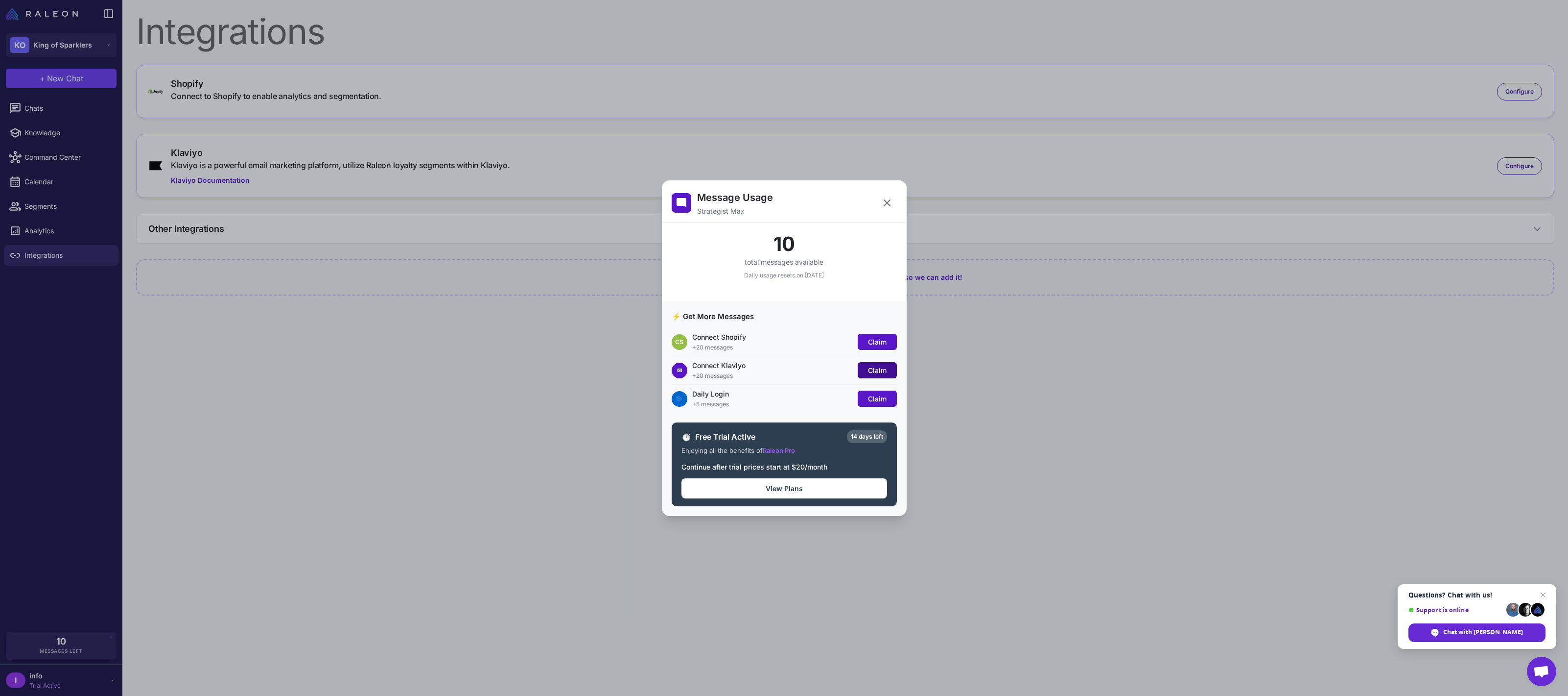
click at [880, 366] on span "Claim" at bounding box center [878, 371] width 19 height 9
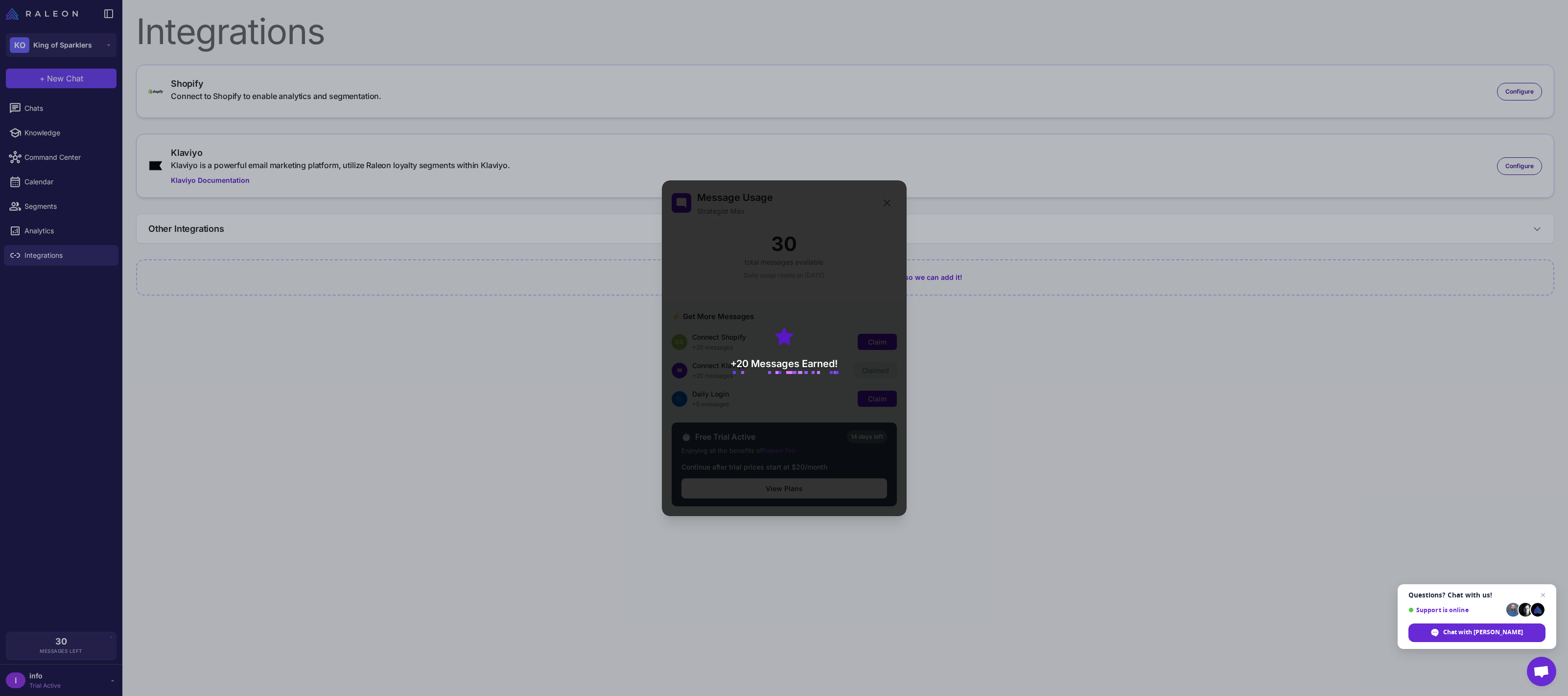
click at [808, 348] on div "+20 messages" at bounding box center [772, 348] width 160 height 9
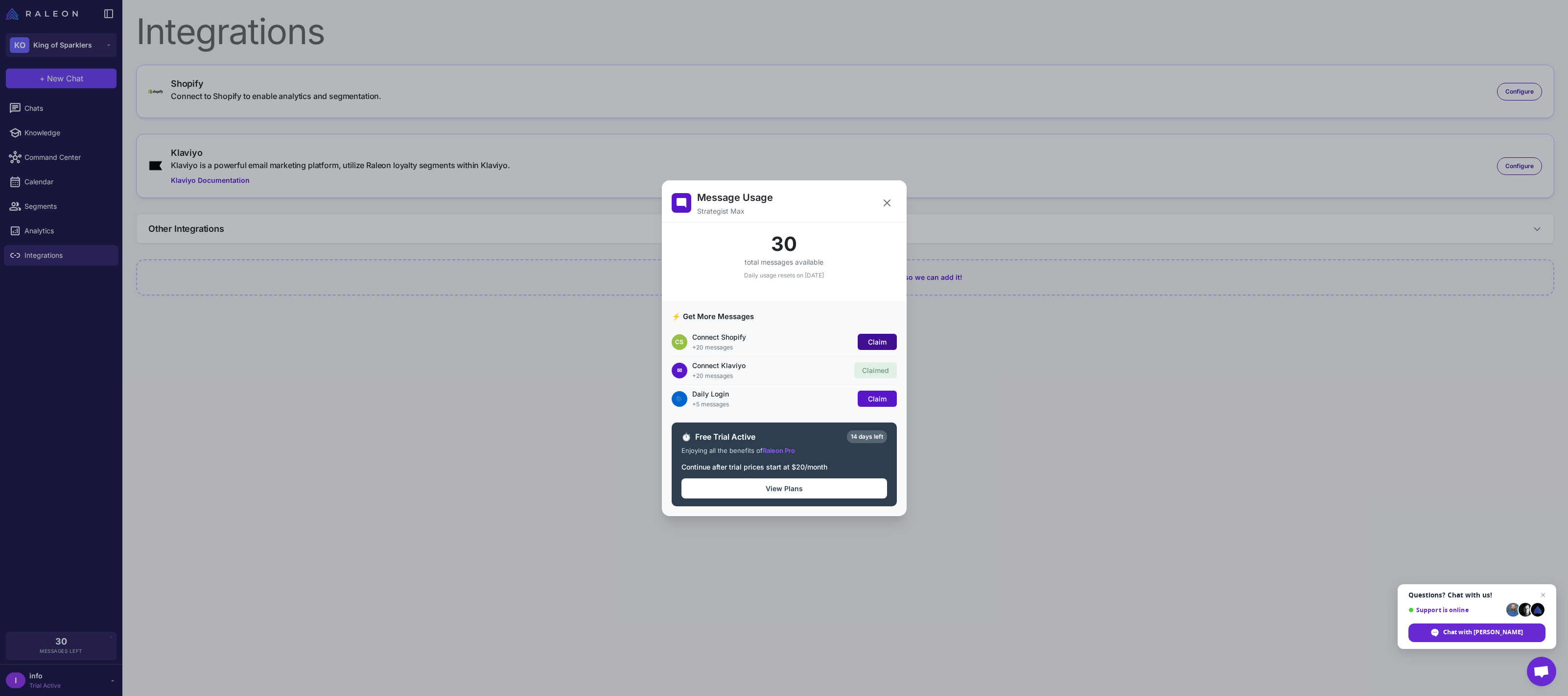
click at [872, 345] on span "Claim" at bounding box center [878, 342] width 19 height 9
click at [582, 383] on div "Message Usage Strategist Max 50 total messages available Daily usage resets on …" at bounding box center [784, 348] width 1568 height 680
click at [886, 205] on icon at bounding box center [887, 203] width 12 height 12
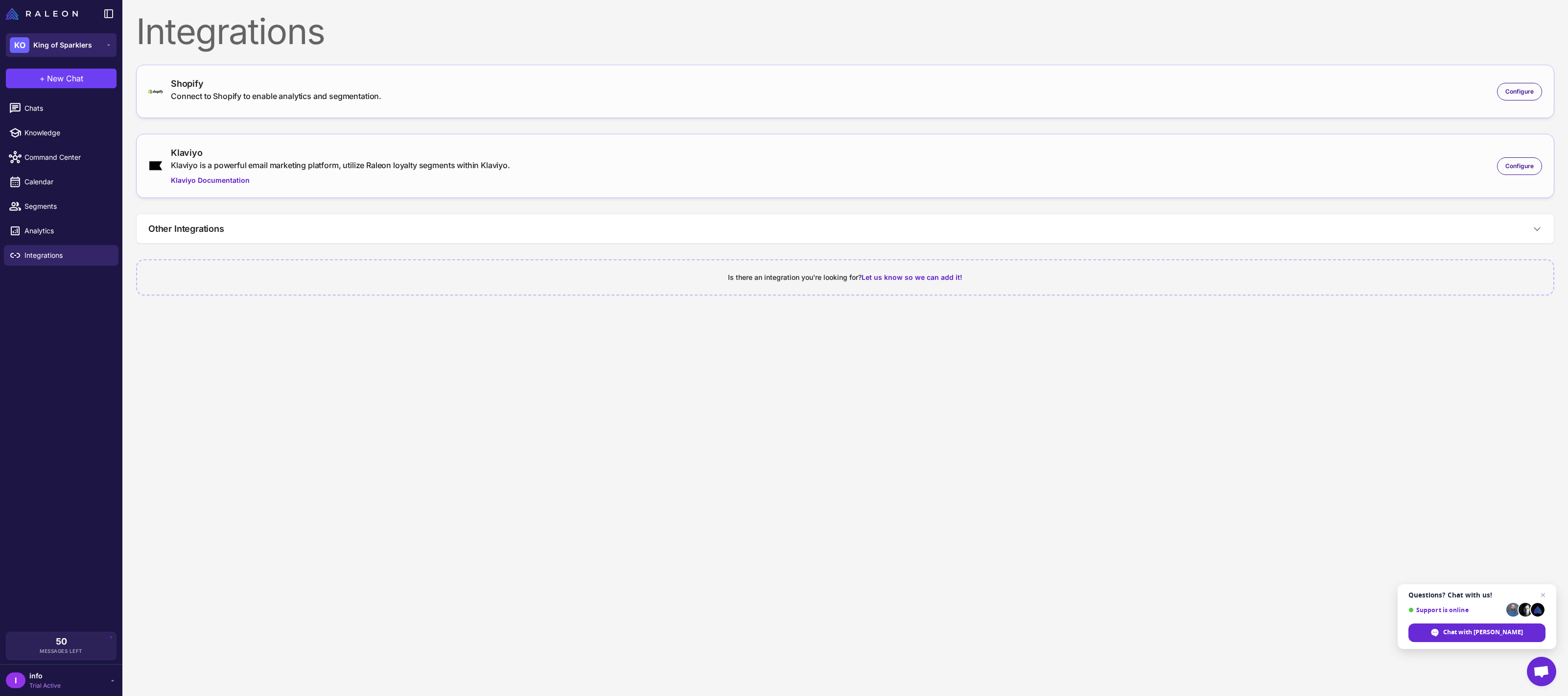
click at [98, 51] on button "KO King of Sparklers" at bounding box center [61, 45] width 111 height 24
click at [97, 52] on button "KO King of Sparklers" at bounding box center [61, 45] width 111 height 24
click at [590, 422] on content "Integrations Shopify Connect to Shopify to enable analytics and segmentation. C…" at bounding box center [845, 348] width 1446 height 696
click at [1506, 165] on span "Configure" at bounding box center [1519, 166] width 28 height 9
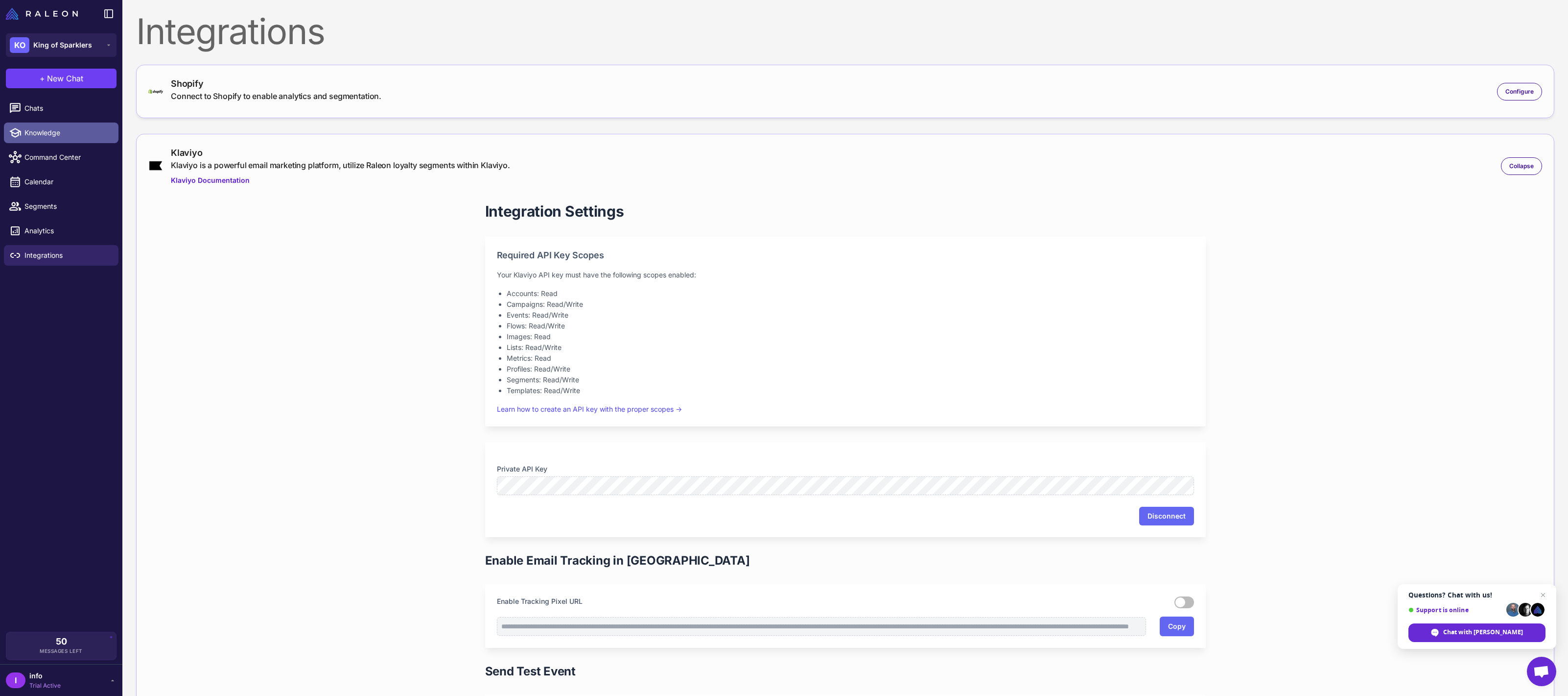
click at [68, 137] on link "Knowledge" at bounding box center [60, 132] width 114 height 21
select select
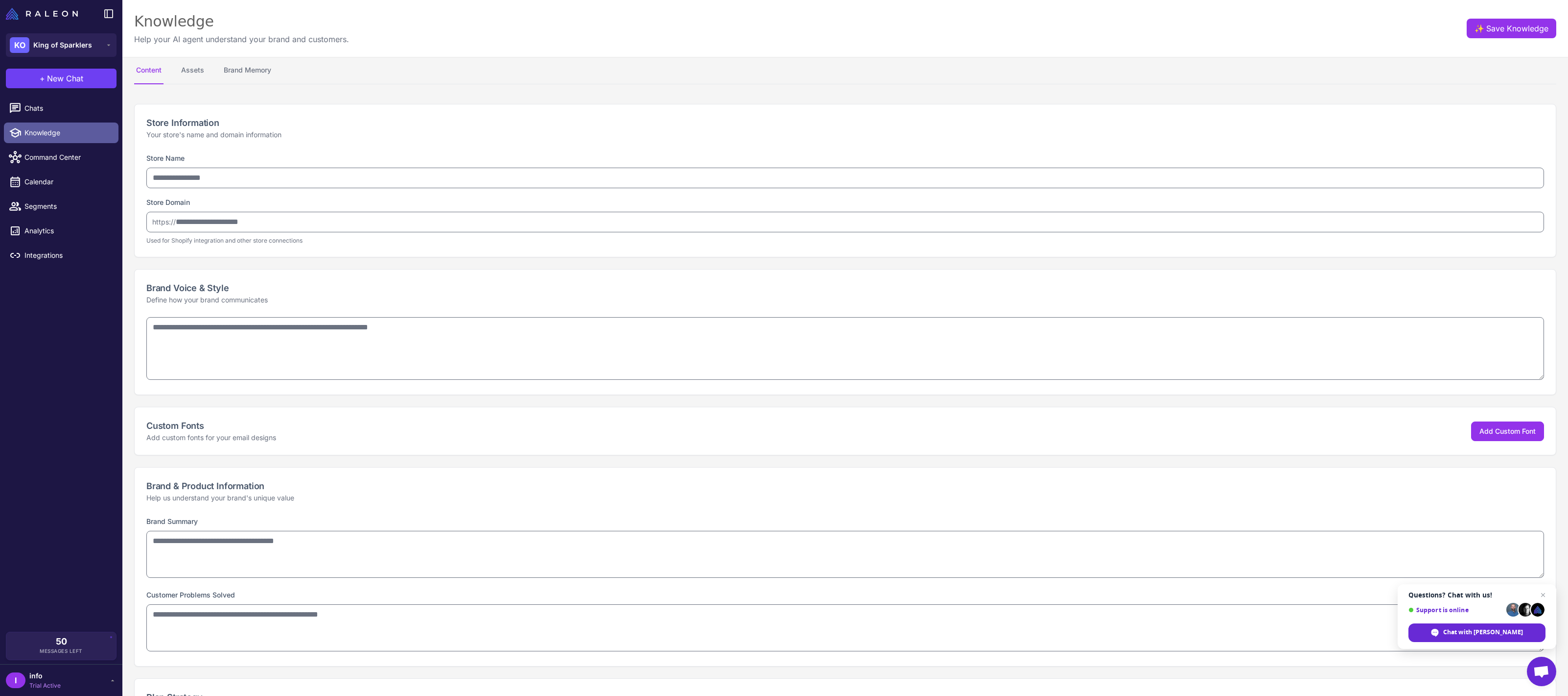
type input "**********"
type textarea "**********"
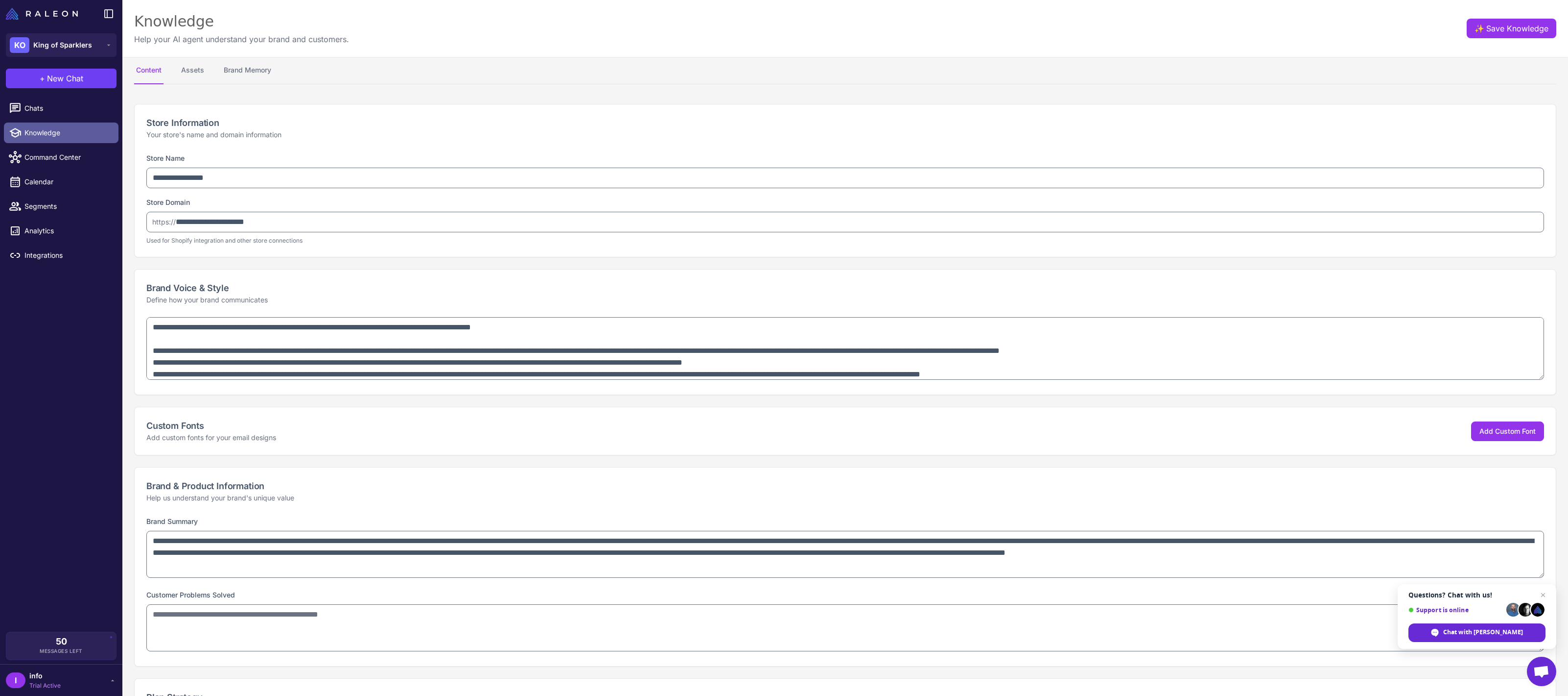
type textarea "**********"
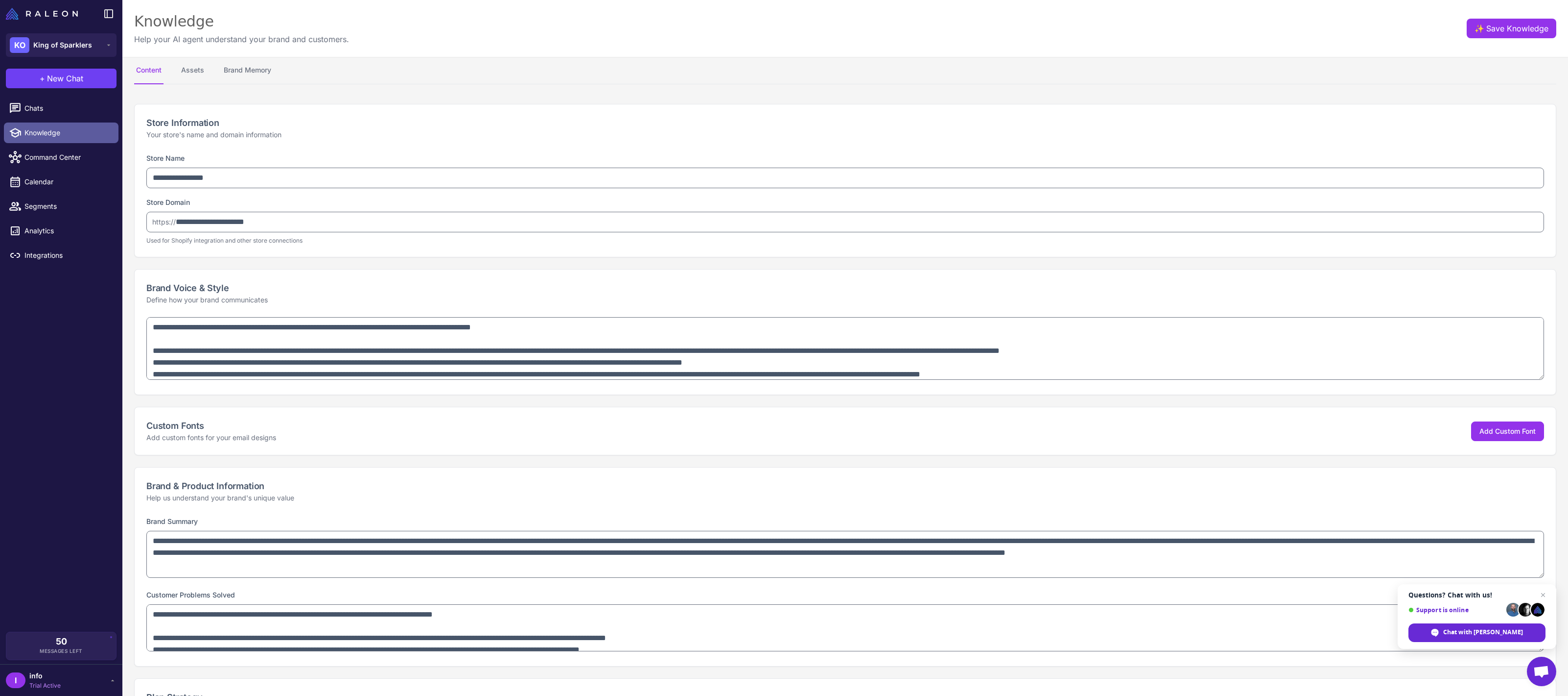
select select "**"
type textarea "**********"
click at [232, 68] on button "Brand Memory" at bounding box center [247, 71] width 51 height 27
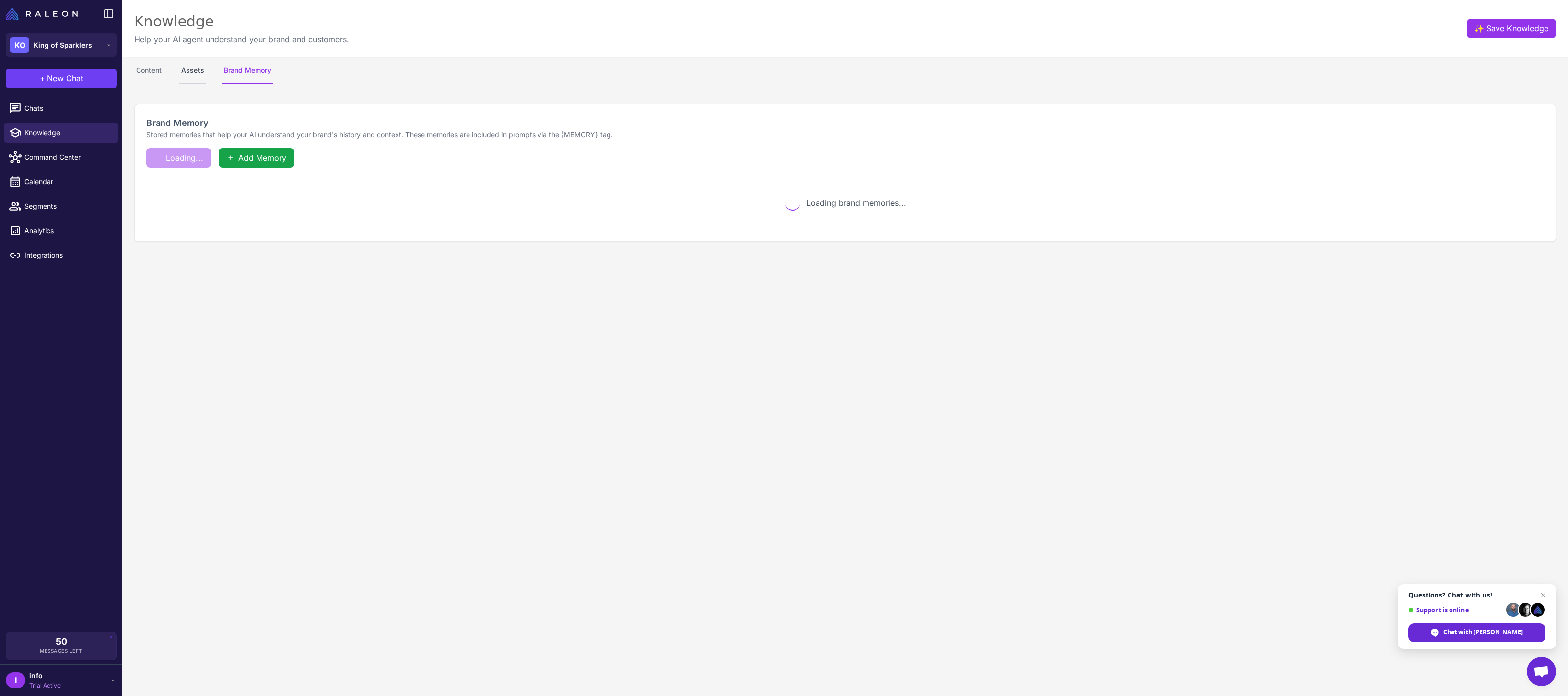
click at [188, 67] on button "Assets" at bounding box center [192, 71] width 27 height 27
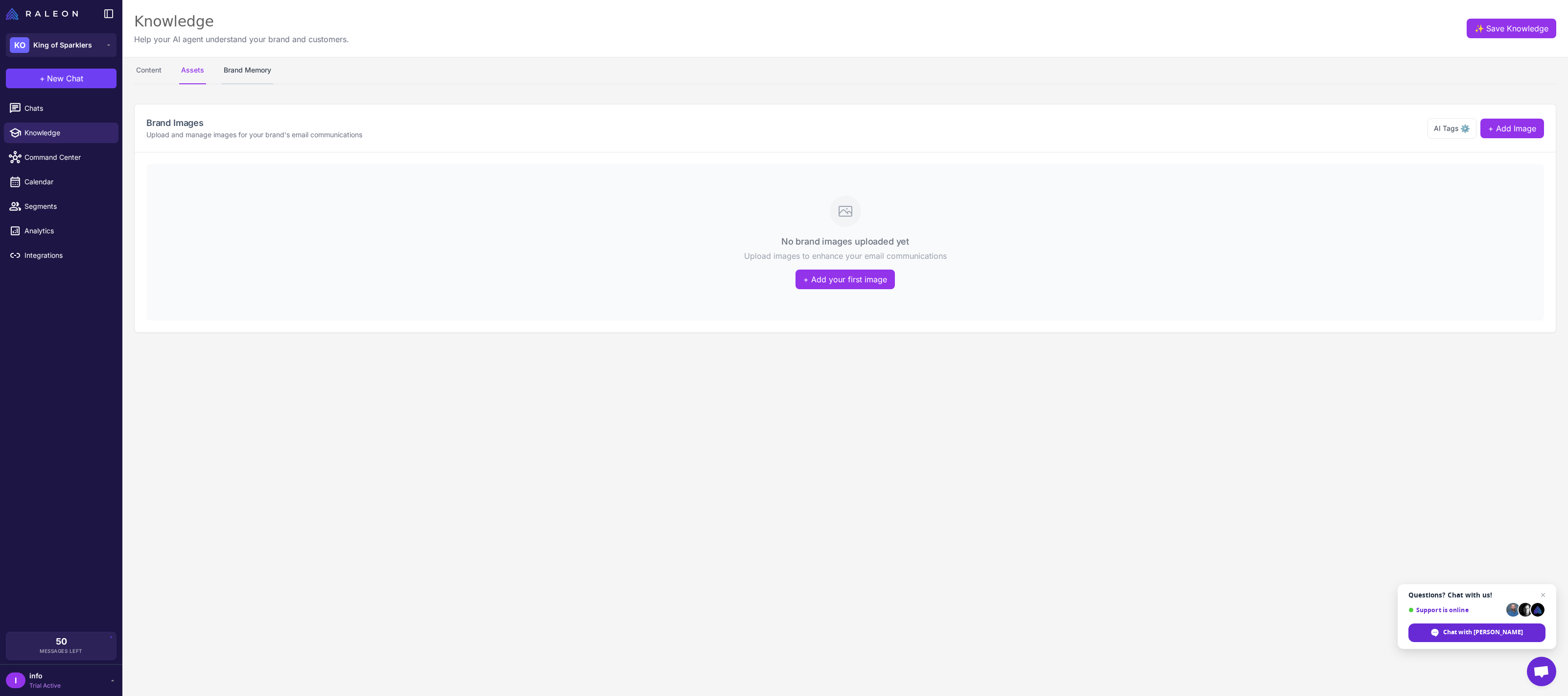
click at [235, 71] on button "Brand Memory" at bounding box center [247, 71] width 51 height 27
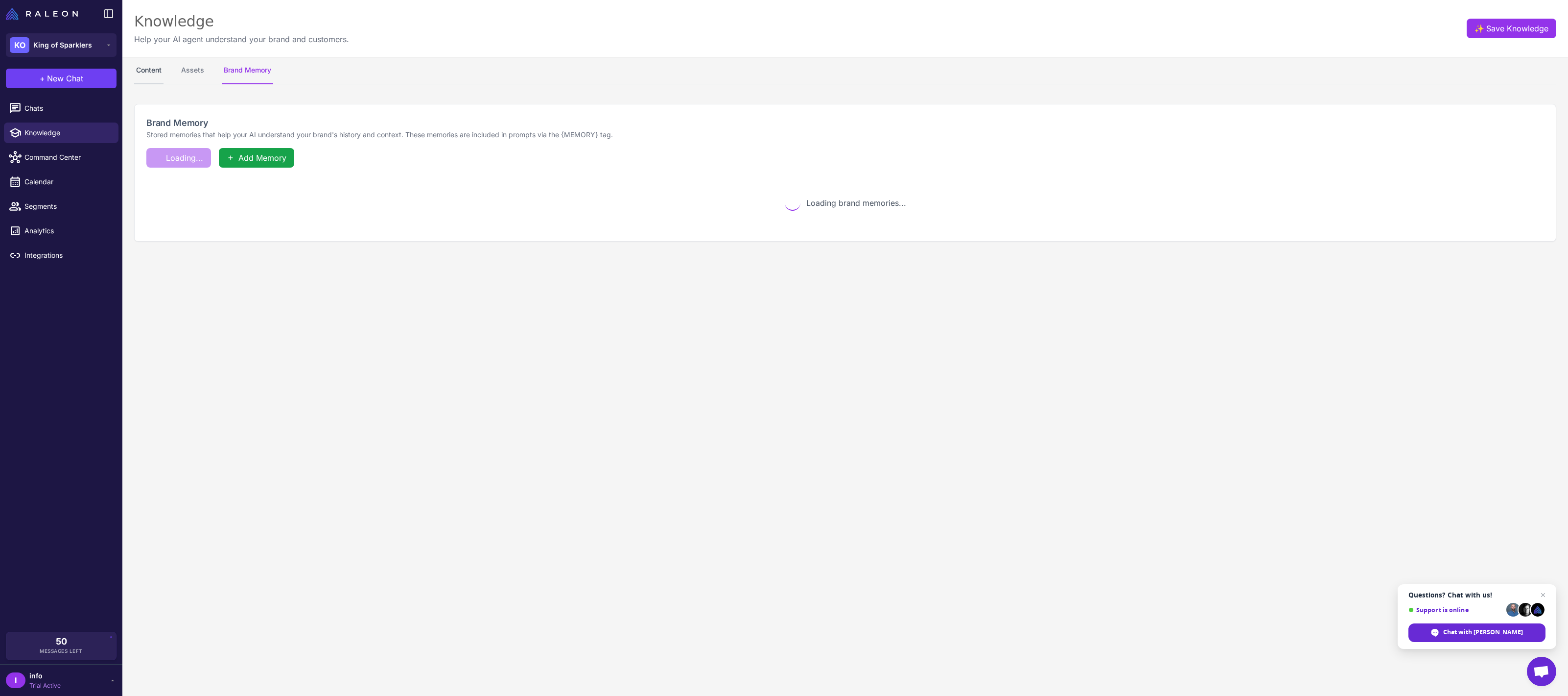
click at [158, 68] on button "Content" at bounding box center [149, 71] width 29 height 27
select select "**"
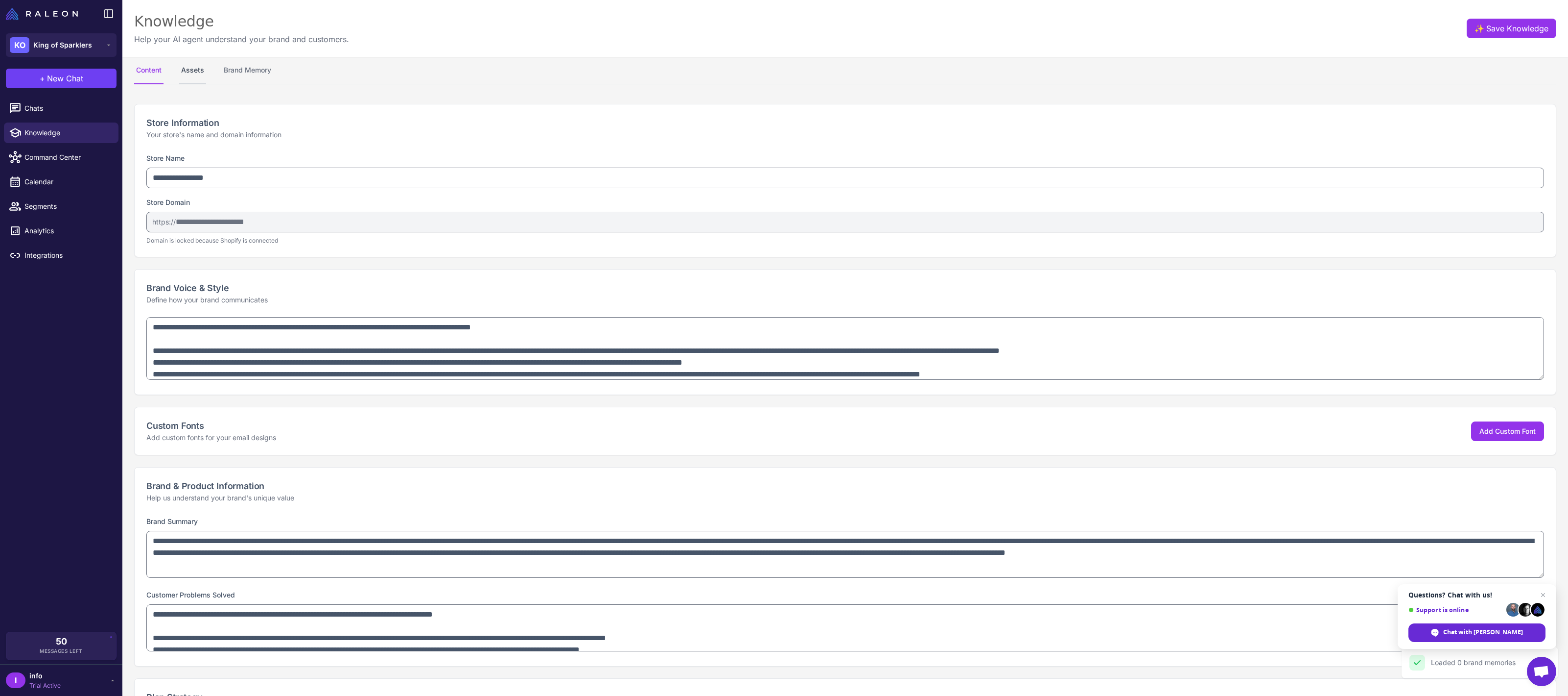
click at [183, 68] on button "Assets" at bounding box center [192, 71] width 27 height 27
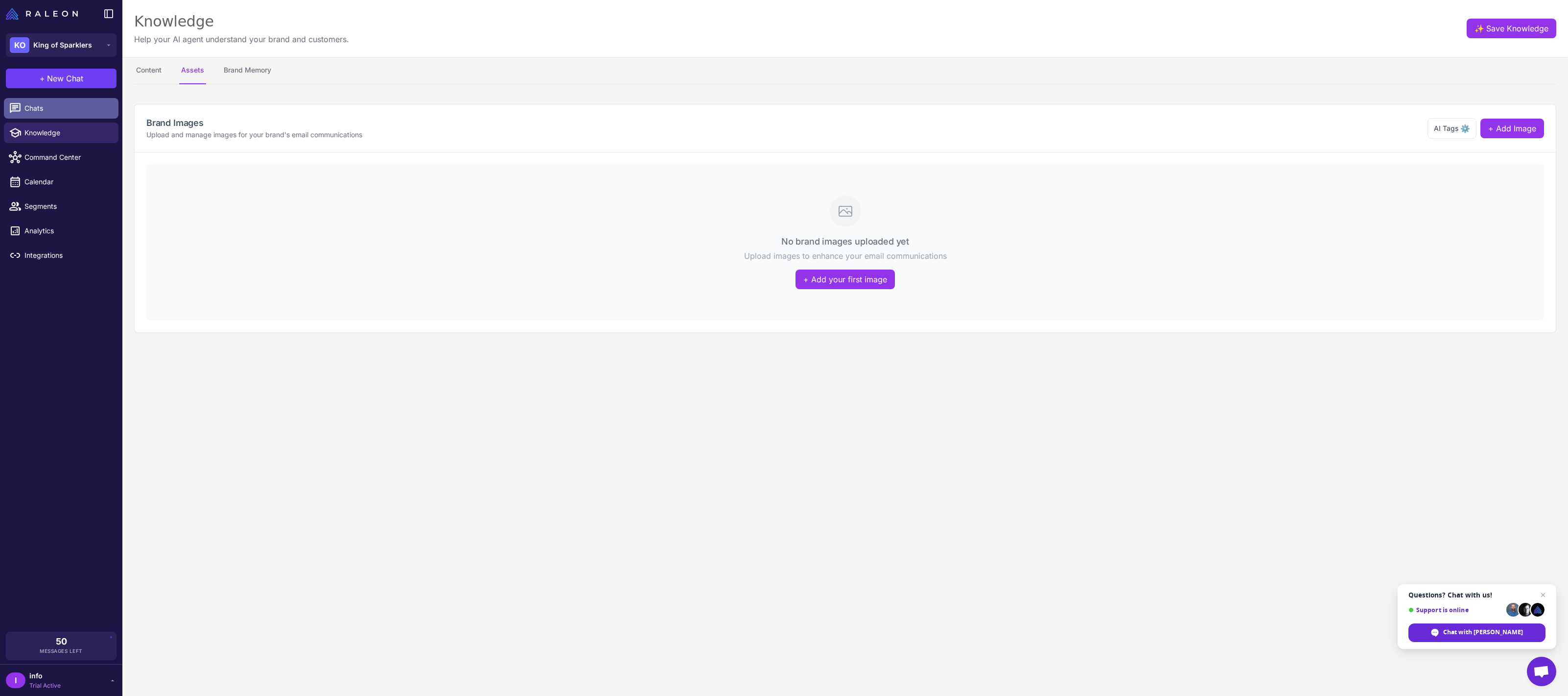
click at [88, 118] on link "Chats" at bounding box center [60, 108] width 114 height 21
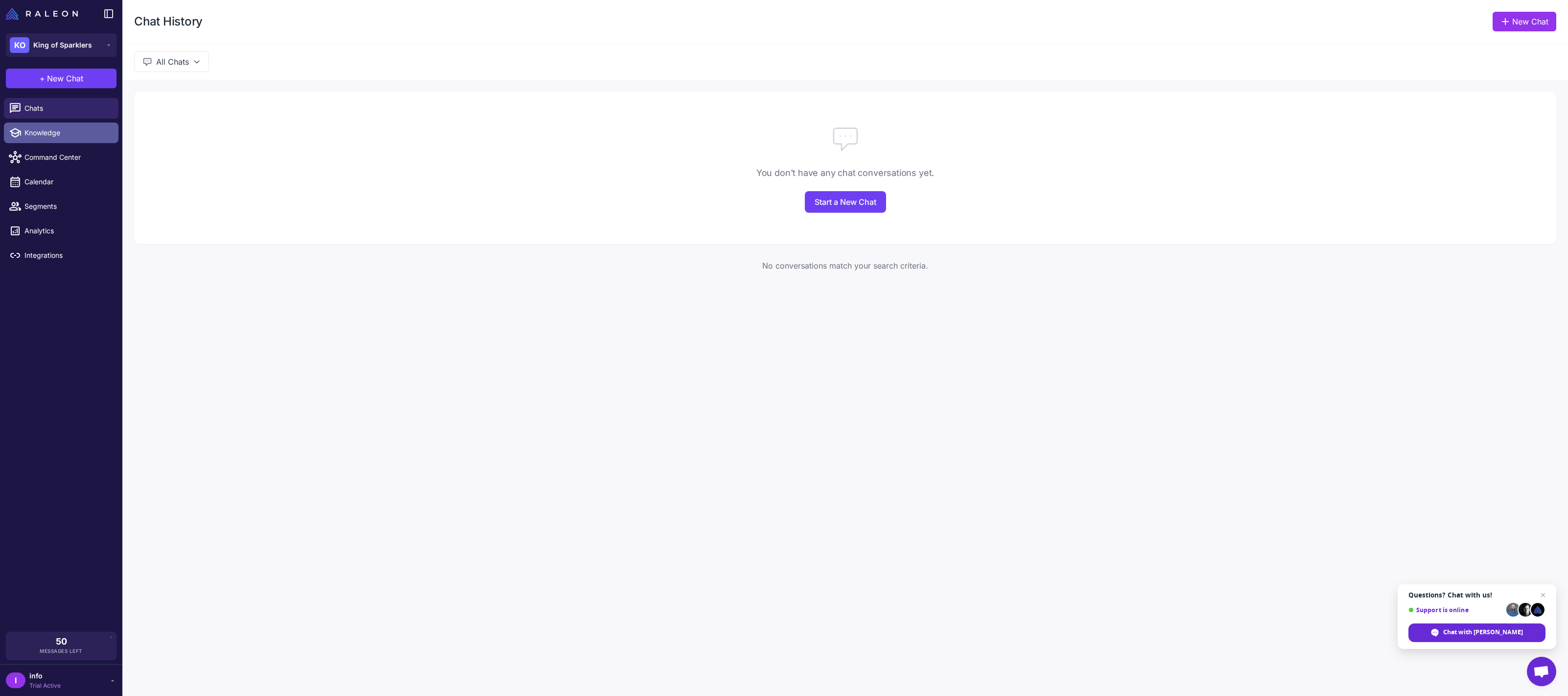
click at [82, 127] on link "Knowledge" at bounding box center [60, 132] width 114 height 21
select select
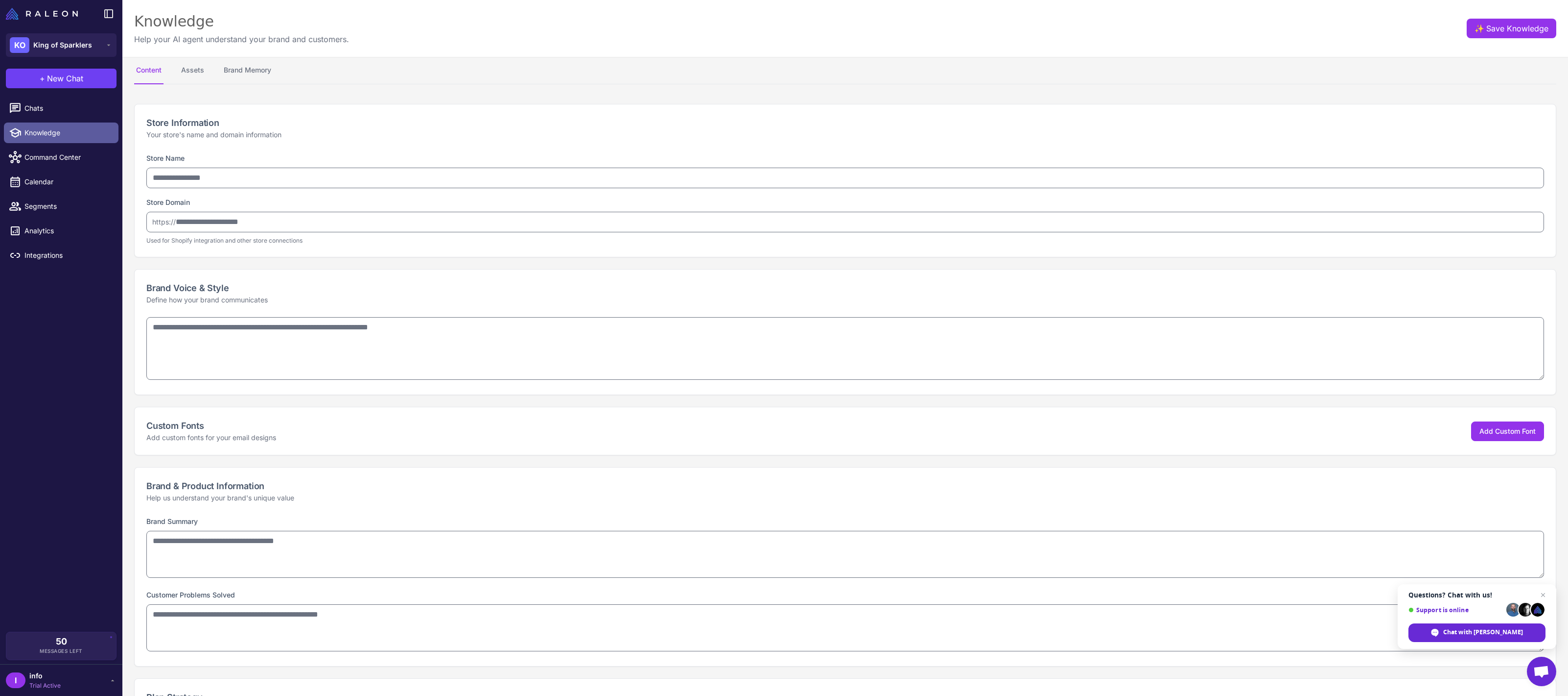
type input "**********"
type textarea "**********"
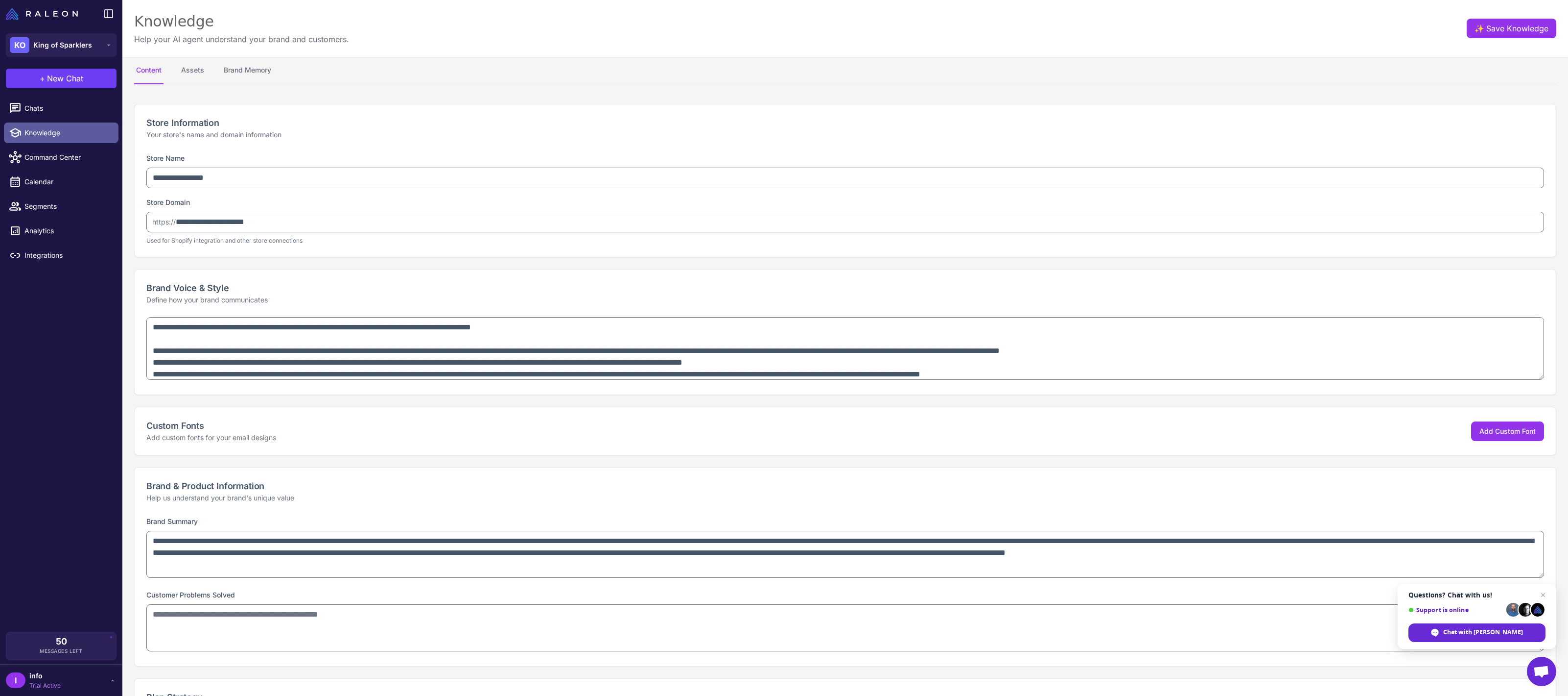
type textarea "**********"
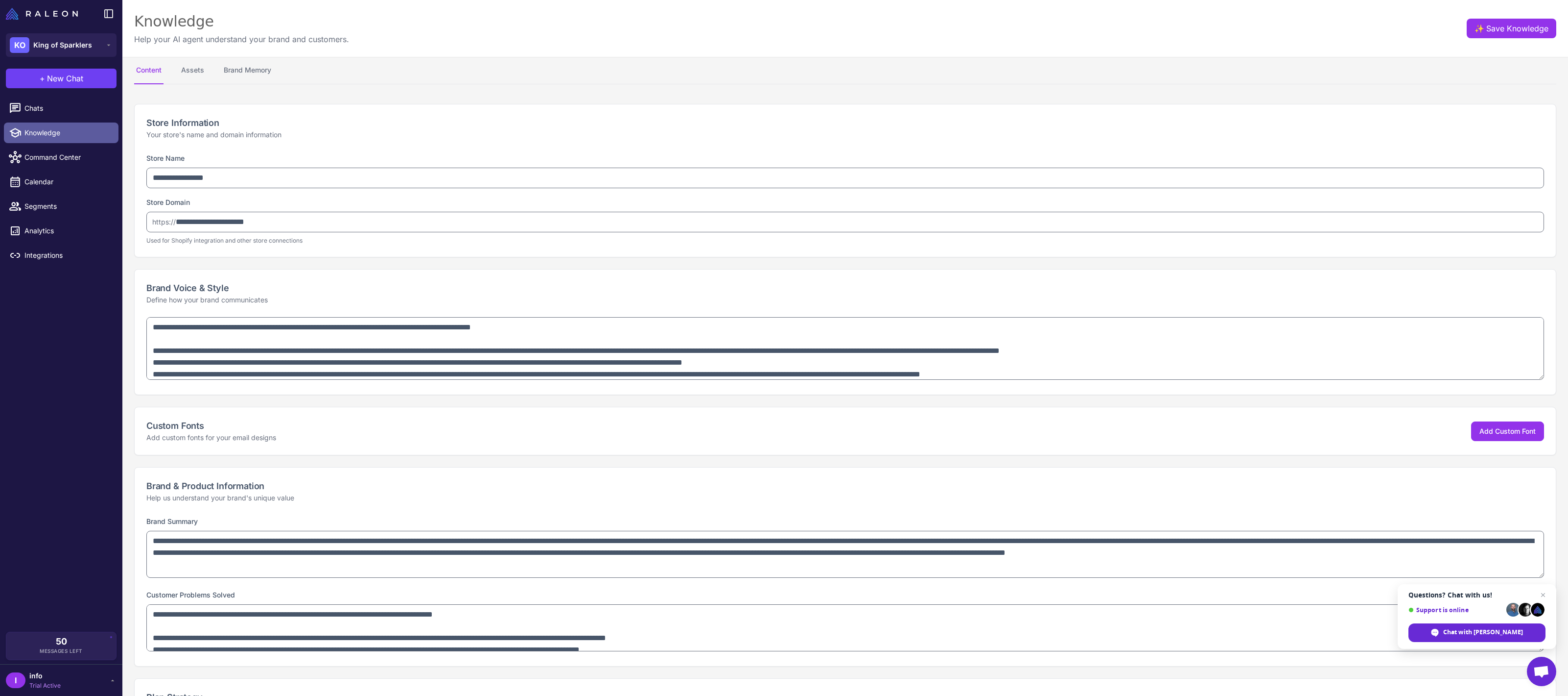
select select "**"
type textarea "**********"
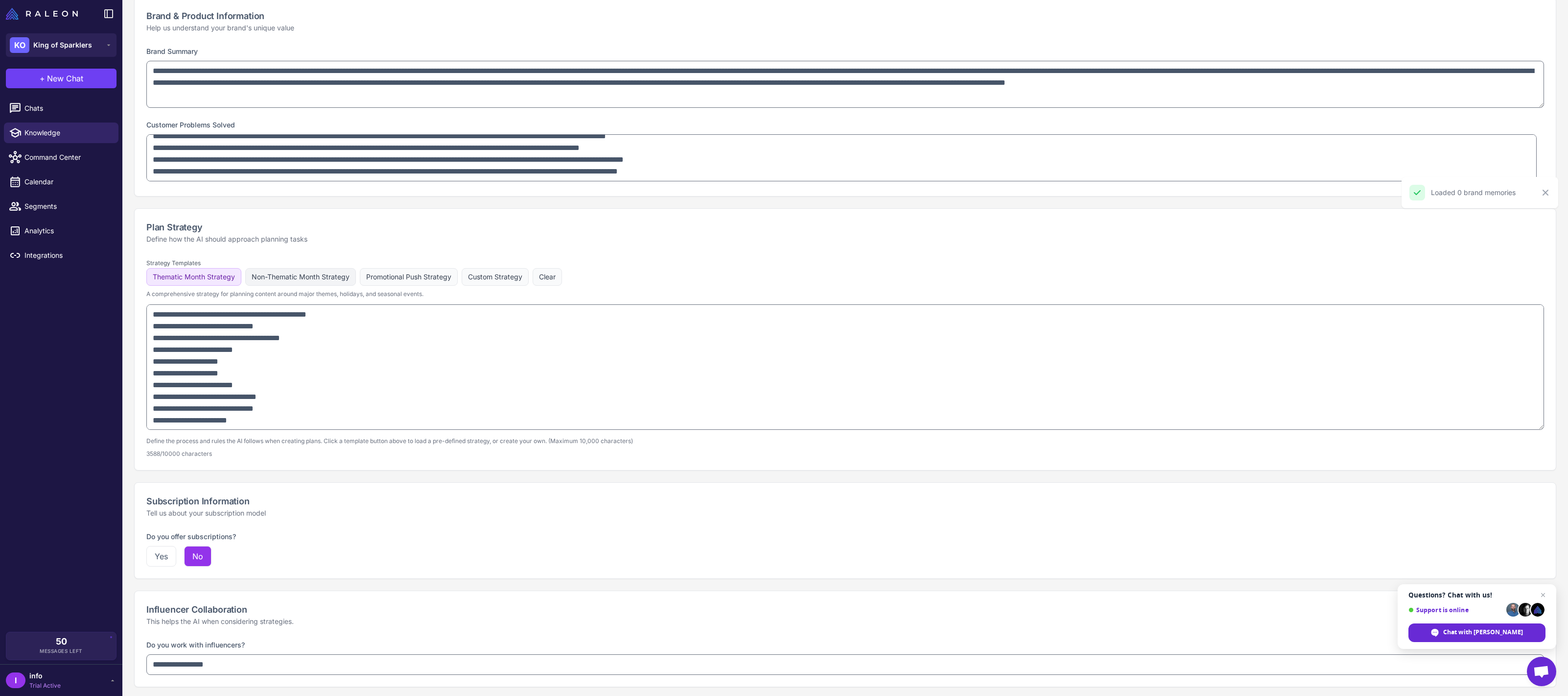
scroll to position [473, 0]
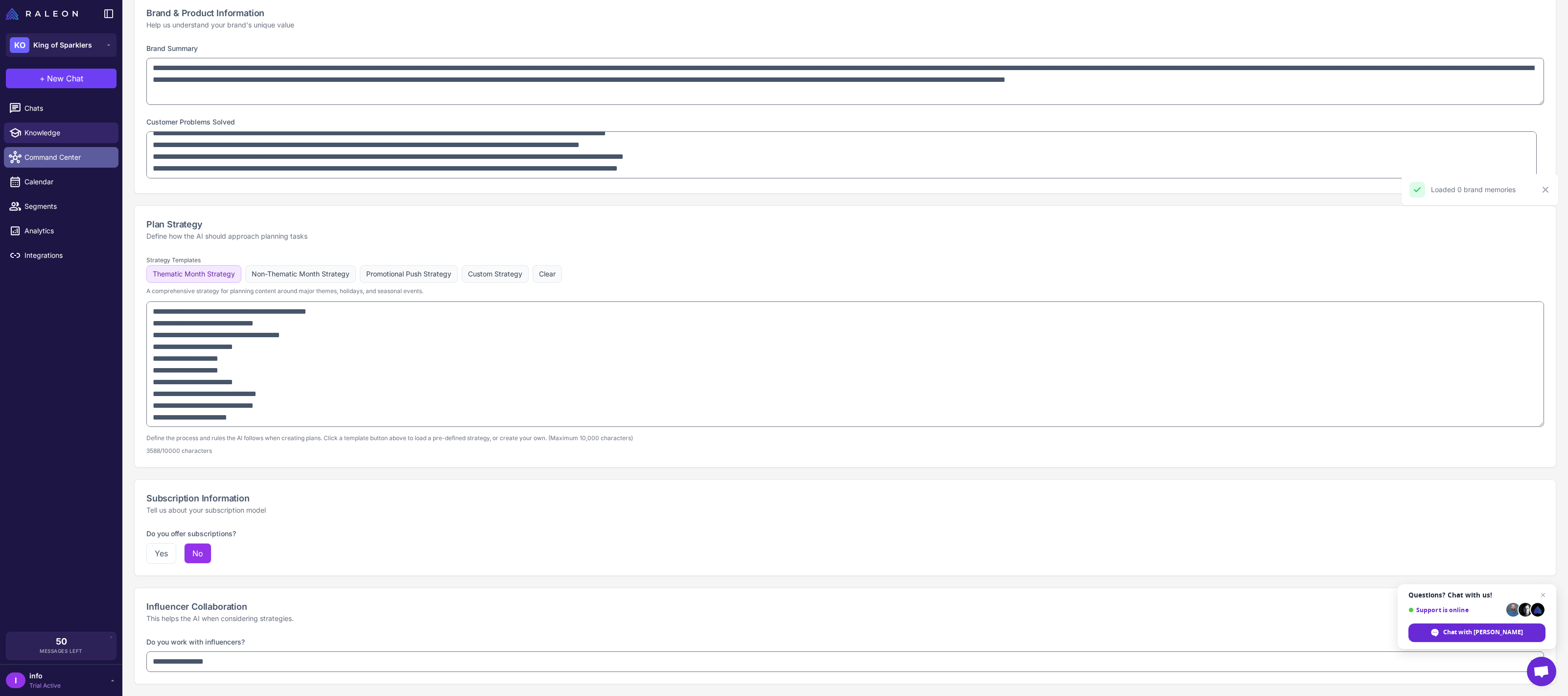
click at [88, 158] on span "Command Center" at bounding box center [68, 157] width 86 height 11
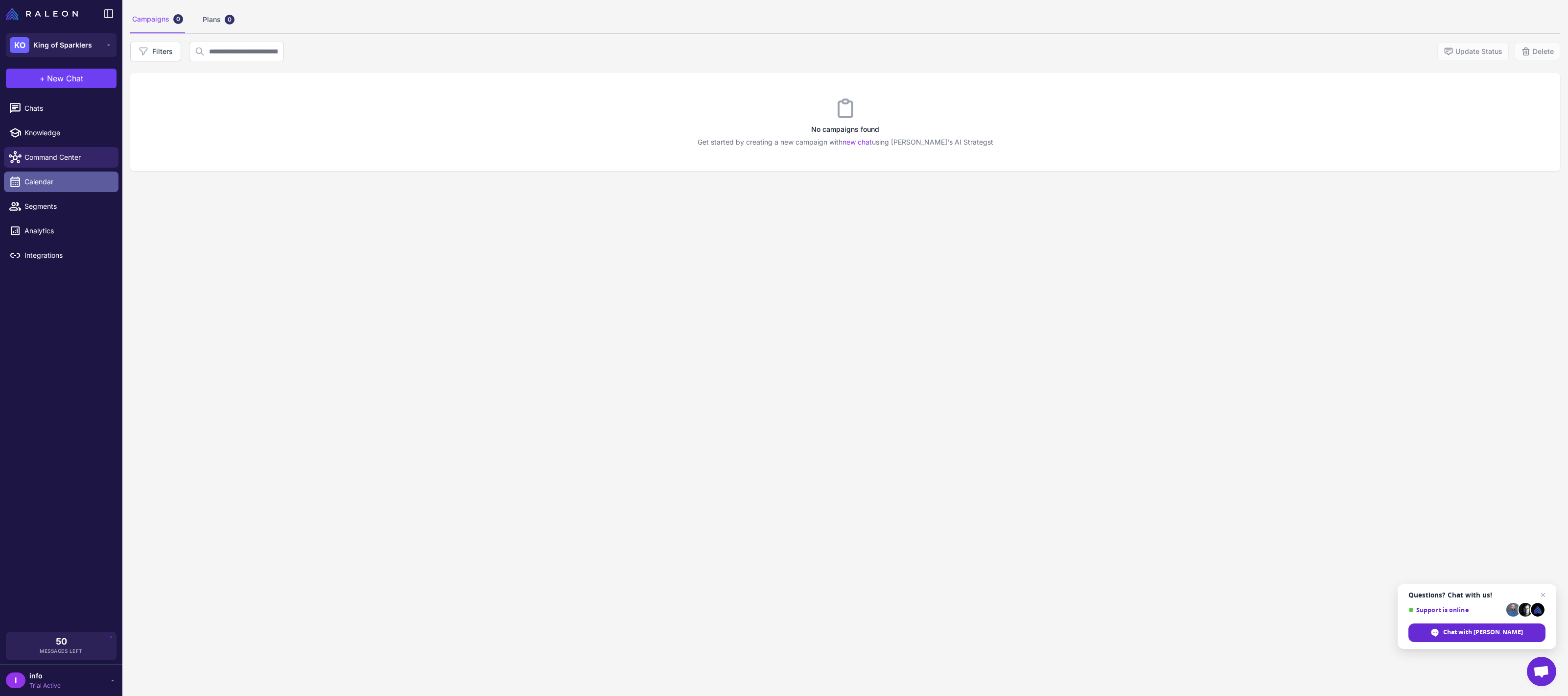
click at [80, 178] on span "Calendar" at bounding box center [68, 181] width 86 height 11
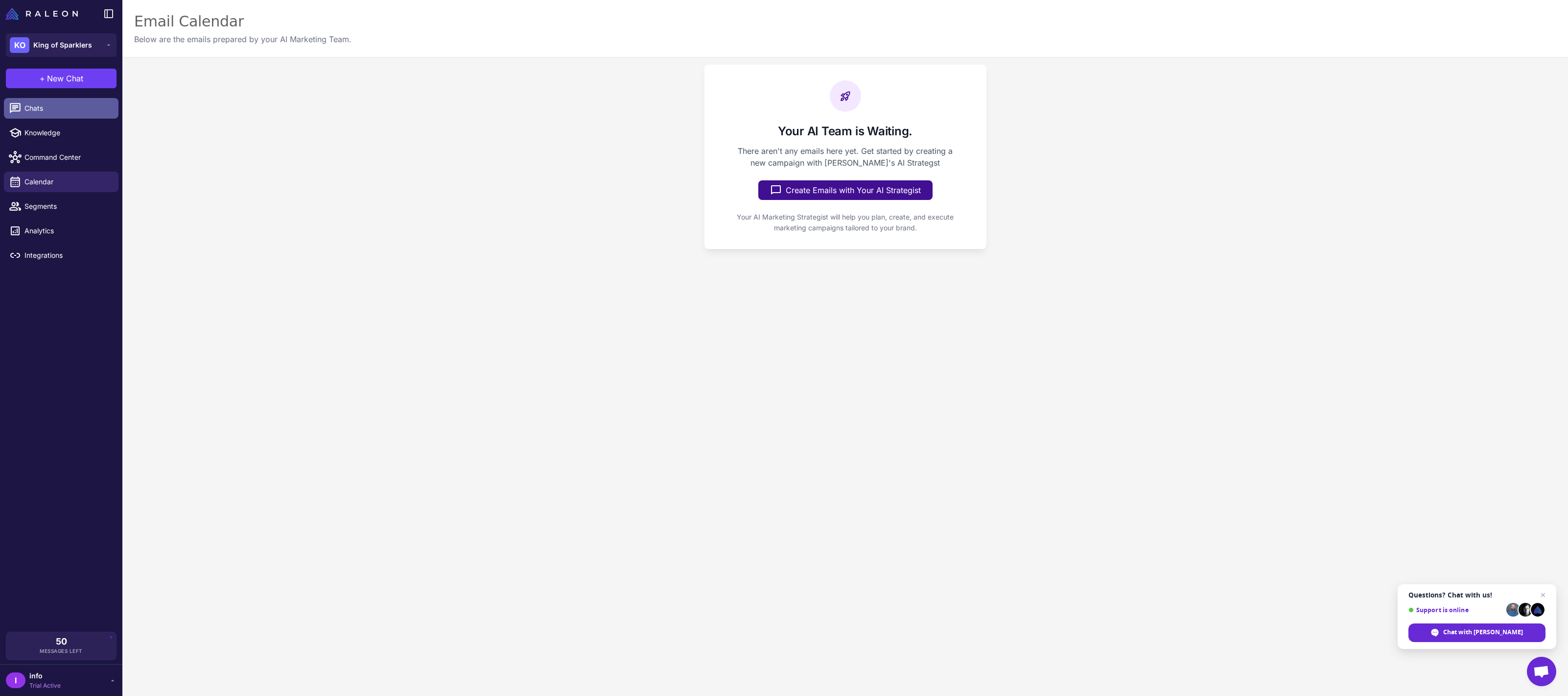
click at [68, 108] on span "Chats" at bounding box center [68, 108] width 86 height 11
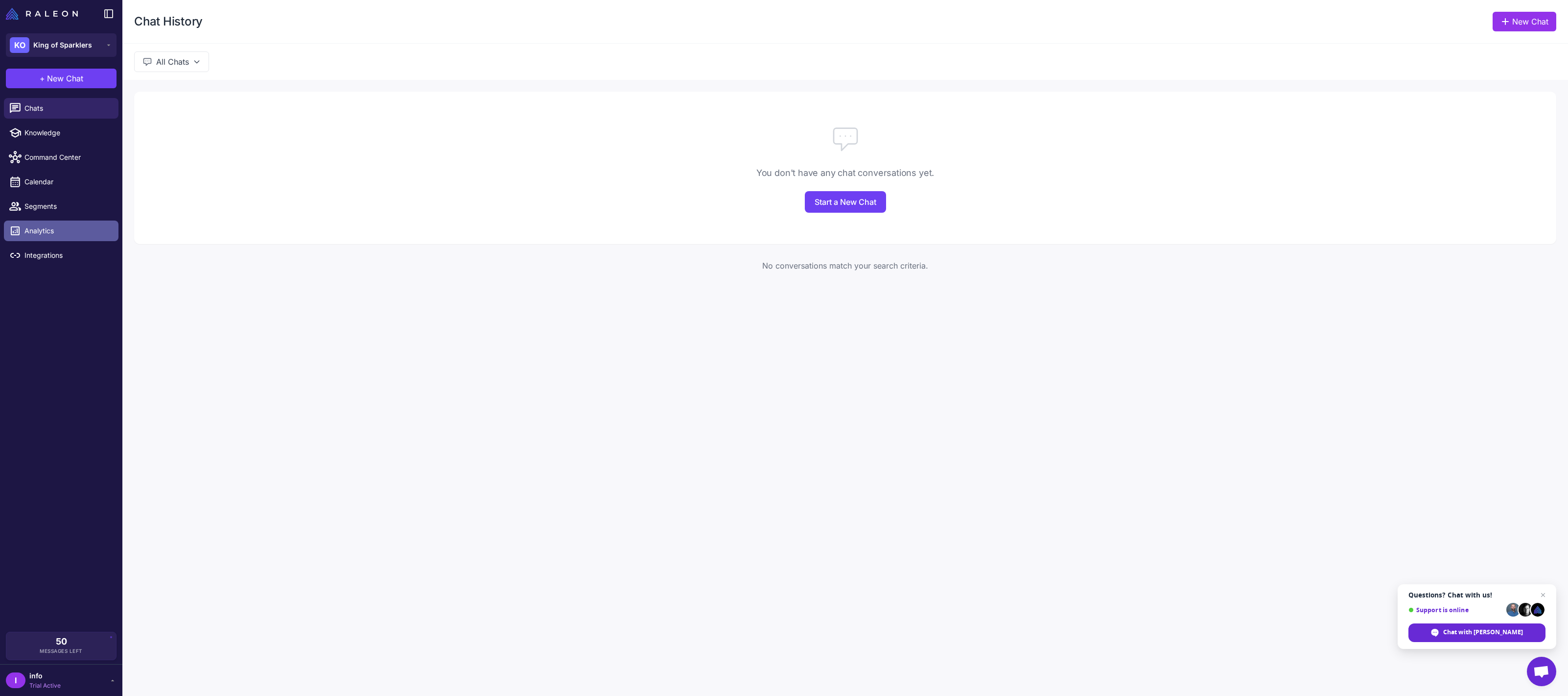
click at [83, 239] on link "Analytics" at bounding box center [60, 230] width 114 height 21
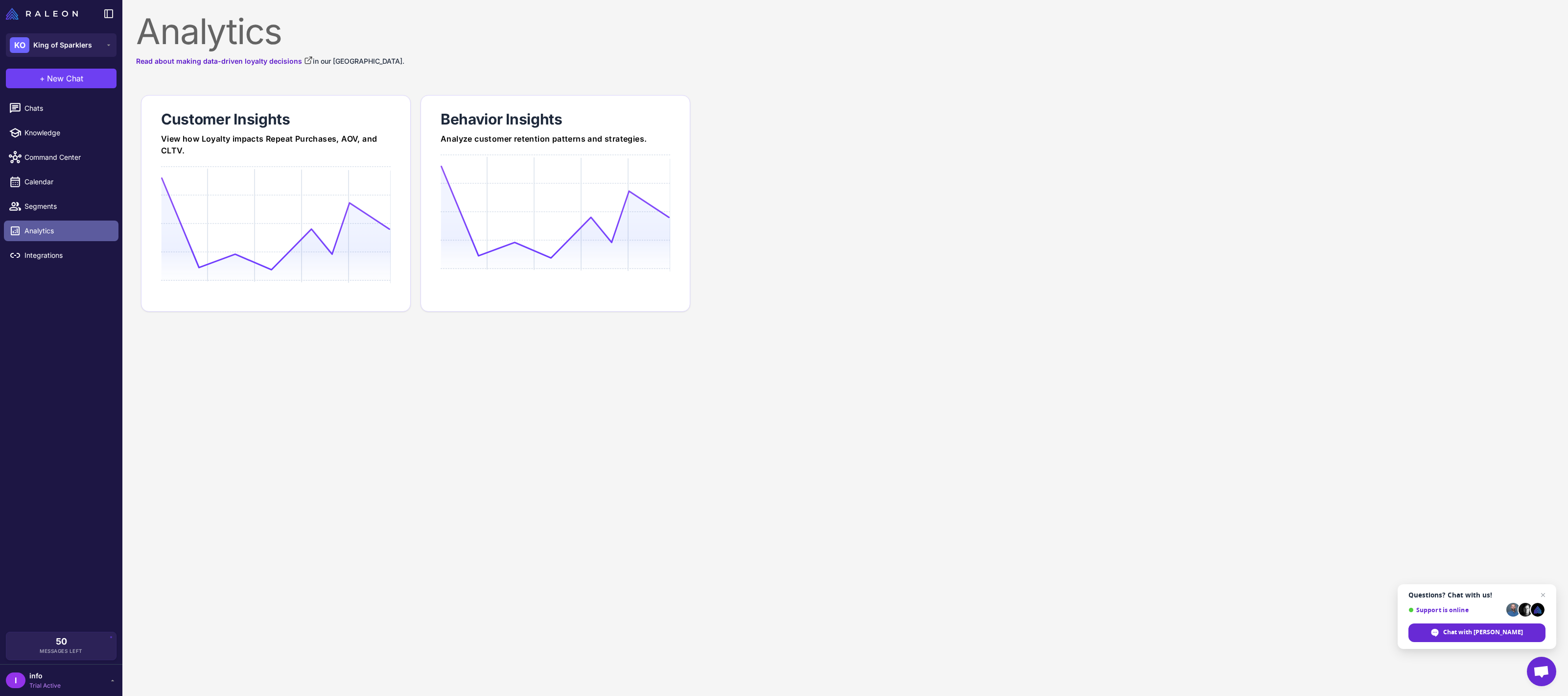
click at [75, 222] on link "Analytics" at bounding box center [60, 230] width 114 height 21
click at [74, 215] on link "Segments" at bounding box center [60, 206] width 114 height 21
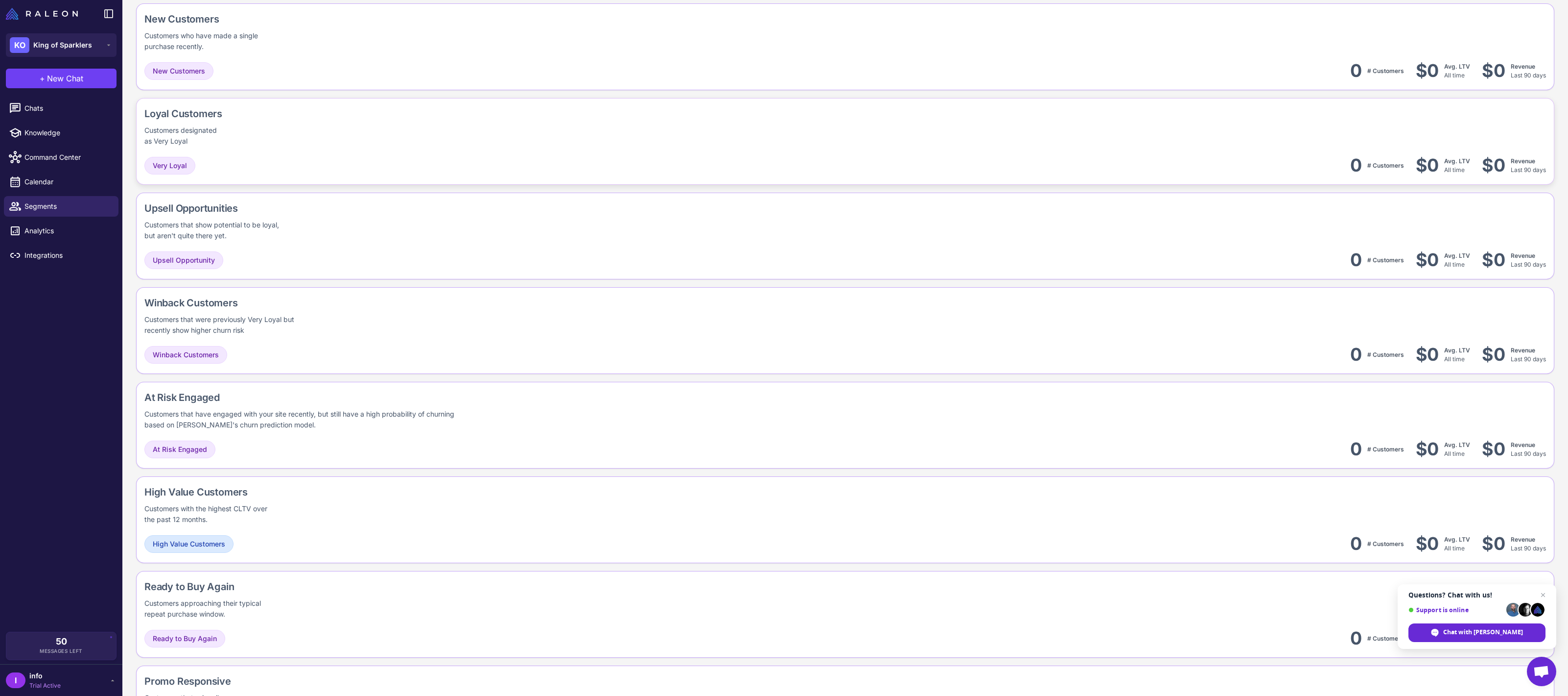
scroll to position [409, 0]
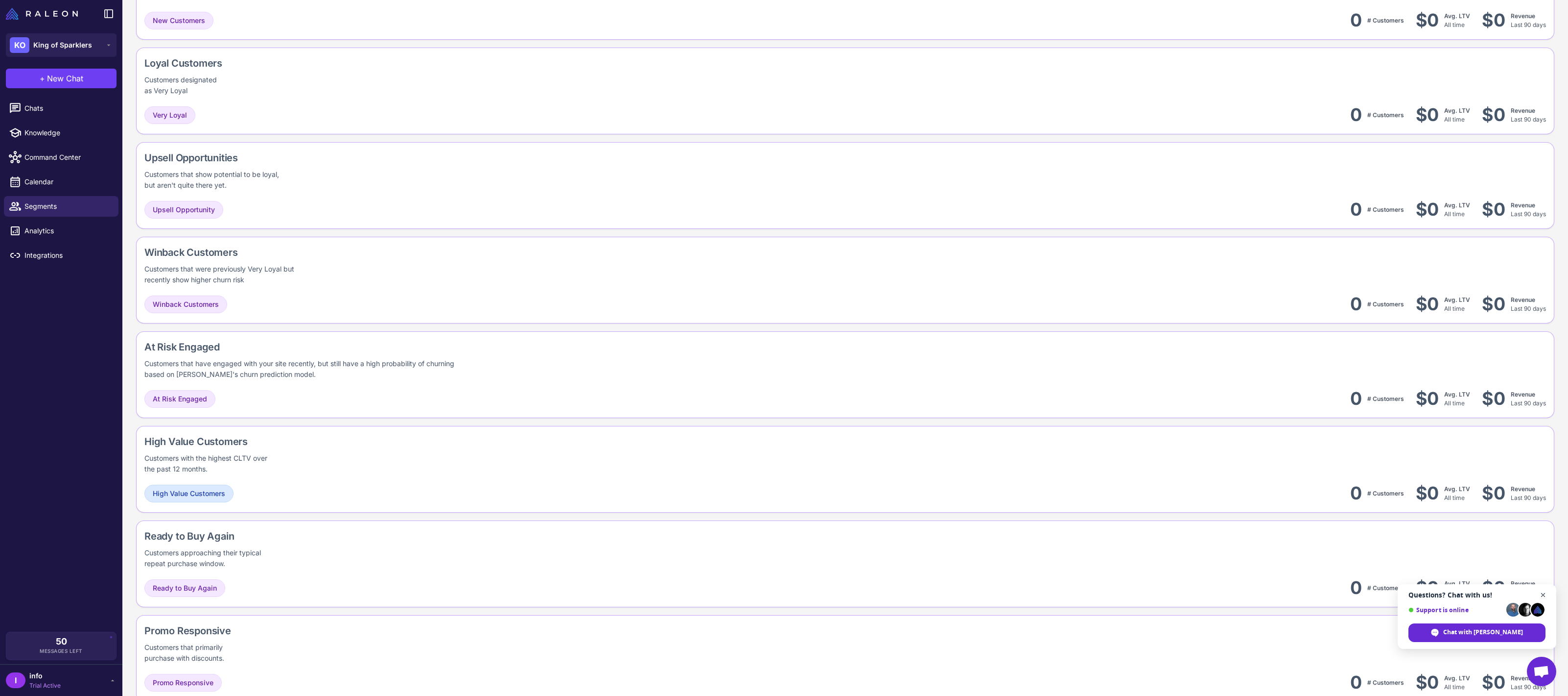
click at [1540, 590] on span "Open chat" at bounding box center [1544, 595] width 12 height 12
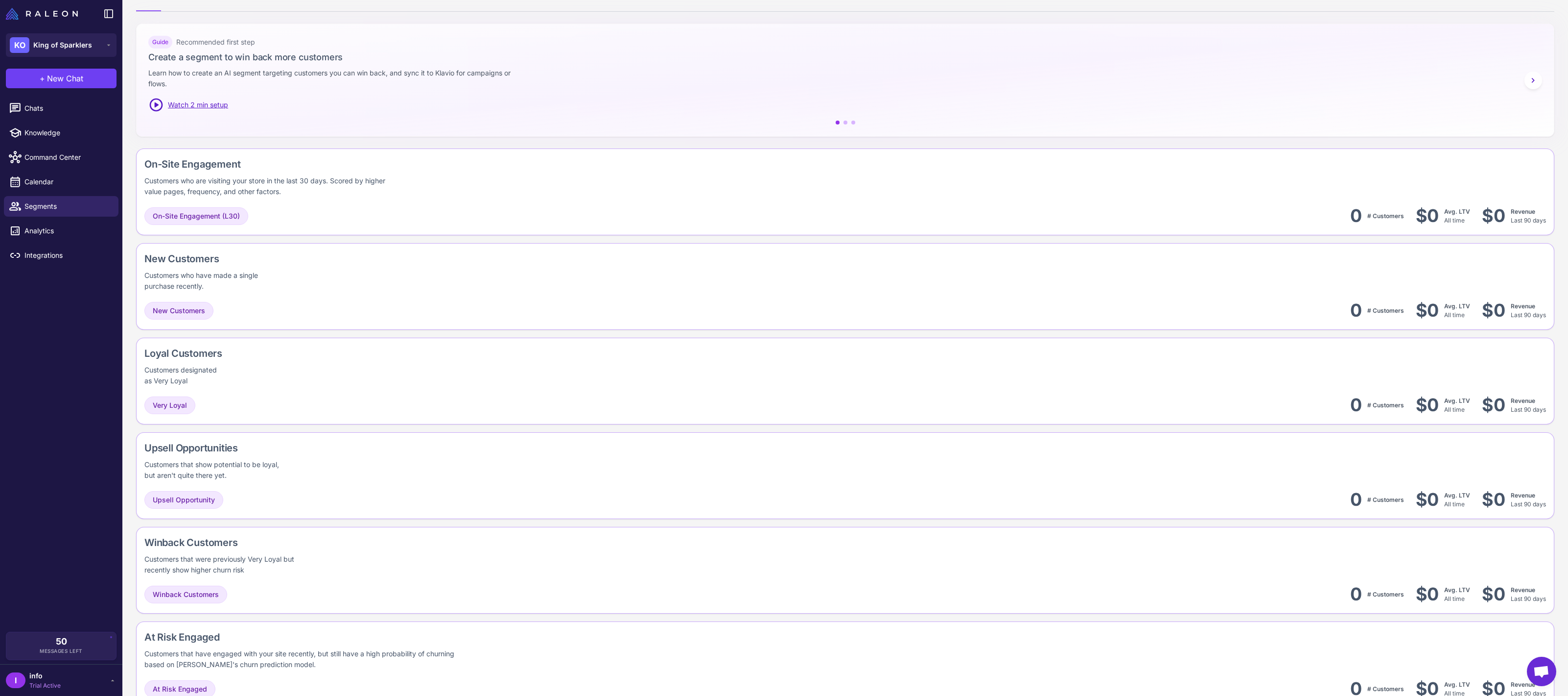
scroll to position [523, 0]
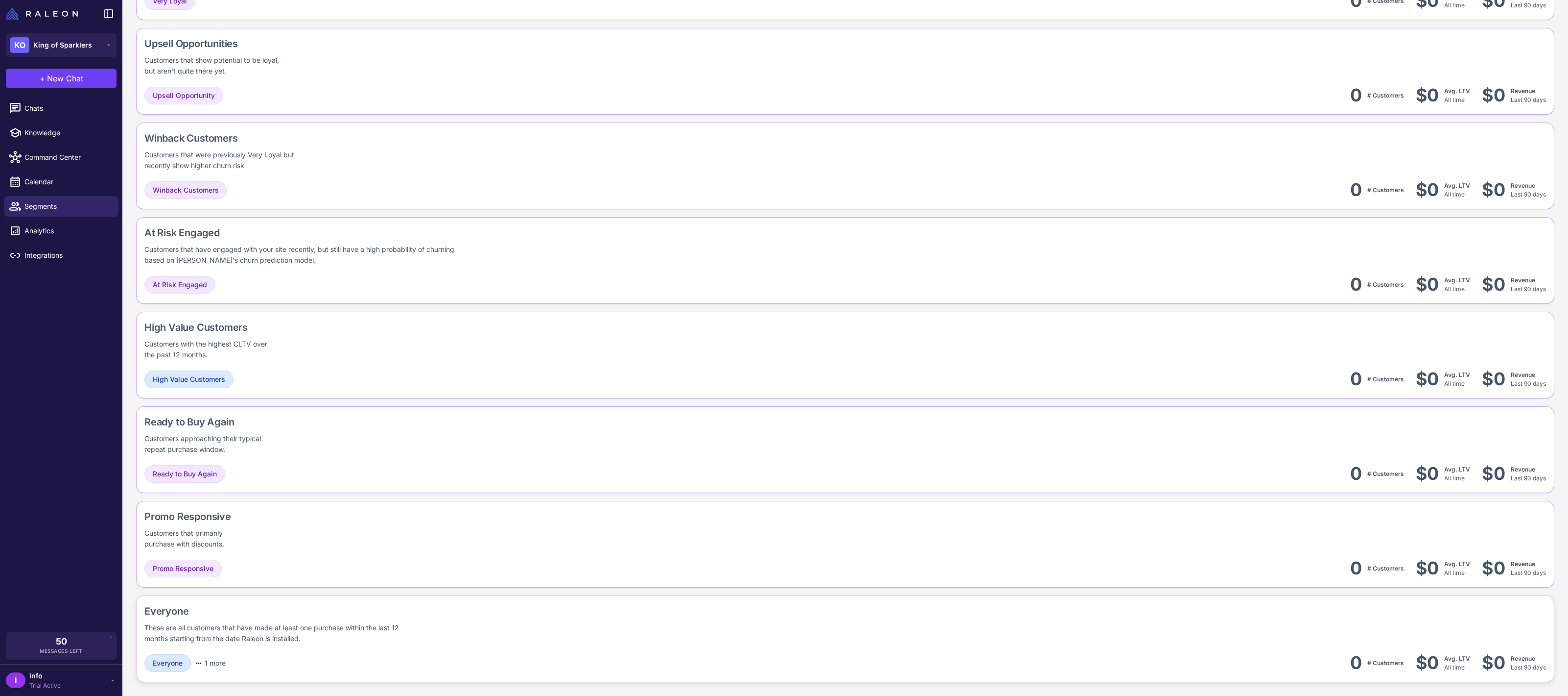
scroll to position [523, 0]
click at [73, 675] on div "I info Trial Active" at bounding box center [61, 679] width 111 height 19
click at [63, 547] on button "Messages" at bounding box center [61, 551] width 103 height 21
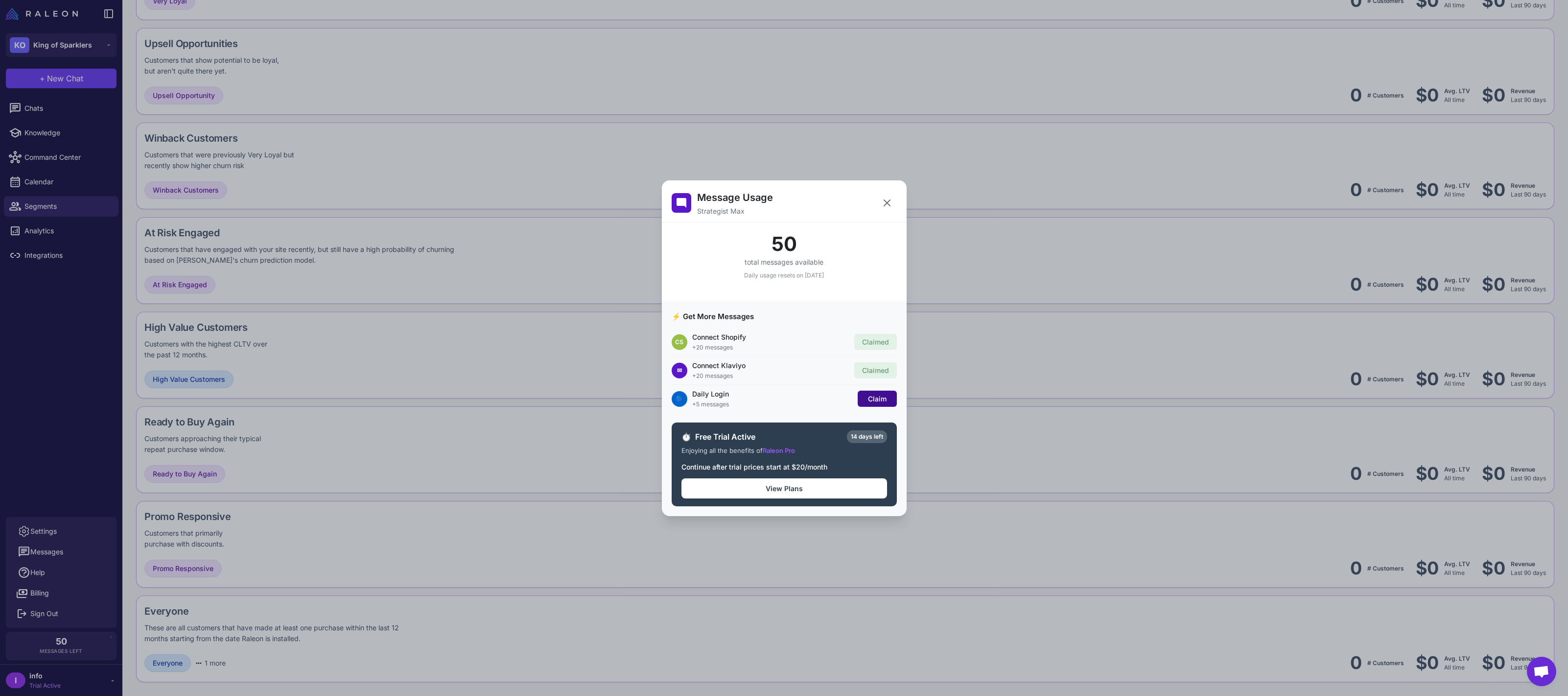
click at [885, 402] on span "Claim" at bounding box center [878, 399] width 19 height 9
click at [889, 190] on div "Message Usage Strategist Max" at bounding box center [784, 202] width 245 height 42
click at [885, 205] on icon at bounding box center [887, 203] width 12 height 12
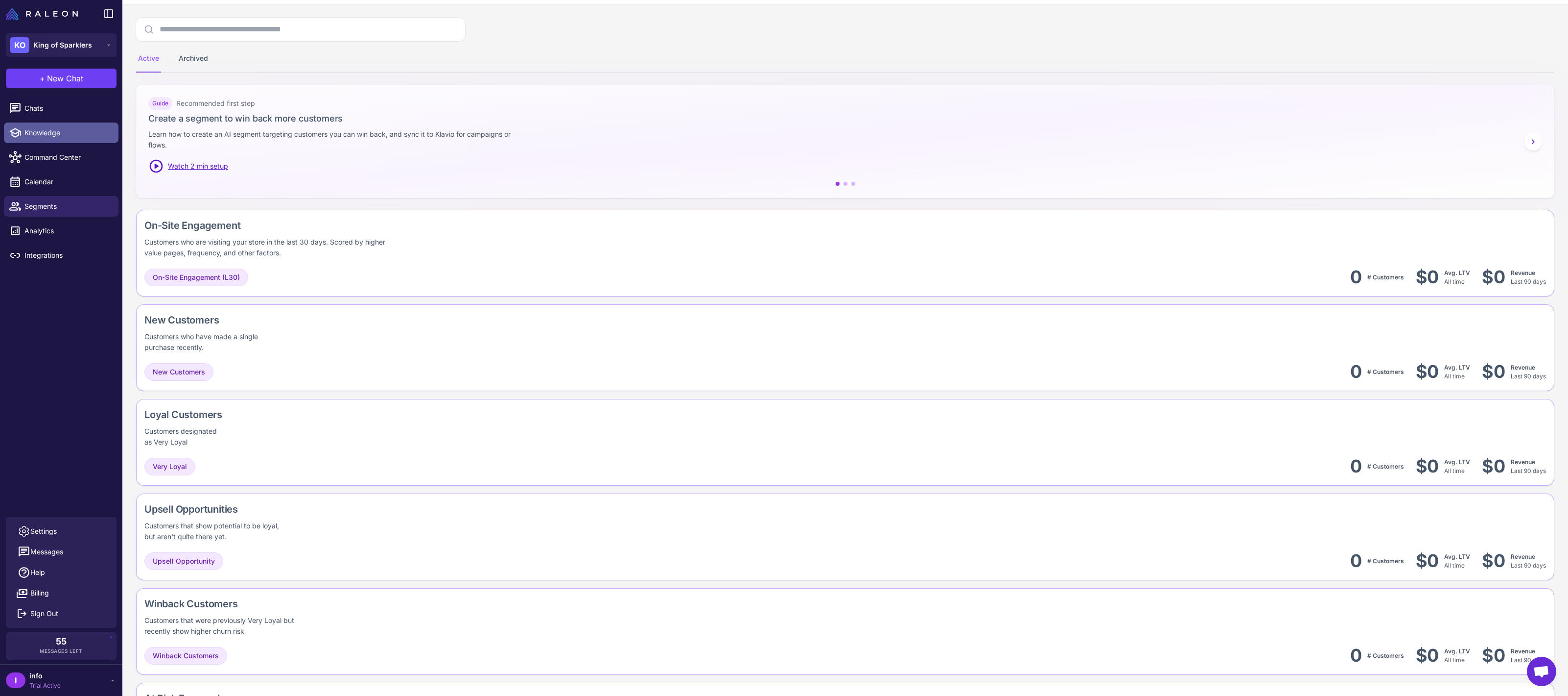
scroll to position [51, 0]
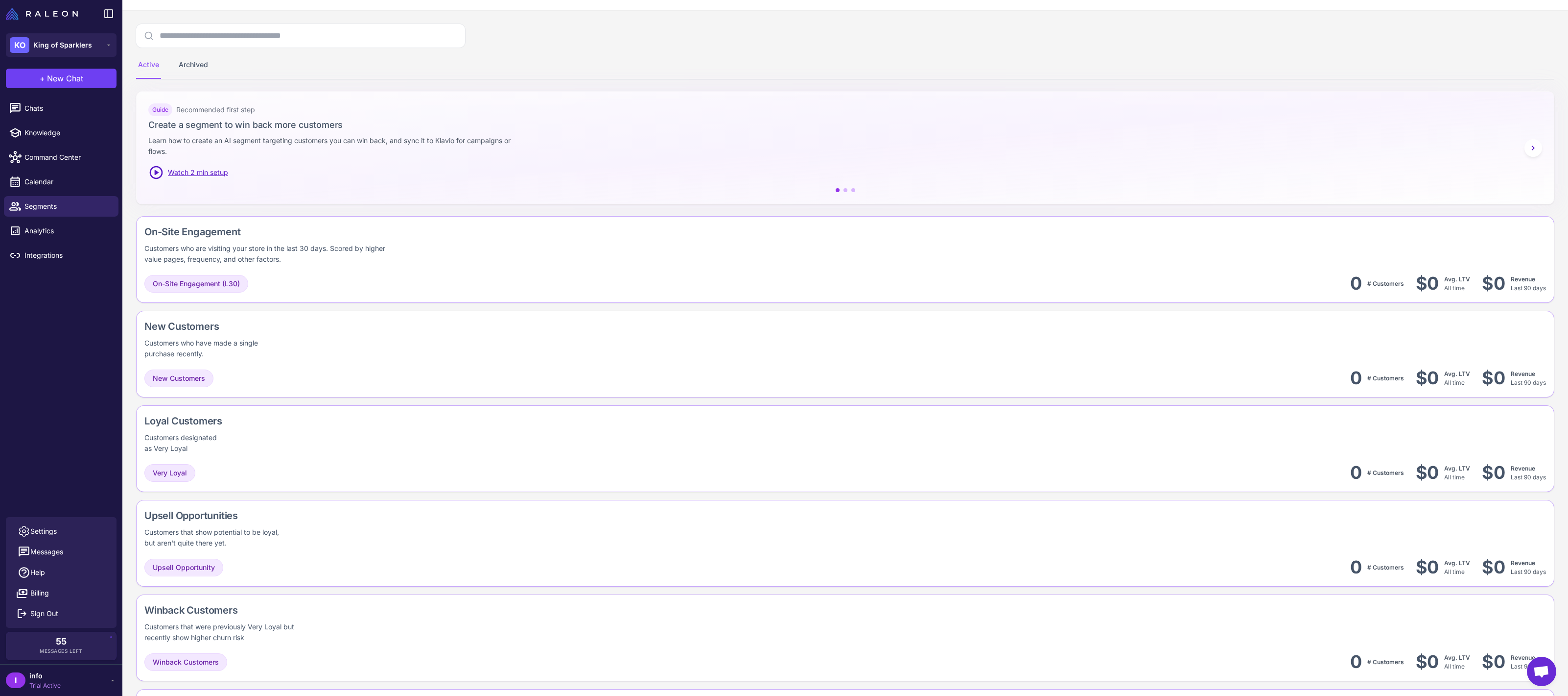
click at [269, 163] on div "Guide Recommended first step Create a segment to win back more customers Learn …" at bounding box center [845, 142] width 1394 height 77
click at [217, 171] on span "Watch 2 min setup" at bounding box center [199, 172] width 60 height 11
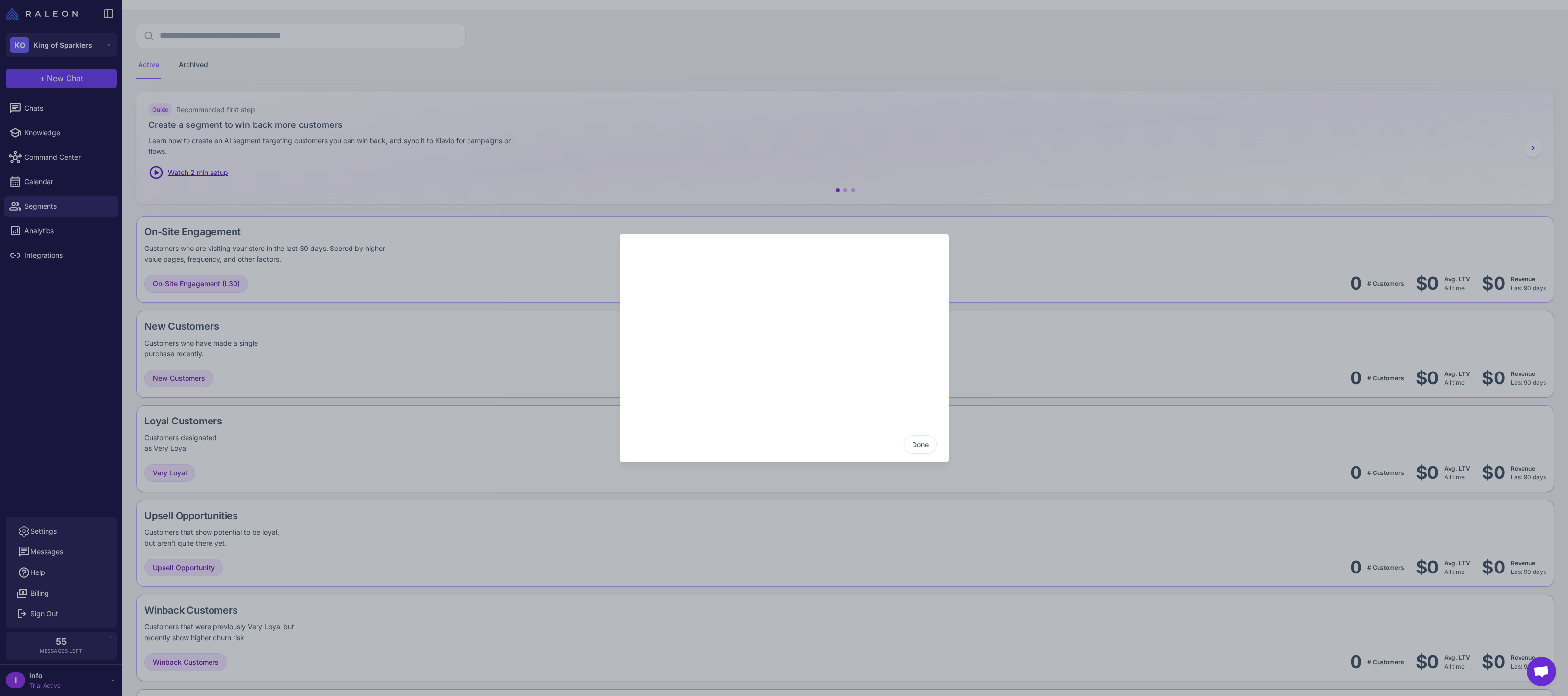
click at [345, 420] on div "Done" at bounding box center [784, 348] width 1568 height 680
drag, startPoint x: 926, startPoint y: 443, endPoint x: 918, endPoint y: 444, distance: 8.1
click at [918, 444] on button "Done" at bounding box center [921, 445] width 33 height 19
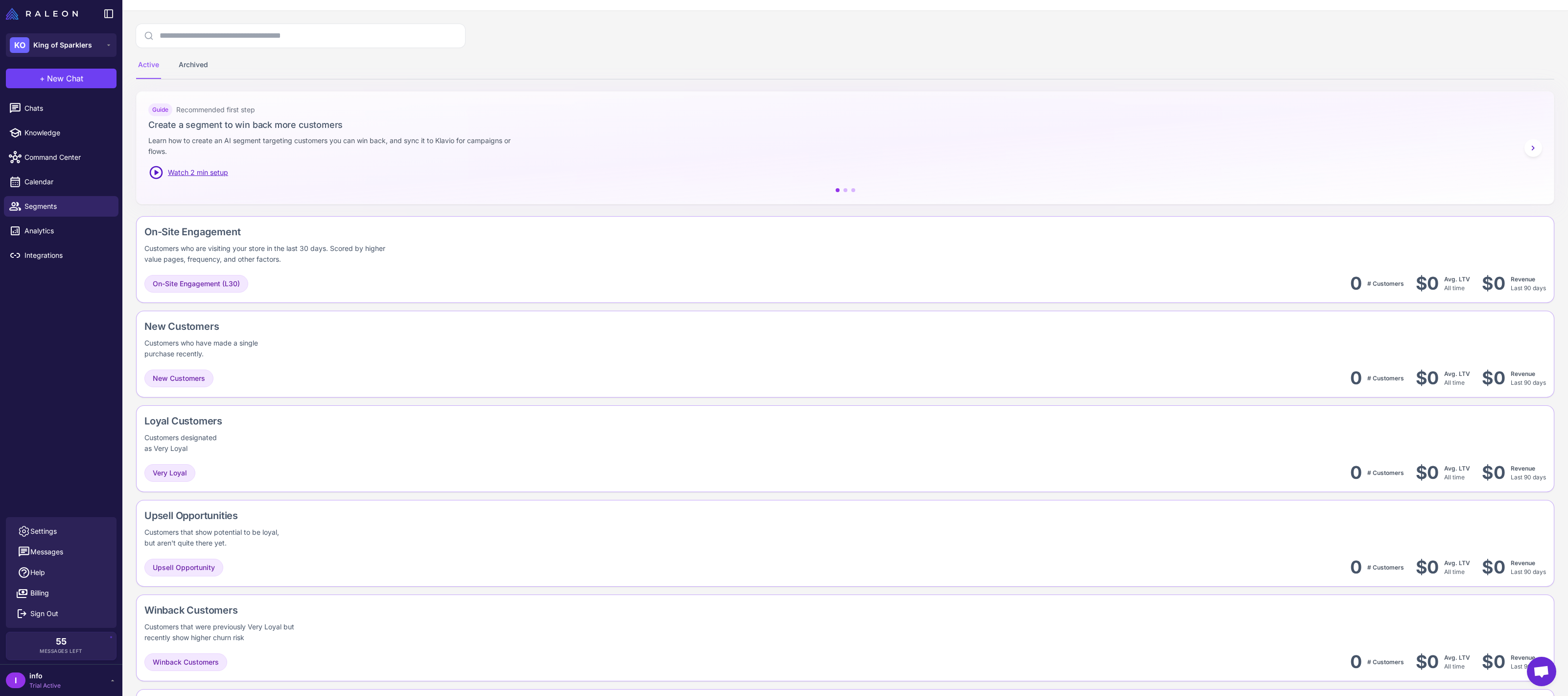
click at [1533, 153] on button at bounding box center [1533, 148] width 18 height 18
click at [1519, 158] on div "Guide Create a segment that predicts when a customer will respond to a promotio…" at bounding box center [845, 142] width 1394 height 77
click at [1515, 158] on div "Guide Create a segment that predicts when a customer will respond to a promotio…" at bounding box center [845, 142] width 1394 height 77
click at [1519, 154] on div "Guide Create a segment that predicts when a customer will respond to a promotio…" at bounding box center [845, 142] width 1394 height 77
click at [1528, 150] on icon at bounding box center [1533, 148] width 10 height 10
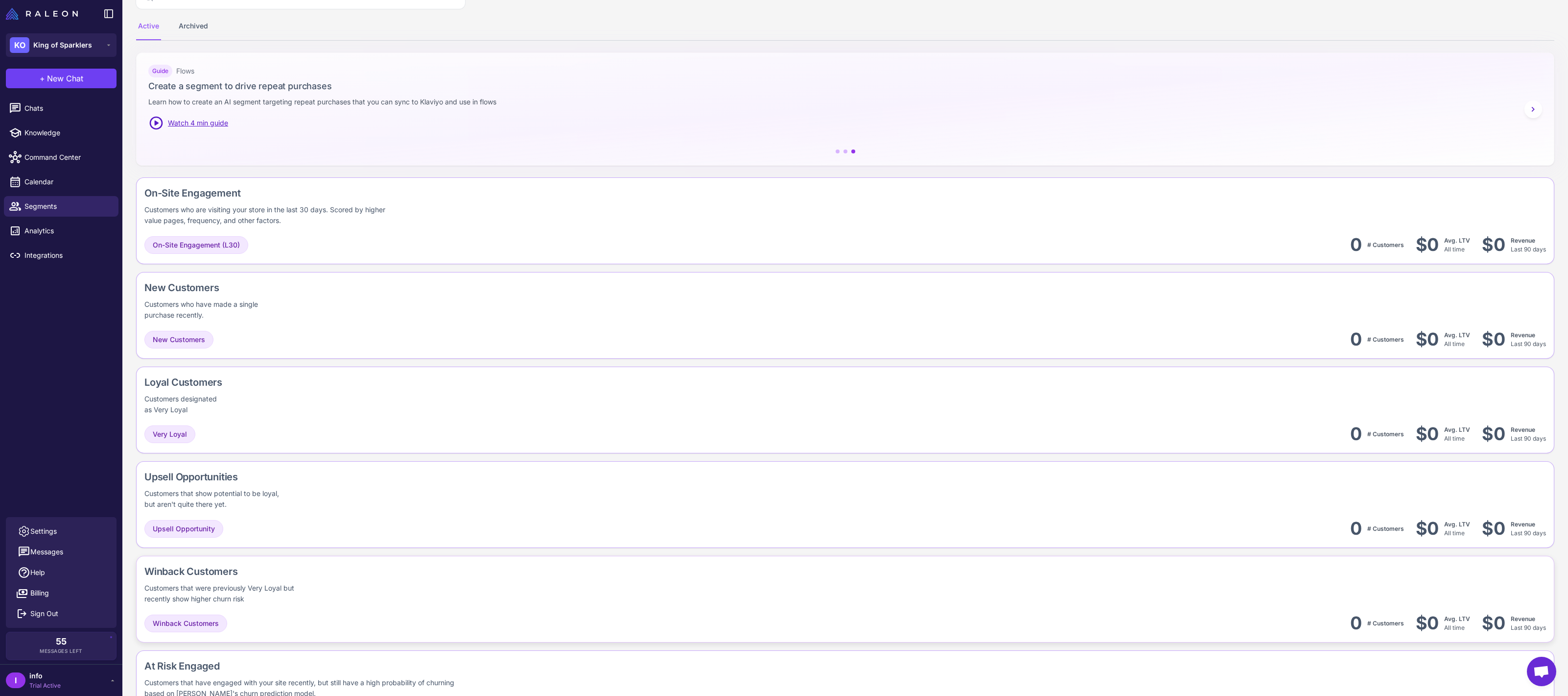
scroll to position [140, 0]
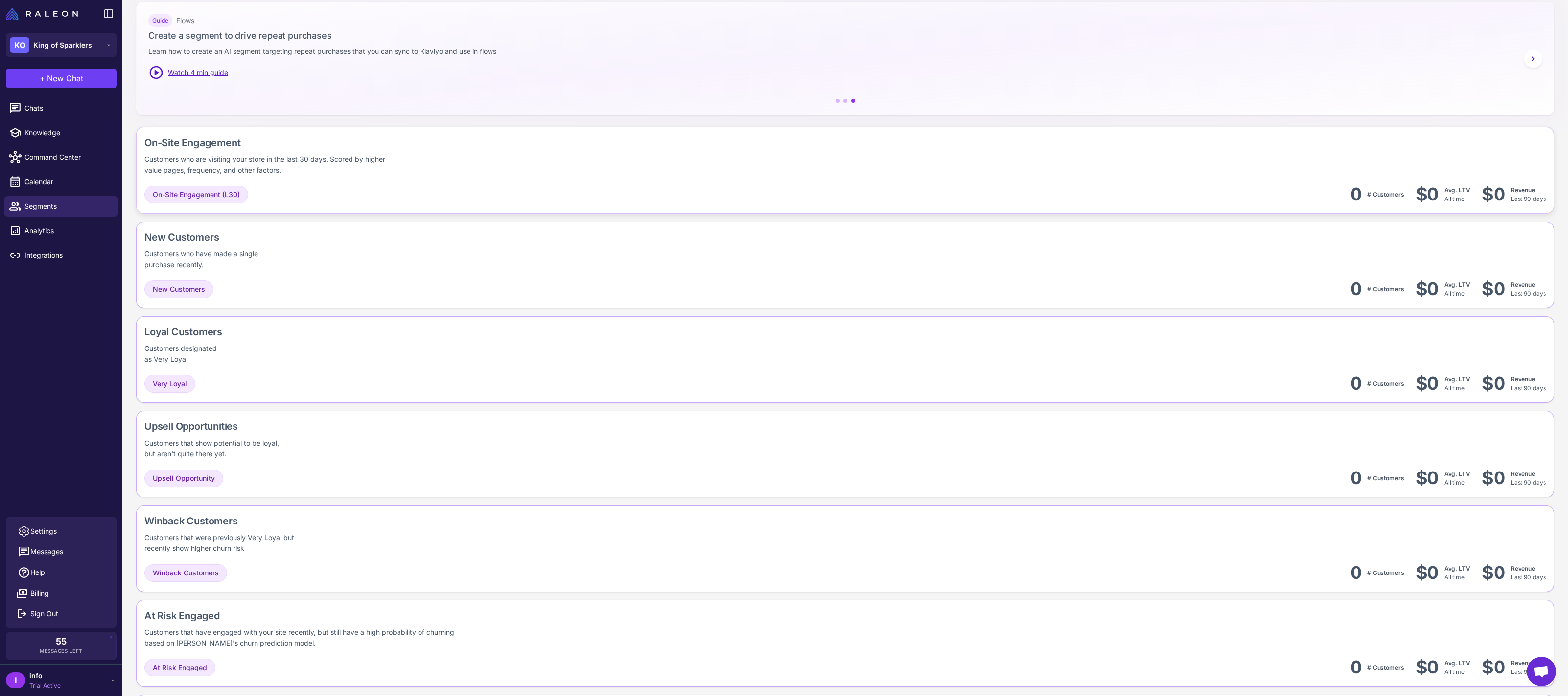
click at [201, 141] on div "On-Site Engagement" at bounding box center [334, 143] width 380 height 14
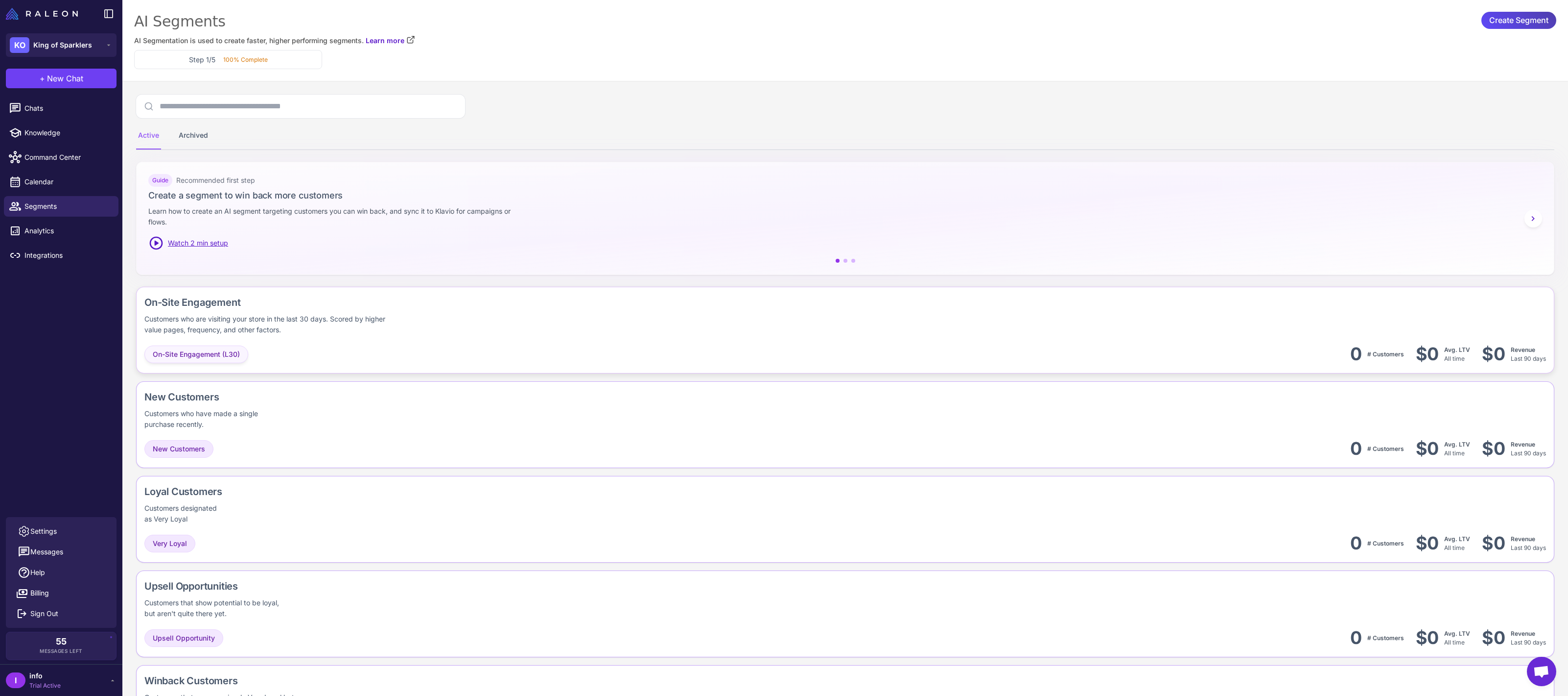
click at [184, 346] on div "On-Site Engagement (L30)" at bounding box center [196, 354] width 104 height 18
click at [182, 358] on span "On-Site Engagement (L30)" at bounding box center [196, 354] width 87 height 11
click at [217, 306] on div "On-Site Engagement" at bounding box center [334, 302] width 380 height 14
click at [1536, 679] on span "Open chat" at bounding box center [1541, 671] width 29 height 30
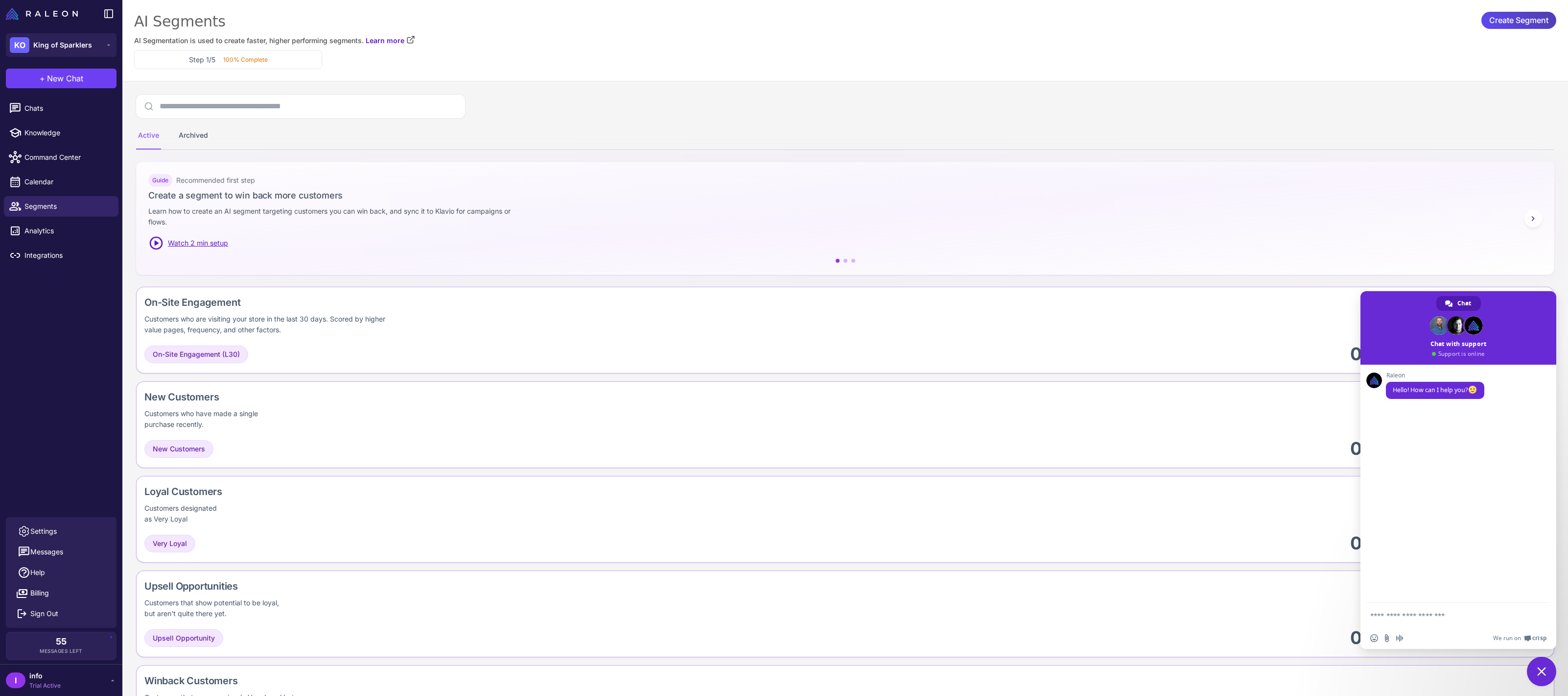
click at [63, 684] on div "I info Trial Active" at bounding box center [61, 679] width 111 height 19
click at [51, 695] on div "I info Trial Active" at bounding box center [61, 679] width 122 height 32
click at [60, 684] on div "I info Trial Active" at bounding box center [61, 679] width 111 height 19
click at [58, 538] on link "Settings" at bounding box center [61, 531] width 103 height 21
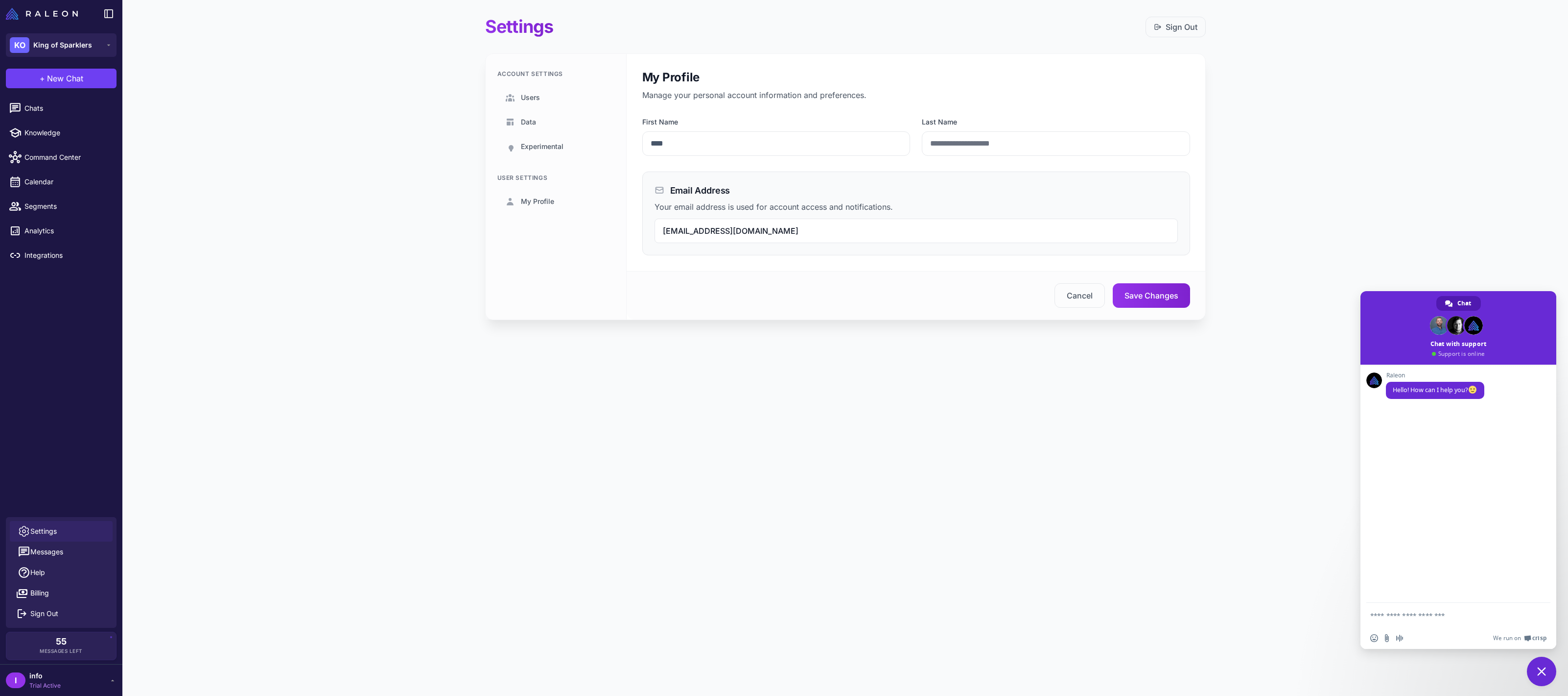
click at [664, 232] on span "info@kingofsparklers.com" at bounding box center [731, 231] width 136 height 10
click at [663, 232] on span "info@kingofsparklers.com" at bounding box center [731, 231] width 136 height 10
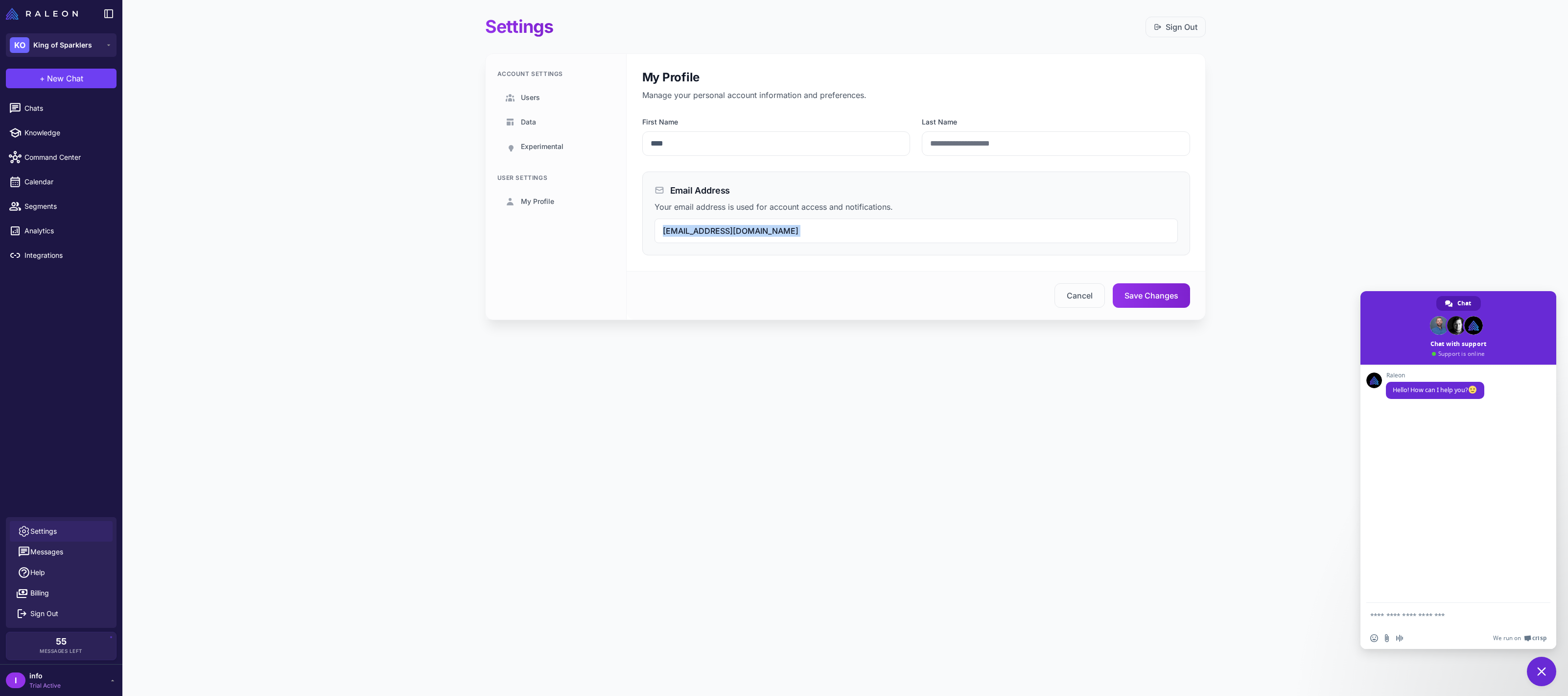
click at [665, 232] on span "info@kingofsparklers.com" at bounding box center [731, 231] width 136 height 10
click at [527, 204] on span "My Profile" at bounding box center [537, 201] width 33 height 11
click at [567, 94] on link "Users" at bounding box center [556, 97] width 117 height 22
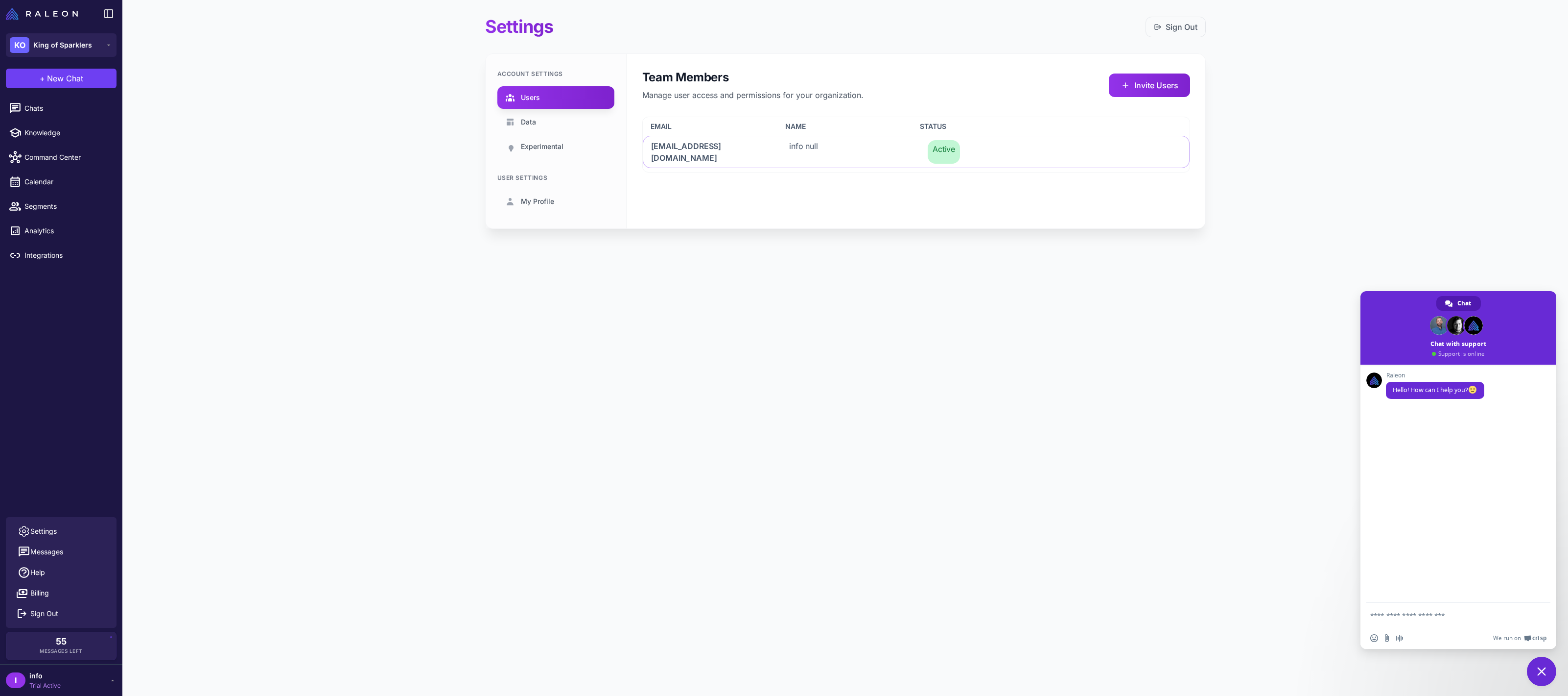
click at [1431, 629] on div "Insert an emoji Send a file Audio message We run on Crisp" at bounding box center [1459, 638] width 196 height 22
click at [1433, 620] on textarea "Compose your message..." at bounding box center [1449, 615] width 157 height 24
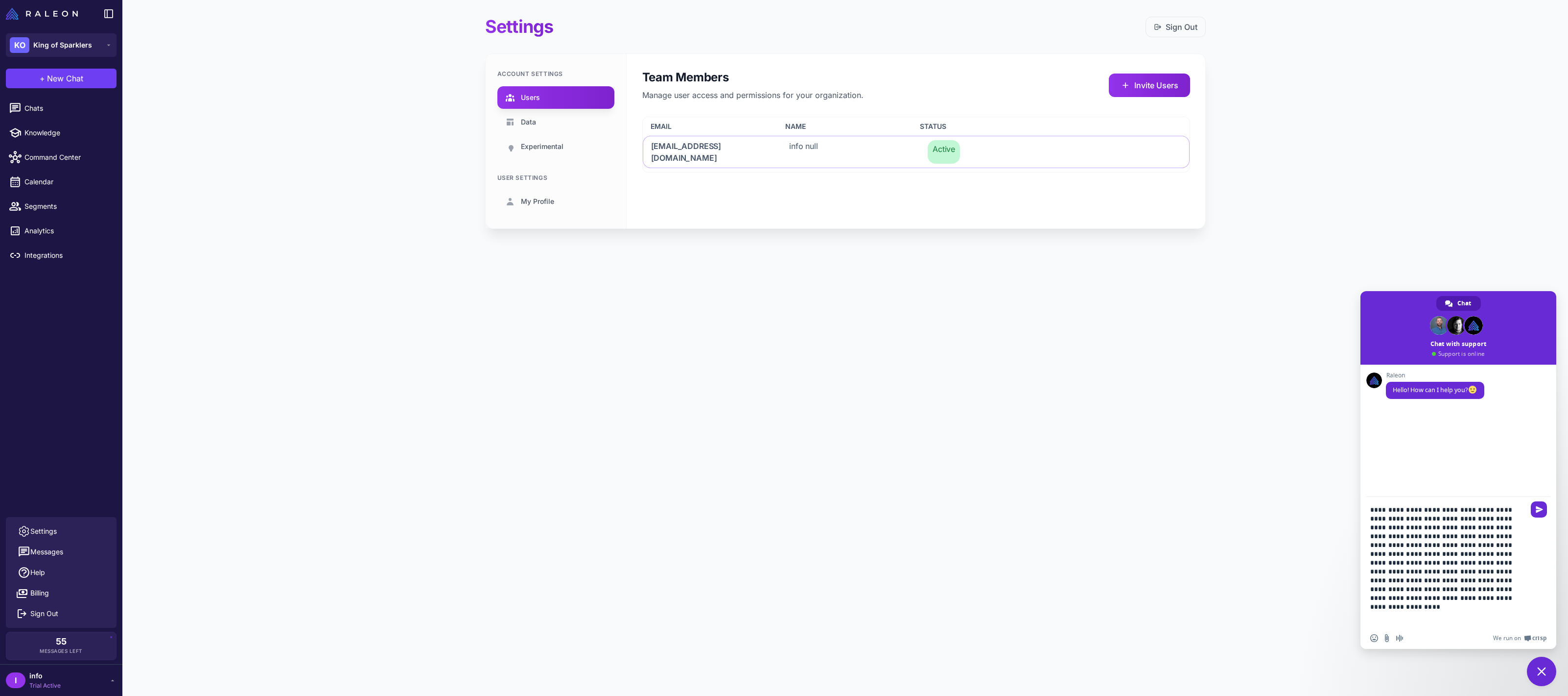
click at [1480, 566] on textarea "**********" at bounding box center [1449, 561] width 157 height 130
paste textarea "**********"
click at [1472, 625] on textarea "**********" at bounding box center [1449, 561] width 157 height 130
type textarea "**********"
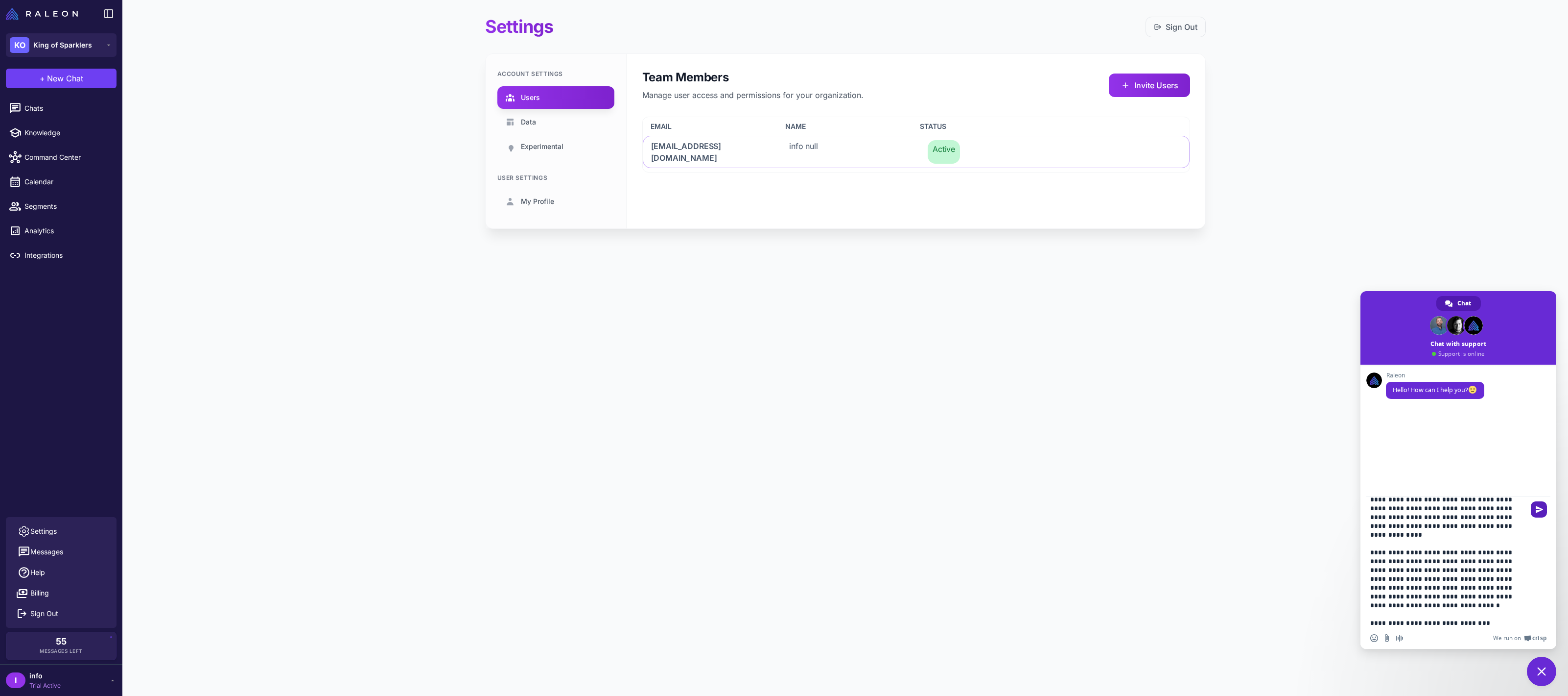
click at [1545, 512] on span "Send" at bounding box center [1539, 509] width 16 height 16
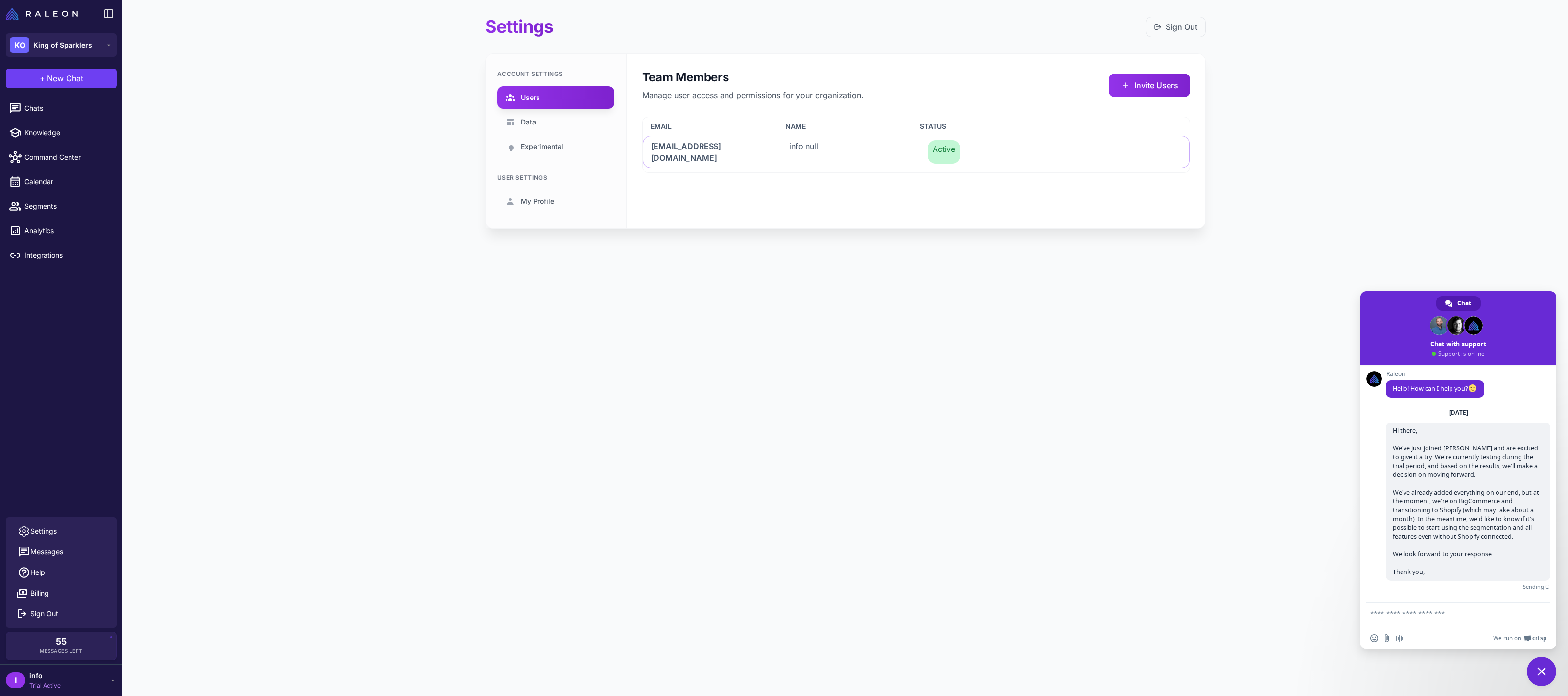
scroll to position [0, 0]
click at [1444, 331] on span at bounding box center [1439, 325] width 19 height 19
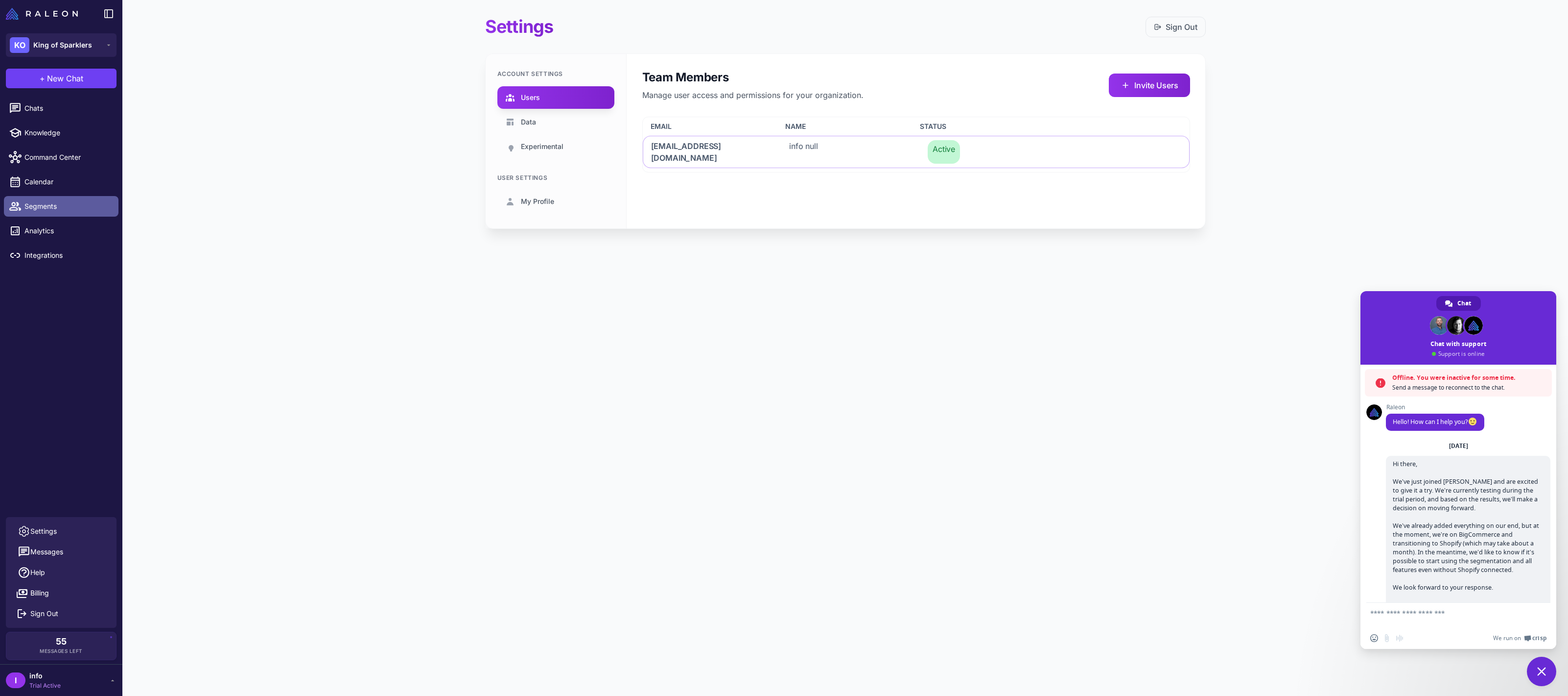
scroll to position [2, 0]
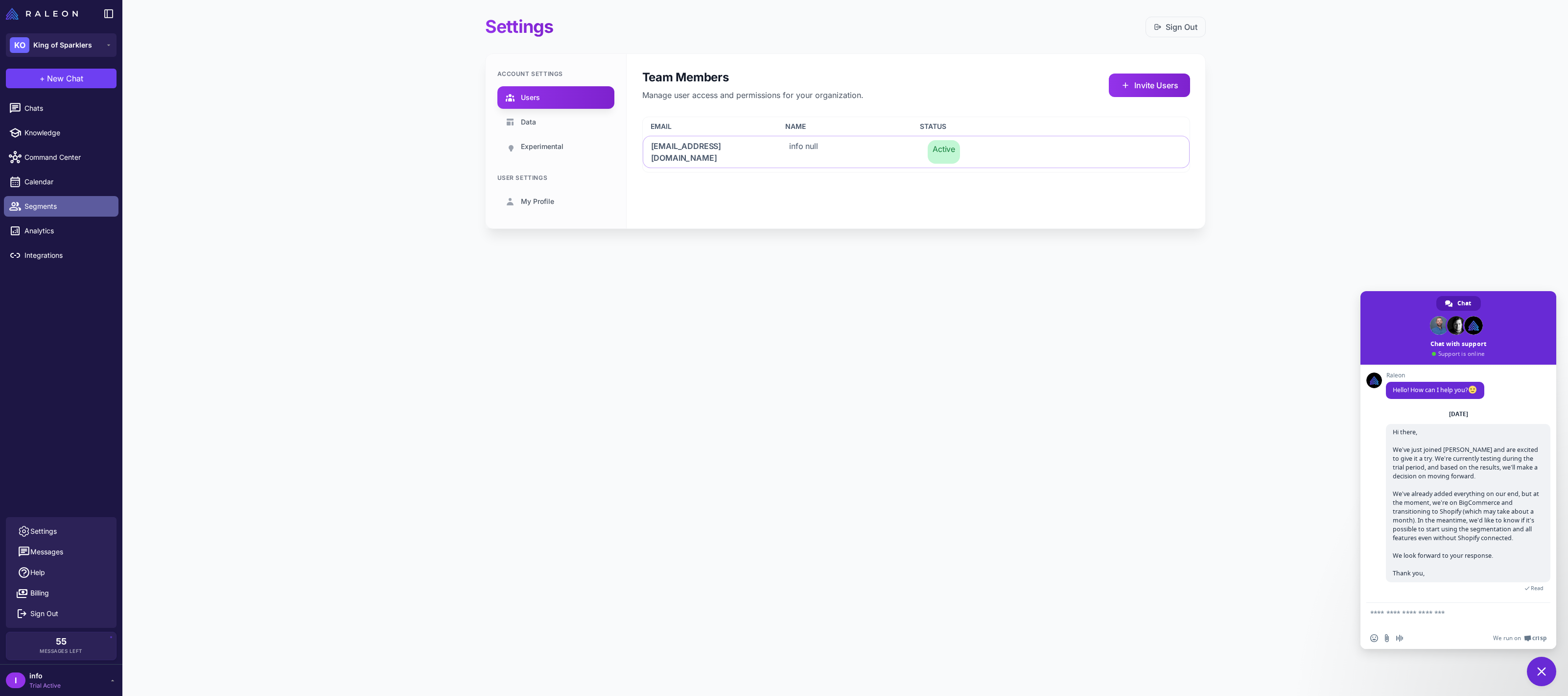
click at [45, 202] on span "Segments" at bounding box center [68, 206] width 86 height 11
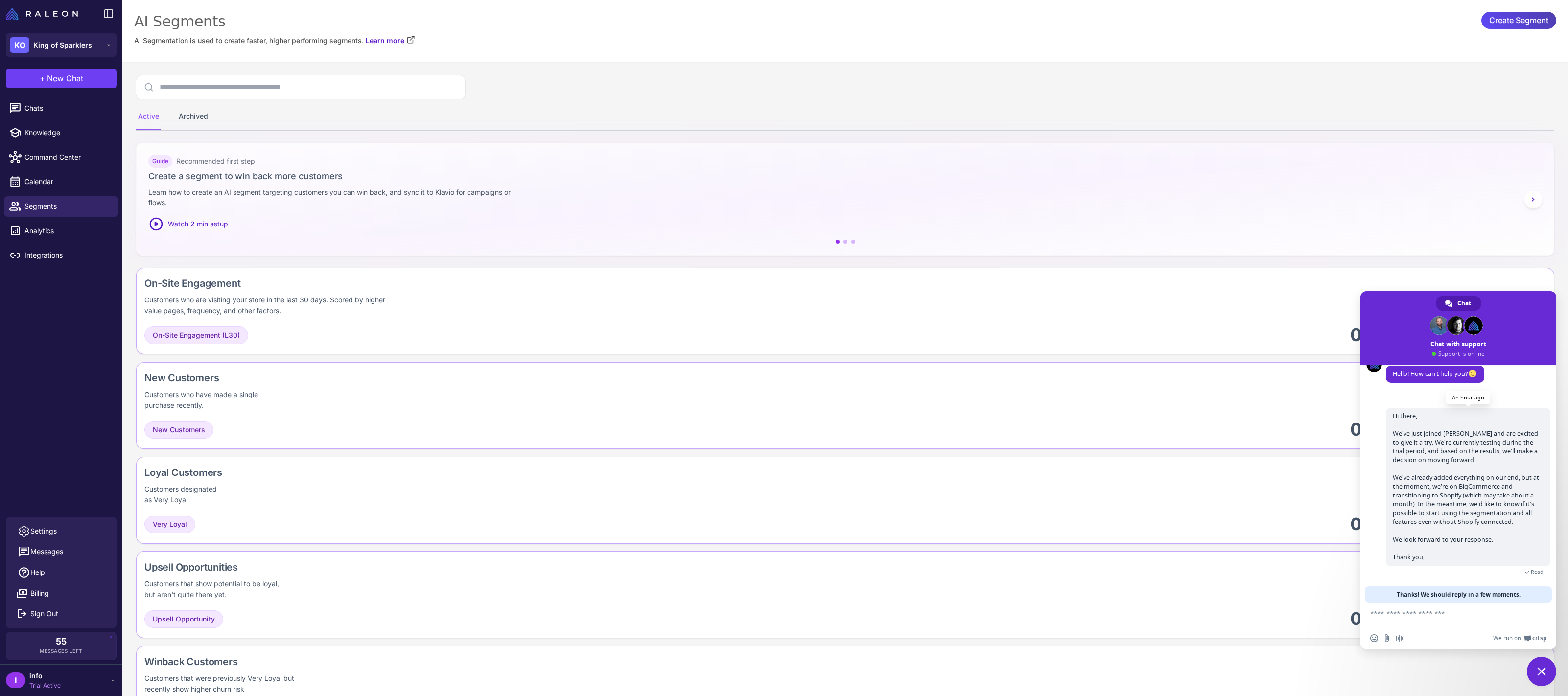
scroll to position [16, 0]
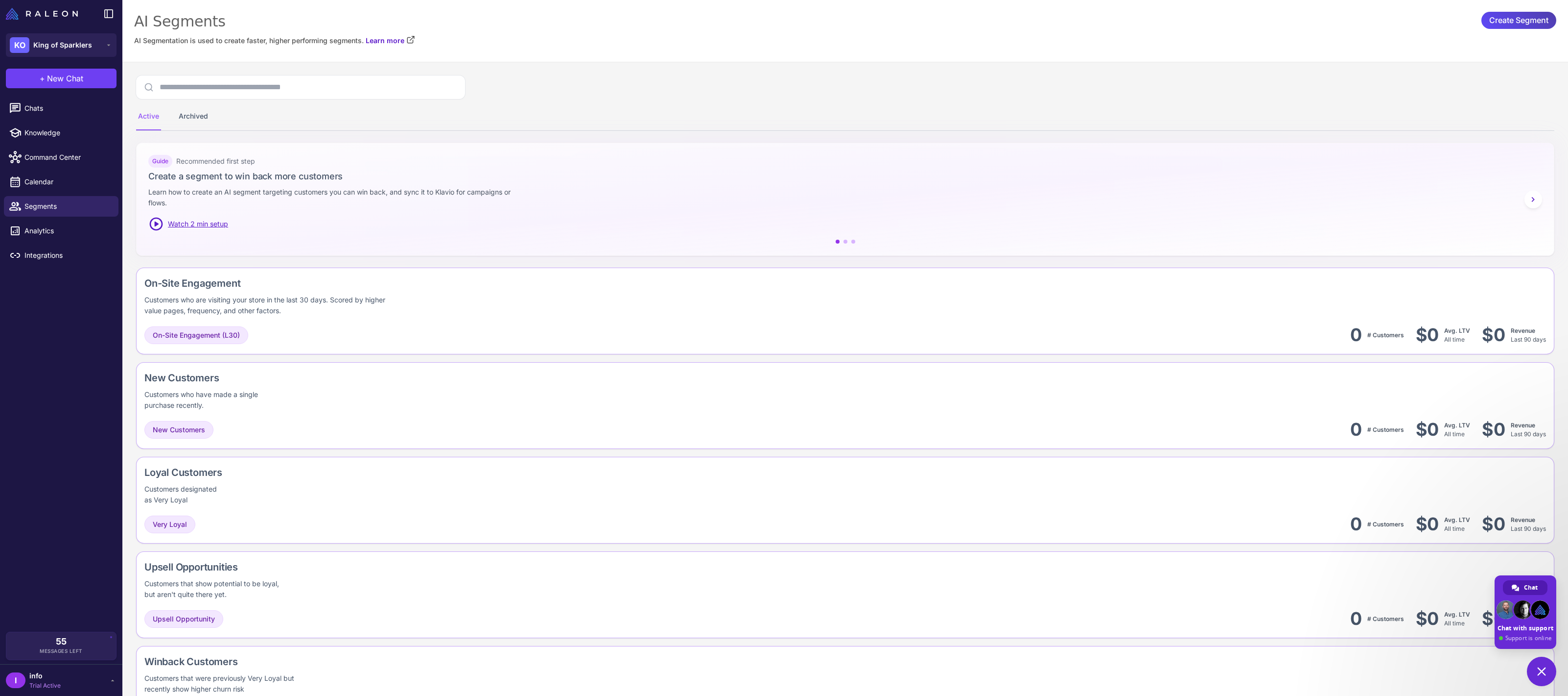
scroll to position [16, 0]
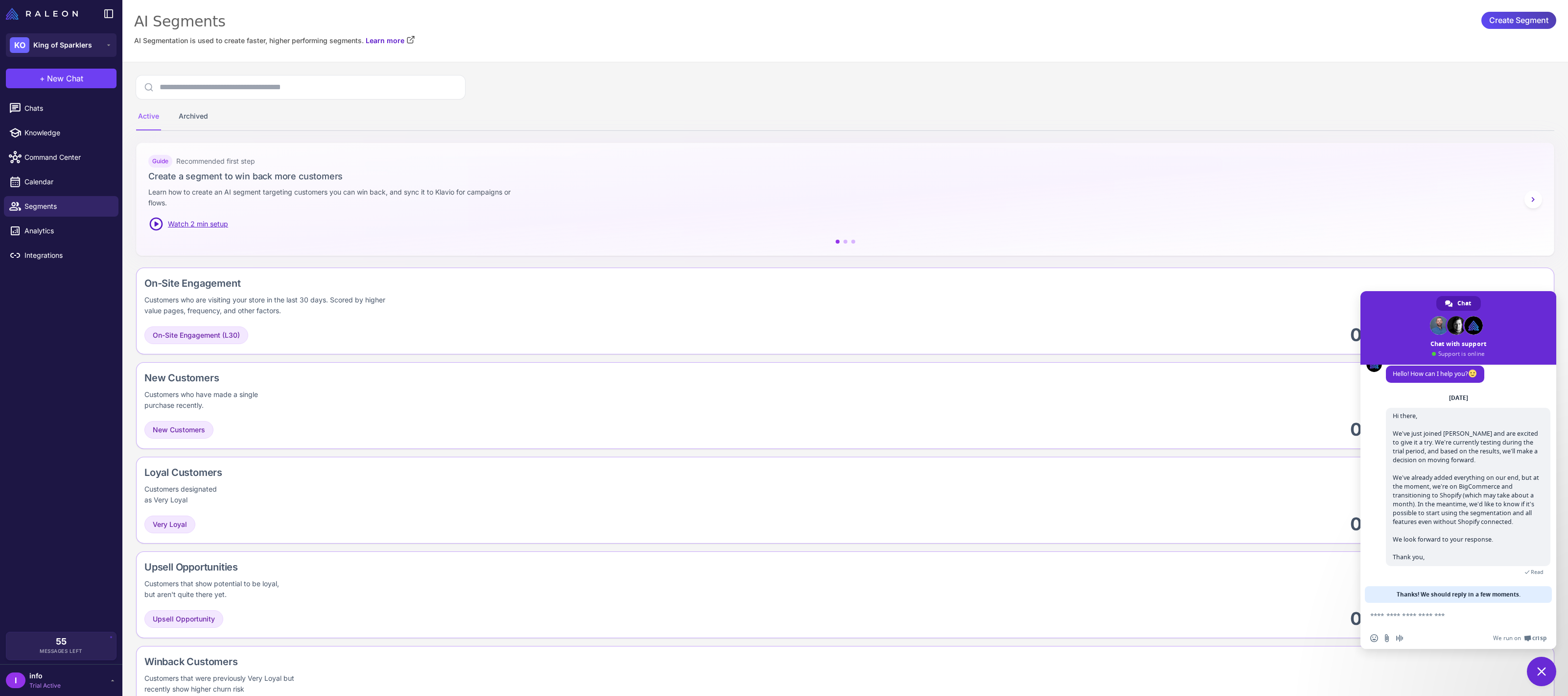
click at [1536, 664] on span "Close chat" at bounding box center [1541, 671] width 29 height 30
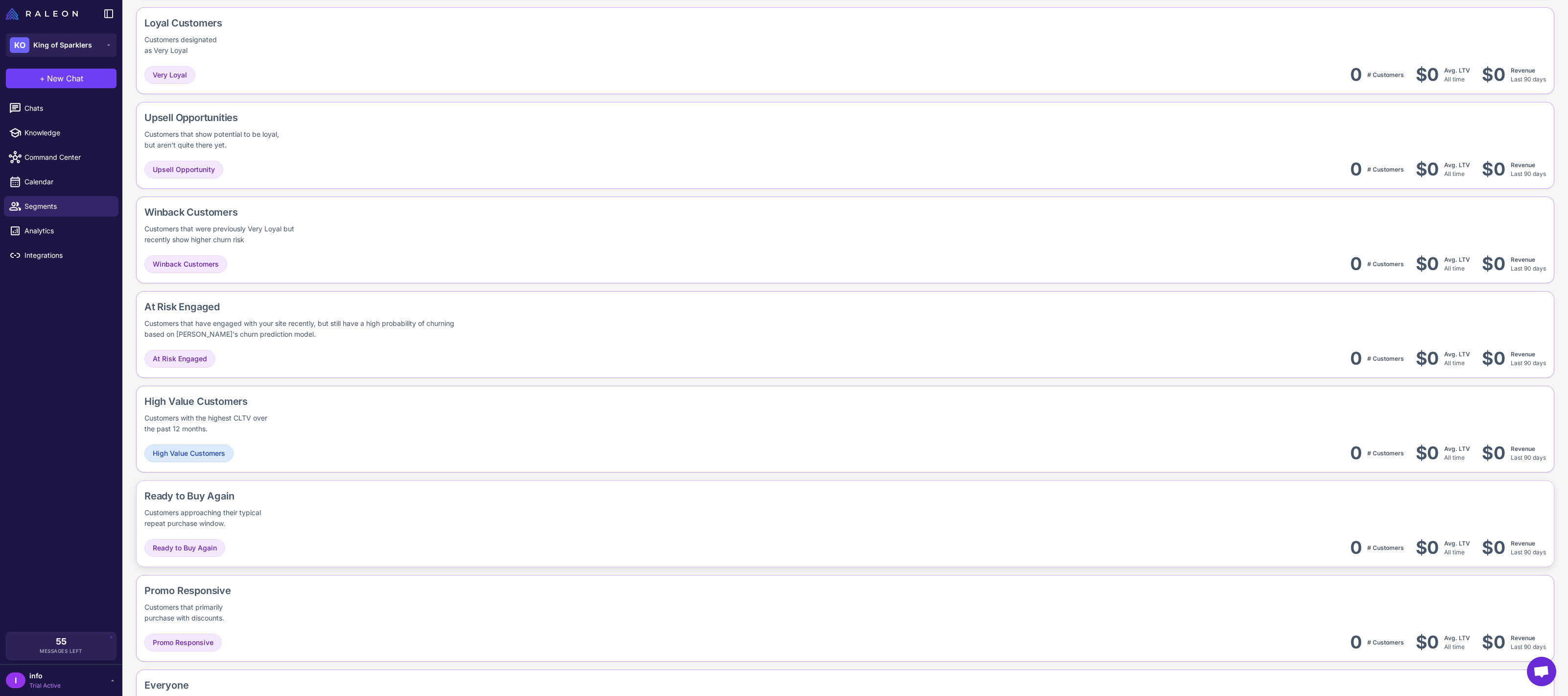
scroll to position [523, 0]
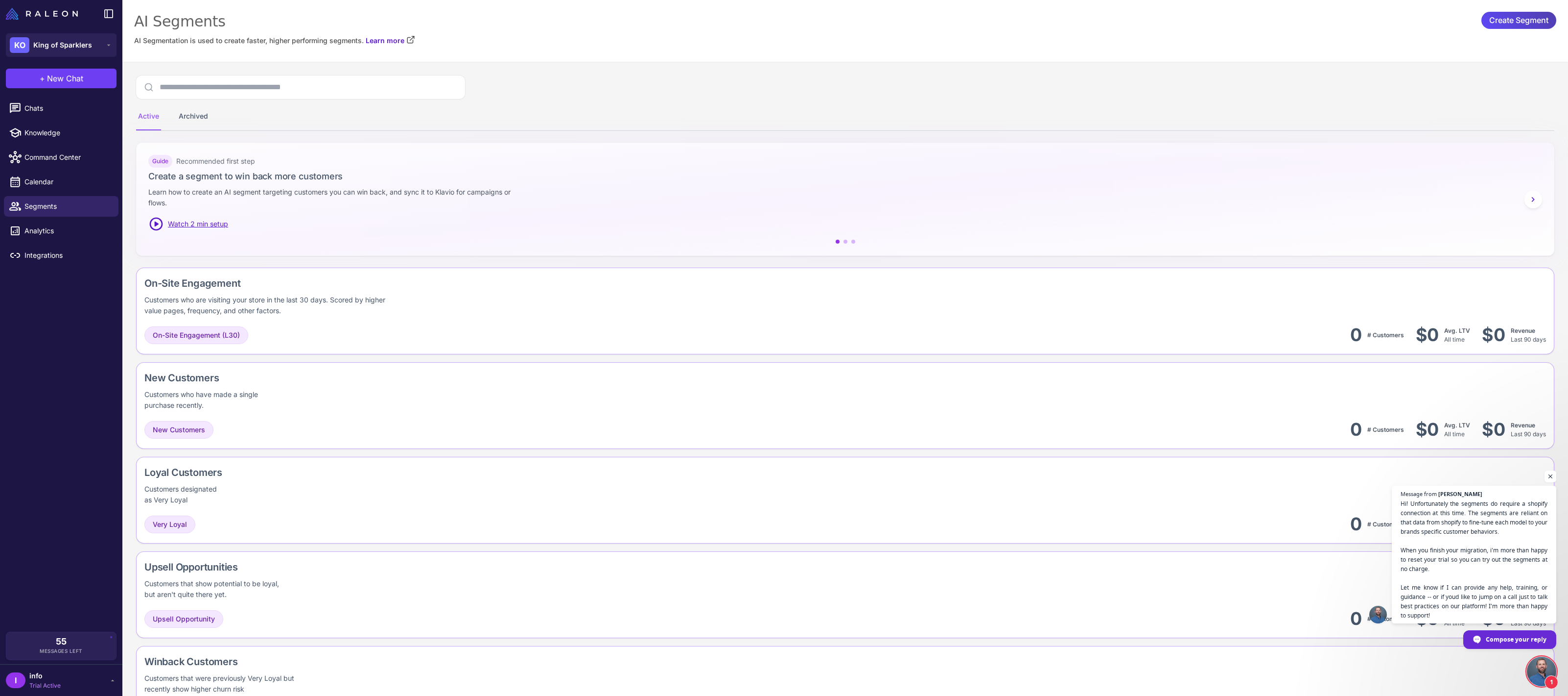
click at [1528, 660] on span "Open chat" at bounding box center [1541, 671] width 29 height 30
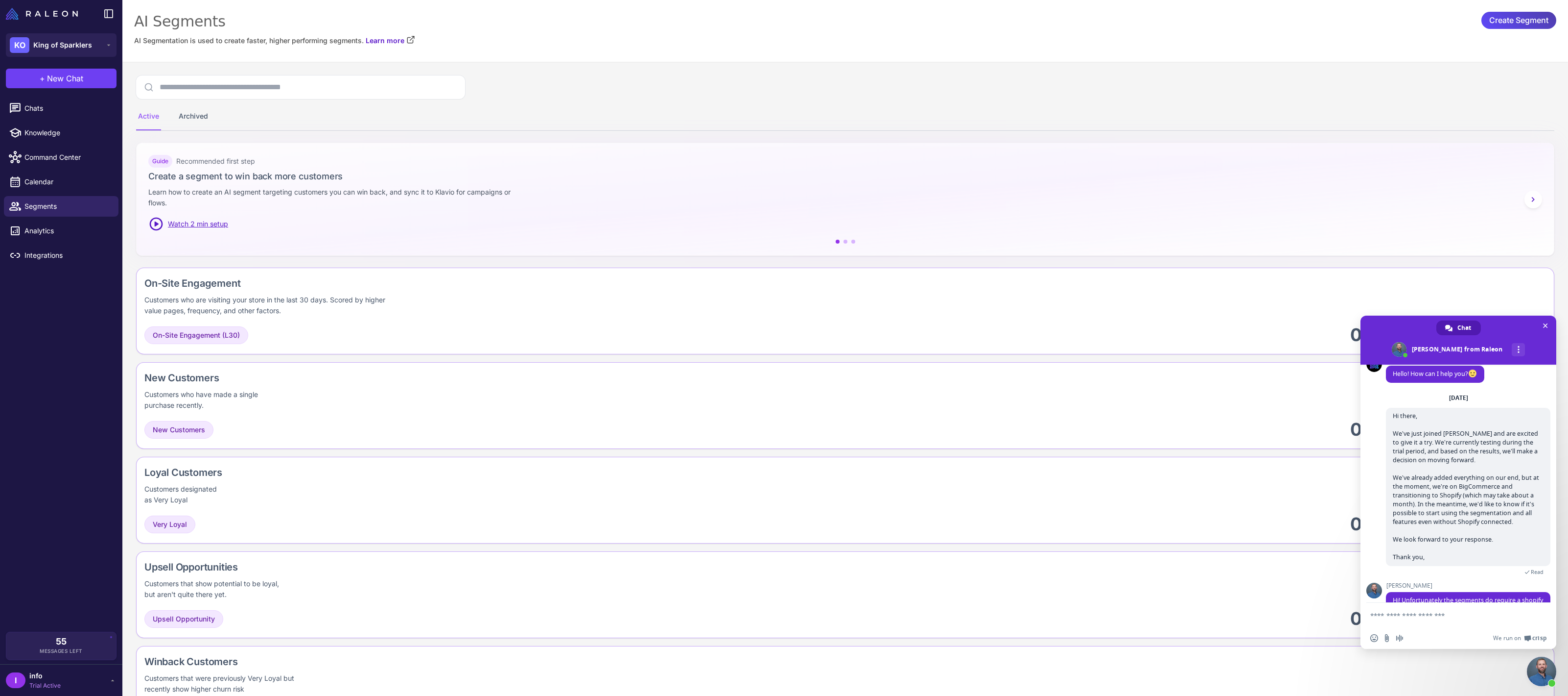
scroll to position [148, 0]
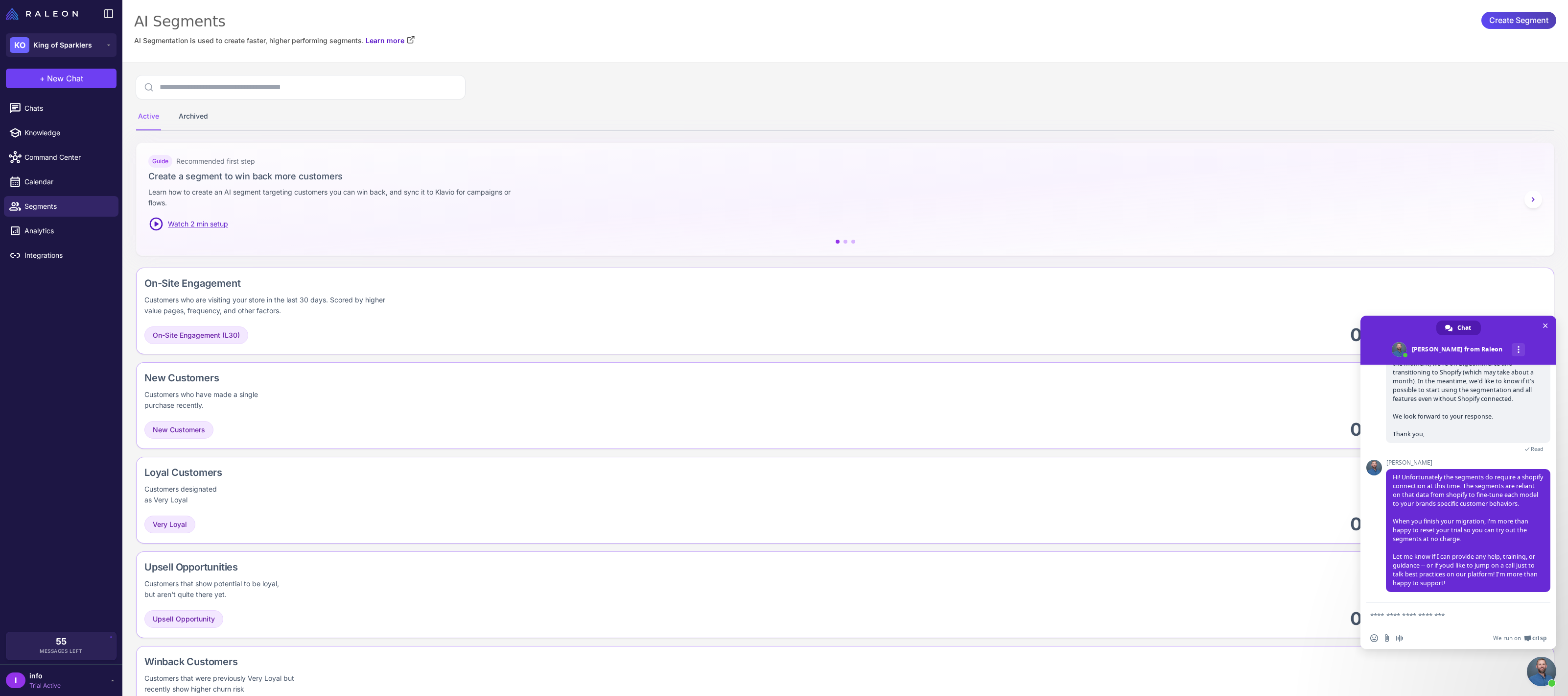
click at [1428, 613] on textarea "Compose your message..." at bounding box center [1449, 615] width 157 height 24
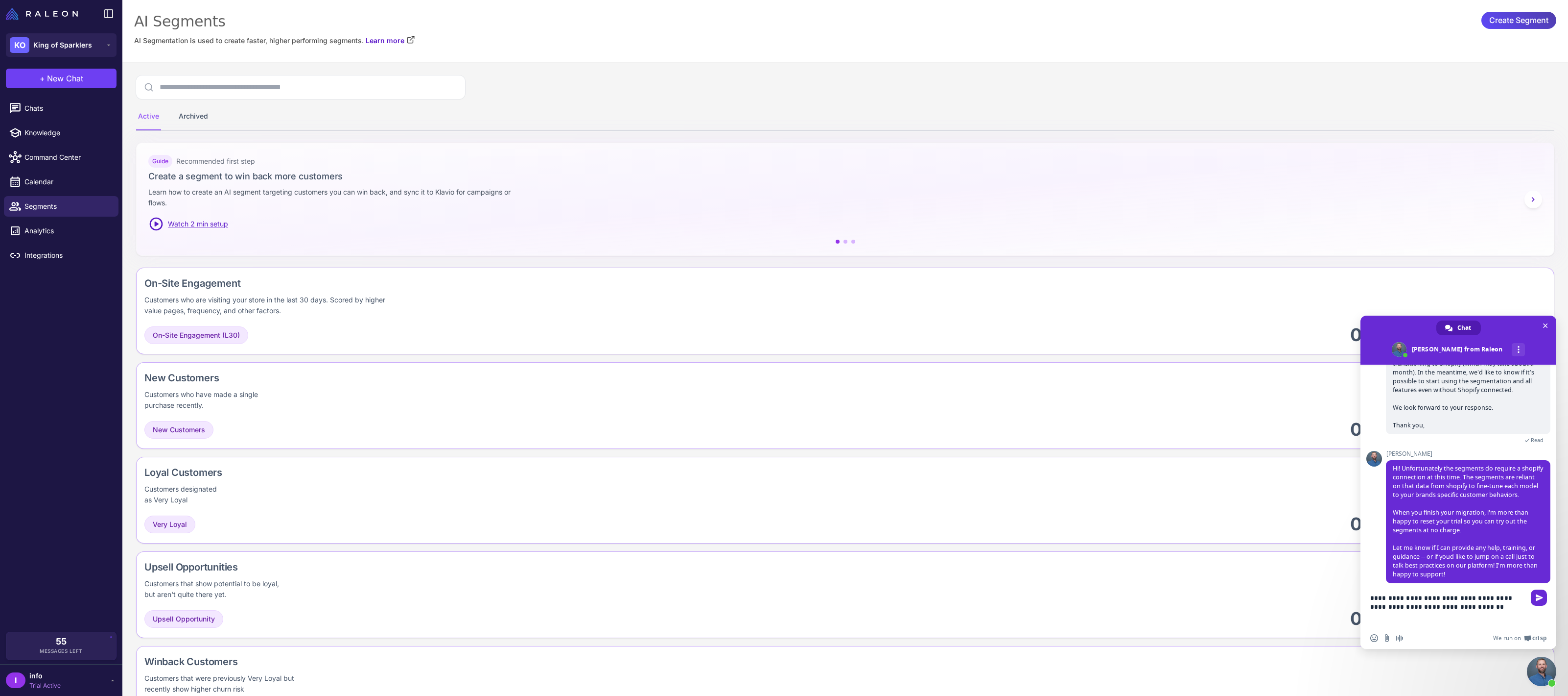
click at [1498, 605] on textarea "**********" at bounding box center [1449, 606] width 157 height 42
type textarea "**********"
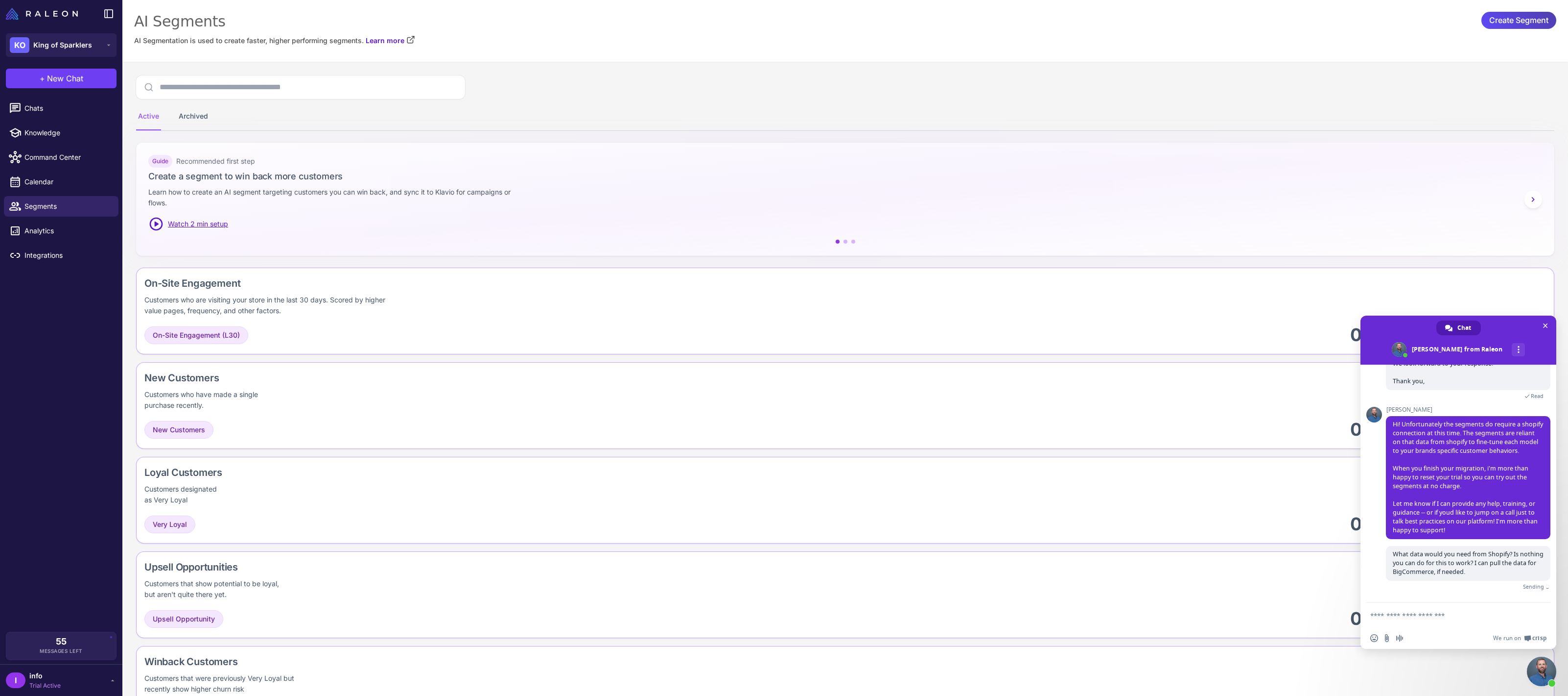
scroll to position [189, 0]
